Goal: Task Accomplishment & Management: Use online tool/utility

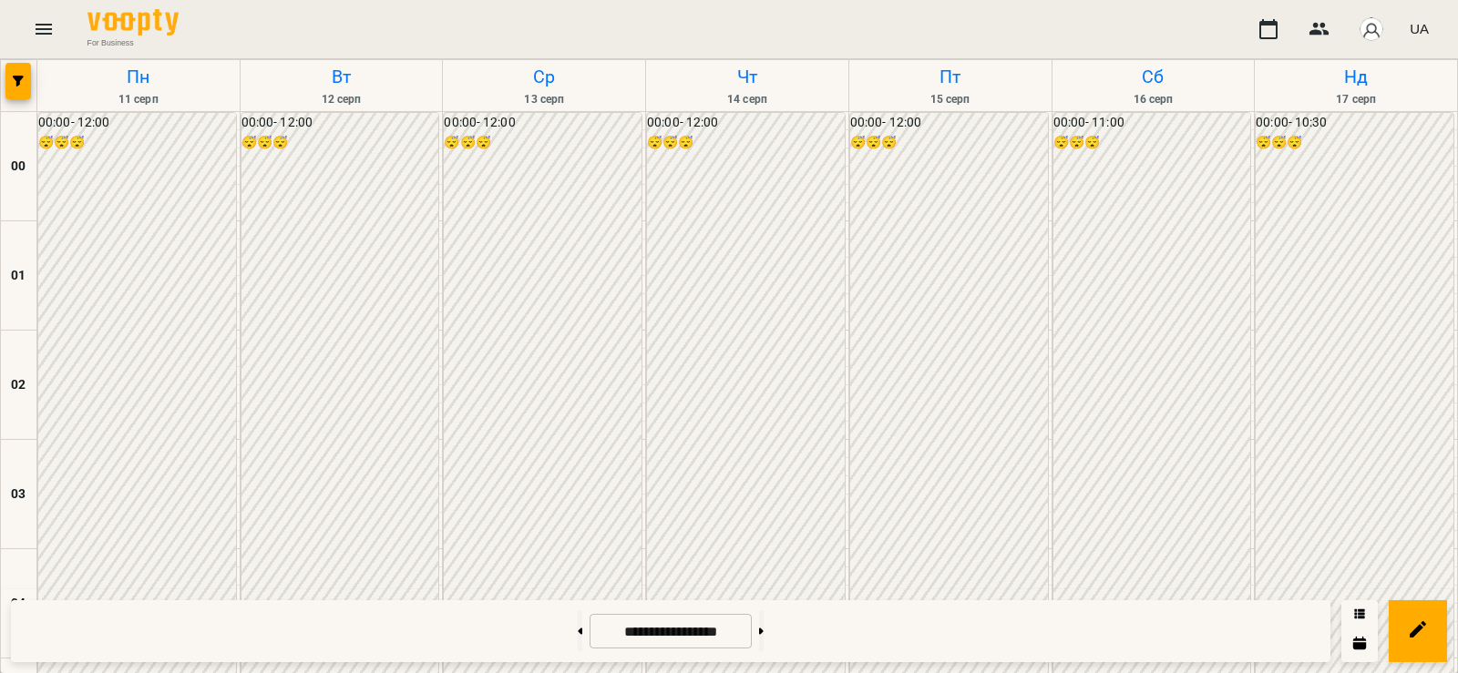
scroll to position [1913, 0]
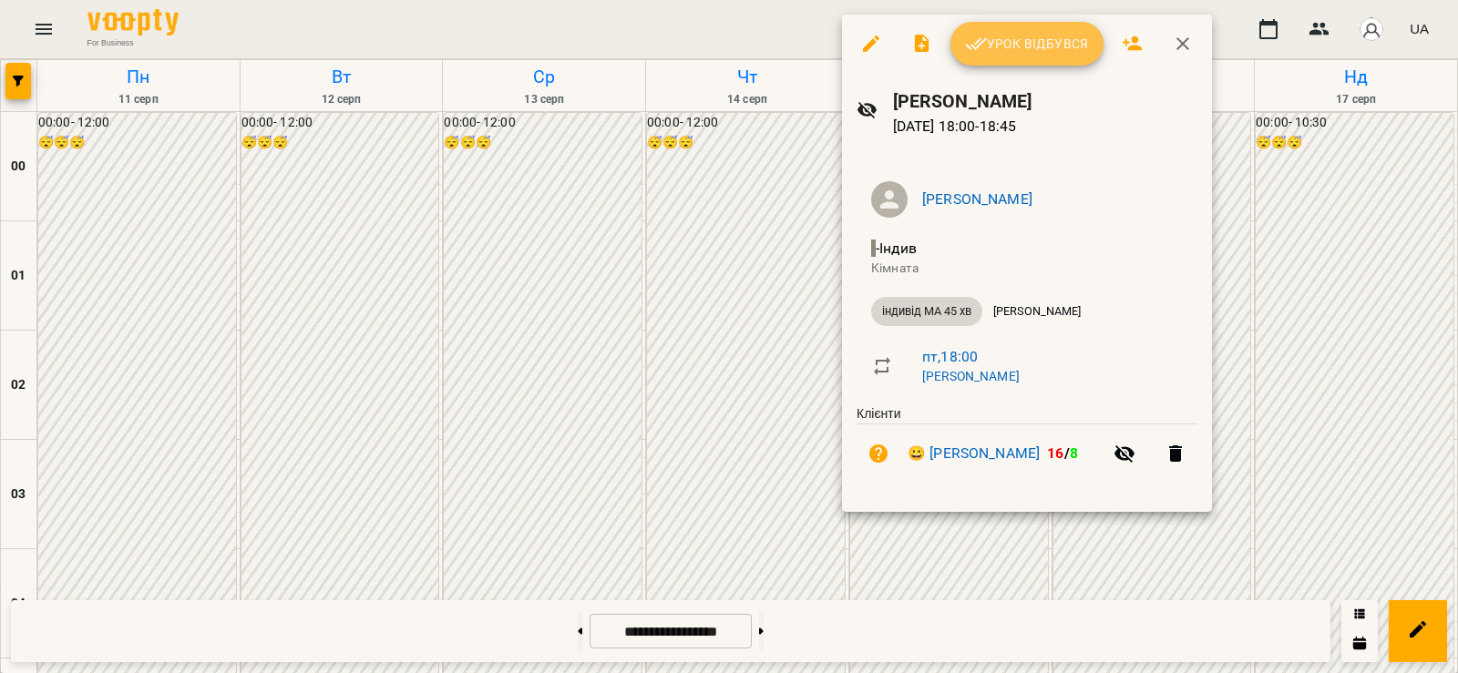
click at [973, 40] on icon "button" at bounding box center [976, 44] width 22 height 22
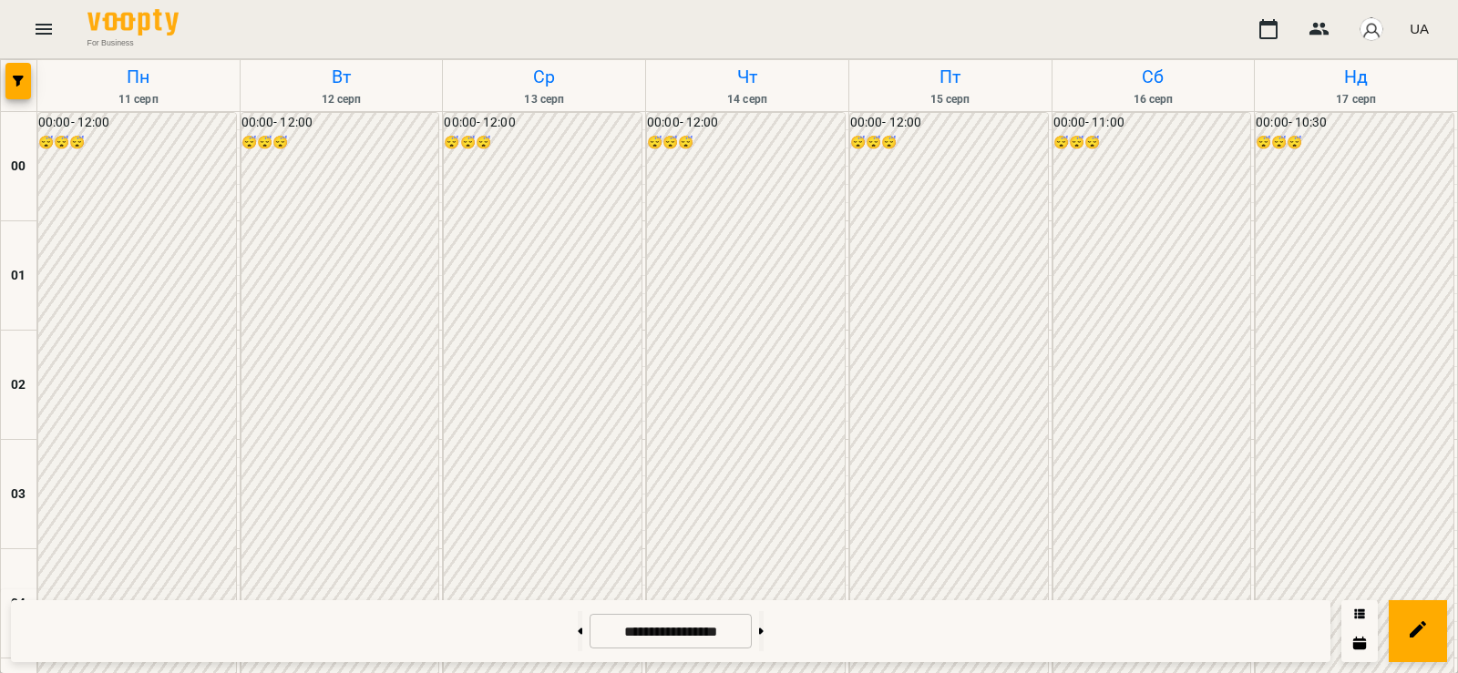
scroll to position [1277, 0]
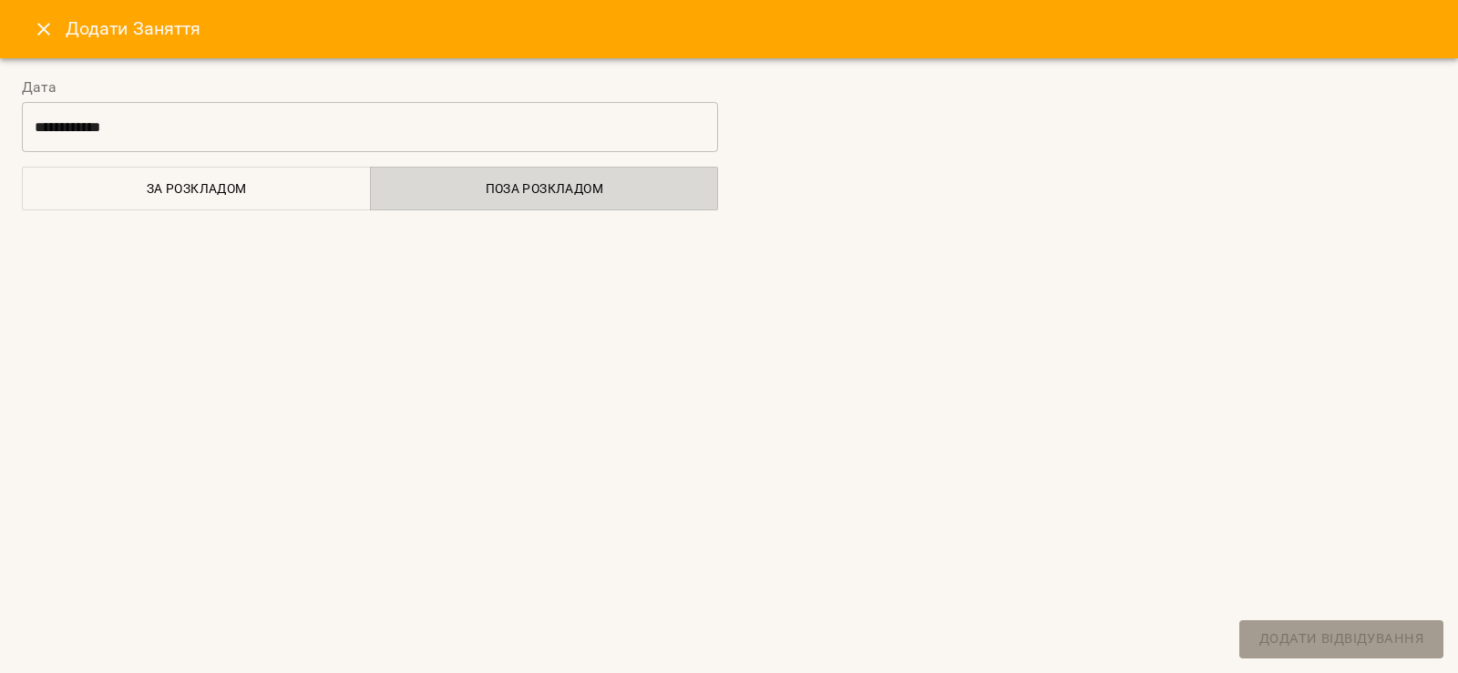
select select "**********"
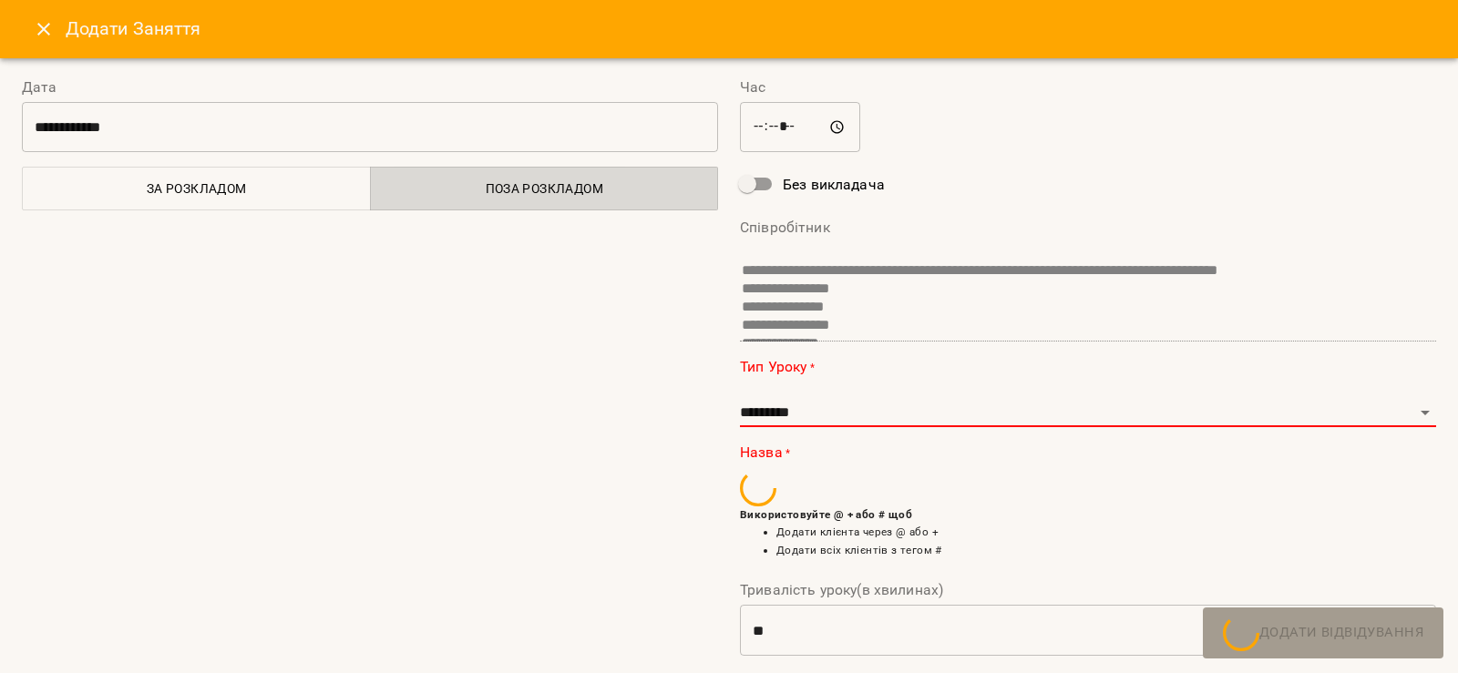
scroll to position [30, 0]
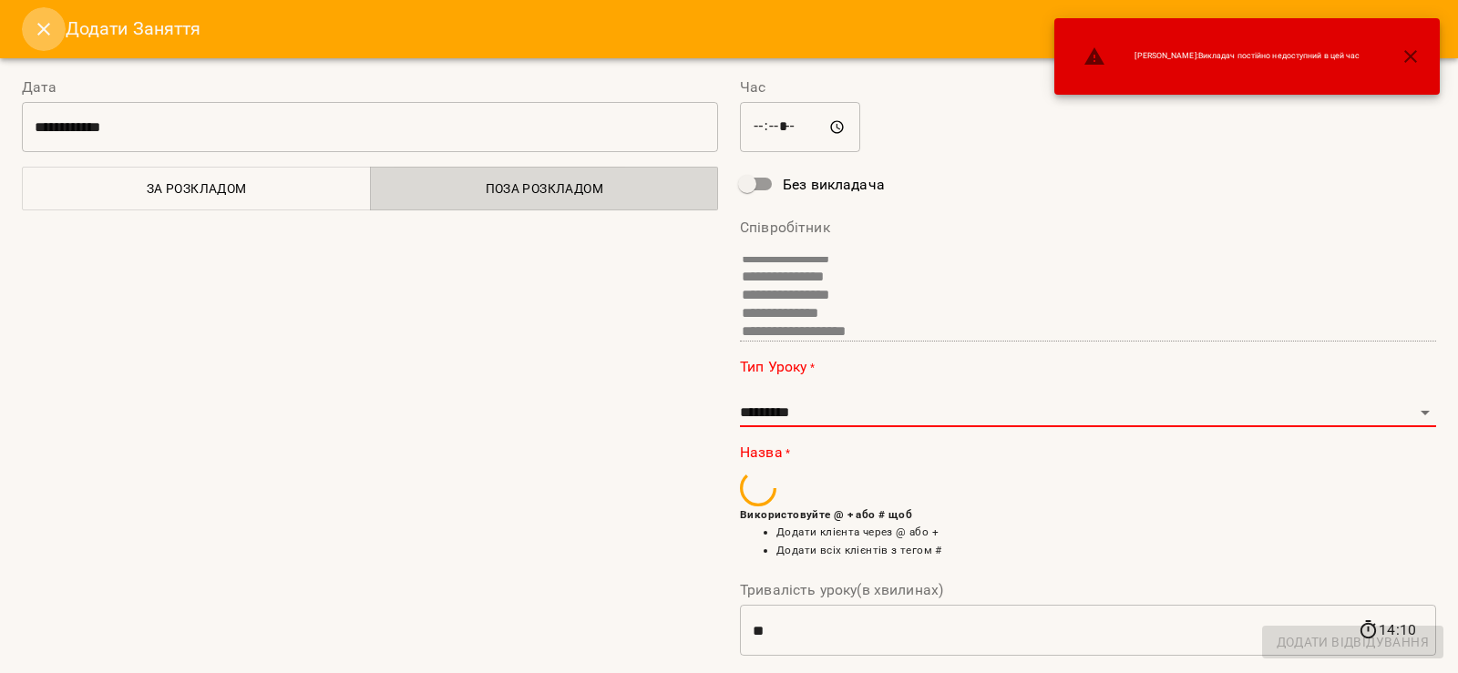
click at [43, 17] on button "Close" at bounding box center [44, 29] width 44 height 44
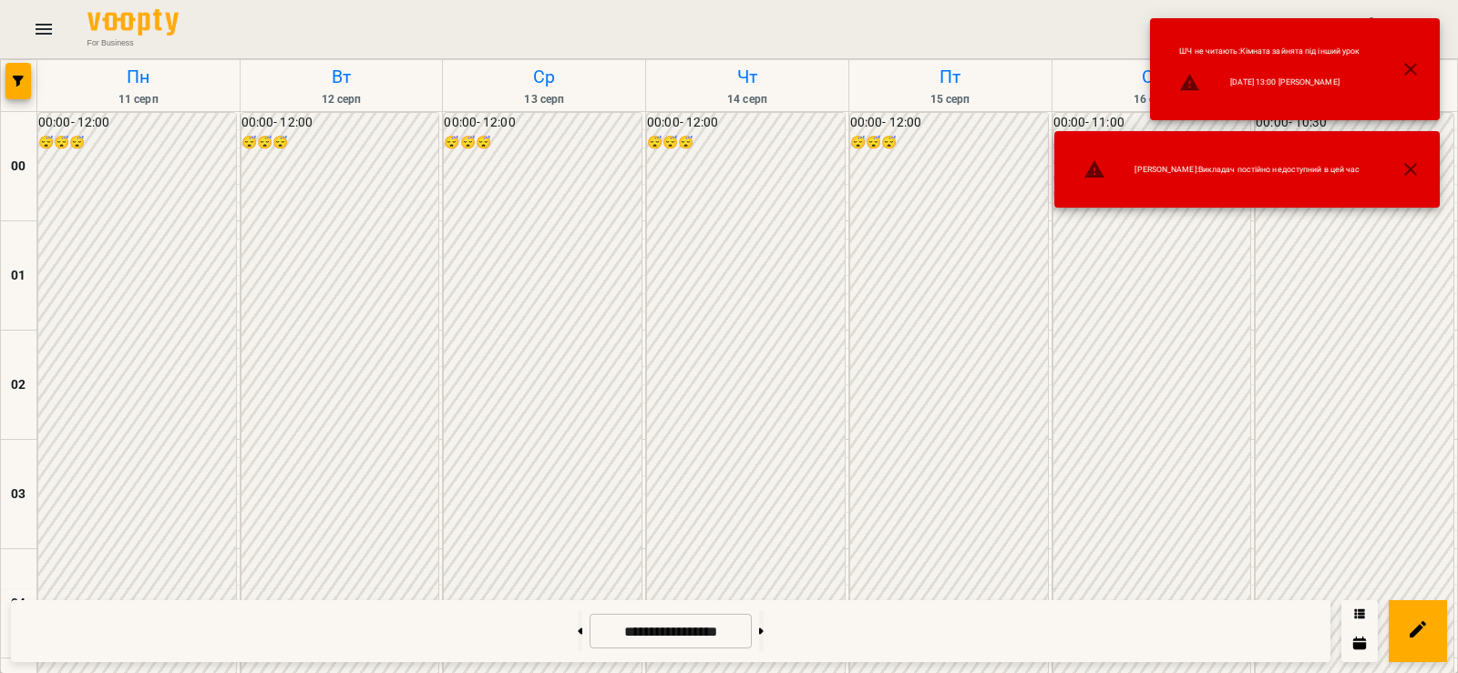
scroll to position [1490, 0]
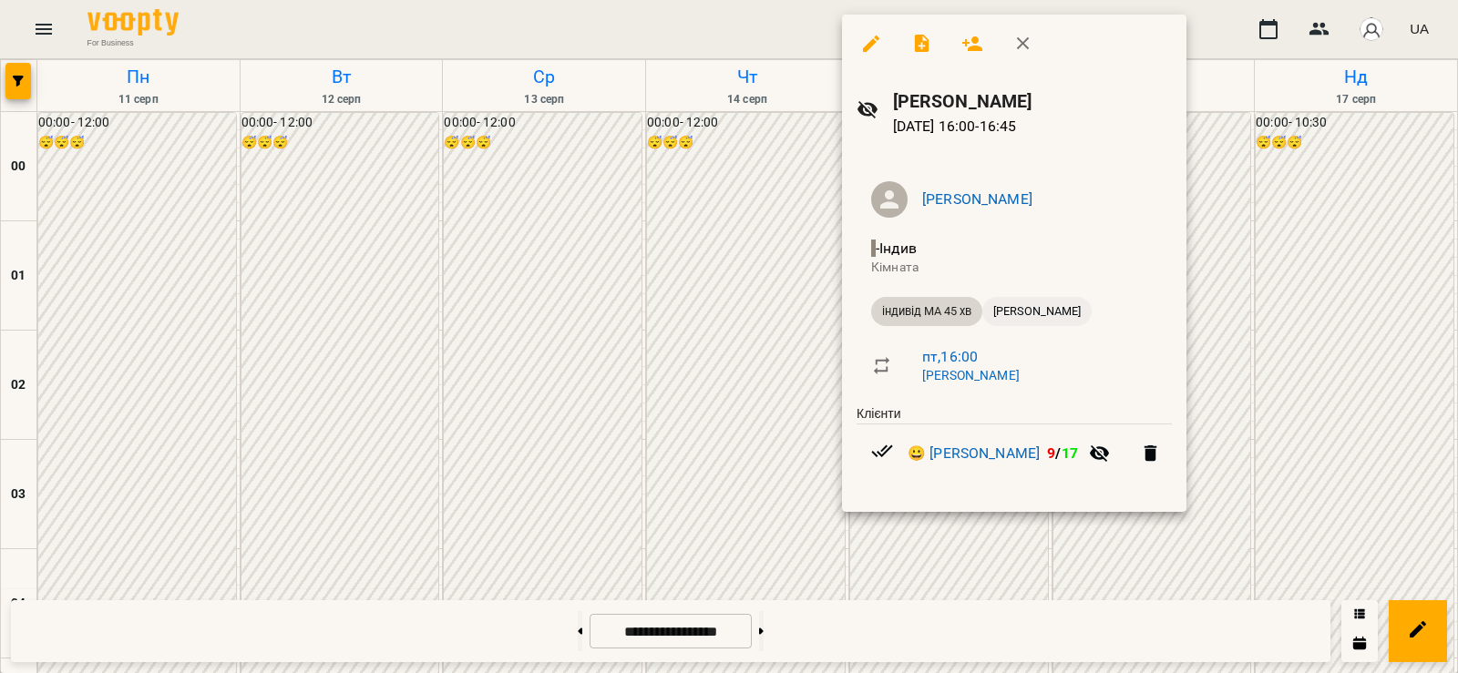
click at [1030, 312] on span "[PERSON_NAME]" at bounding box center [1036, 311] width 109 height 16
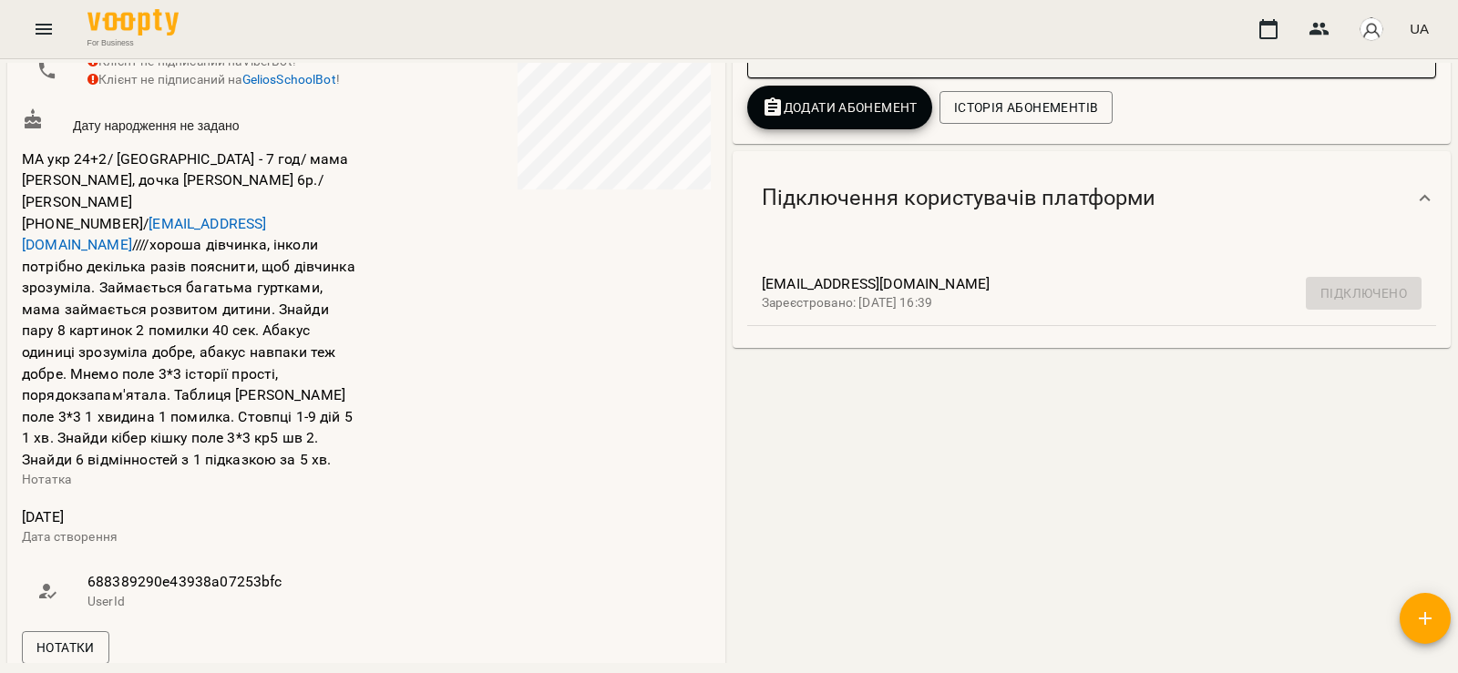
scroll to position [426, 0]
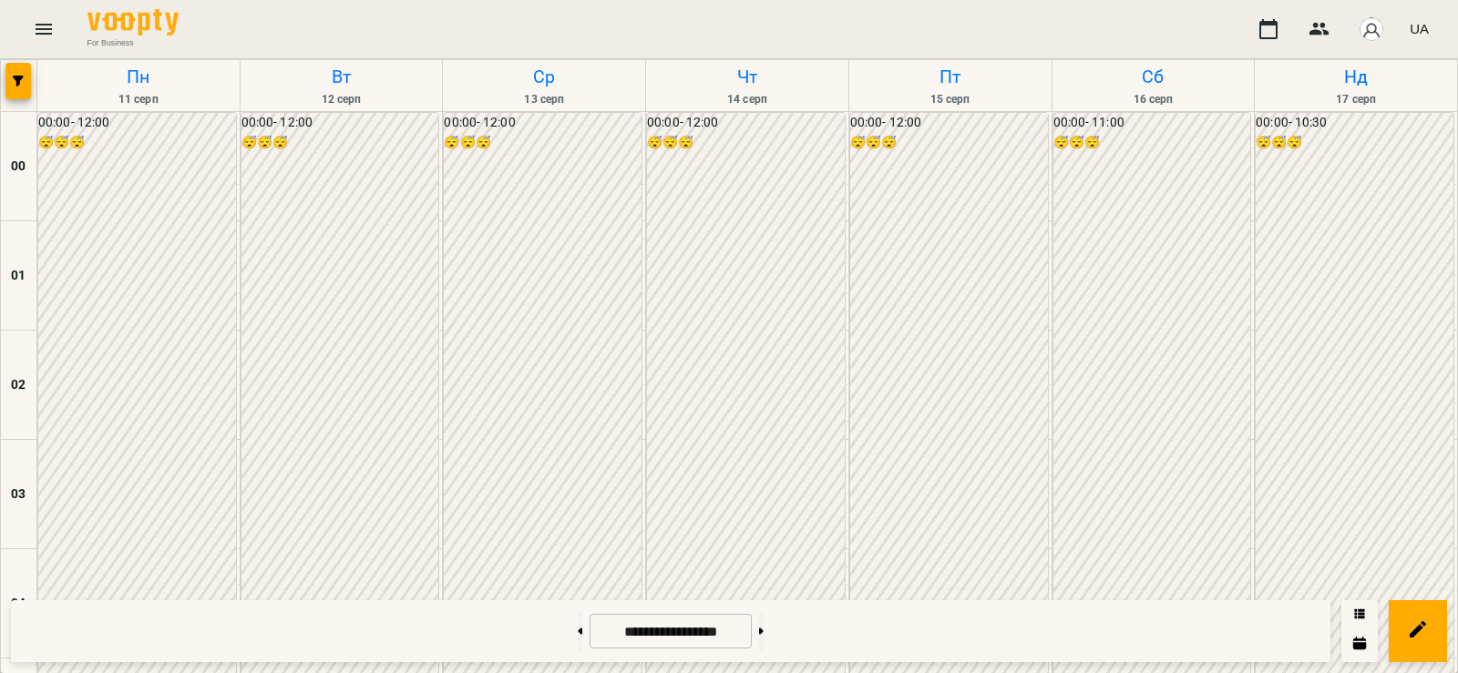
scroll to position [1276, 0]
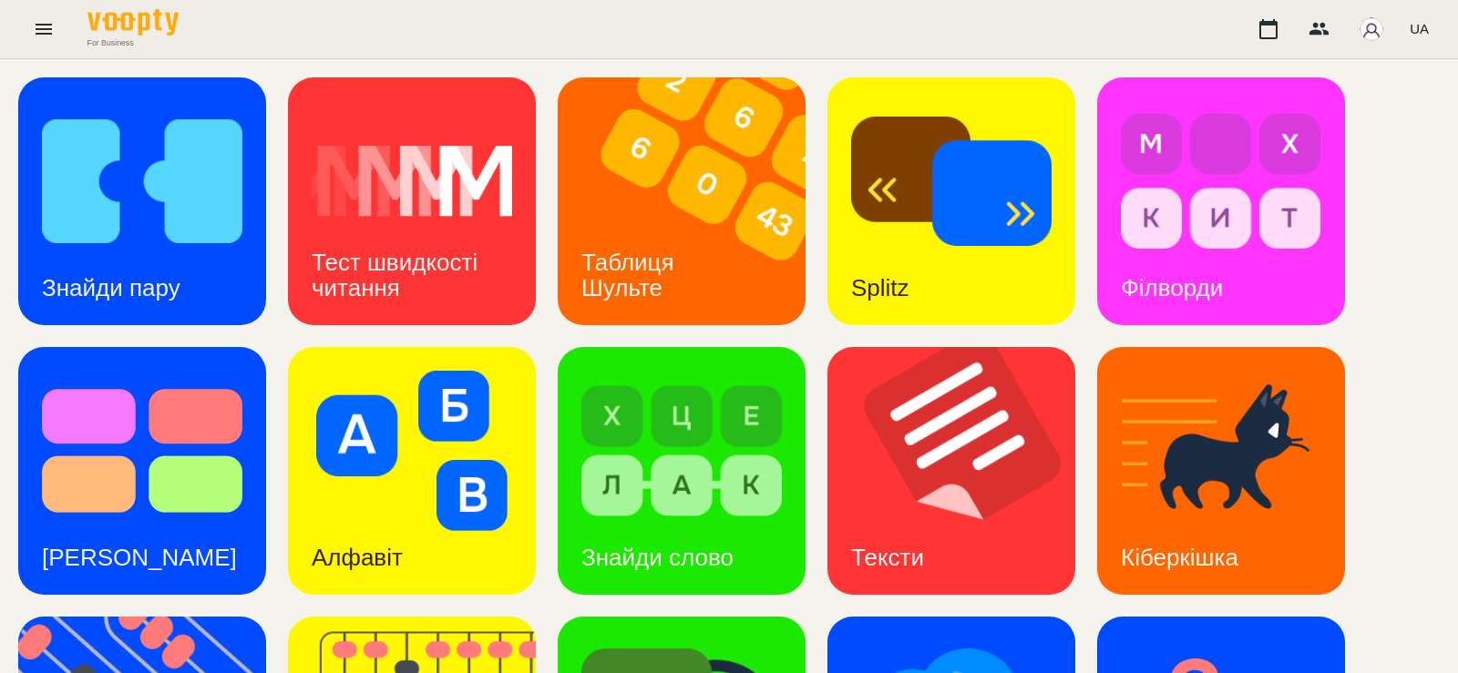
scroll to position [479, 0]
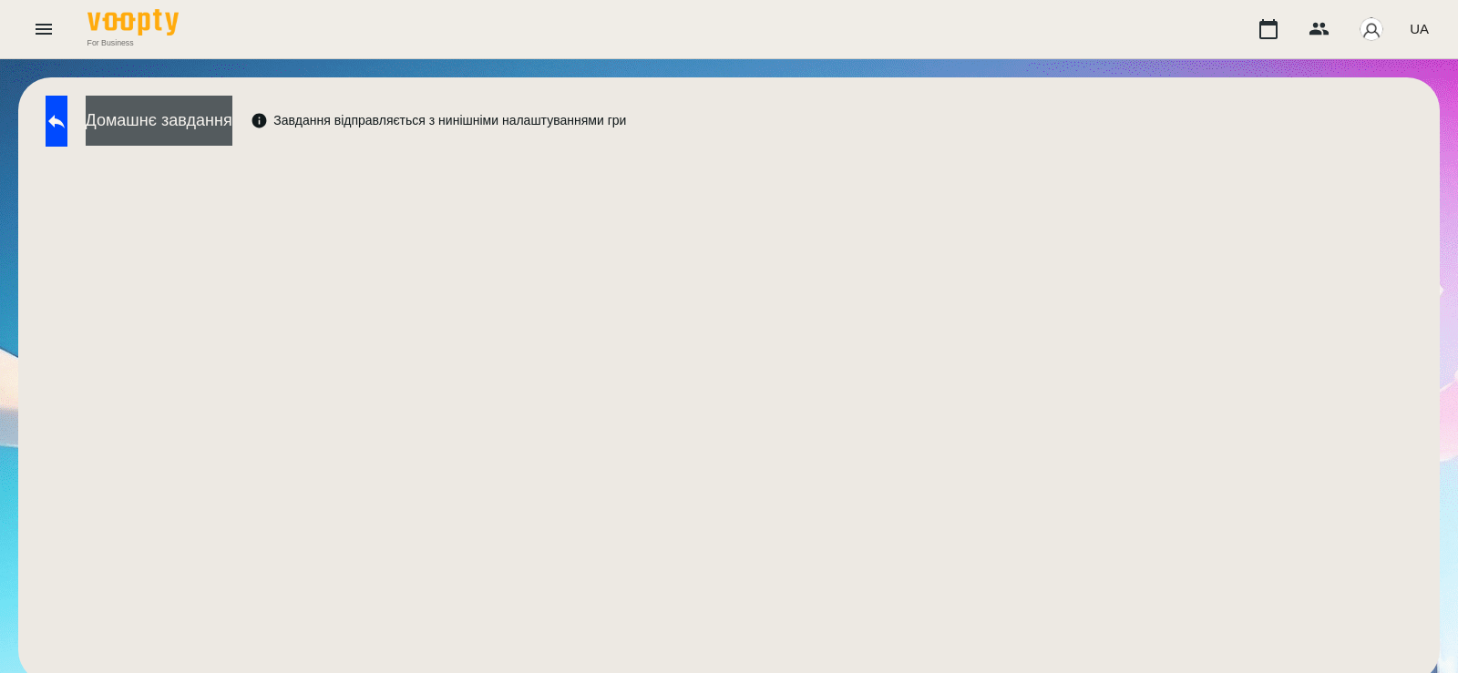
click at [188, 132] on button "Домашнє завдання" at bounding box center [159, 121] width 147 height 50
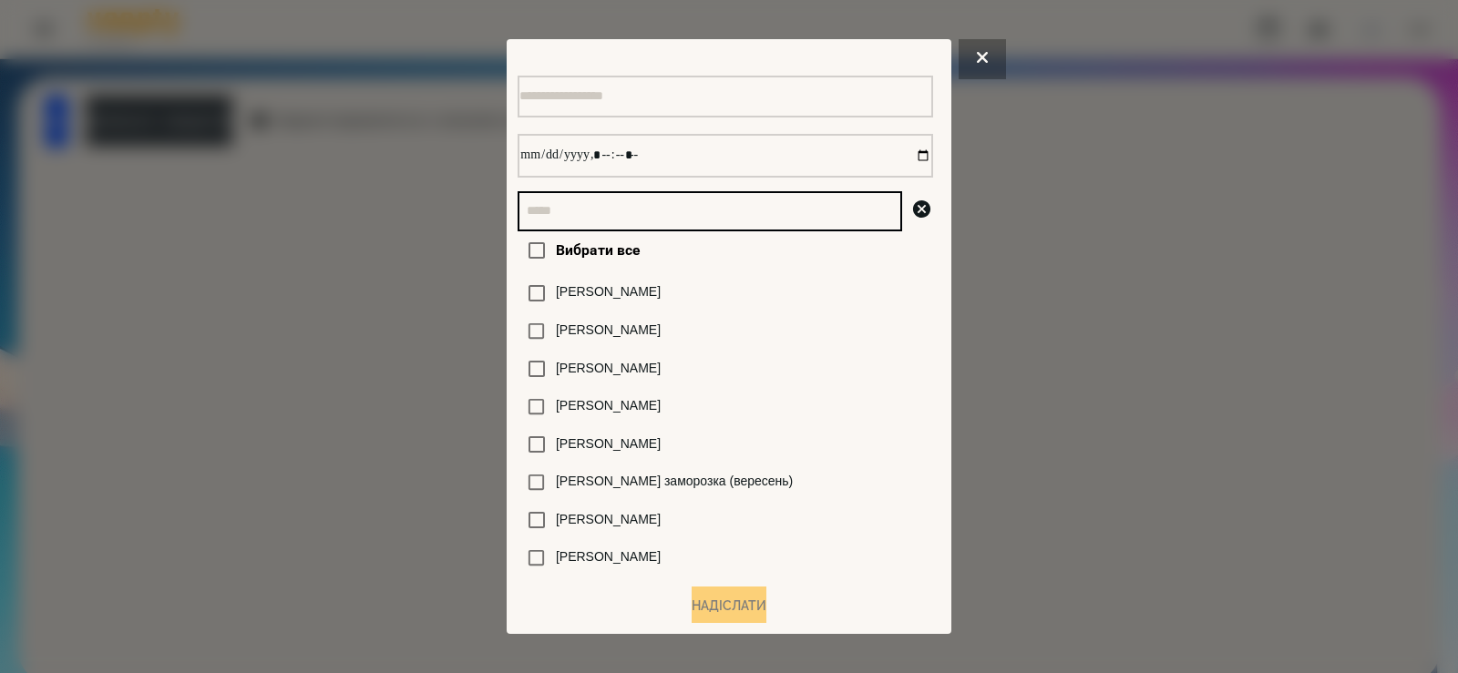
click at [581, 231] on input "text" at bounding box center [710, 211] width 385 height 40
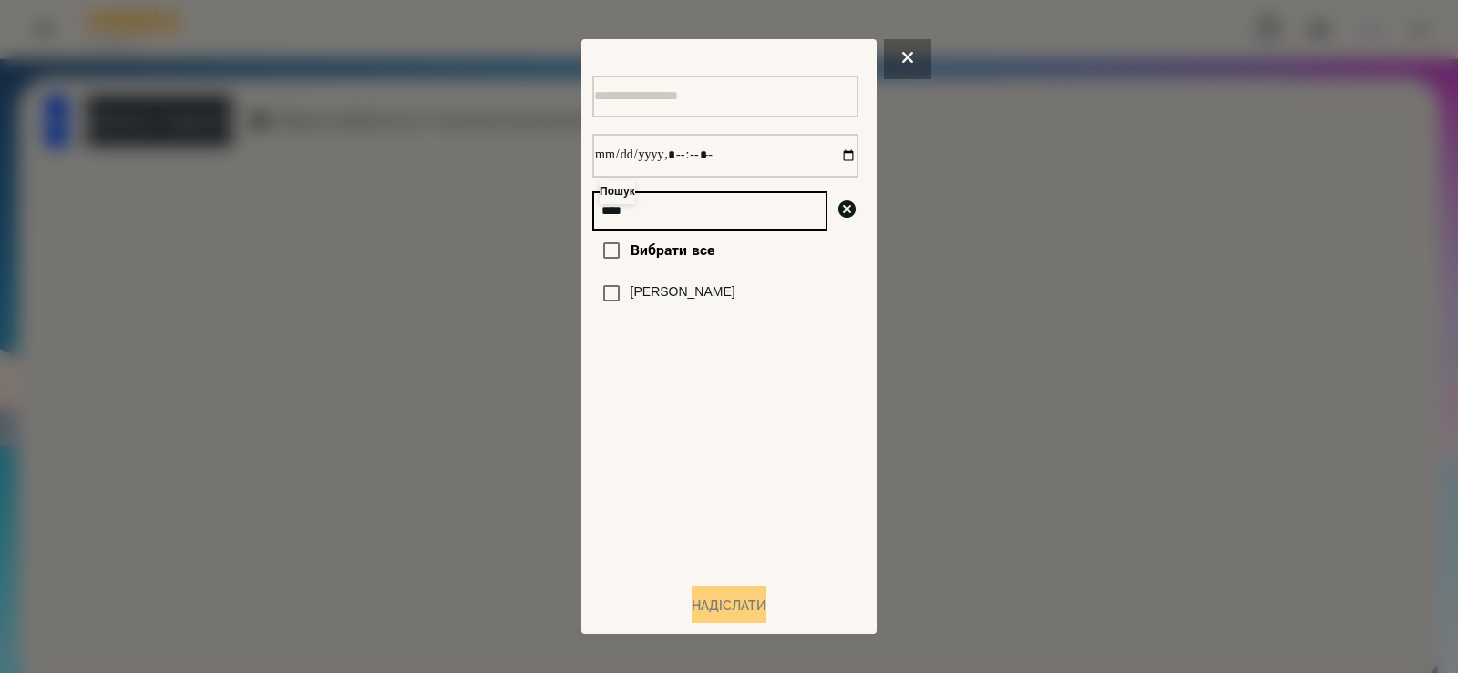
type input "****"
click at [645, 300] on label "[PERSON_NAME]" at bounding box center [683, 292] width 105 height 18
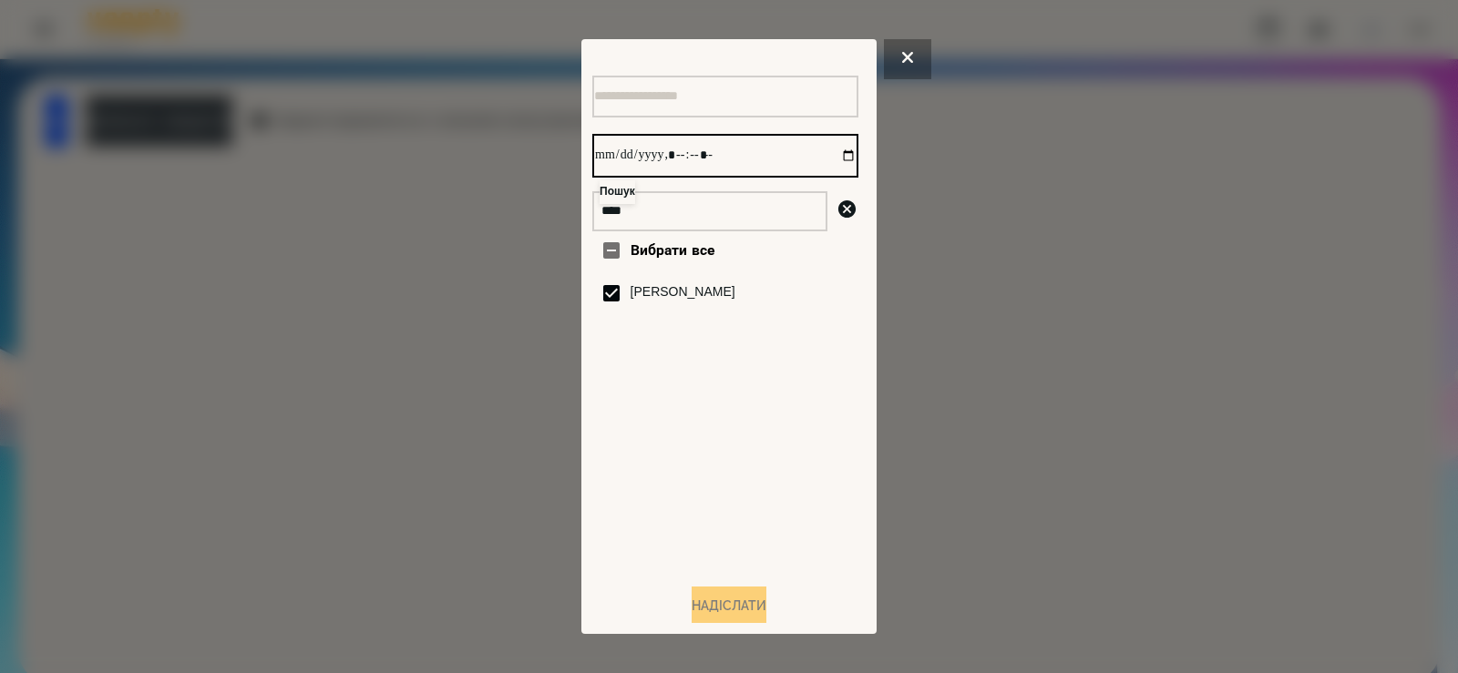
click at [830, 159] on input "datetime-local" at bounding box center [725, 156] width 266 height 44
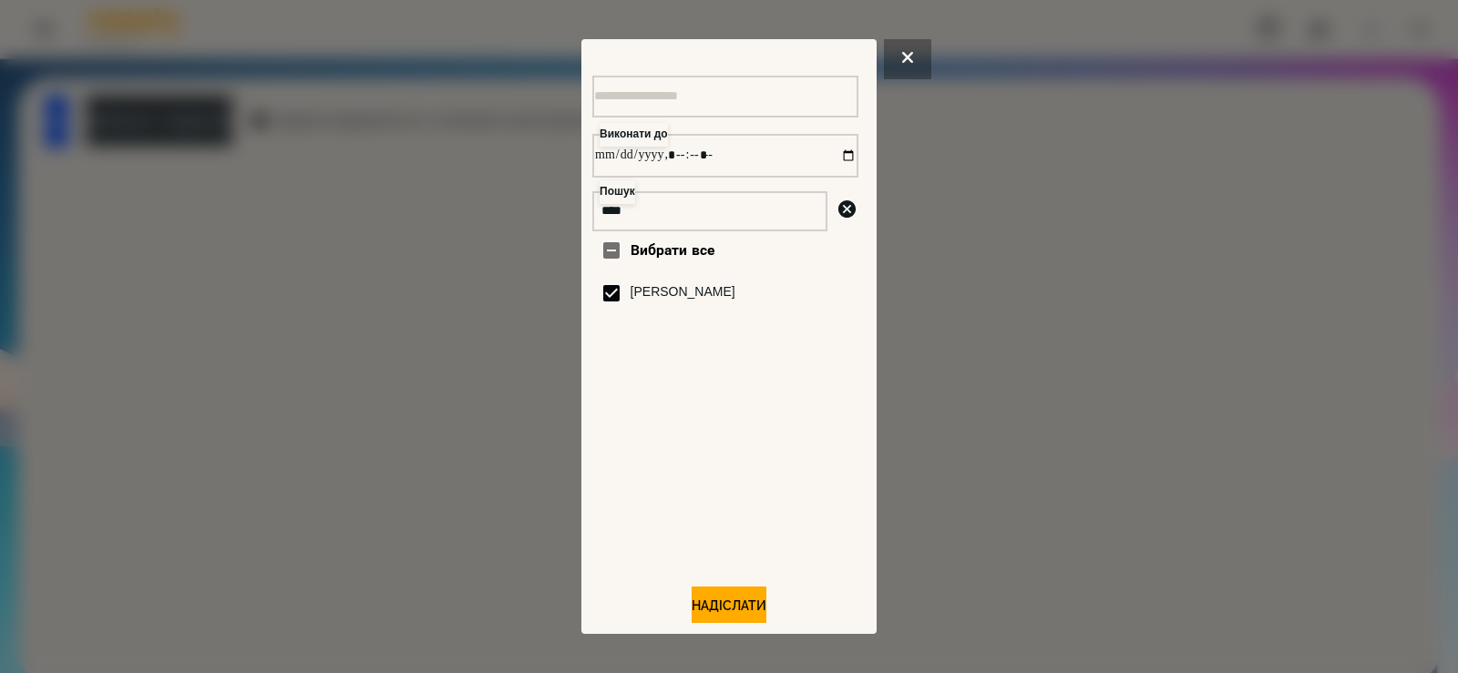
type input "**********"
click at [688, 480] on div "Вибрати все Губа Мирон" at bounding box center [725, 399] width 266 height 337
click at [713, 602] on button "Надіслати" at bounding box center [729, 607] width 75 height 40
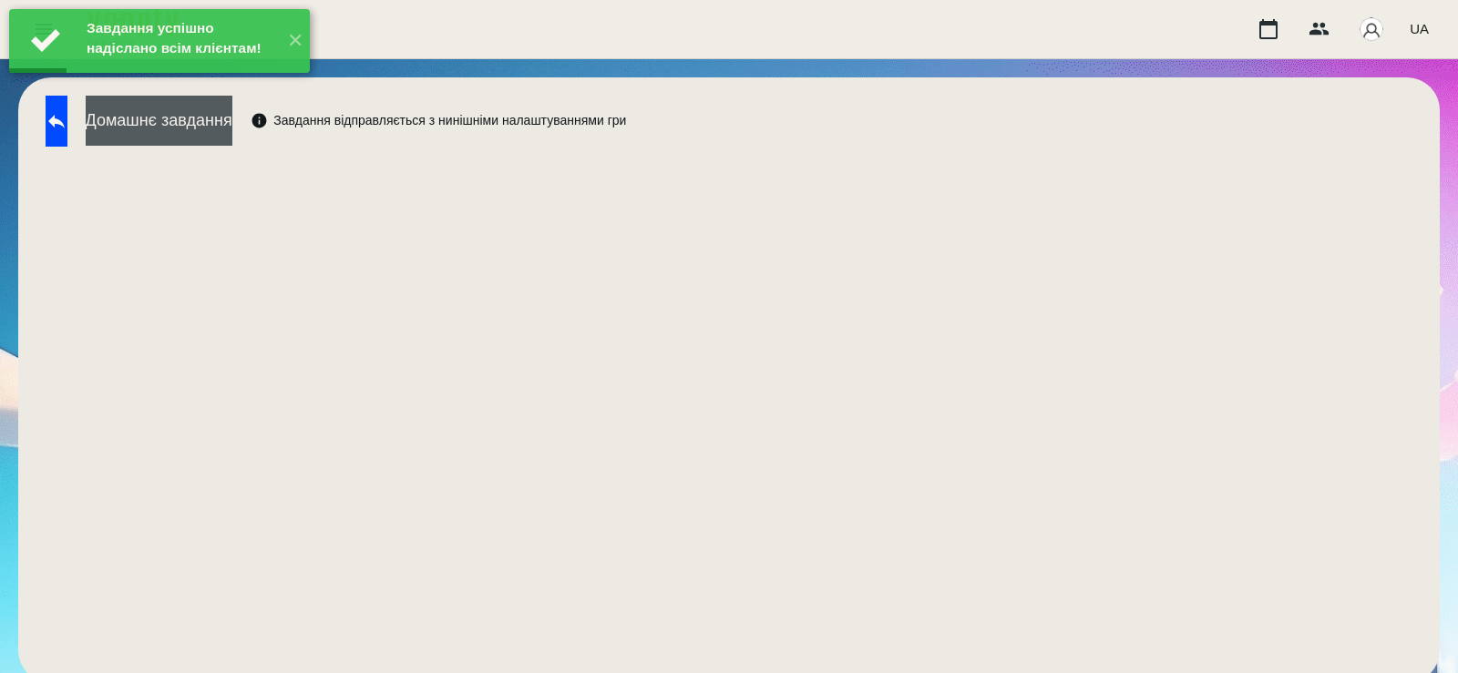
click at [232, 127] on button "Домашнє завдання" at bounding box center [159, 121] width 147 height 50
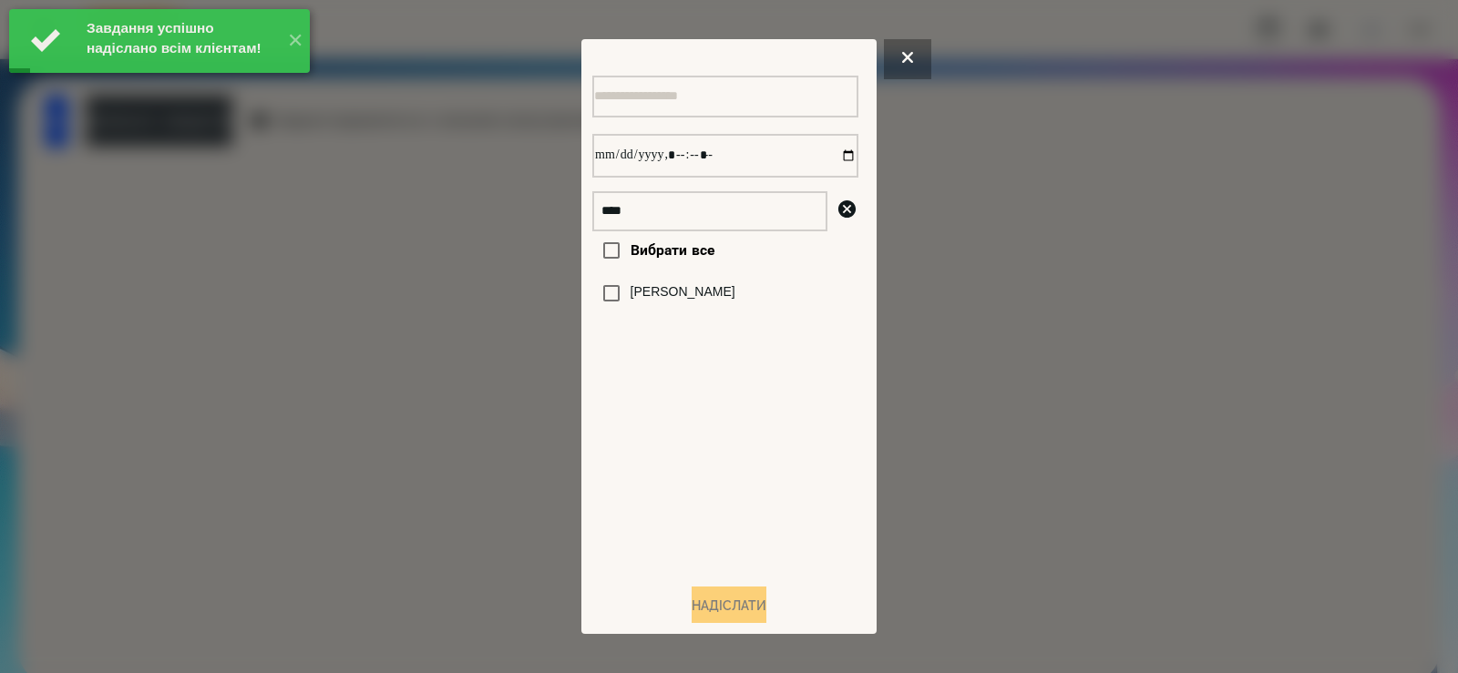
click at [721, 306] on div "[PERSON_NAME]" at bounding box center [725, 293] width 266 height 38
click at [683, 302] on label "[PERSON_NAME]" at bounding box center [683, 292] width 105 height 18
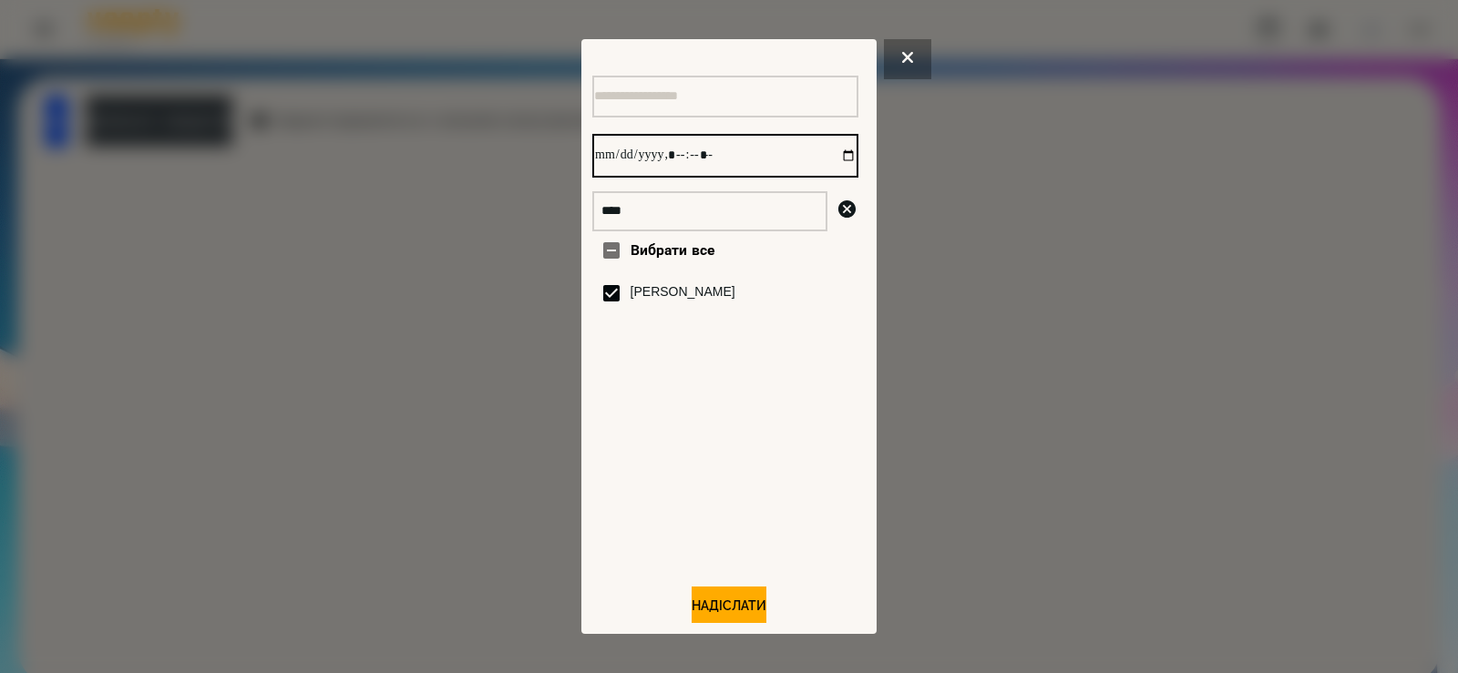
click at [828, 159] on input "datetime-local" at bounding box center [725, 156] width 266 height 44
type input "**********"
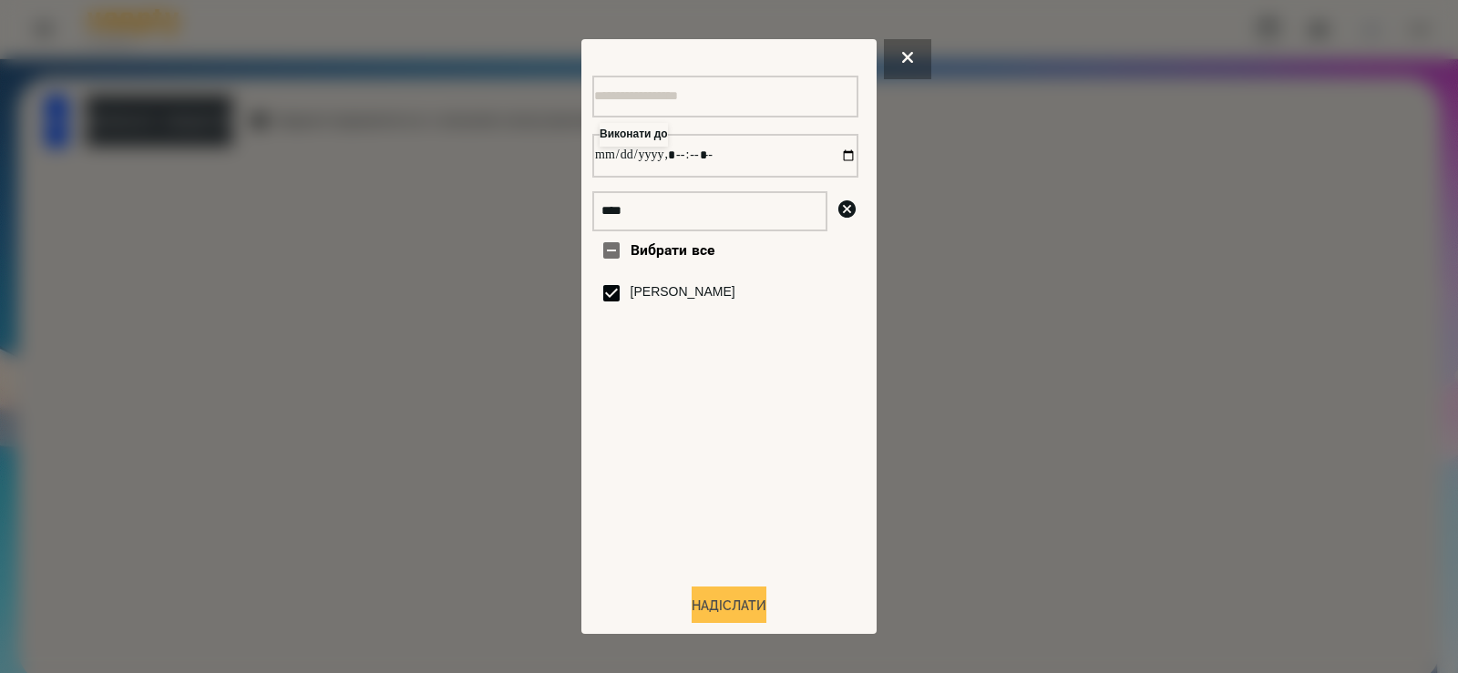
click at [736, 618] on button "Надіслати" at bounding box center [729, 607] width 75 height 40
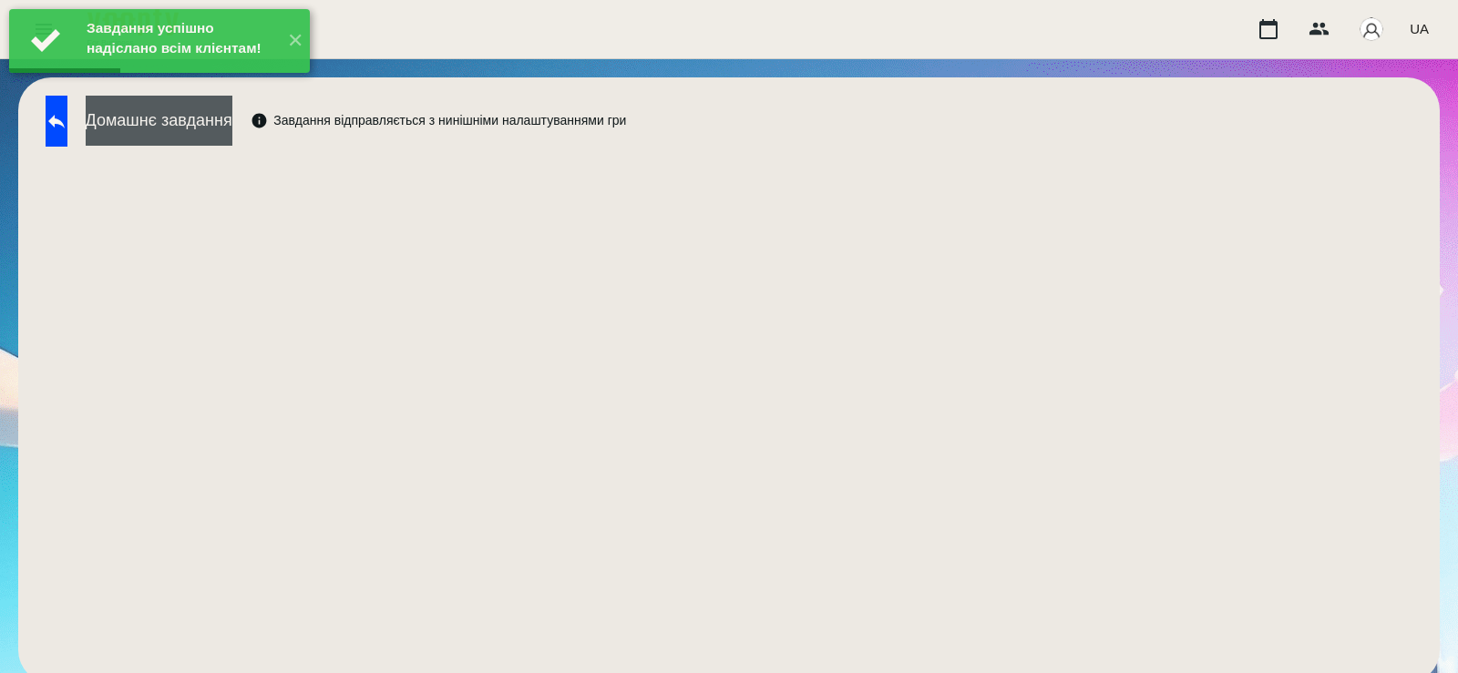
click at [232, 132] on button "Домашнє завдання" at bounding box center [159, 121] width 147 height 50
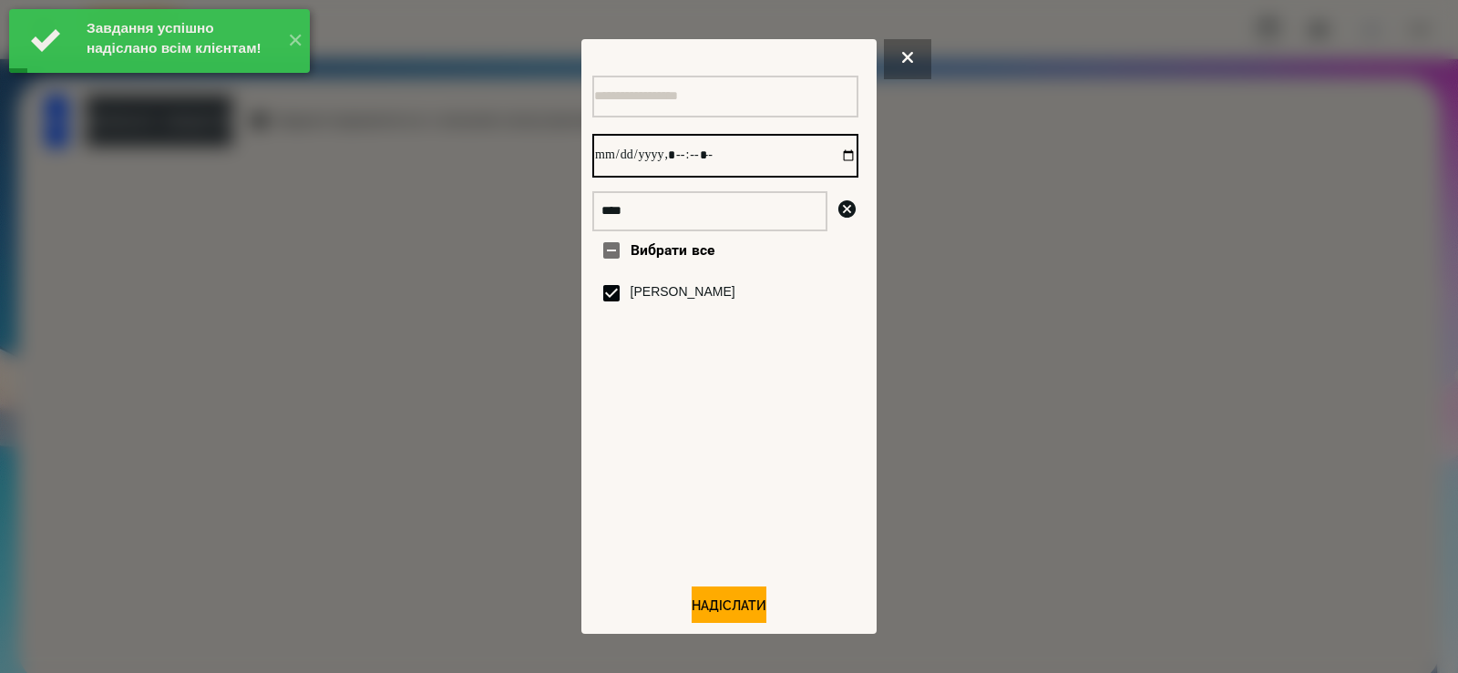
click at [825, 157] on input "datetime-local" at bounding box center [725, 156] width 266 height 44
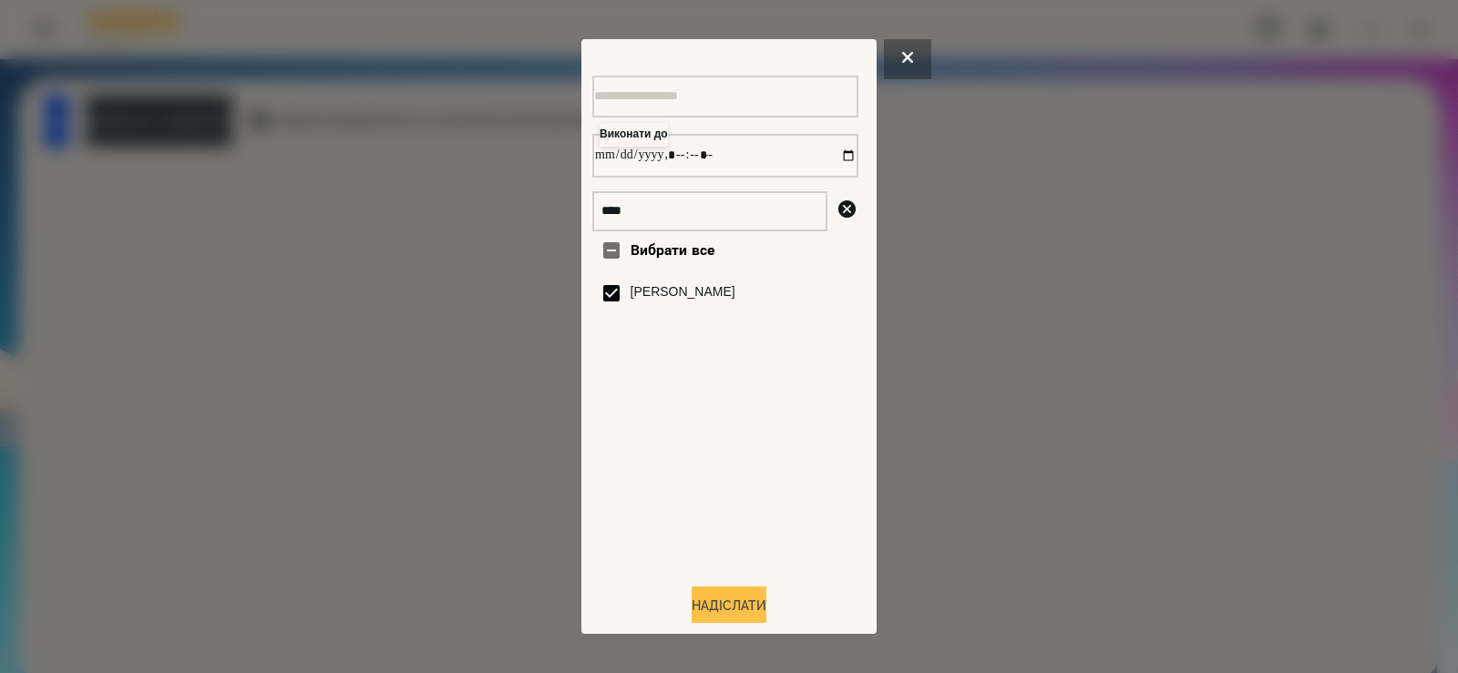
type input "**********"
click at [702, 610] on button "Надіслати" at bounding box center [729, 607] width 75 height 40
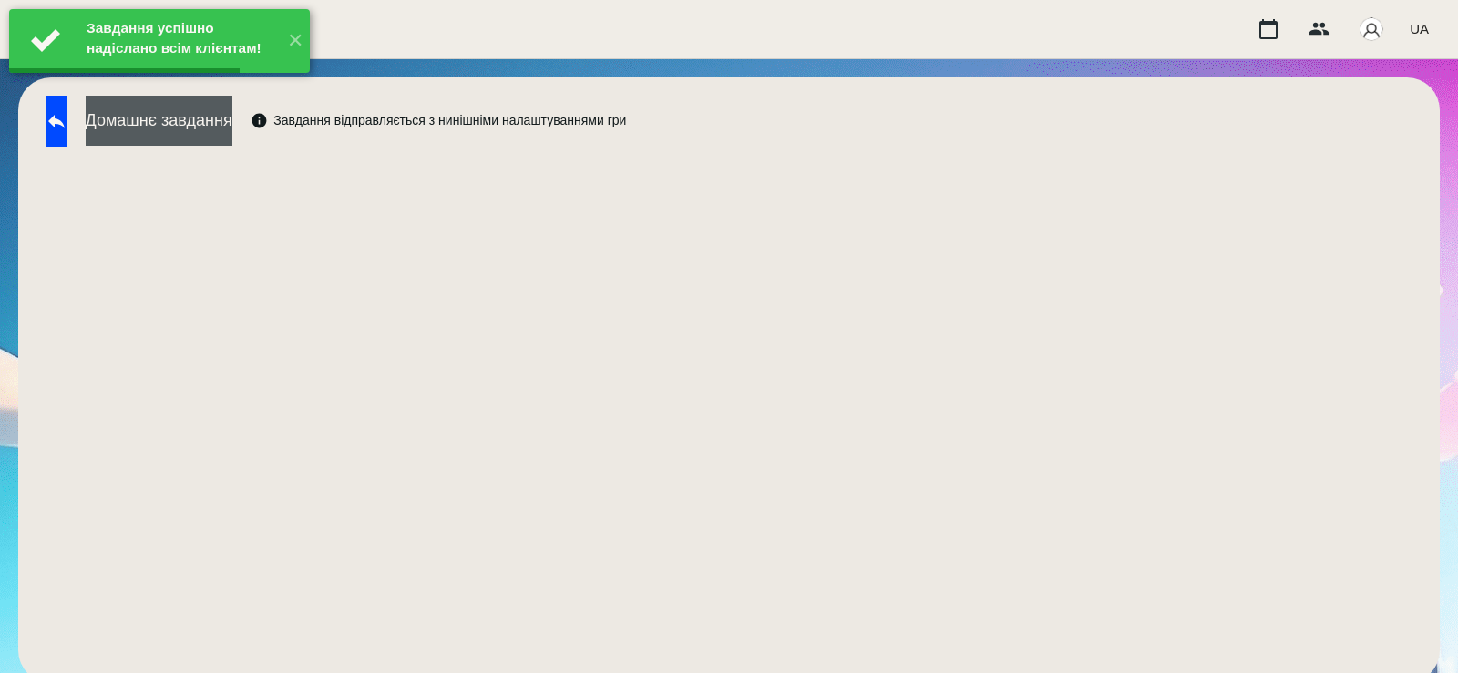
click at [232, 120] on button "Домашнє завдання" at bounding box center [159, 121] width 147 height 50
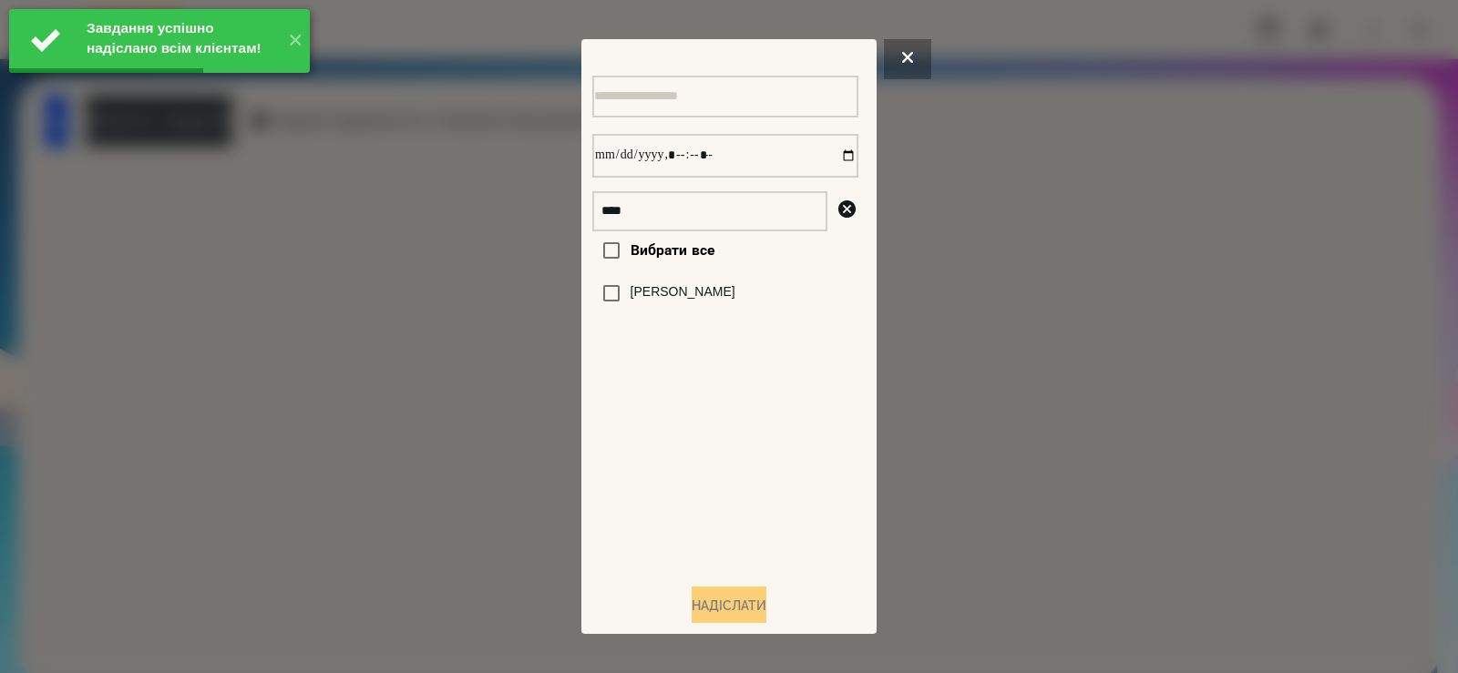
click at [635, 301] on label "[PERSON_NAME]" at bounding box center [683, 292] width 105 height 18
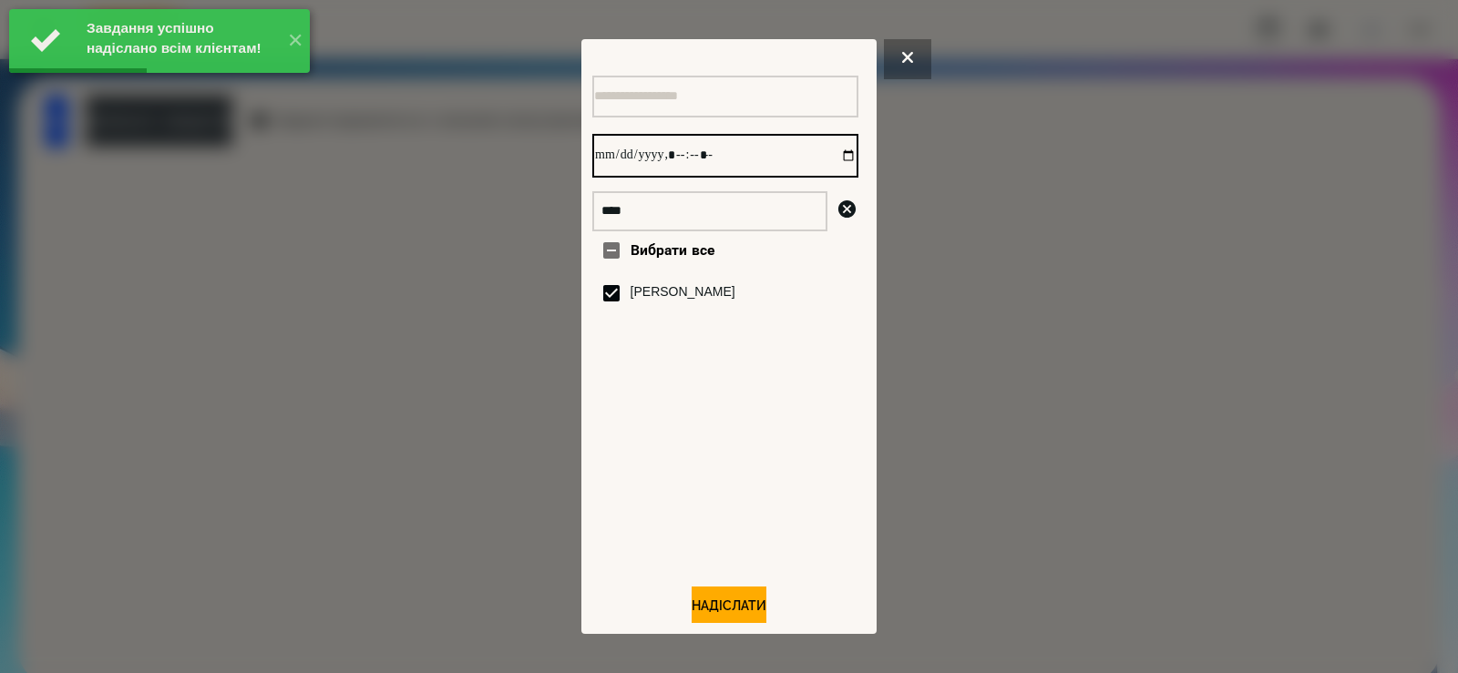
click at [827, 163] on input "datetime-local" at bounding box center [725, 156] width 266 height 44
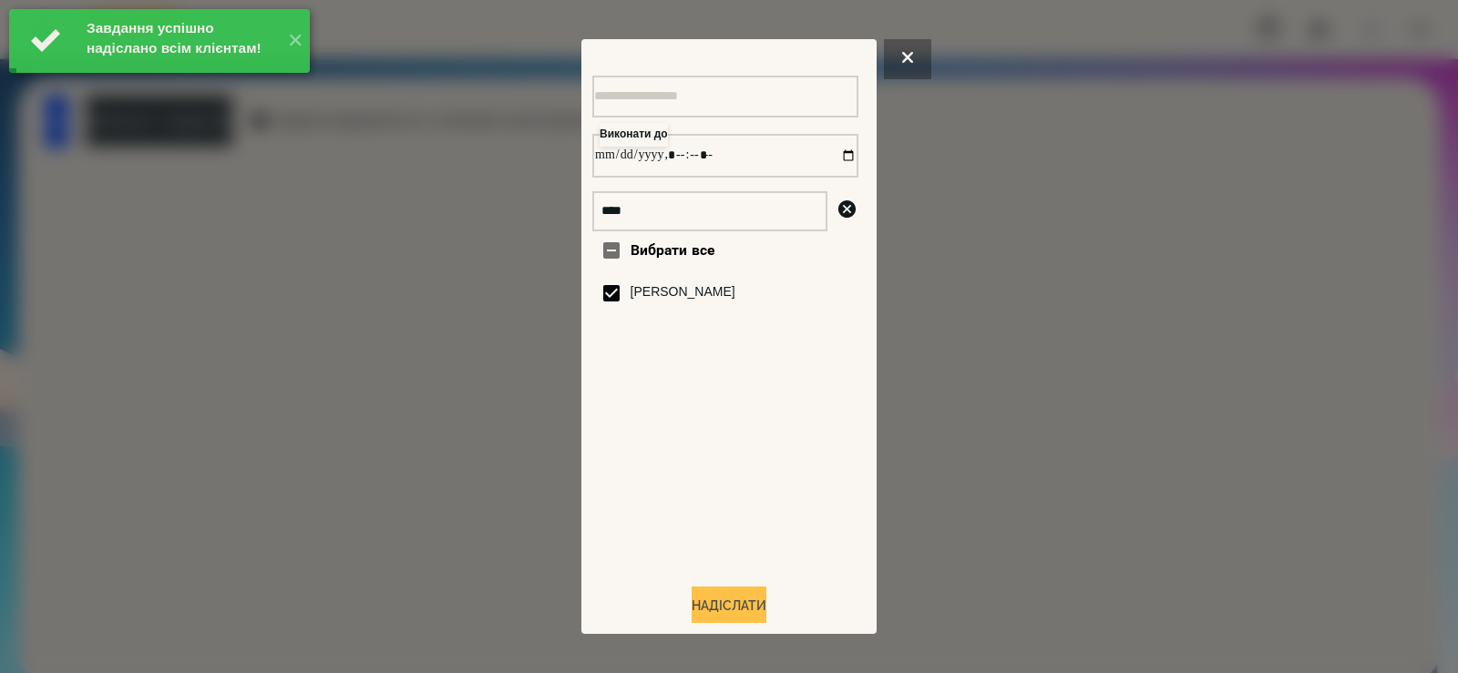
type input "**********"
click at [713, 604] on button "Надіслати" at bounding box center [729, 607] width 75 height 40
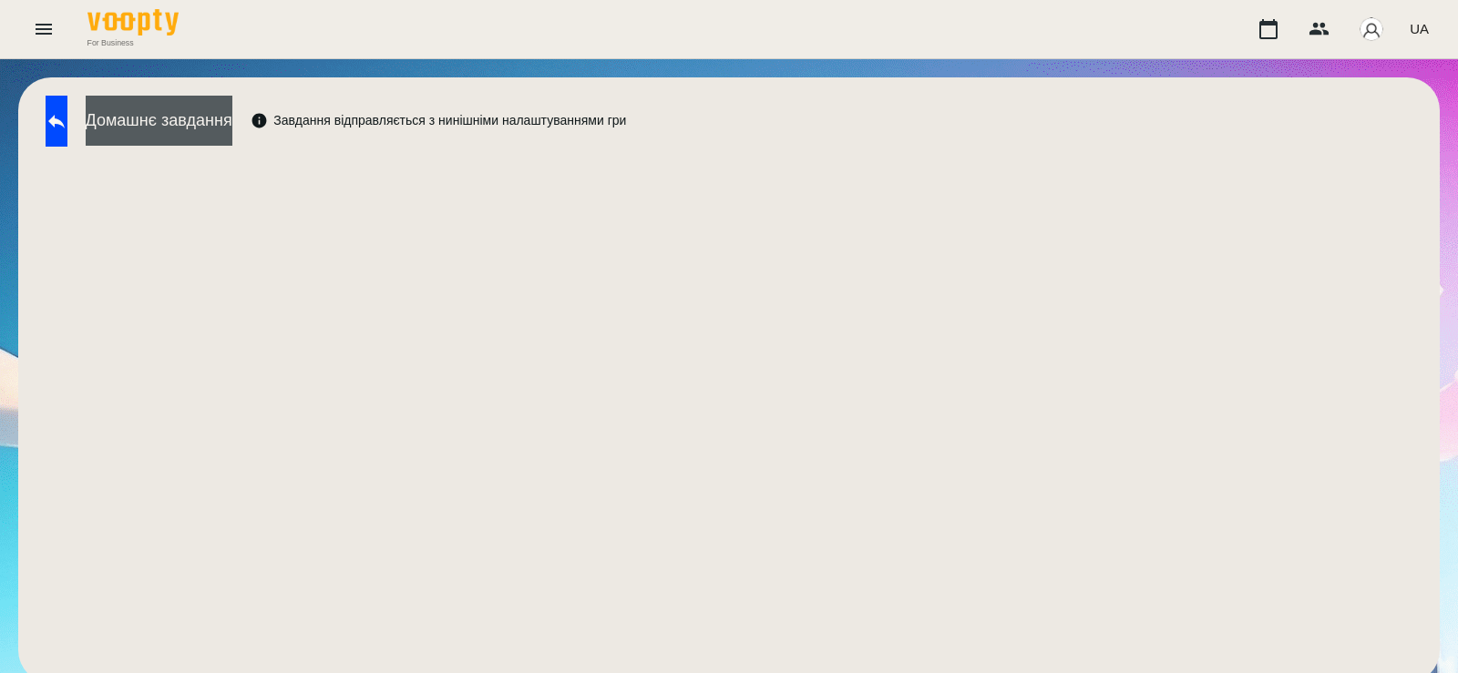
click at [226, 126] on button "Домашнє завдання" at bounding box center [159, 121] width 147 height 50
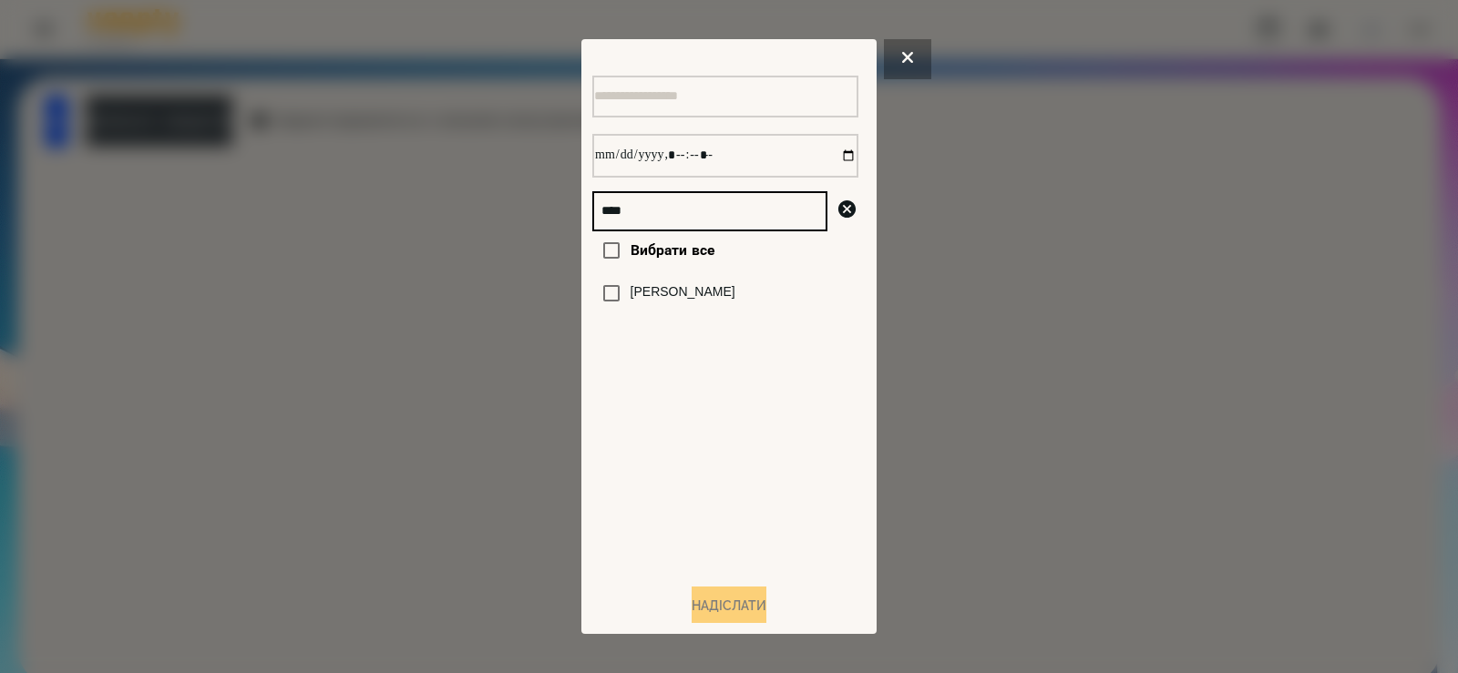
drag, startPoint x: 545, startPoint y: 221, endPoint x: 369, endPoint y: 220, distance: 175.9
click at [369, 222] on div "**** Вибрати все Губа Мирон Надіслати" at bounding box center [729, 336] width 1458 height 673
type input "*****"
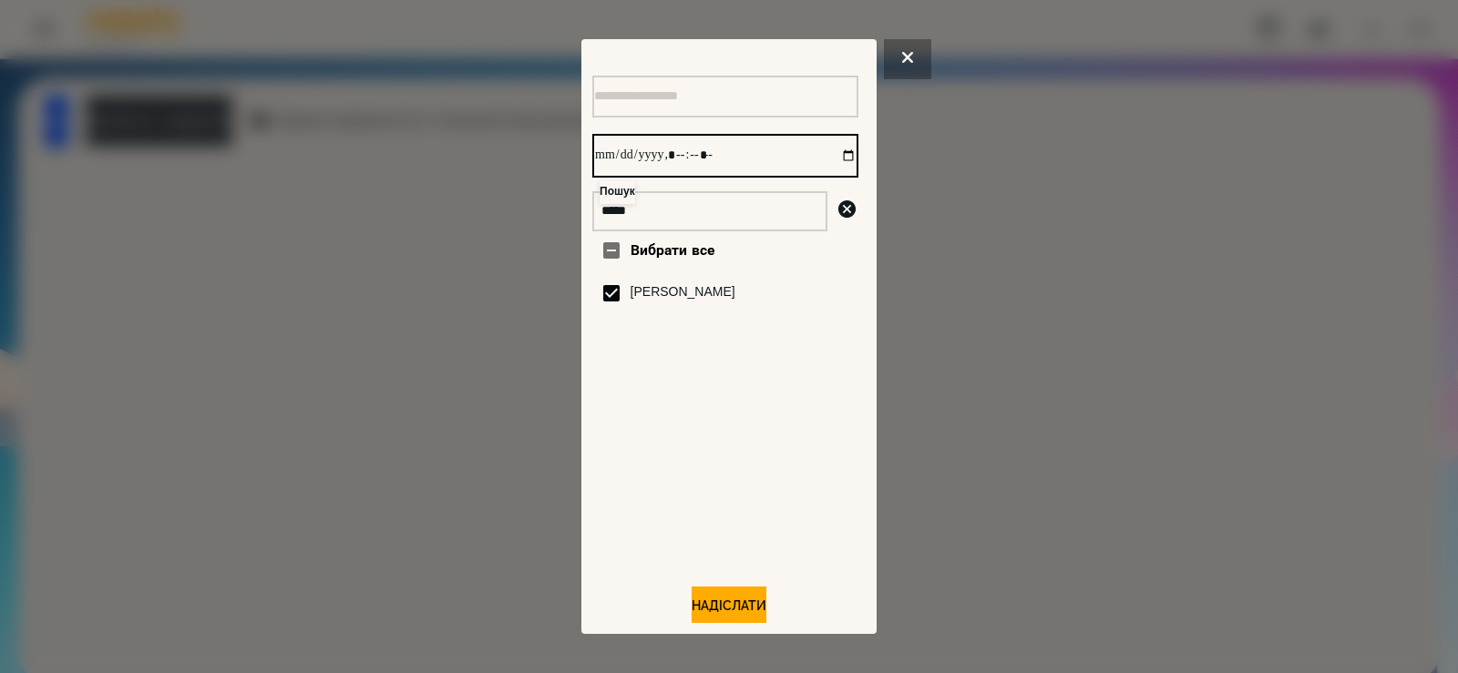
click at [828, 158] on input "datetime-local" at bounding box center [725, 156] width 266 height 44
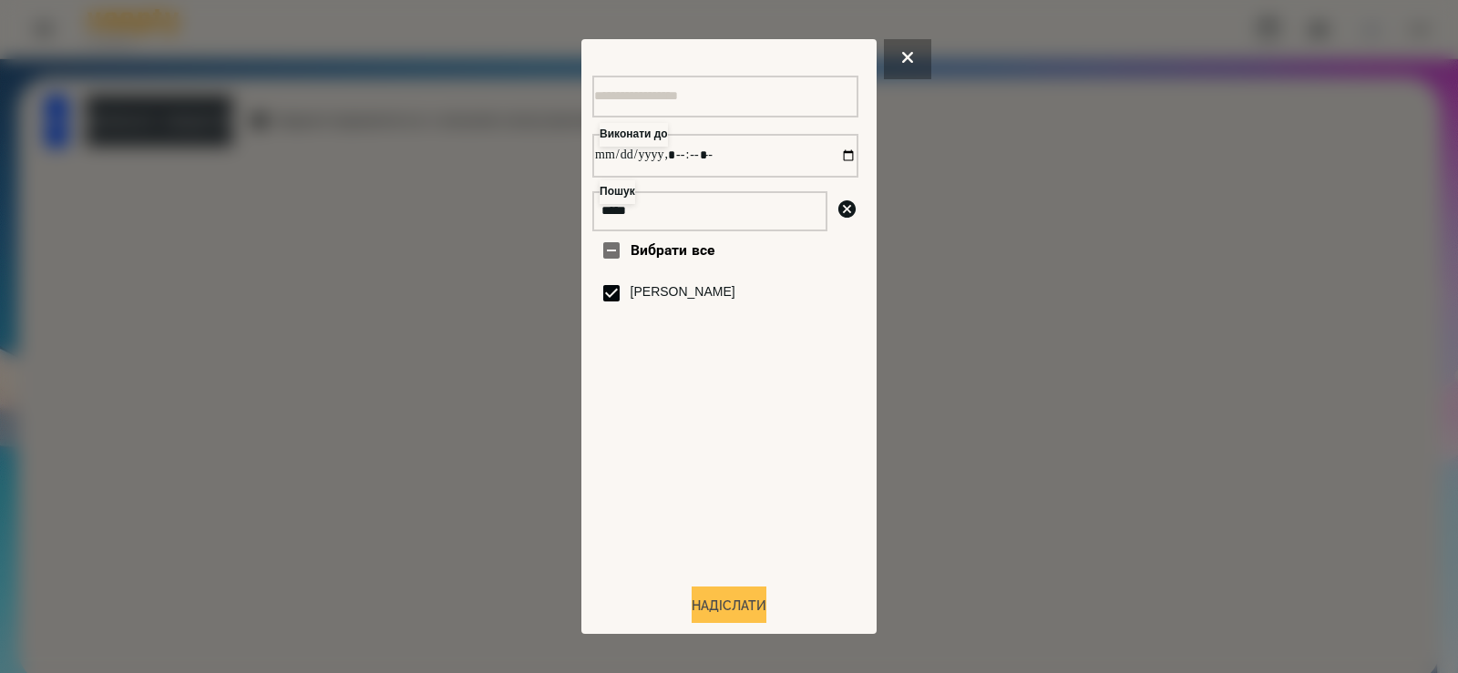
type input "**********"
click at [696, 604] on button "Надіслати" at bounding box center [729, 607] width 75 height 40
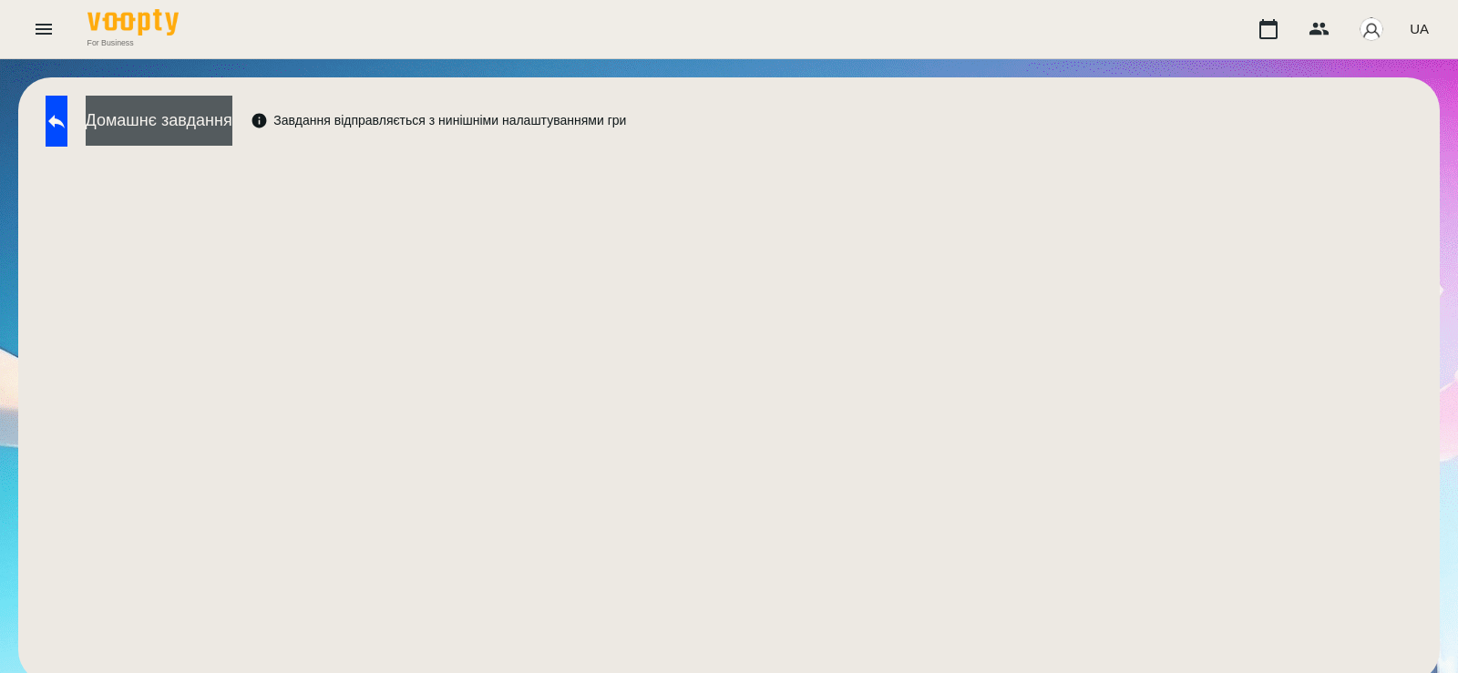
click at [232, 124] on button "Домашнє завдання" at bounding box center [159, 121] width 147 height 50
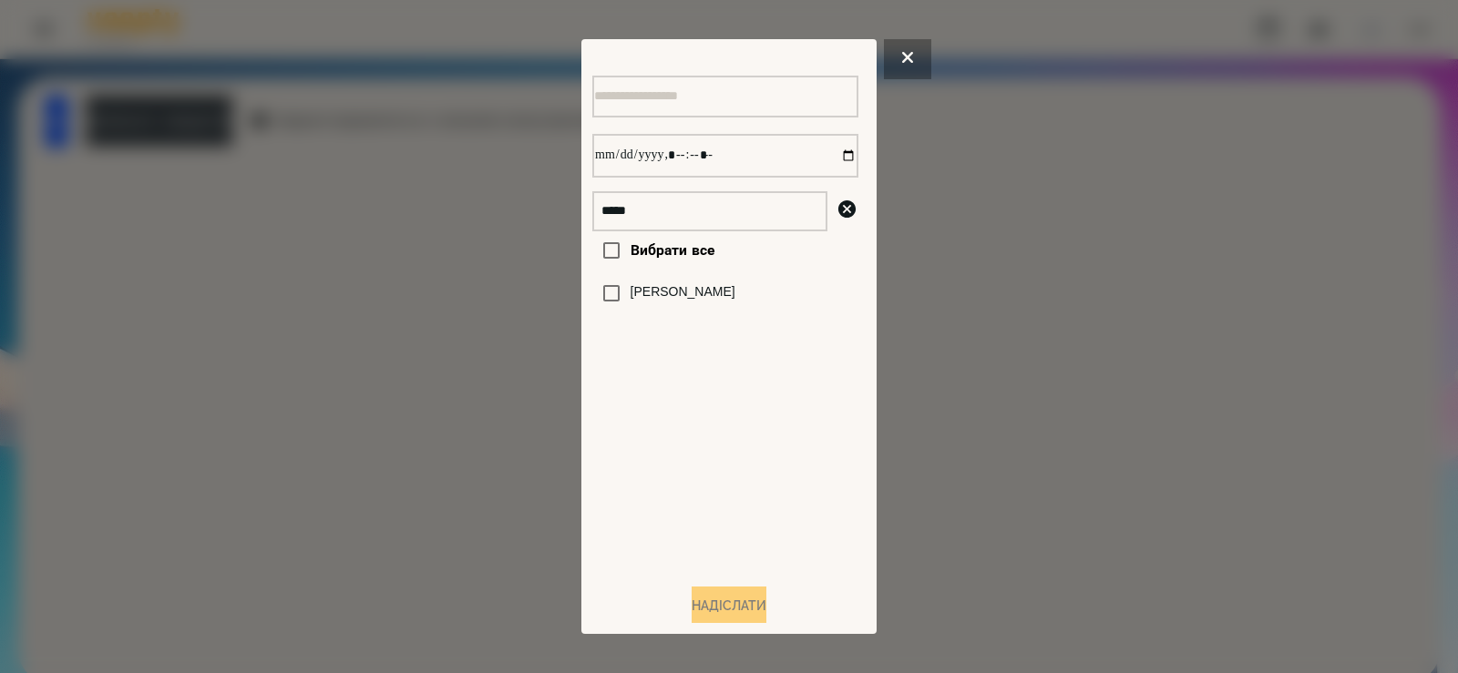
click at [721, 313] on div "[PERSON_NAME]" at bounding box center [725, 293] width 266 height 38
click at [747, 286] on div "[PERSON_NAME]" at bounding box center [725, 293] width 266 height 38
click at [415, 341] on div at bounding box center [729, 336] width 1458 height 673
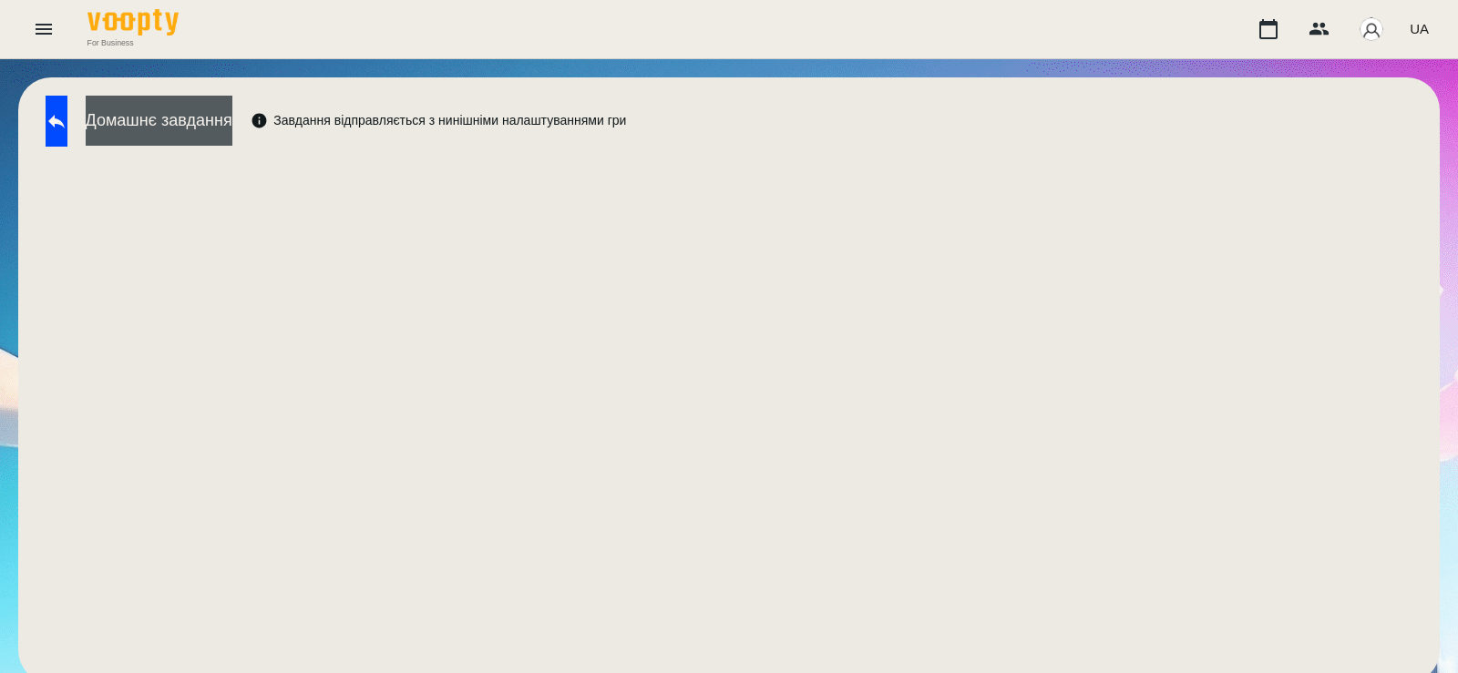
click at [232, 128] on button "Домашнє завдання" at bounding box center [159, 121] width 147 height 50
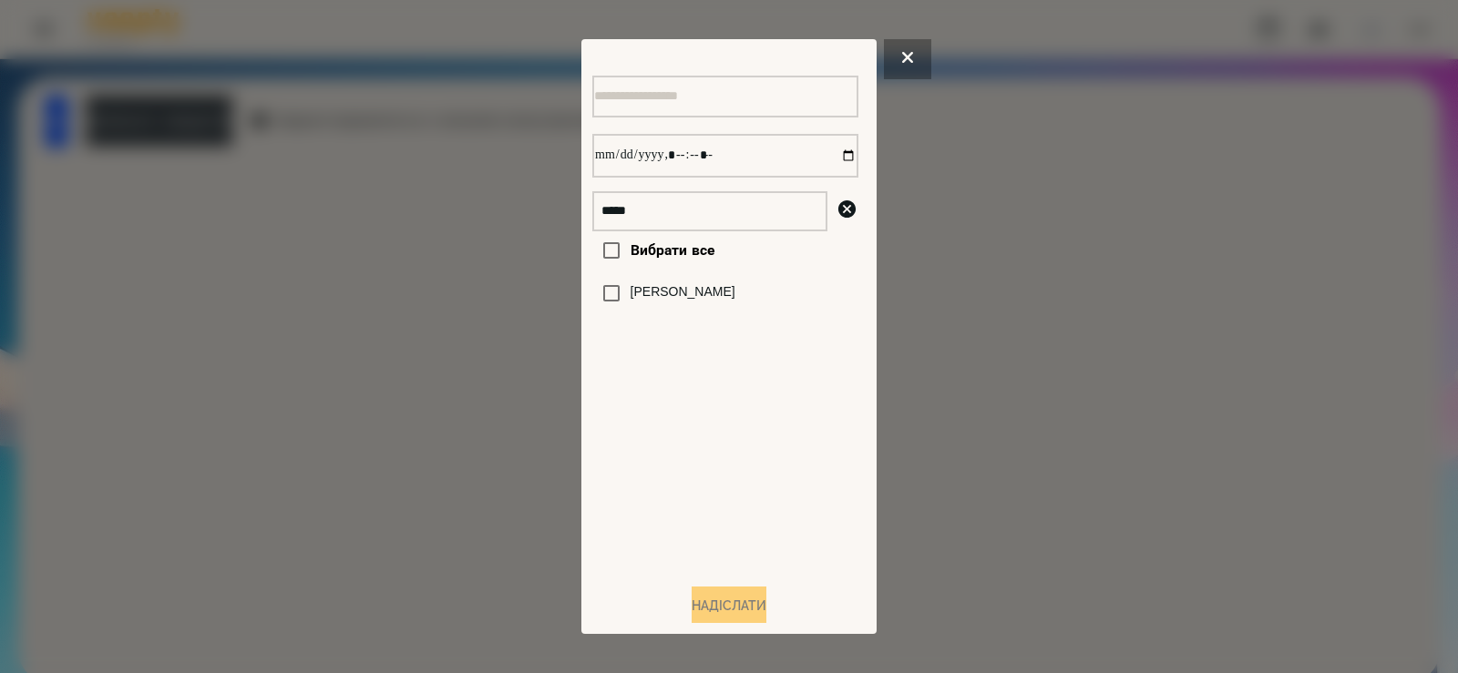
click at [743, 313] on div "[PERSON_NAME]" at bounding box center [725, 293] width 266 height 38
click at [765, 289] on div "[PERSON_NAME]" at bounding box center [725, 293] width 266 height 38
drag, startPoint x: 732, startPoint y: 303, endPoint x: 824, endPoint y: 226, distance: 120.3
click at [735, 302] on label "[PERSON_NAME]" at bounding box center [683, 292] width 105 height 18
click at [829, 157] on input "datetime-local" at bounding box center [725, 156] width 266 height 44
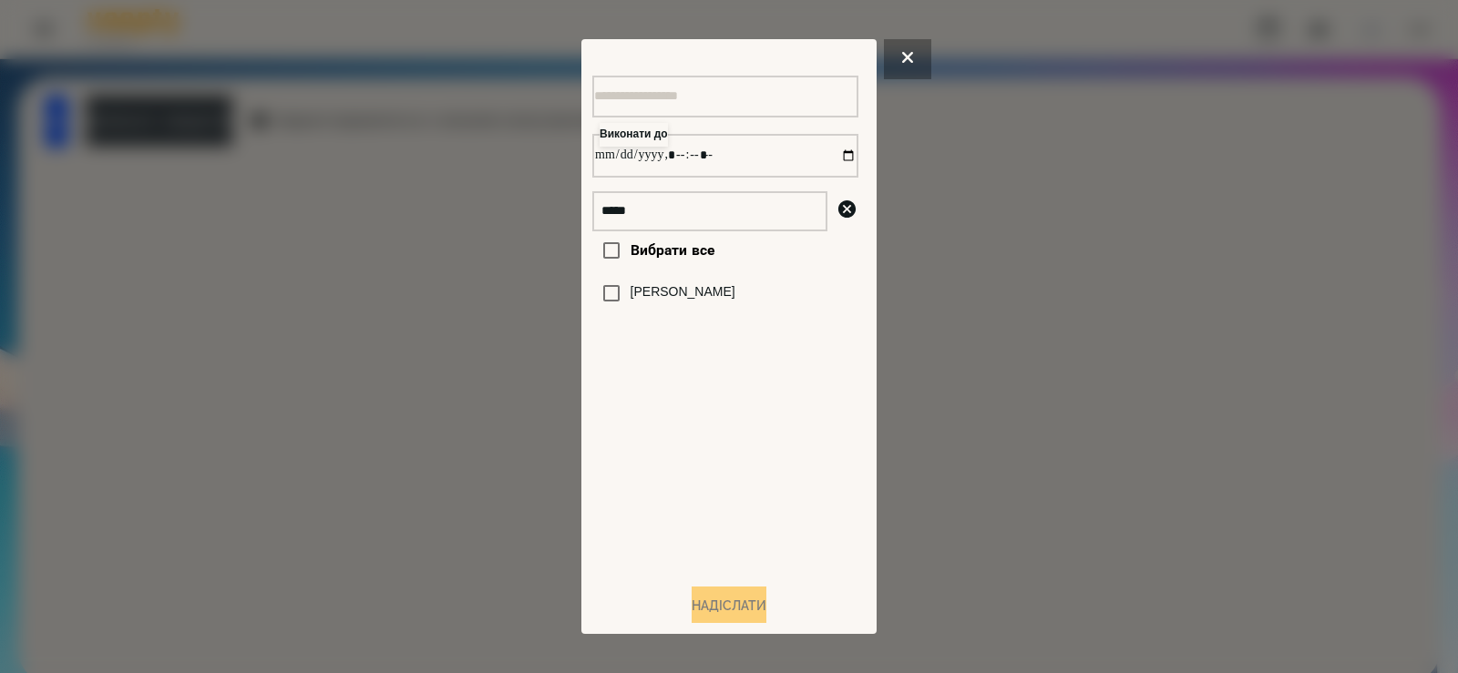
type input "**********"
click at [740, 528] on div "Вибрати все Лопушенко Христина" at bounding box center [725, 399] width 266 height 337
click at [672, 302] on label "[PERSON_NAME]" at bounding box center [683, 292] width 105 height 18
click at [725, 610] on button "Надіслати" at bounding box center [729, 607] width 75 height 40
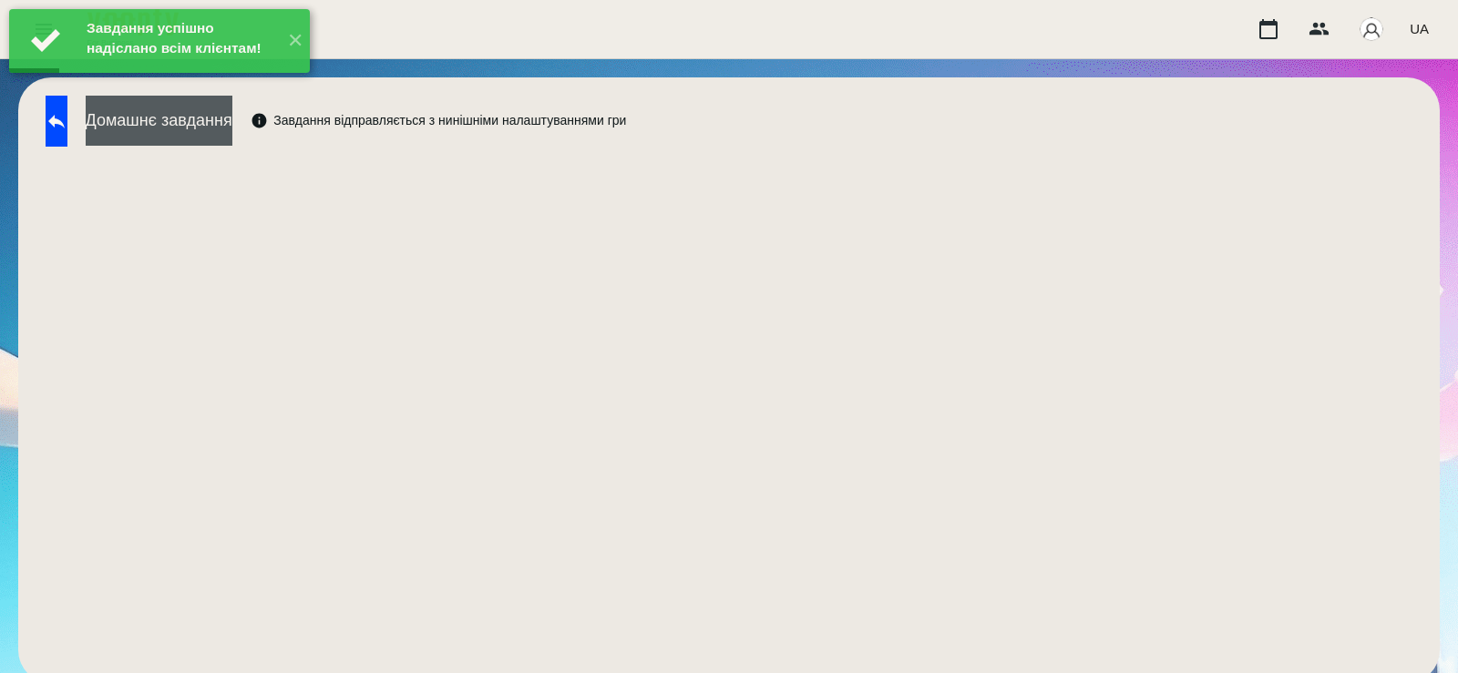
click at [232, 131] on button "Домашнє завдання" at bounding box center [159, 121] width 147 height 50
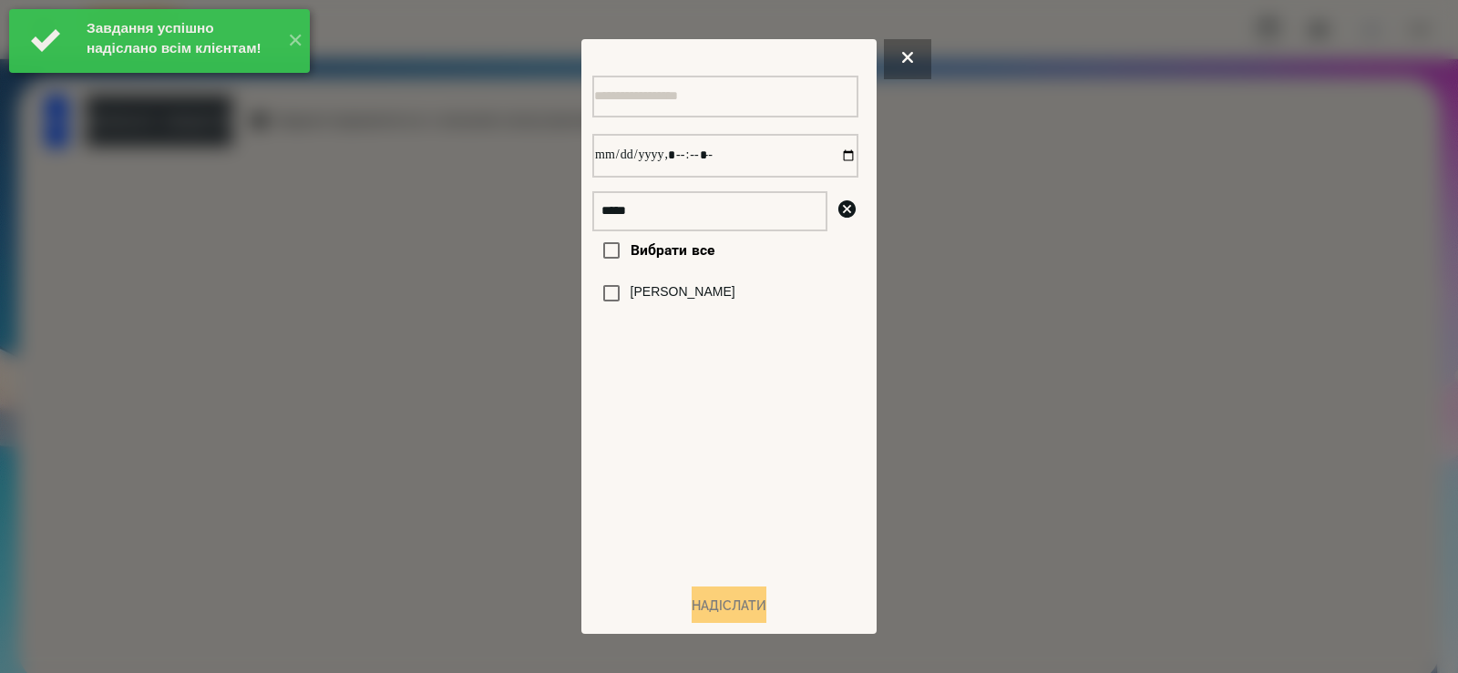
click at [632, 302] on label "[PERSON_NAME]" at bounding box center [683, 292] width 105 height 18
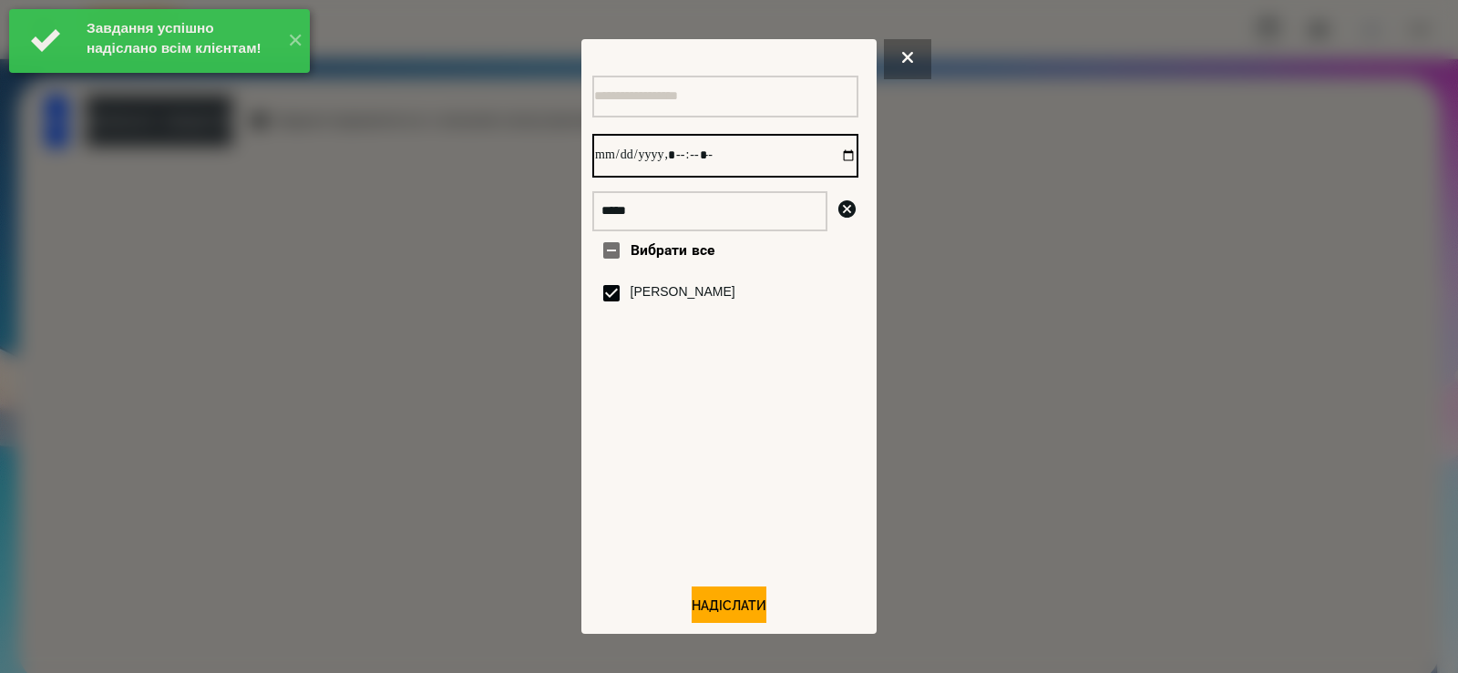
click at [823, 162] on input "datetime-local" at bounding box center [725, 156] width 266 height 44
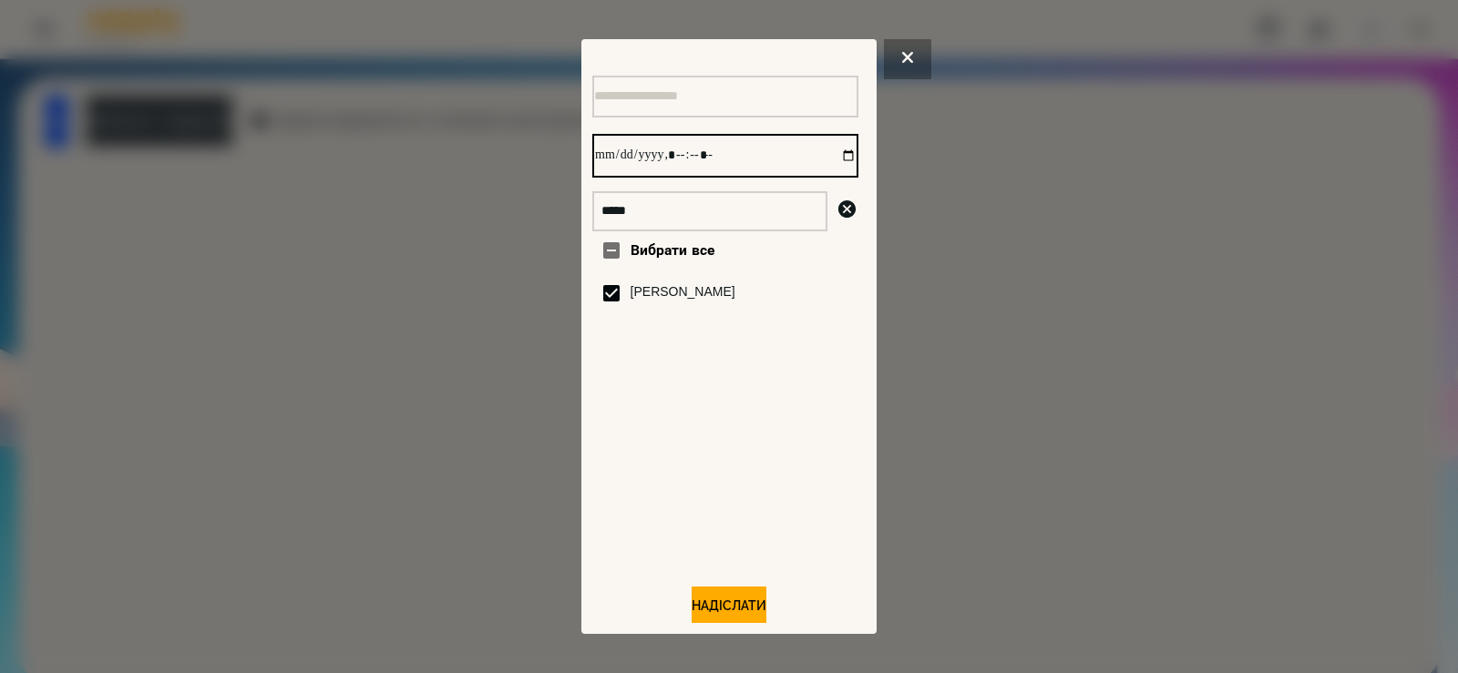
click at [825, 161] on input "datetime-local" at bounding box center [725, 156] width 266 height 44
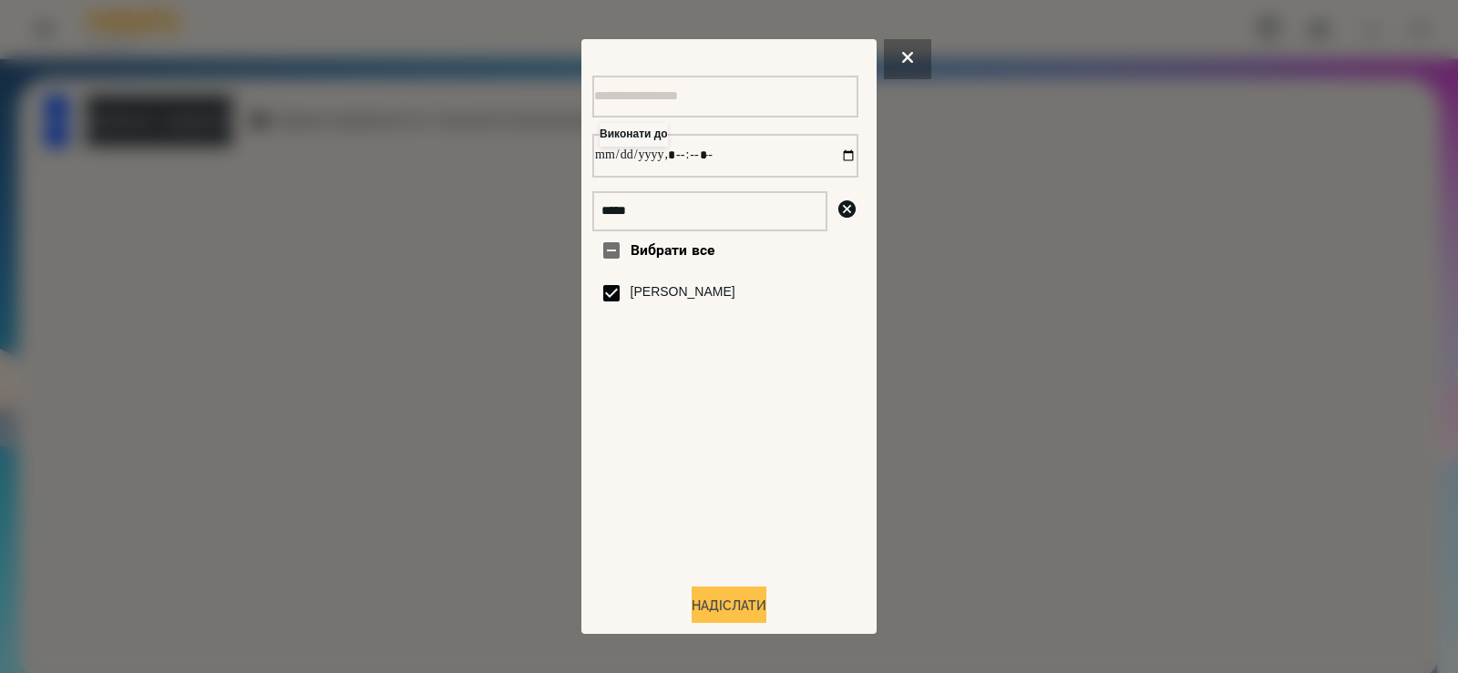
type input "**********"
click at [710, 599] on button "Надіслати" at bounding box center [729, 607] width 75 height 40
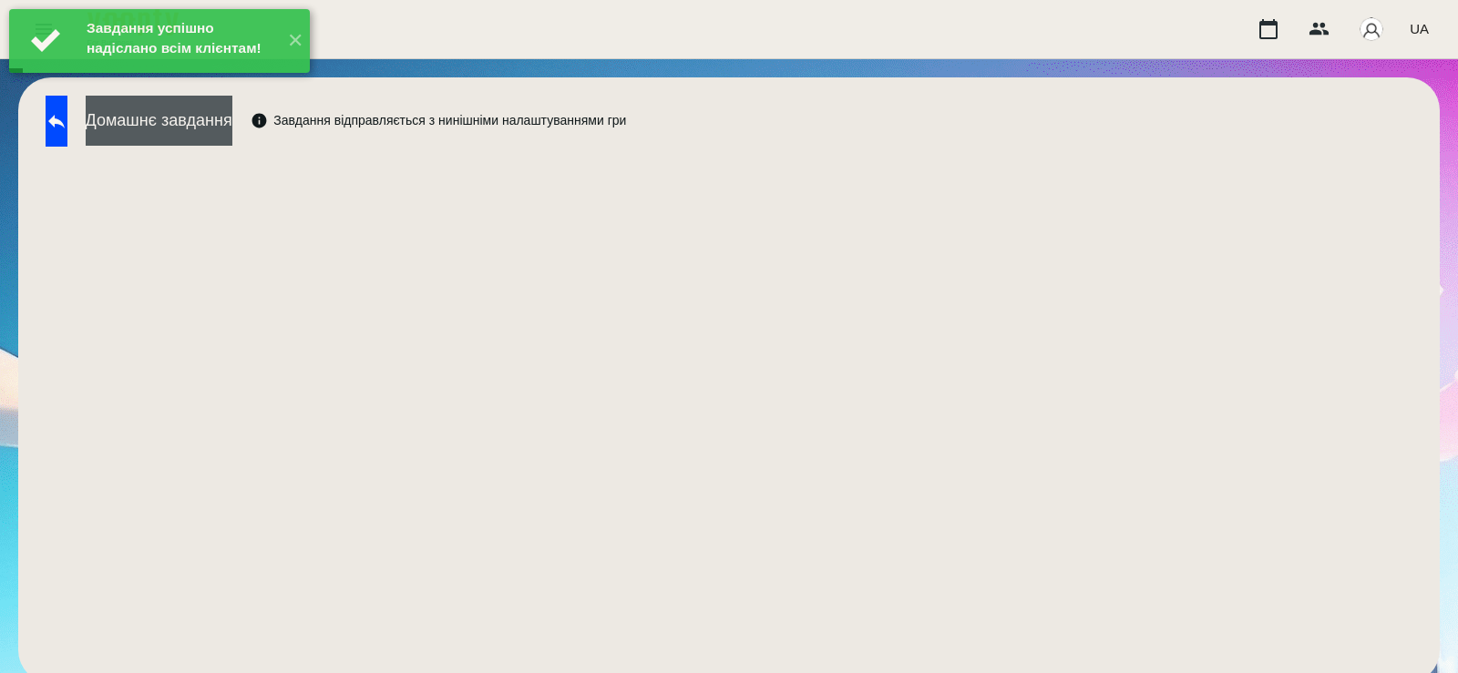
click at [232, 122] on button "Домашнє завдання" at bounding box center [159, 121] width 147 height 50
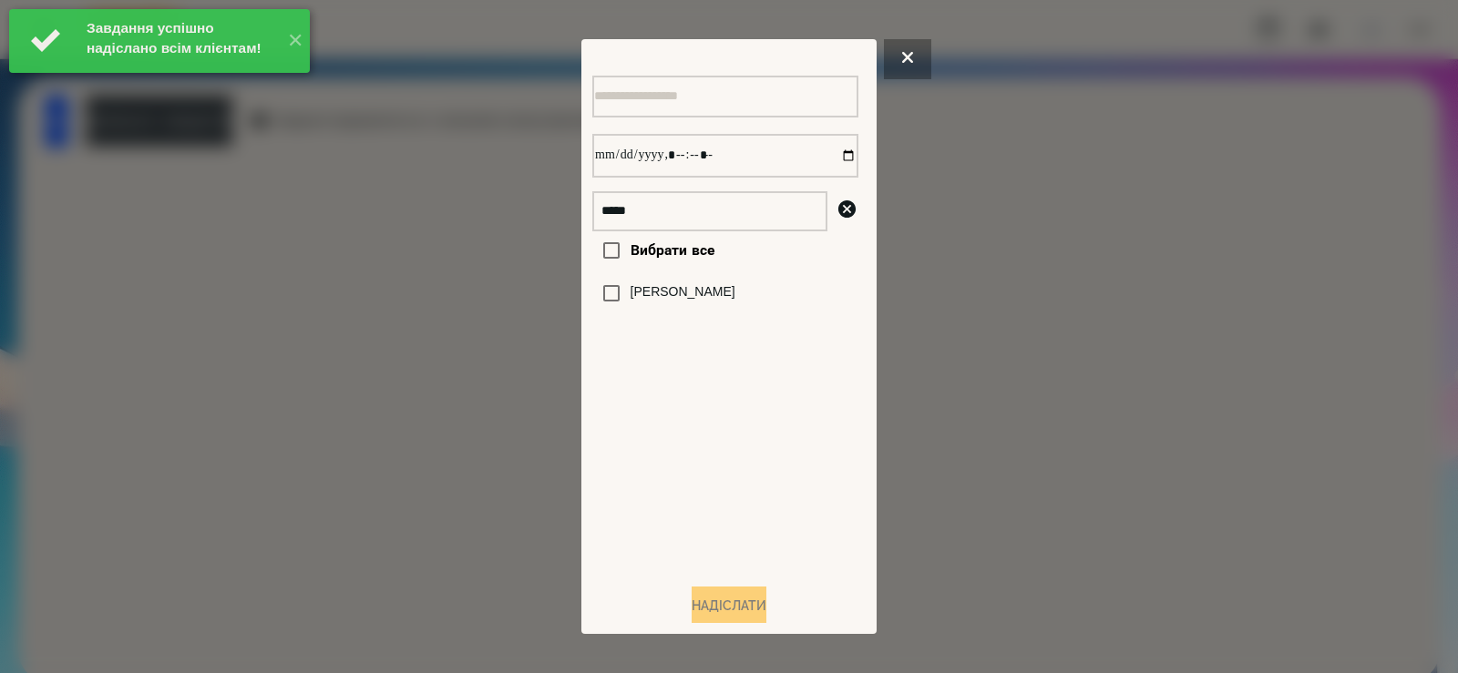
click at [666, 300] on label "[PERSON_NAME]" at bounding box center [683, 292] width 105 height 18
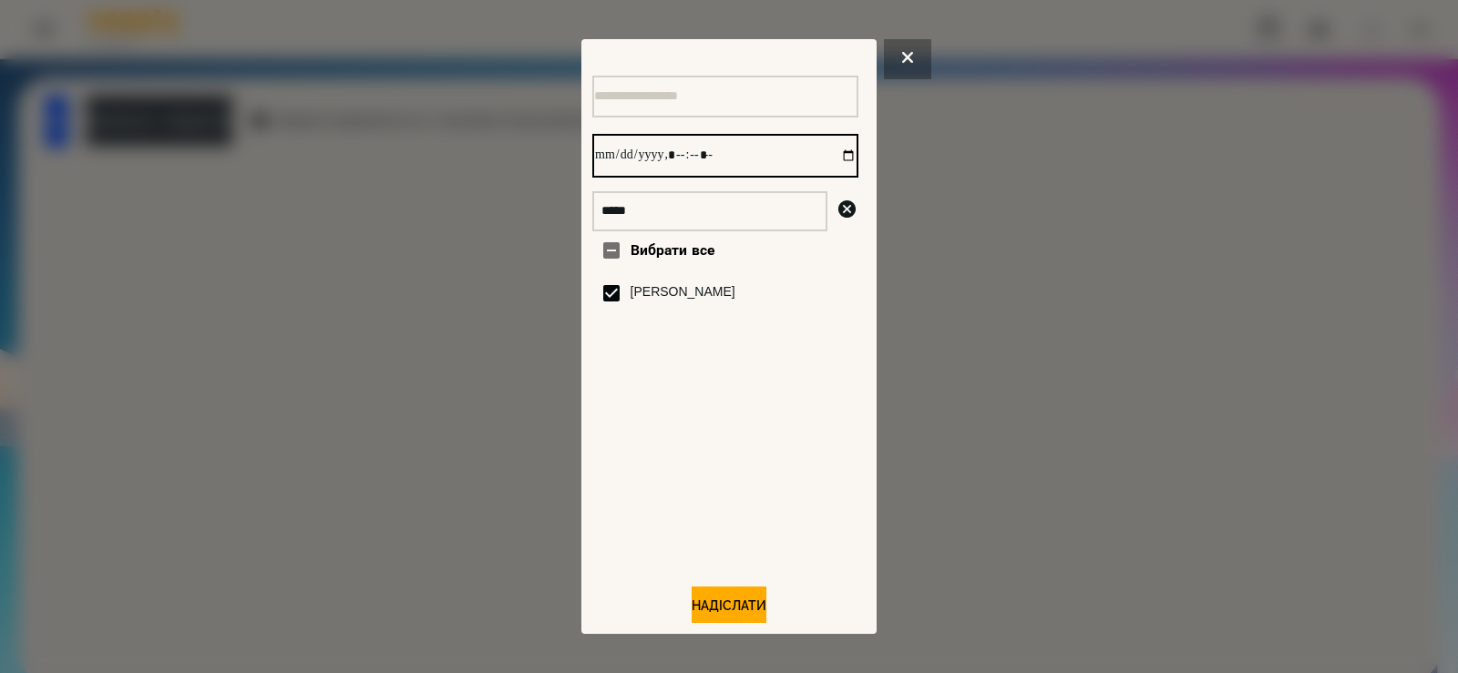
drag, startPoint x: 825, startPoint y: 166, endPoint x: 841, endPoint y: 181, distance: 21.9
click at [828, 166] on input "datetime-local" at bounding box center [725, 156] width 266 height 44
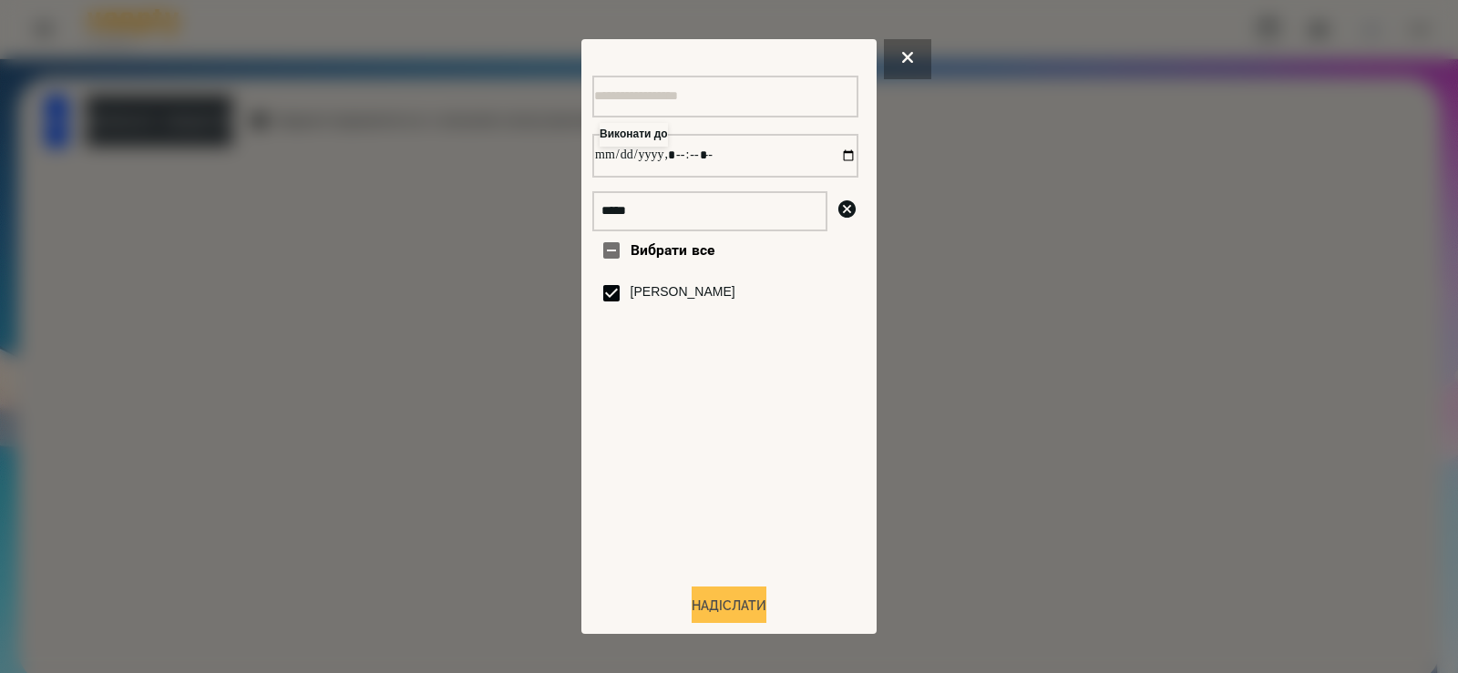
type input "**********"
click at [734, 597] on button "Надіслати" at bounding box center [729, 607] width 75 height 40
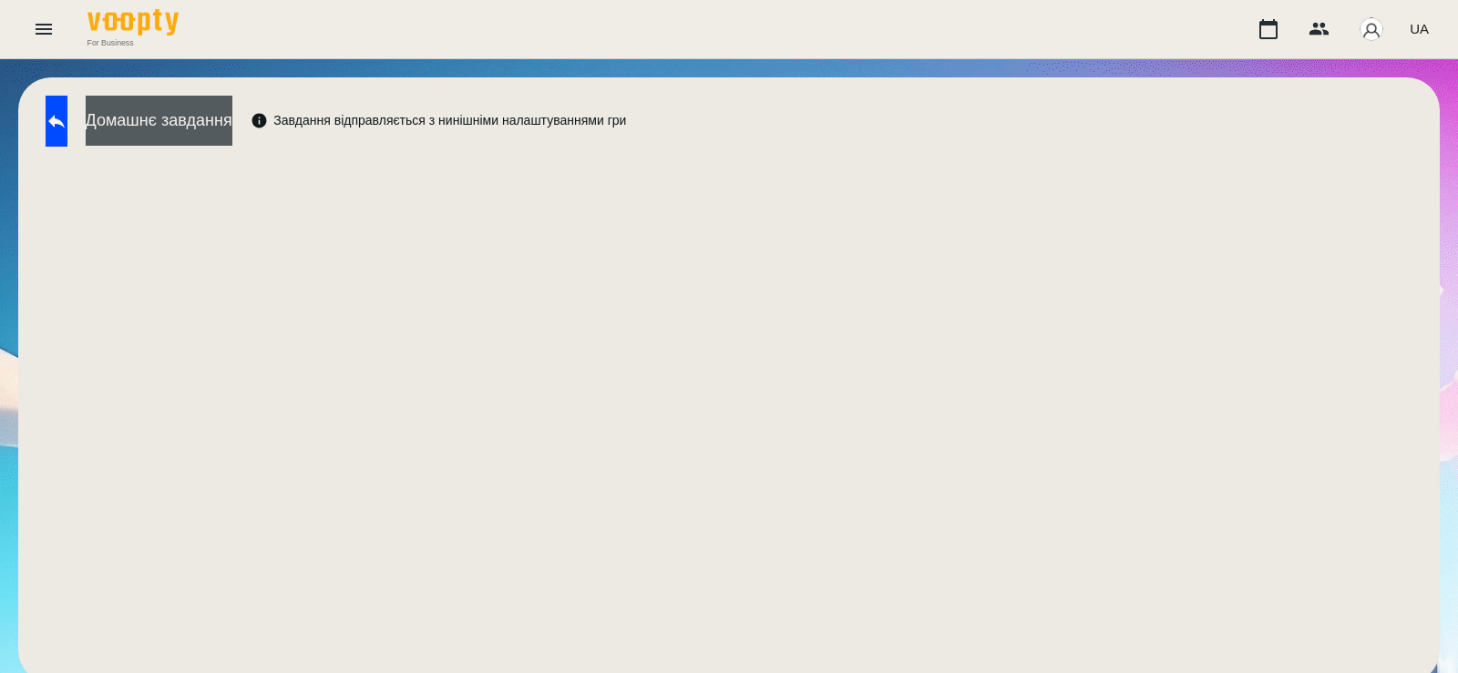
click at [232, 120] on button "Домашнє завдання" at bounding box center [159, 121] width 147 height 50
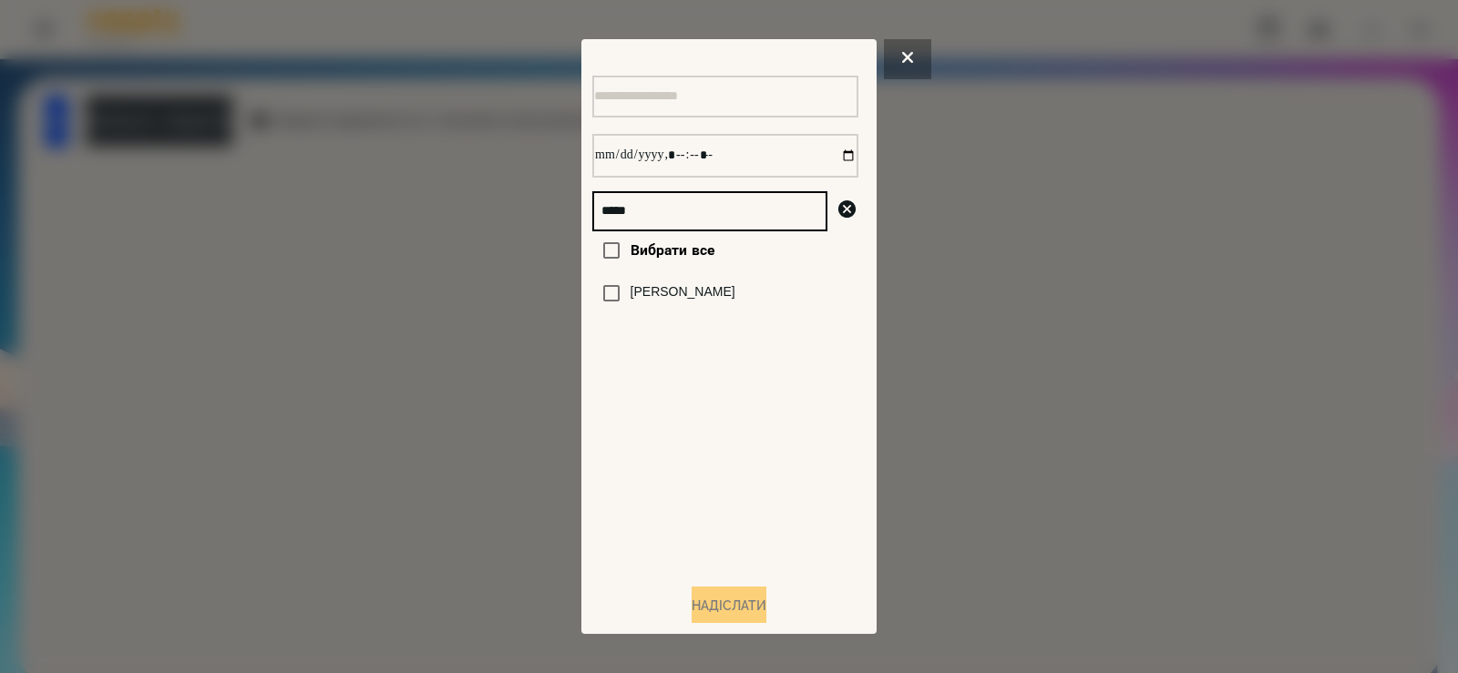
drag, startPoint x: 598, startPoint y: 220, endPoint x: 547, endPoint y: 223, distance: 51.1
click at [547, 223] on div "***** Вибрати все Лопушенко Христина Надіслати" at bounding box center [729, 336] width 1458 height 673
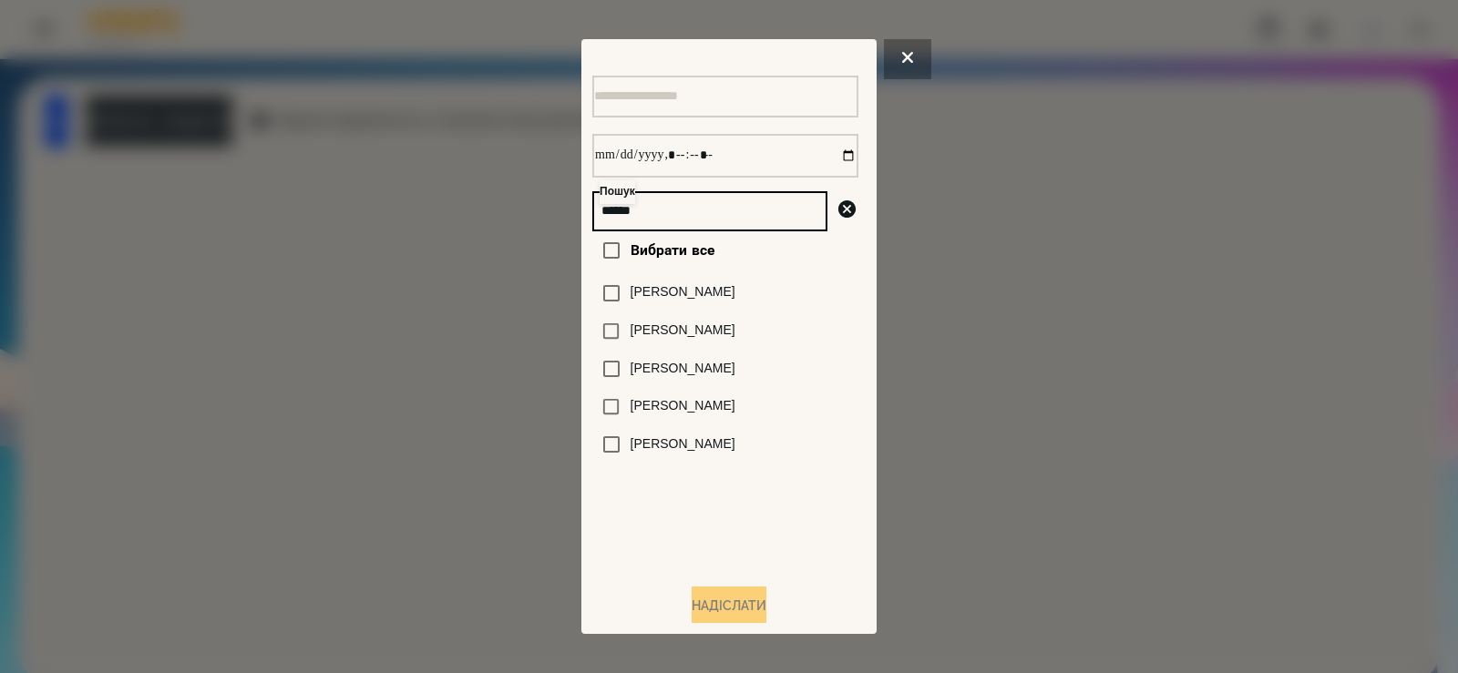
type input "******"
click at [679, 415] on label "[PERSON_NAME]" at bounding box center [683, 406] width 105 height 18
click at [733, 410] on label "[PERSON_NAME]" at bounding box center [683, 406] width 105 height 18
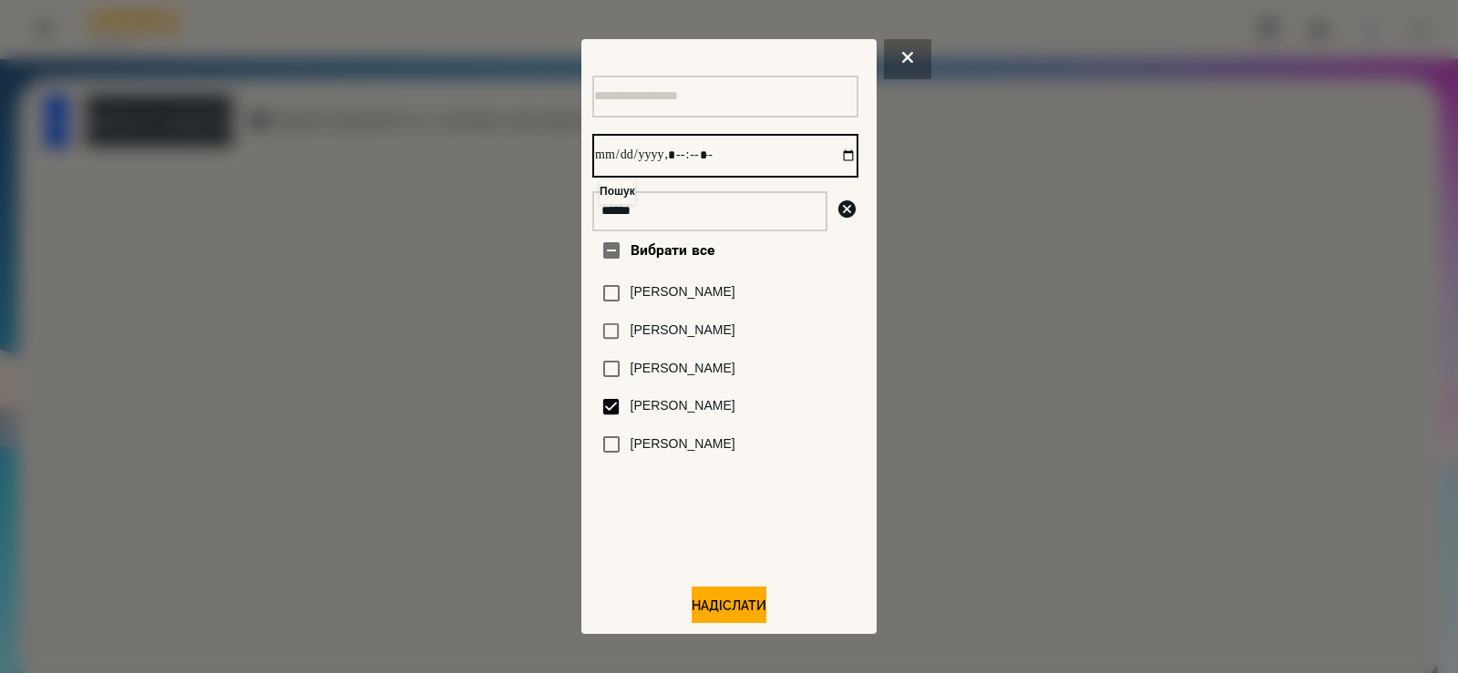
click at [836, 162] on input "datetime-local" at bounding box center [725, 156] width 266 height 44
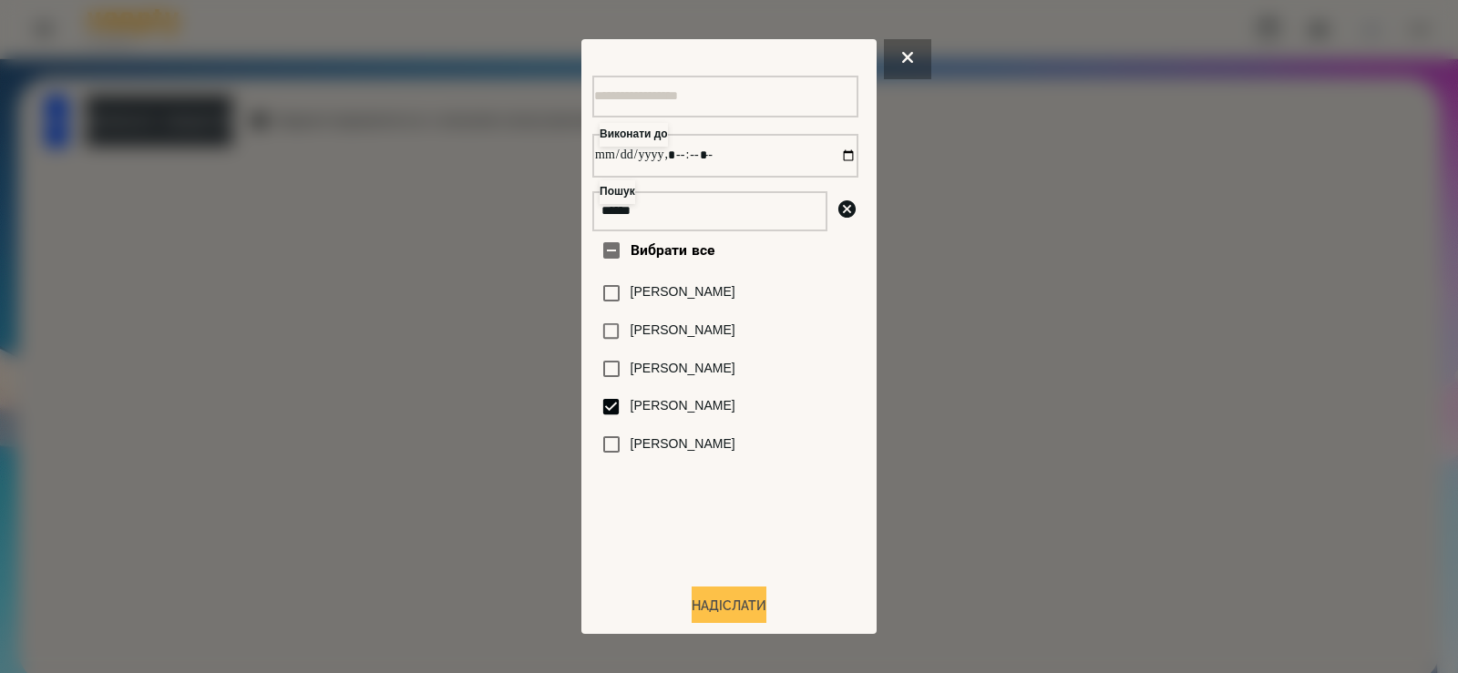
type input "**********"
click at [707, 613] on button "Надіслати" at bounding box center [729, 607] width 75 height 40
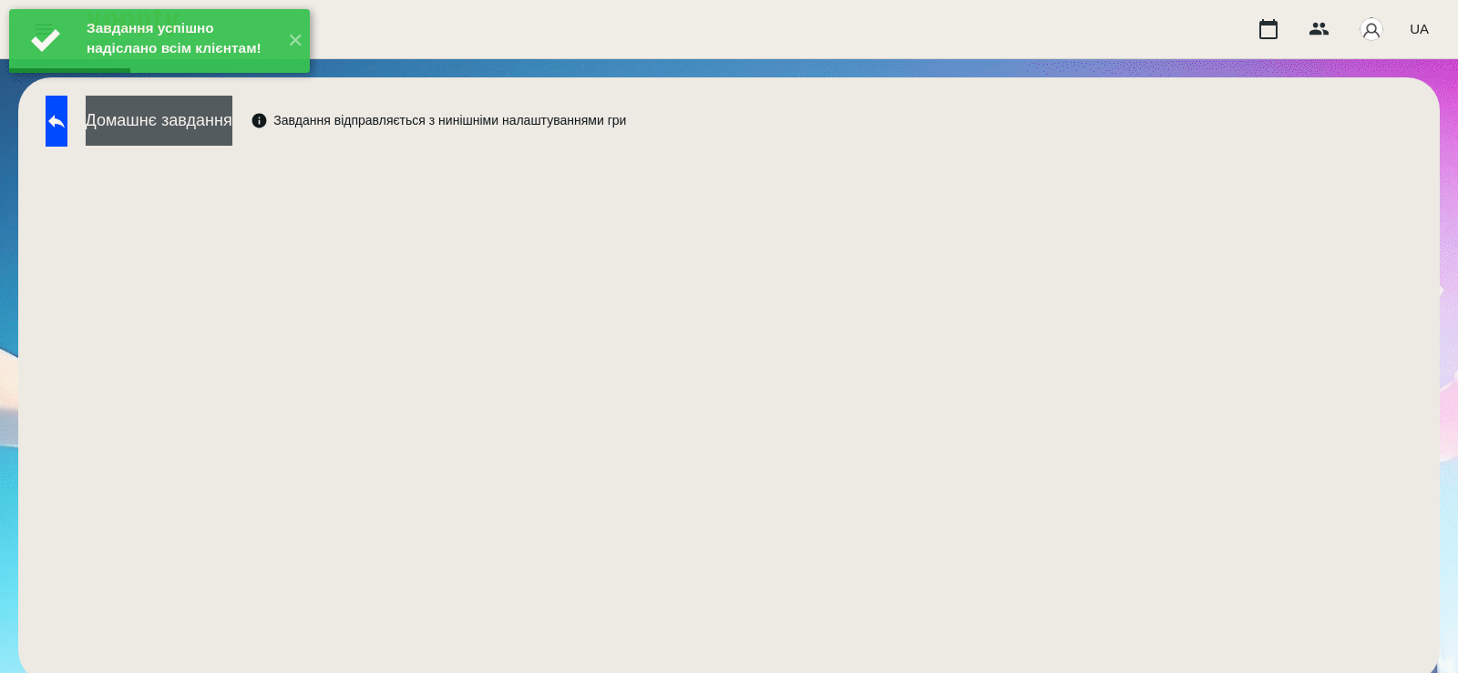
click at [222, 119] on button "Домашнє завдання" at bounding box center [159, 121] width 147 height 50
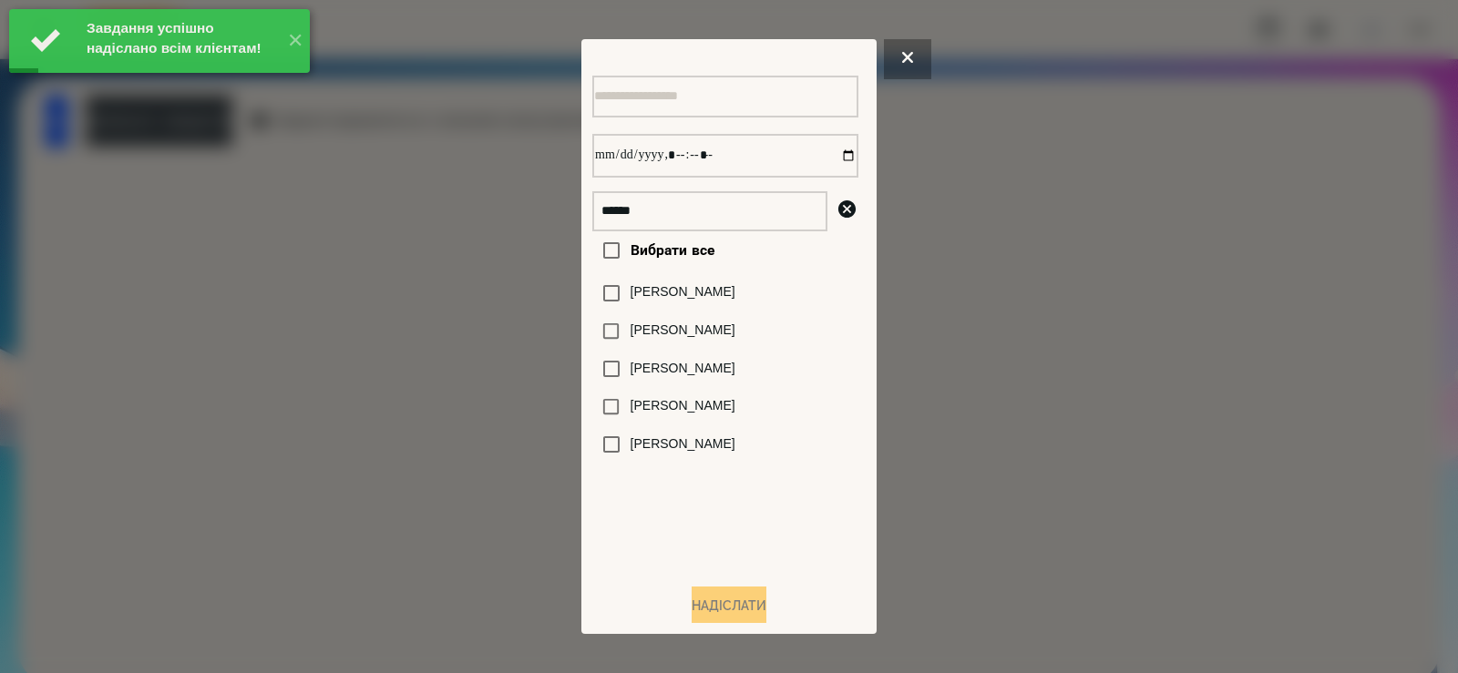
click at [673, 414] on label "[PERSON_NAME]" at bounding box center [683, 406] width 105 height 18
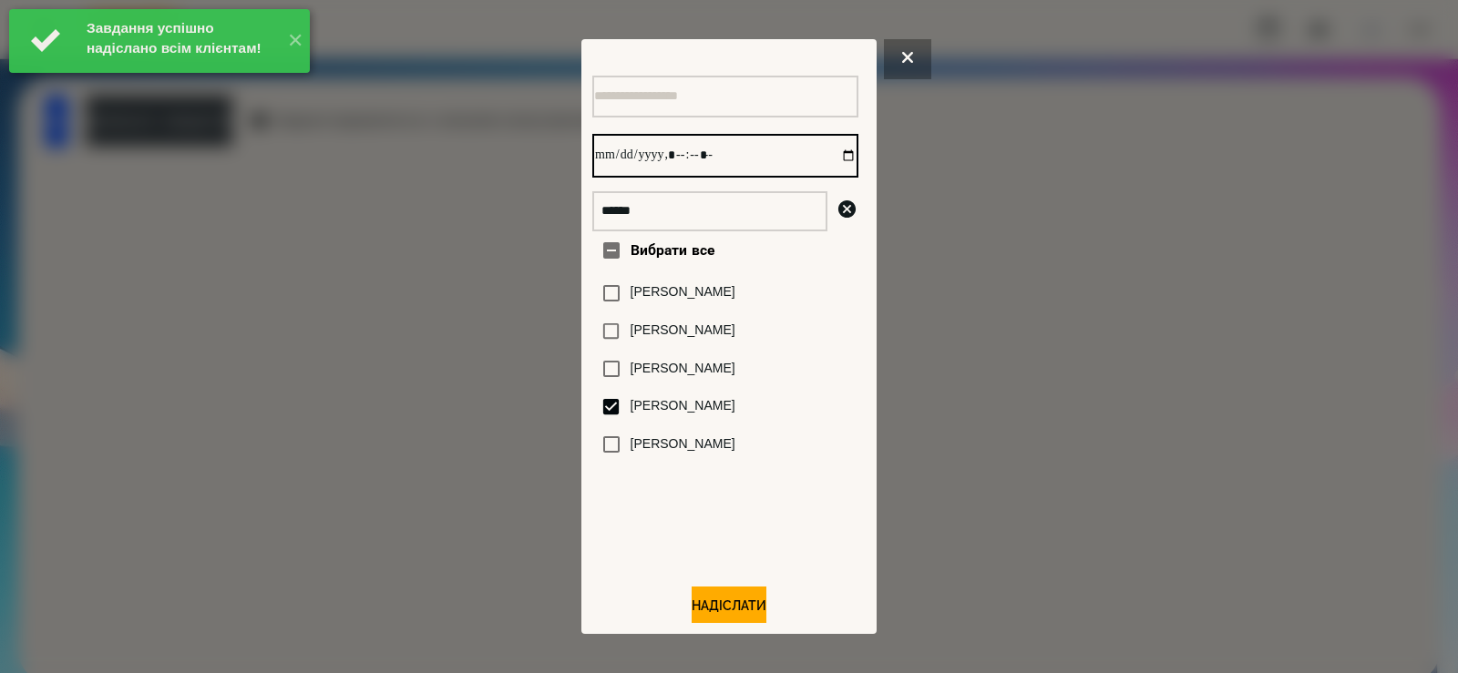
drag, startPoint x: 834, startPoint y: 155, endPoint x: 840, endPoint y: 162, distance: 9.7
click at [832, 156] on input "datetime-local" at bounding box center [725, 156] width 266 height 44
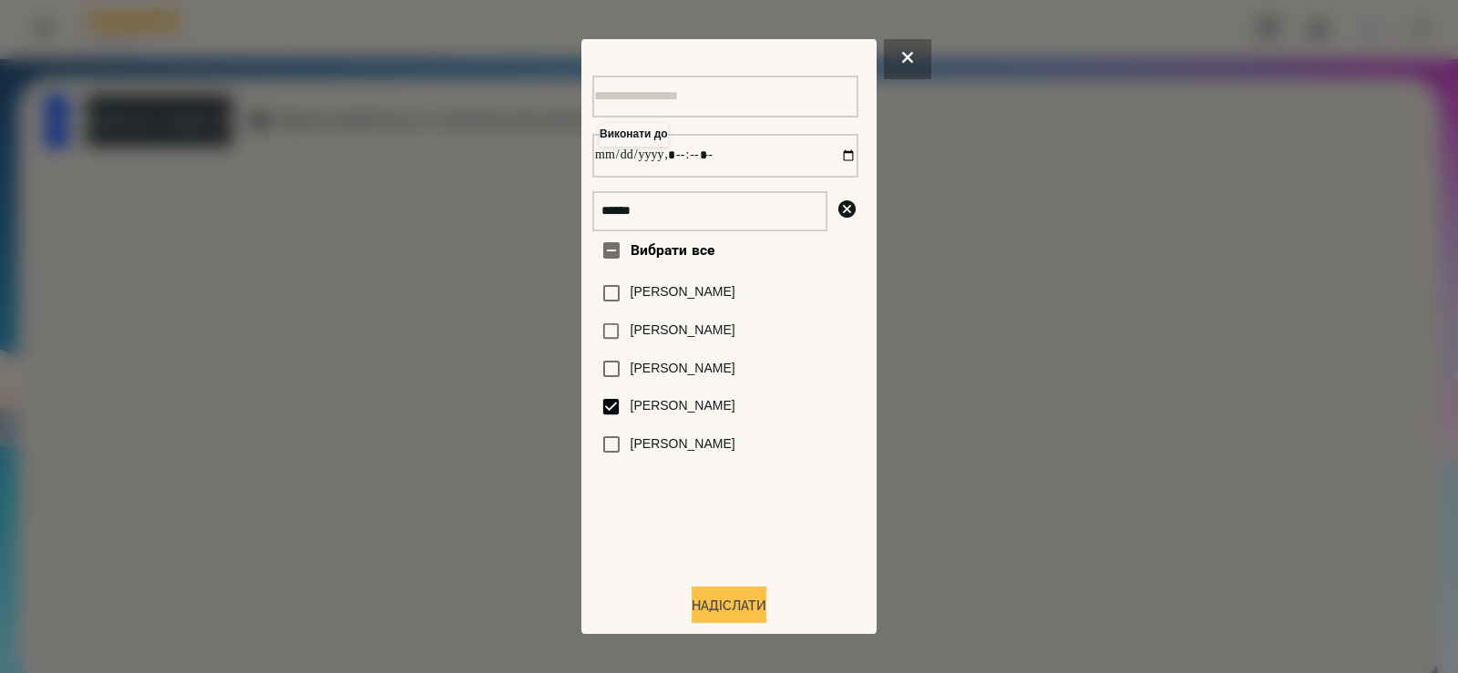
type input "**********"
click at [754, 610] on button "Надіслати" at bounding box center [729, 607] width 75 height 40
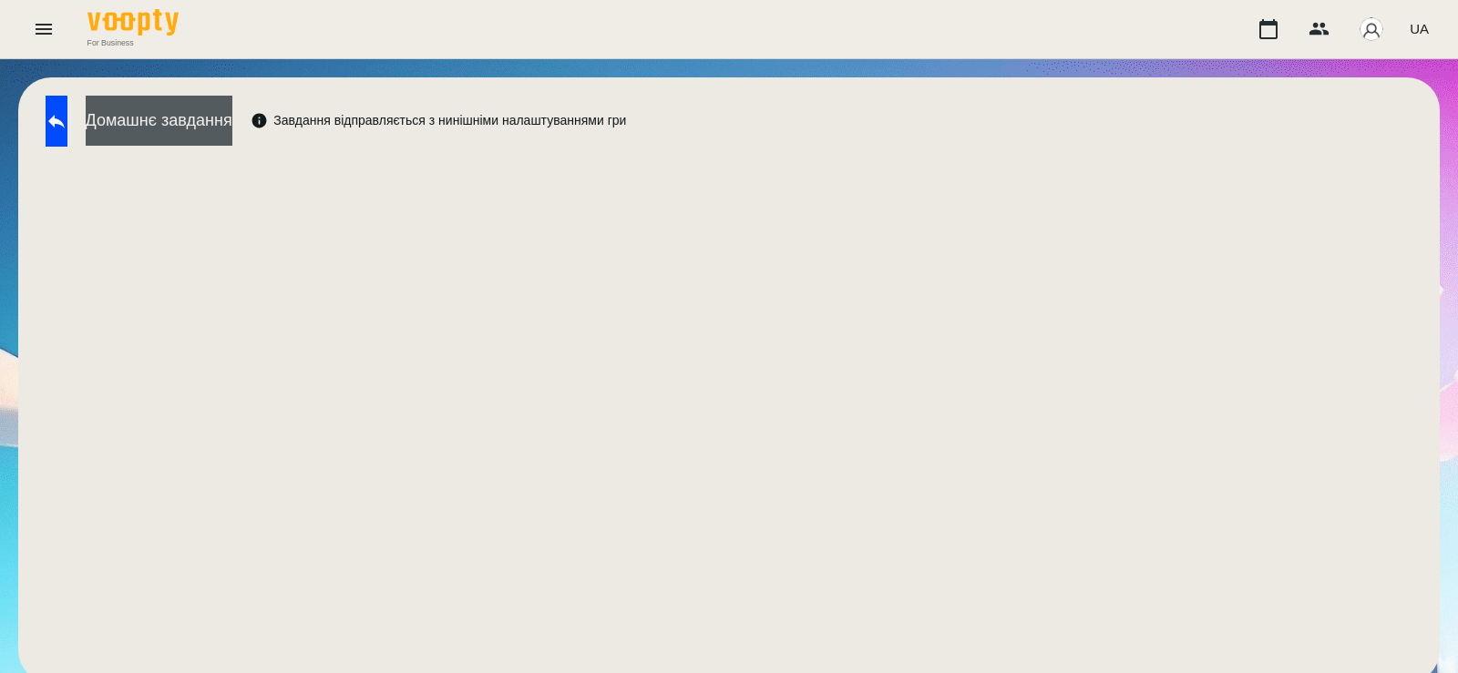
click at [232, 117] on button "Домашнє завдання" at bounding box center [159, 121] width 147 height 50
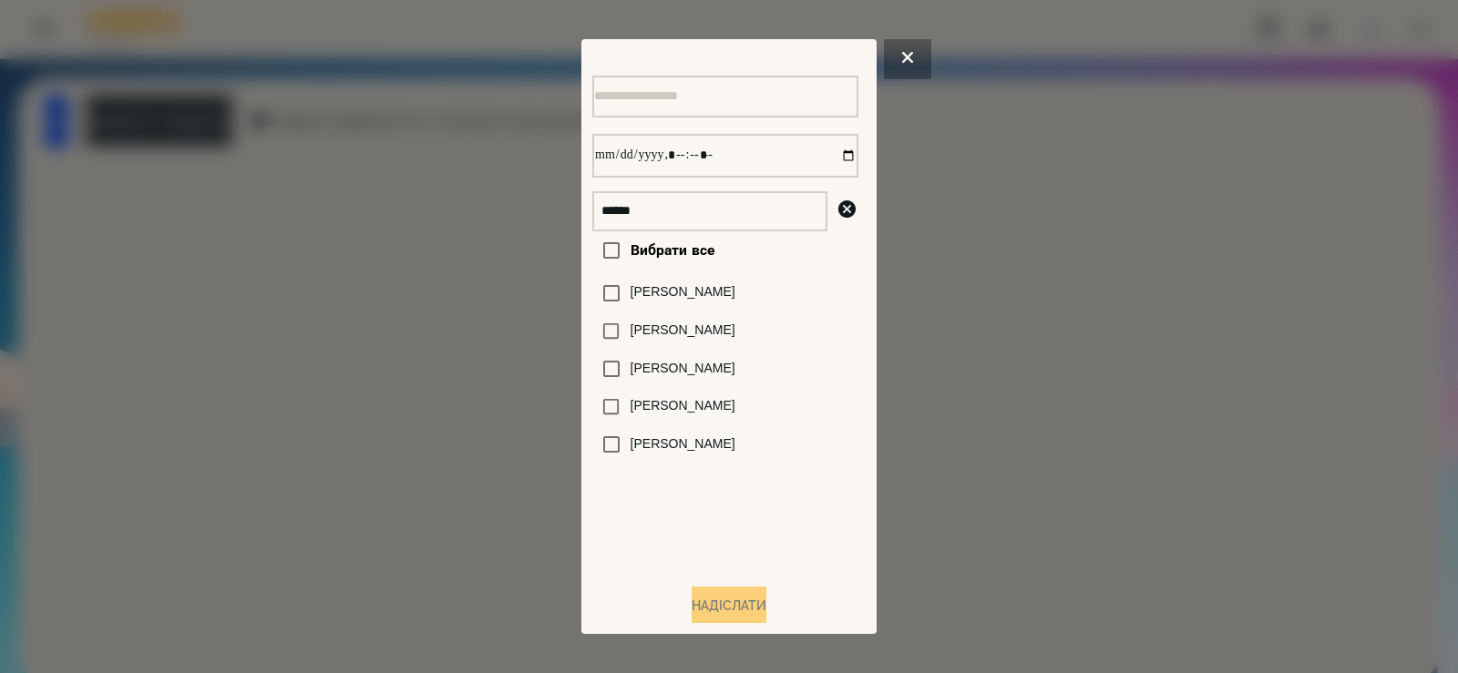
click at [523, 328] on div at bounding box center [729, 336] width 1458 height 673
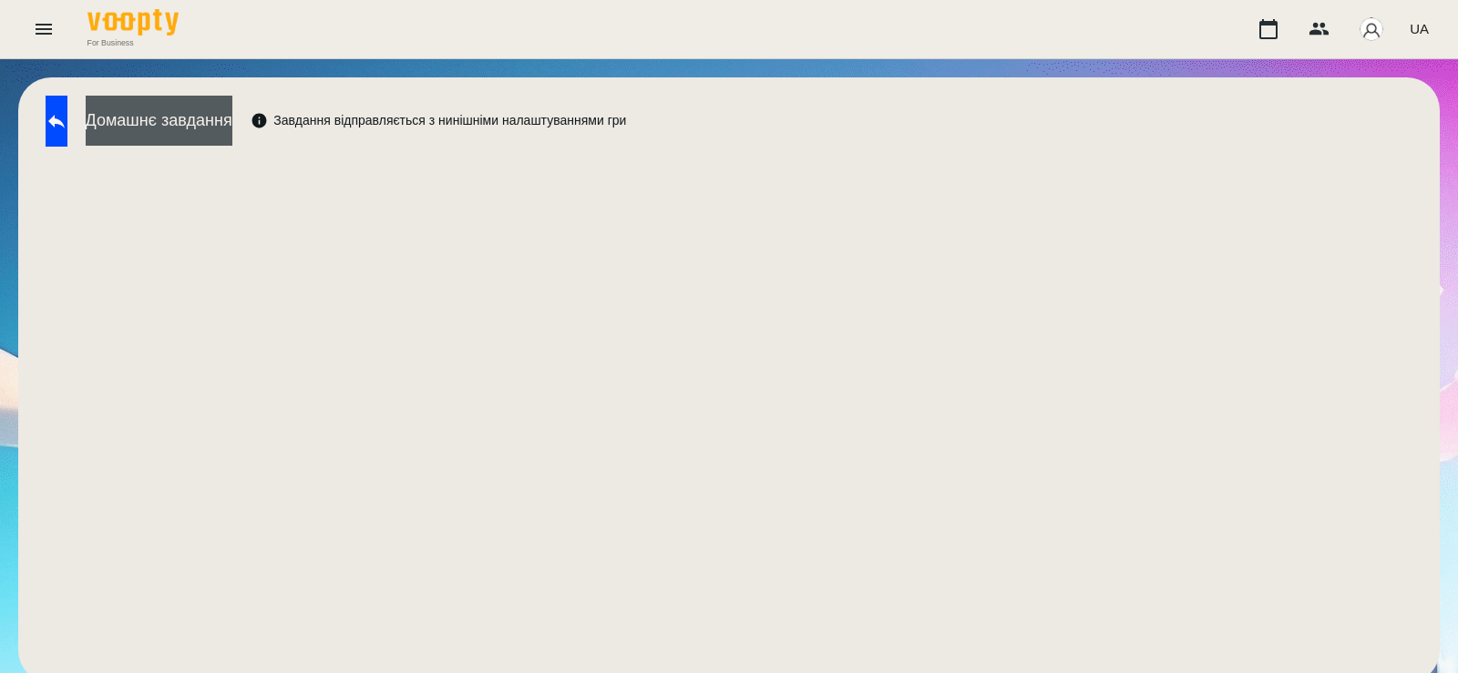
click at [232, 119] on button "Домашнє завдання" at bounding box center [159, 121] width 147 height 50
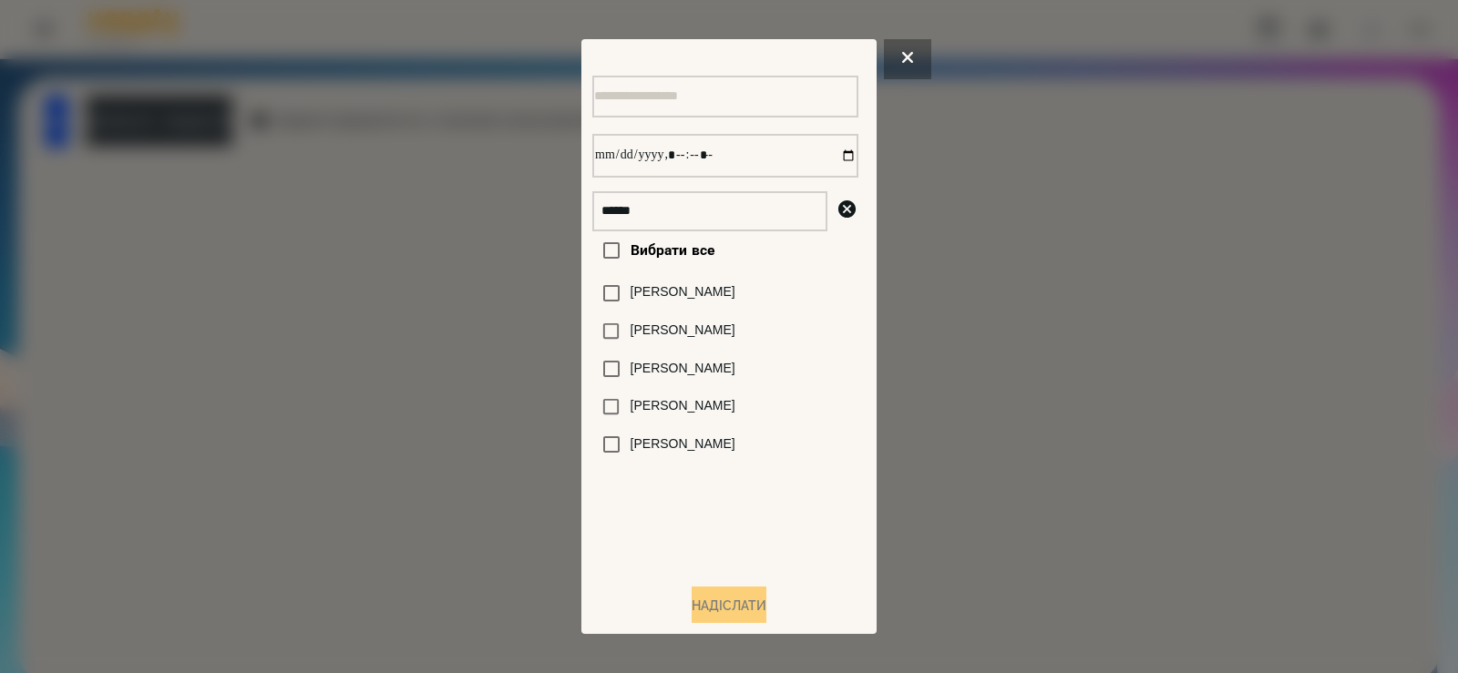
click at [662, 413] on label "[PERSON_NAME]" at bounding box center [683, 406] width 105 height 18
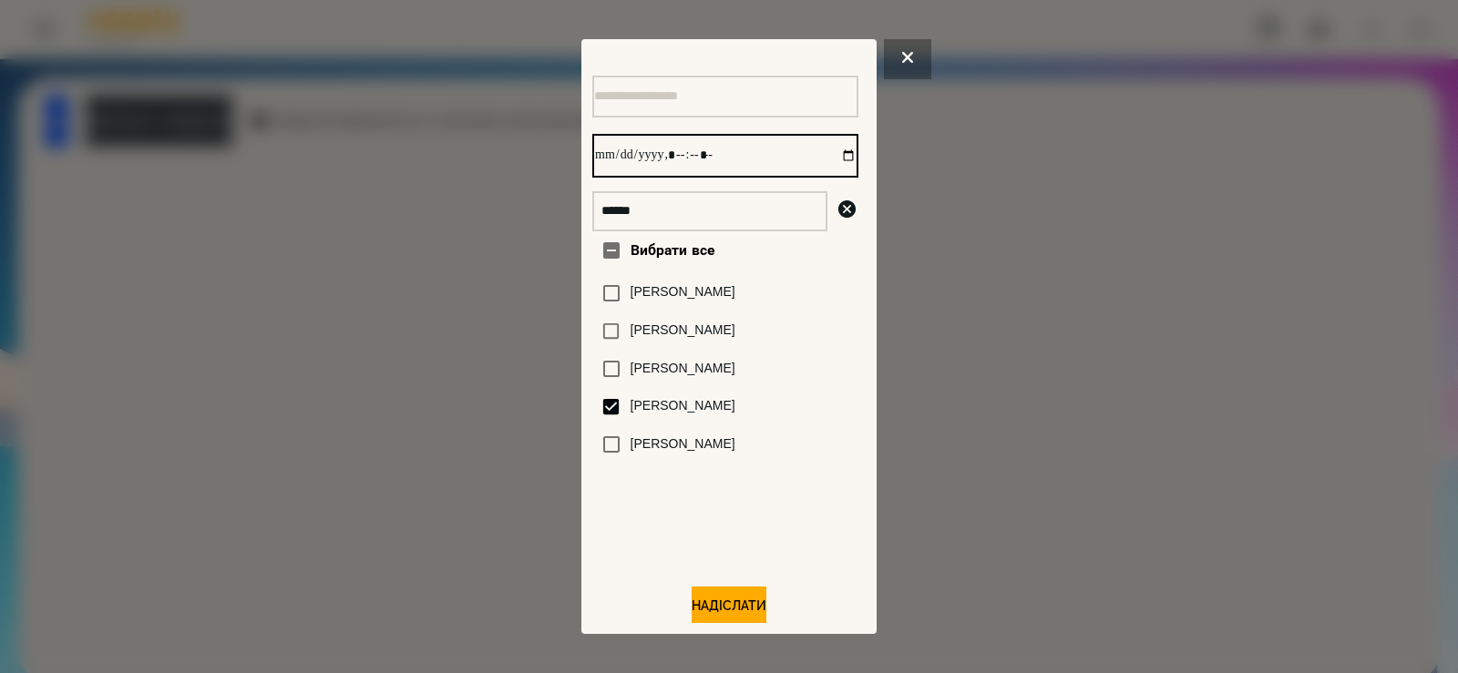
click at [828, 152] on input "datetime-local" at bounding box center [725, 156] width 266 height 44
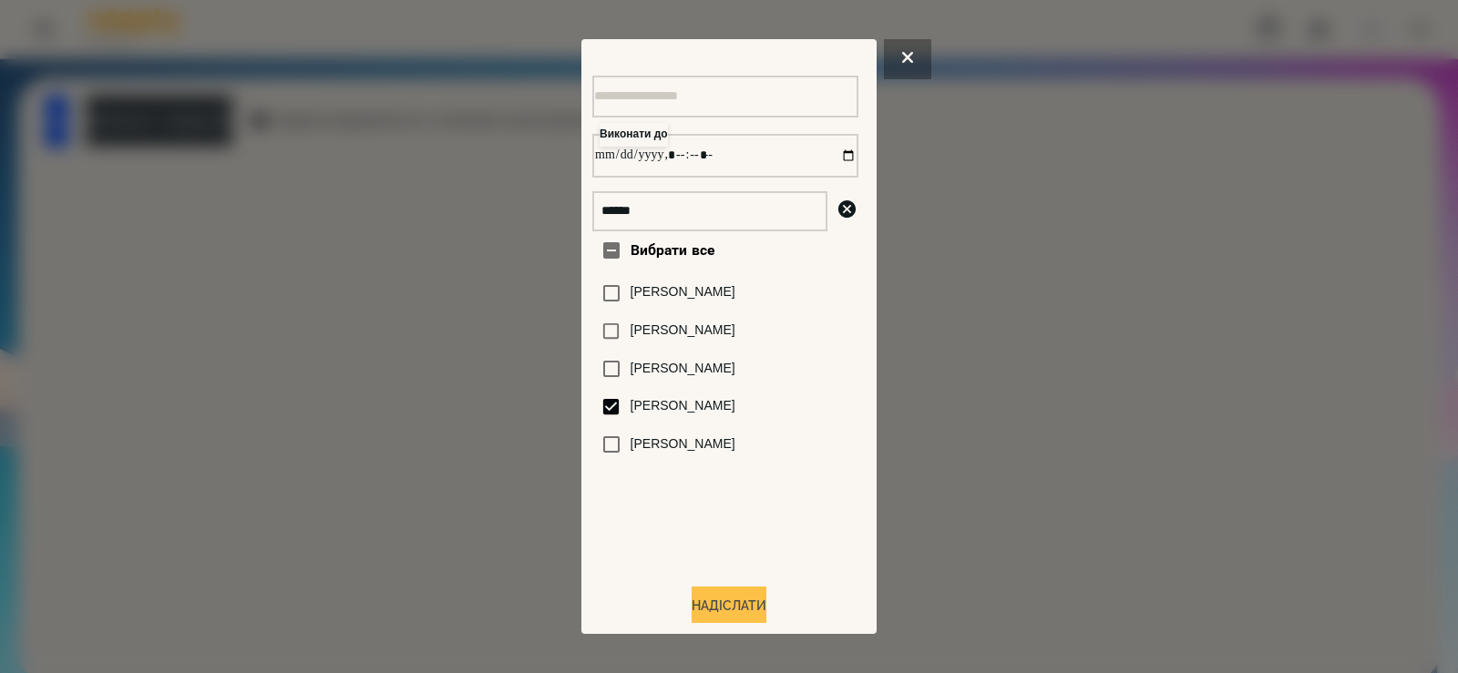
type input "**********"
click at [692, 608] on button "Надіслати" at bounding box center [729, 607] width 75 height 40
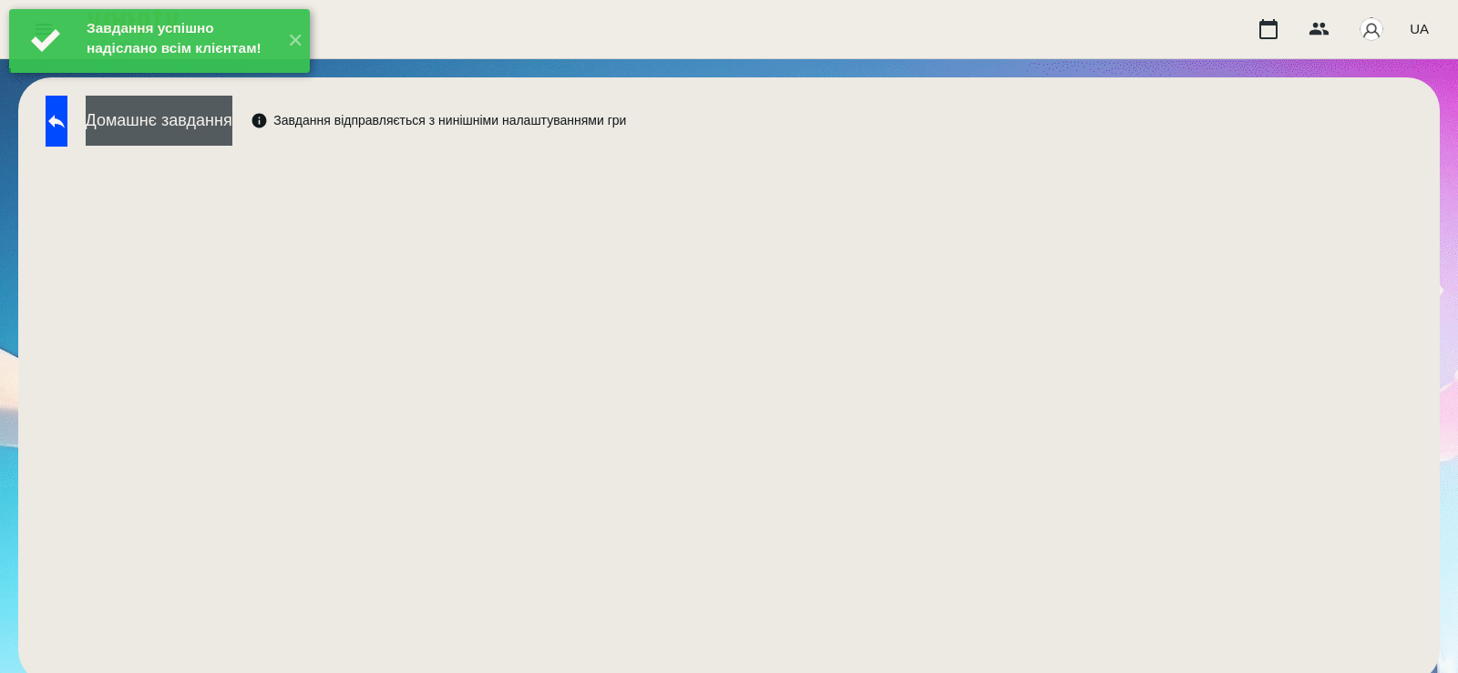
click at [232, 128] on button "Домашнє завдання" at bounding box center [159, 121] width 147 height 50
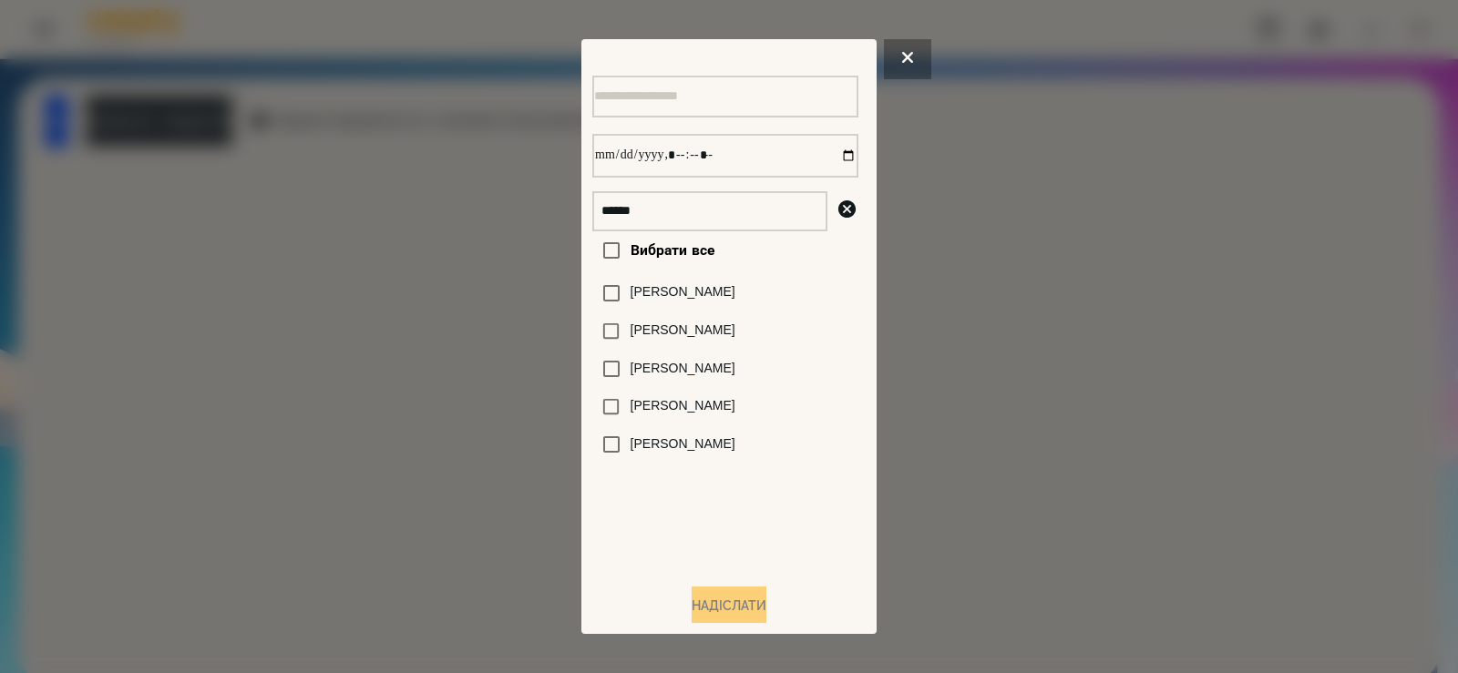
click at [673, 409] on label "[PERSON_NAME]" at bounding box center [683, 406] width 105 height 18
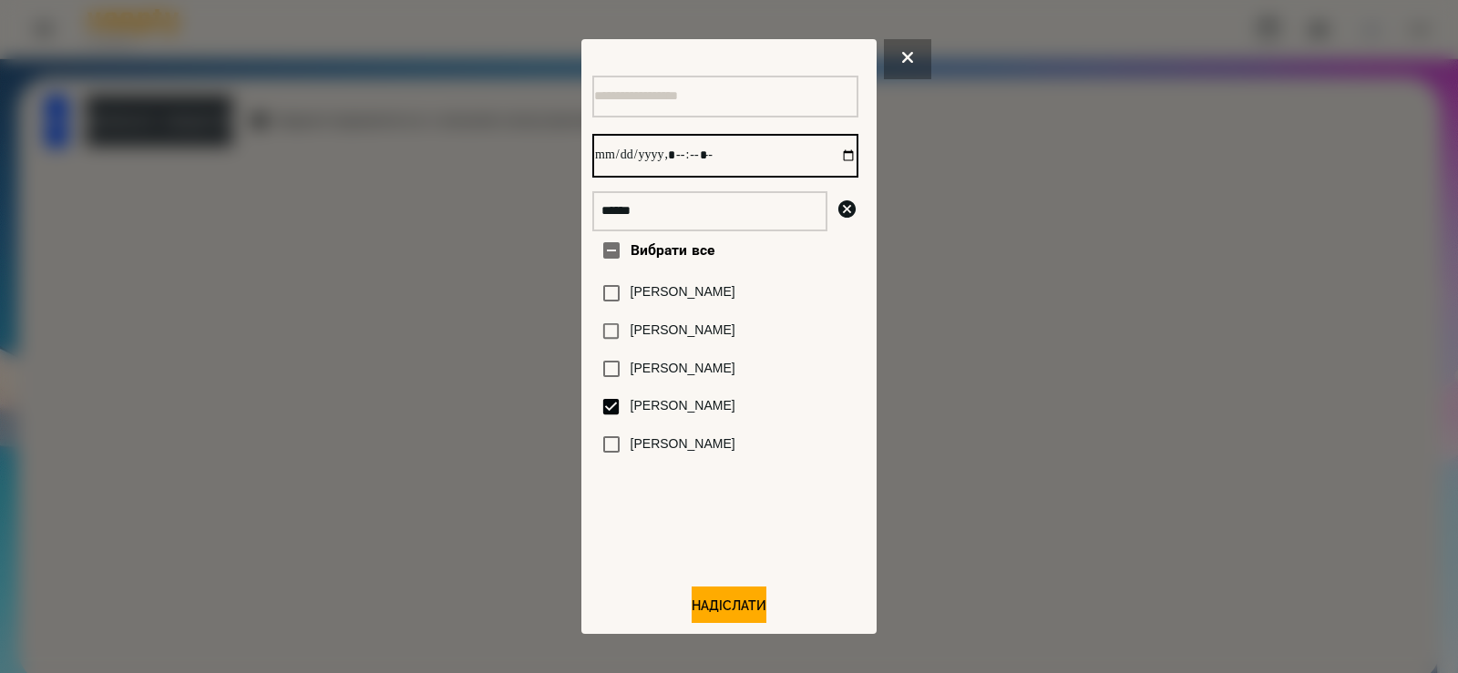
click at [831, 160] on input "datetime-local" at bounding box center [725, 156] width 266 height 44
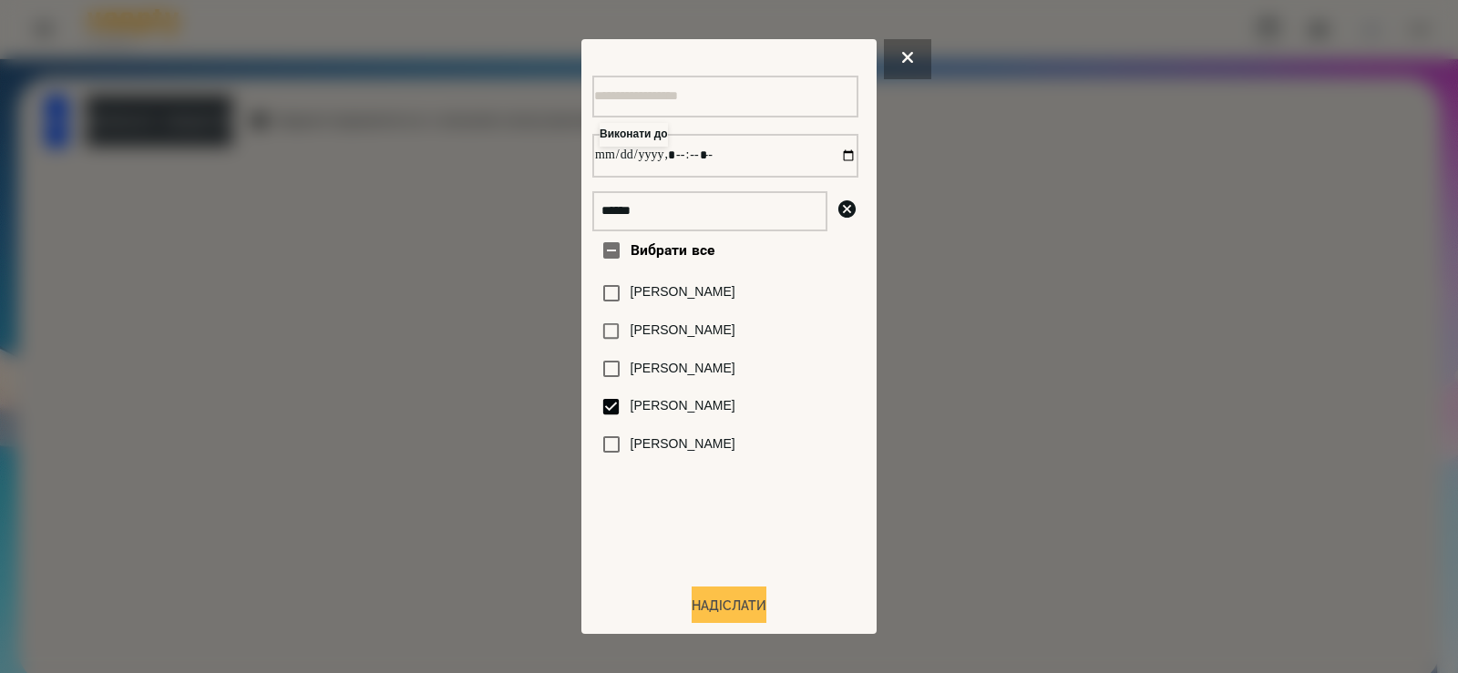
type input "**********"
click at [727, 621] on button "Надіслати" at bounding box center [729, 607] width 75 height 40
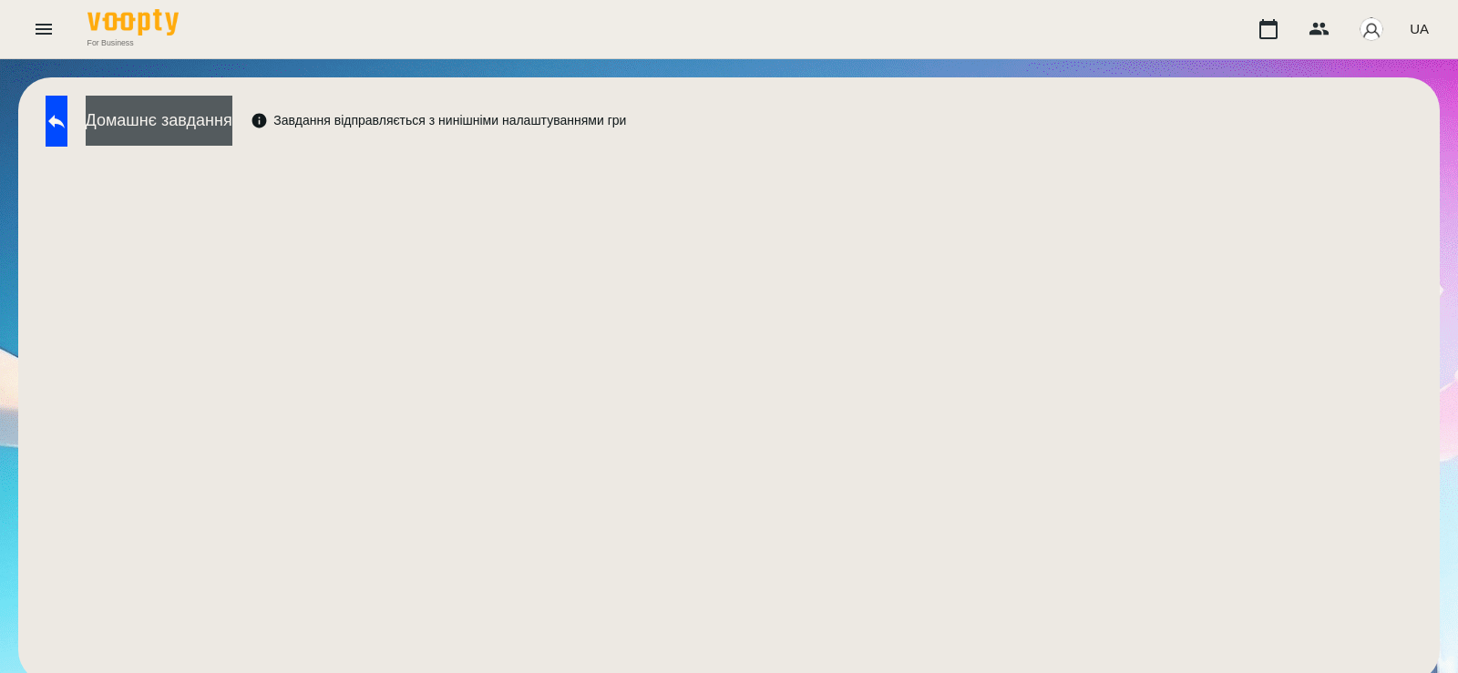
click at [232, 118] on button "Домашнє завдання" at bounding box center [159, 121] width 147 height 50
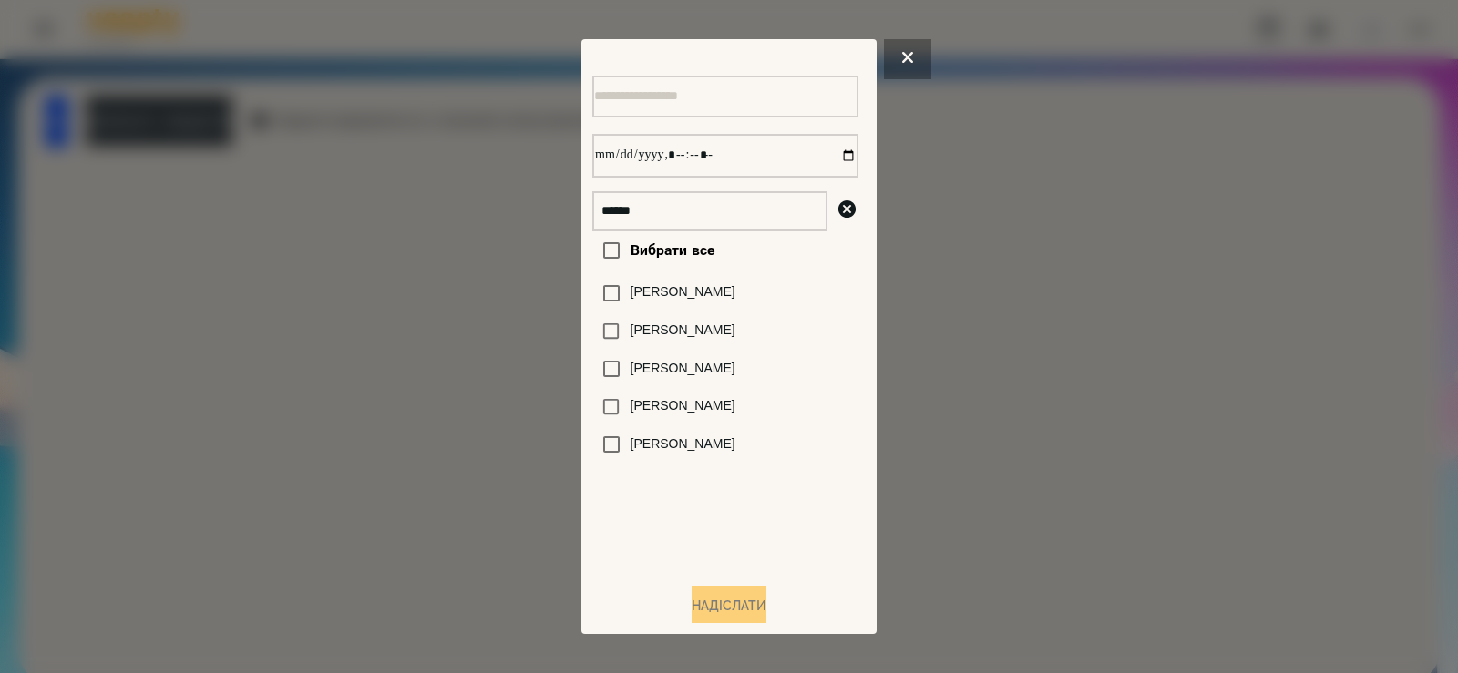
click at [496, 295] on div at bounding box center [729, 336] width 1458 height 673
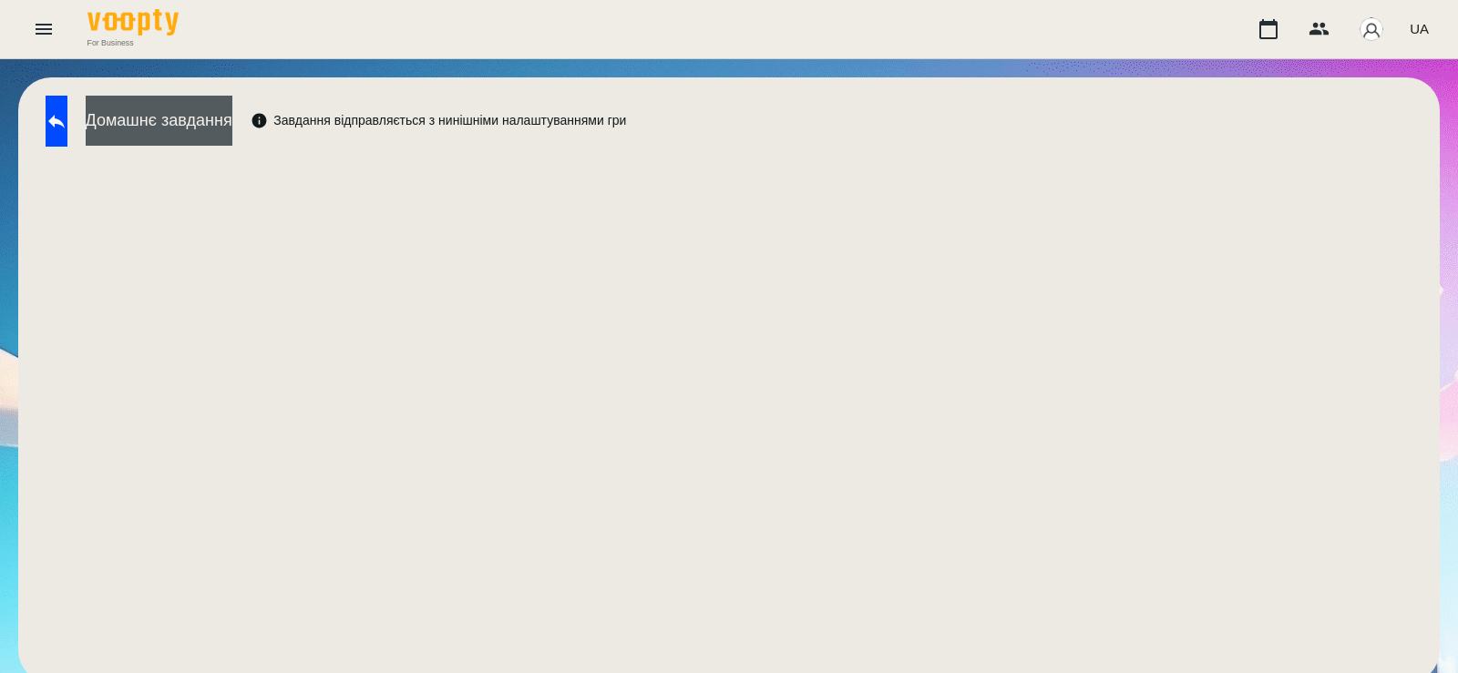
click at [232, 133] on button "Домашнє завдання" at bounding box center [159, 121] width 147 height 50
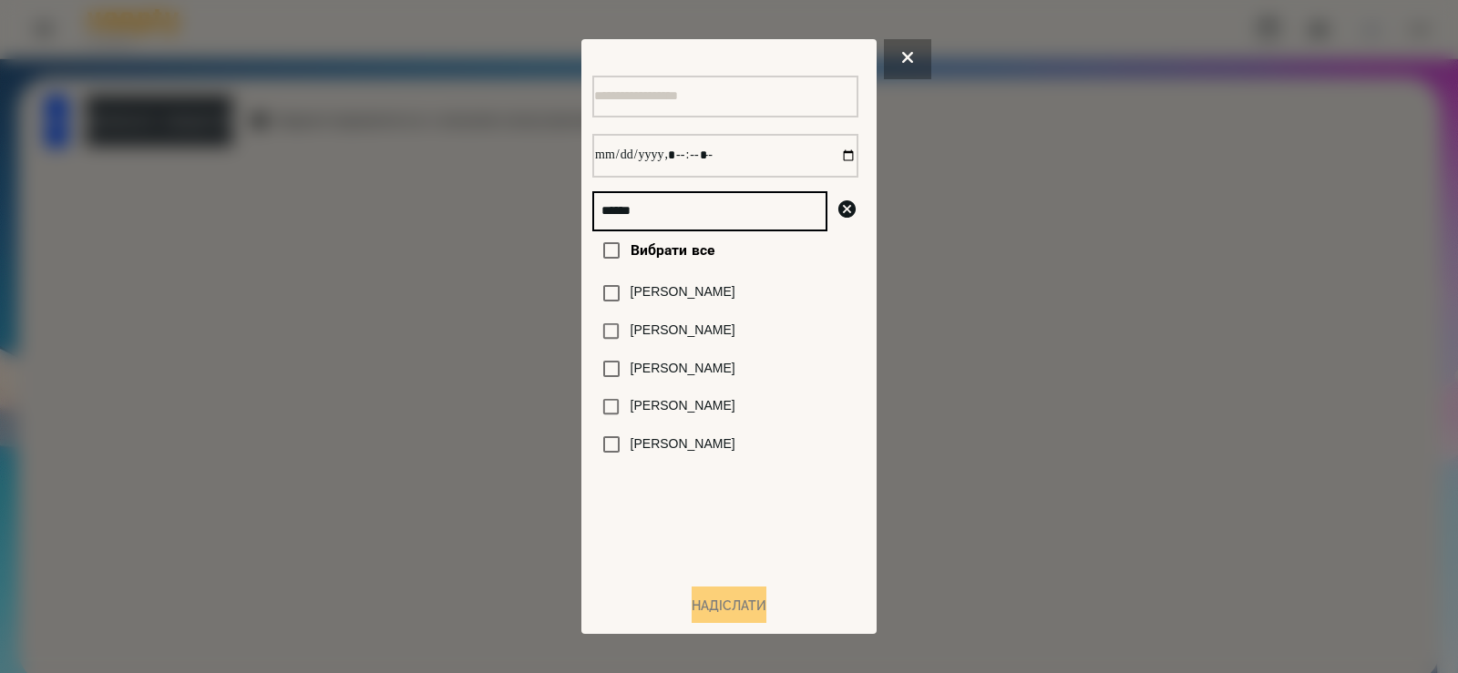
click at [483, 226] on div "****** Вибрати все Микитюк Мартин Варвара Мартиненко Мартин Сливка Мартиненко Б…" at bounding box center [729, 336] width 1458 height 673
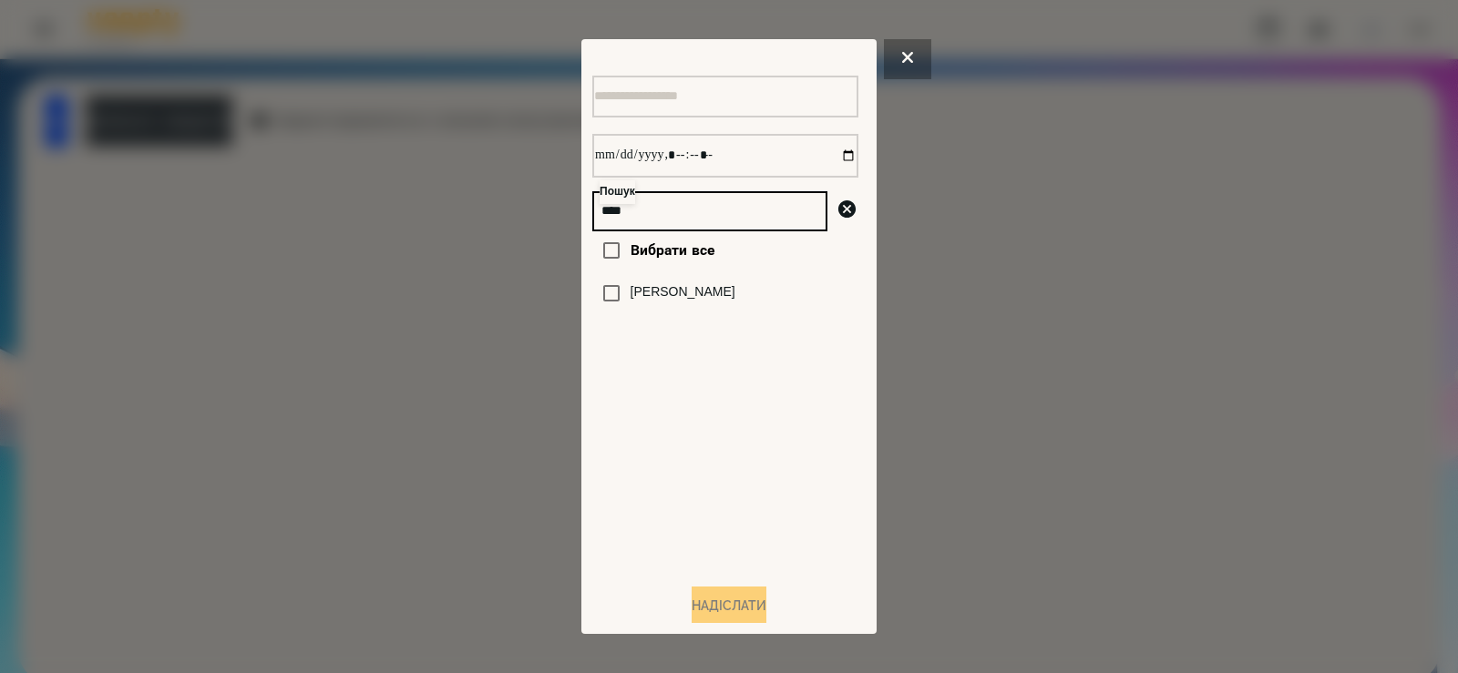
type input "****"
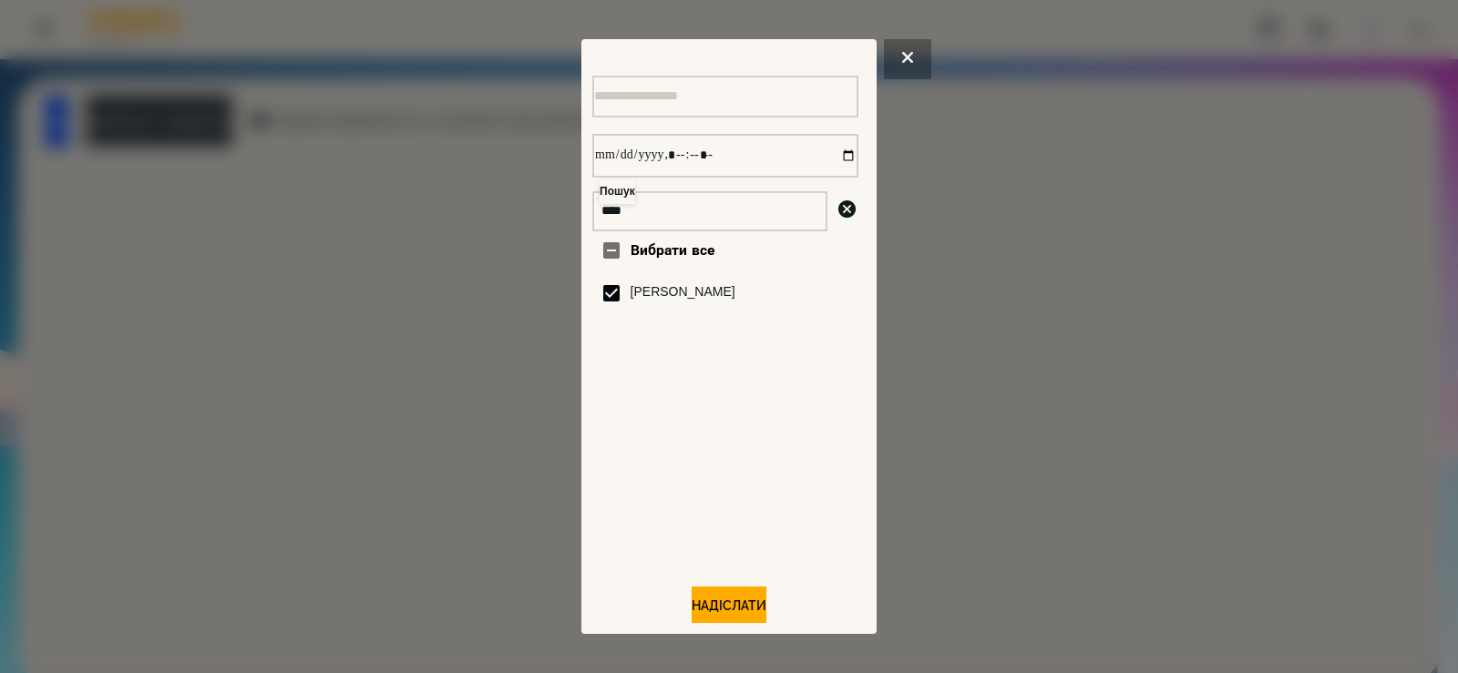
click at [497, 350] on div at bounding box center [729, 336] width 1458 height 673
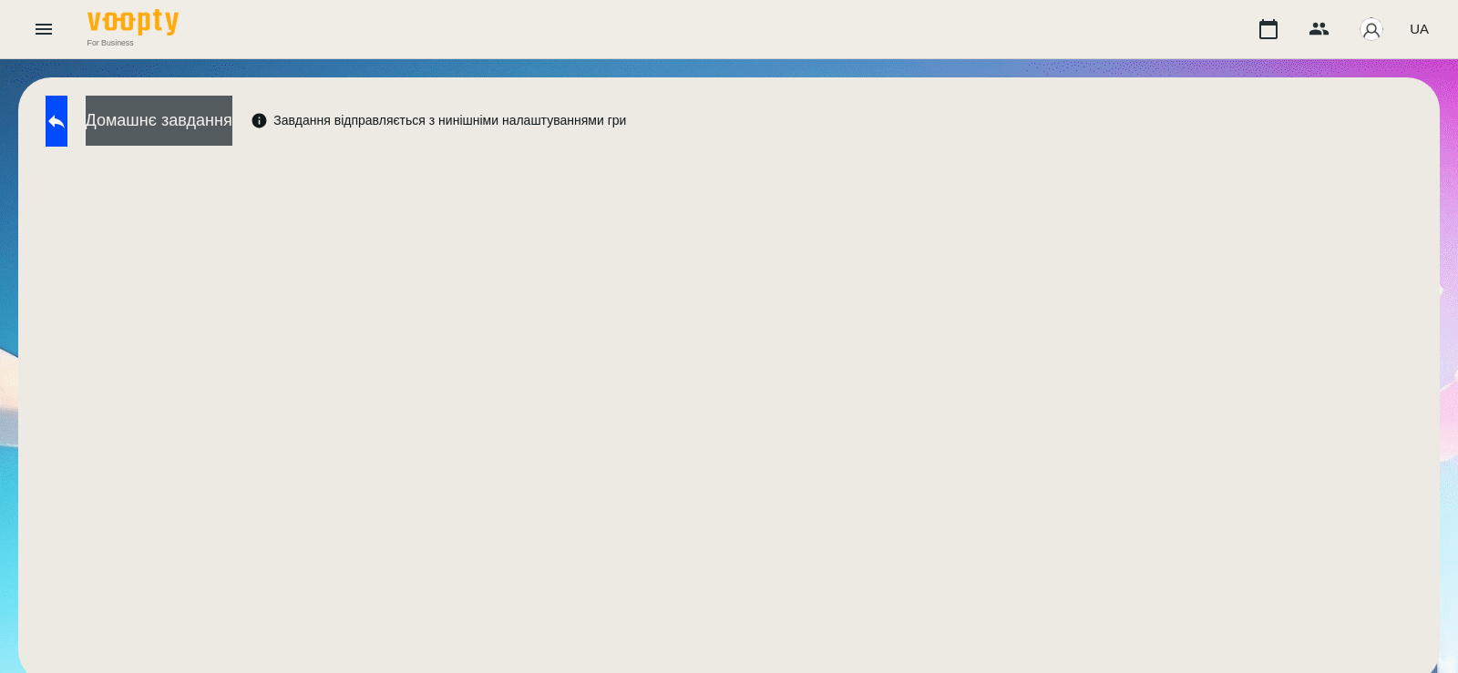
click at [232, 134] on button "Домашнє завдання" at bounding box center [159, 121] width 147 height 50
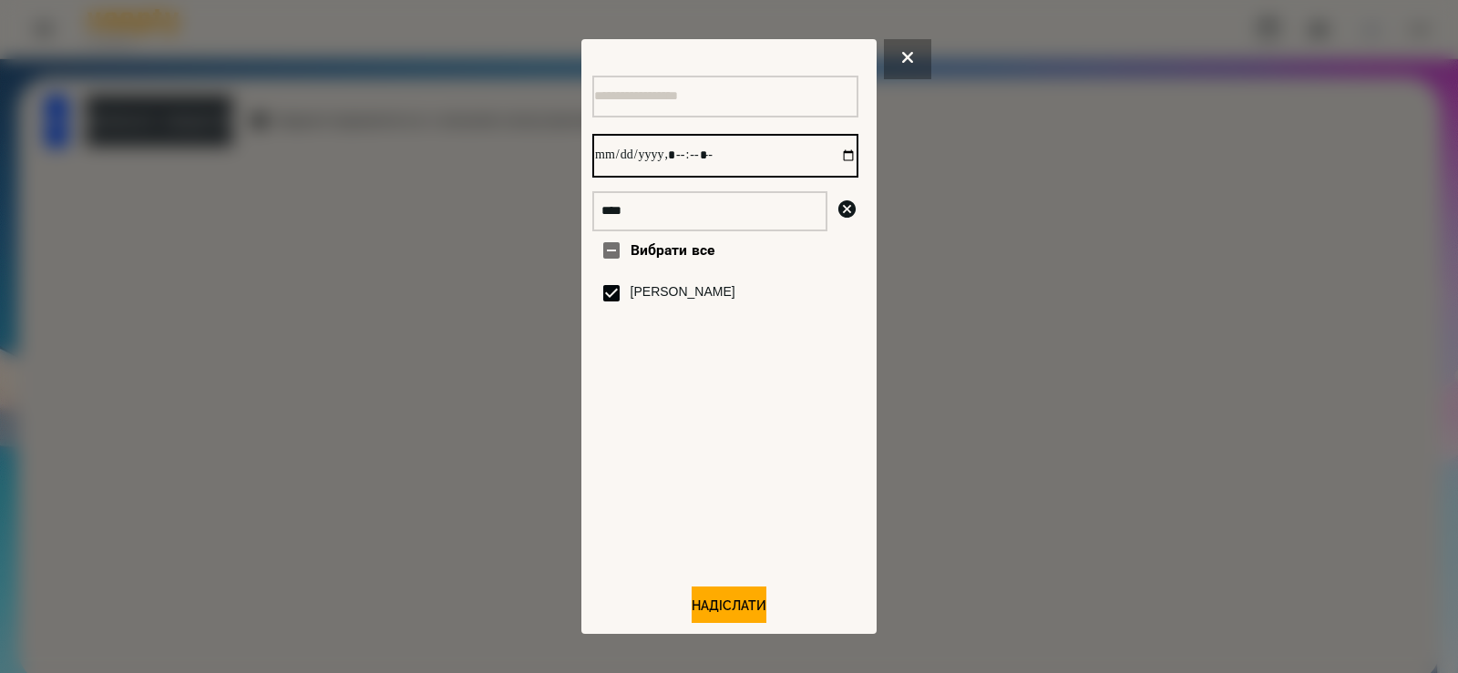
click at [830, 160] on input "datetime-local" at bounding box center [725, 156] width 266 height 44
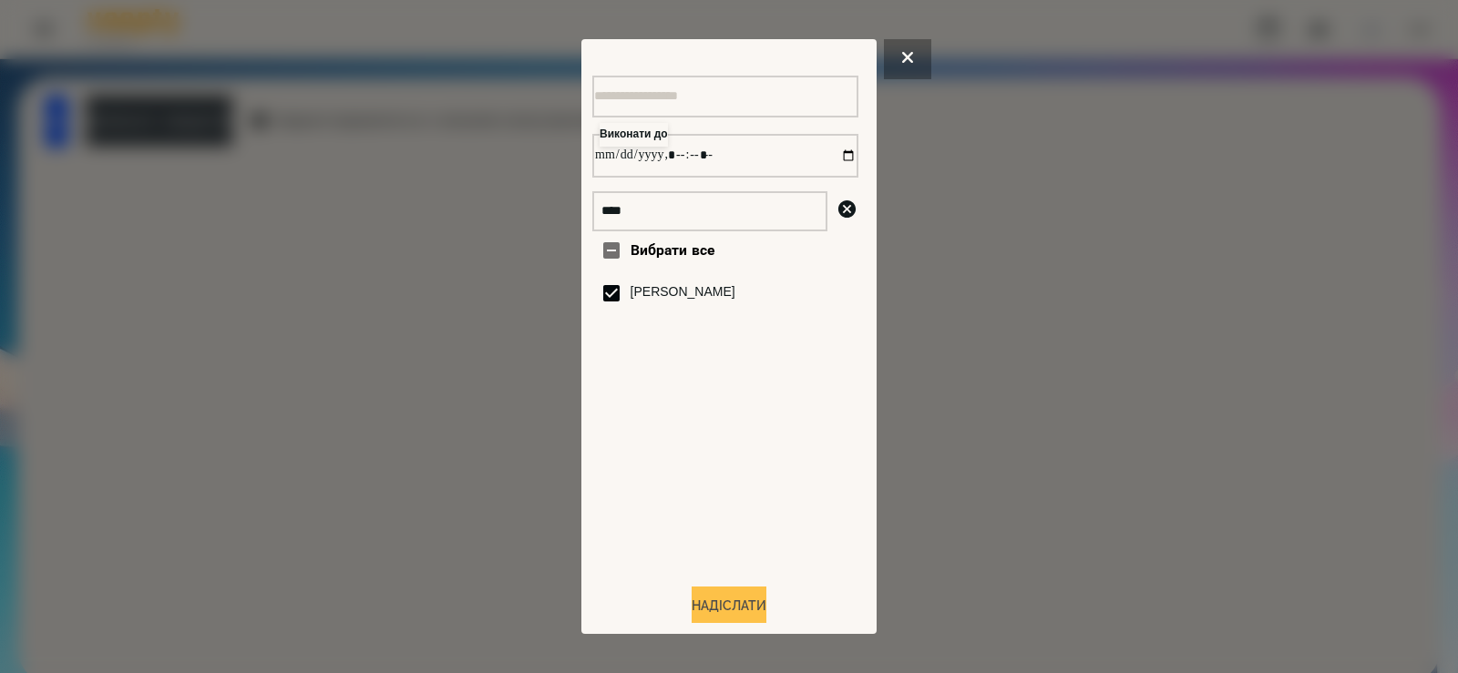
type input "**********"
click at [732, 615] on button "Надіслати" at bounding box center [729, 607] width 75 height 40
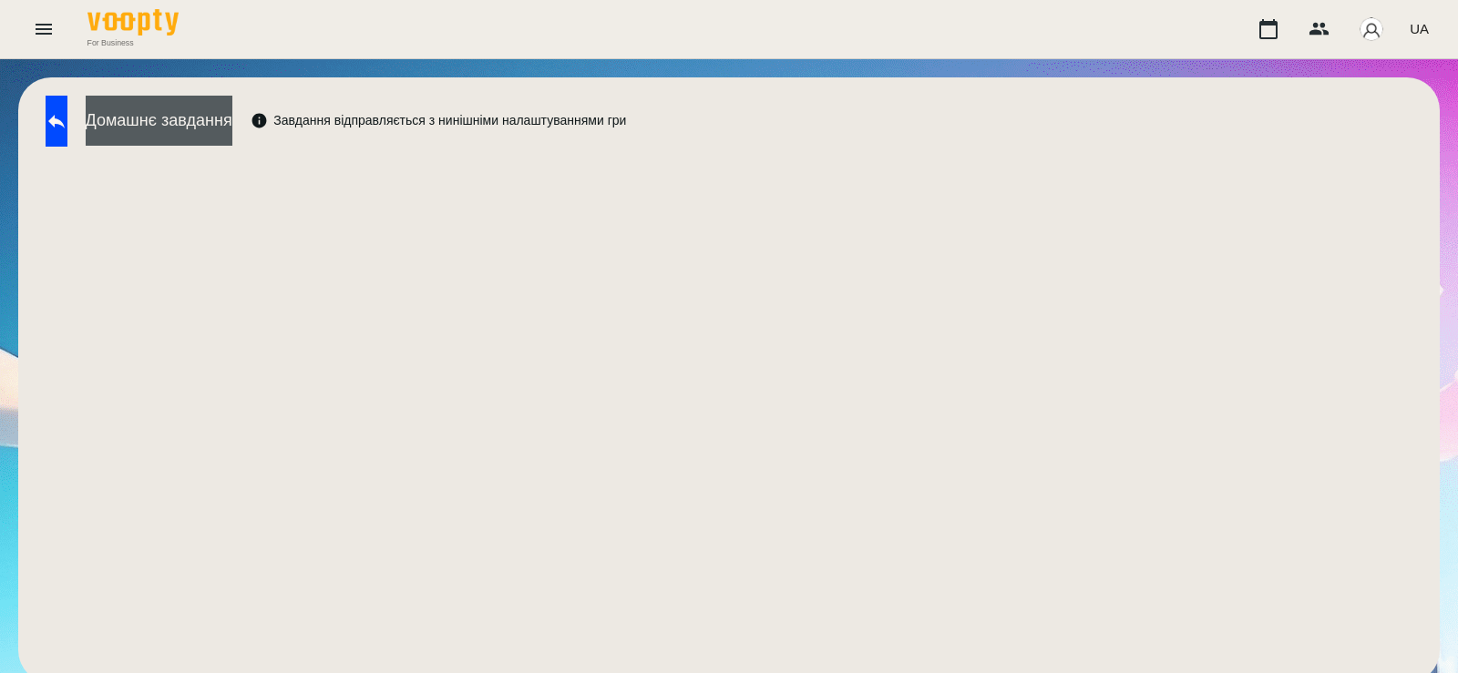
click at [229, 133] on button "Домашнє завдання" at bounding box center [159, 121] width 147 height 50
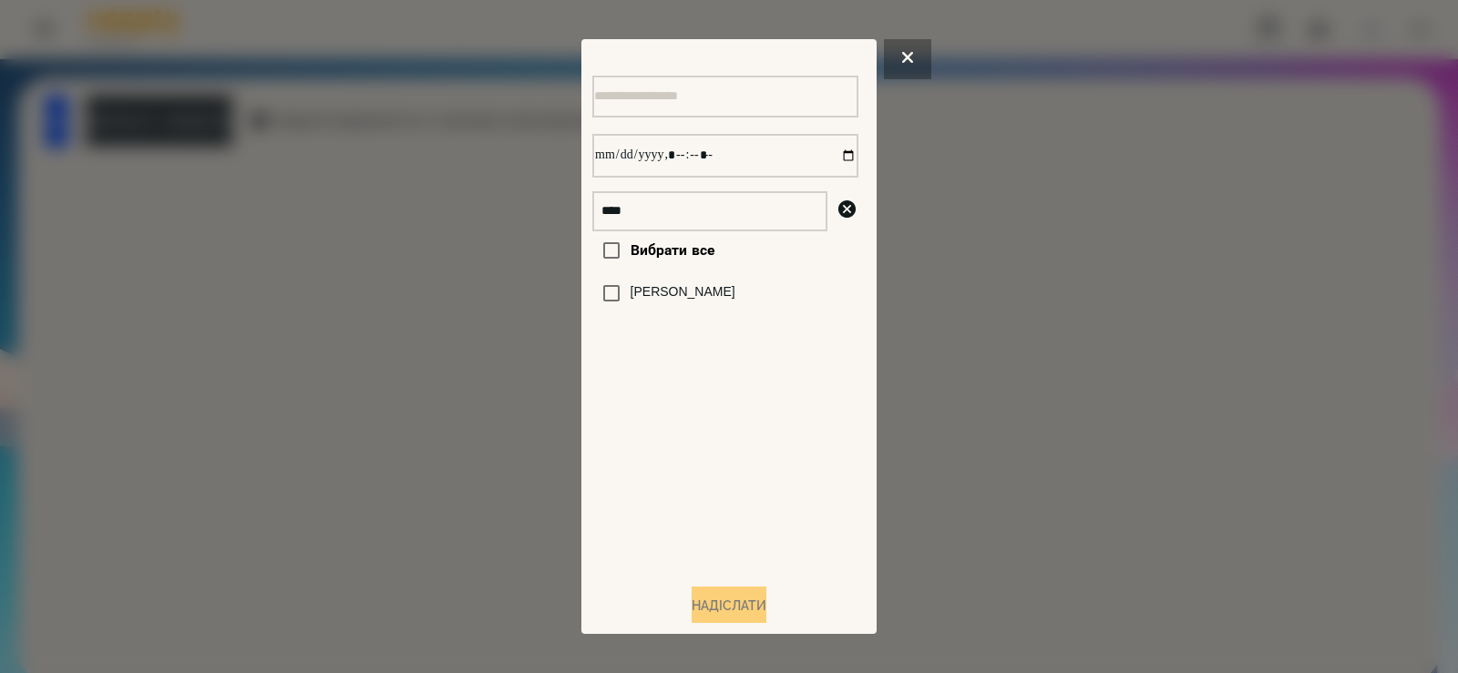
click at [694, 302] on label "[PERSON_NAME]" at bounding box center [683, 292] width 105 height 18
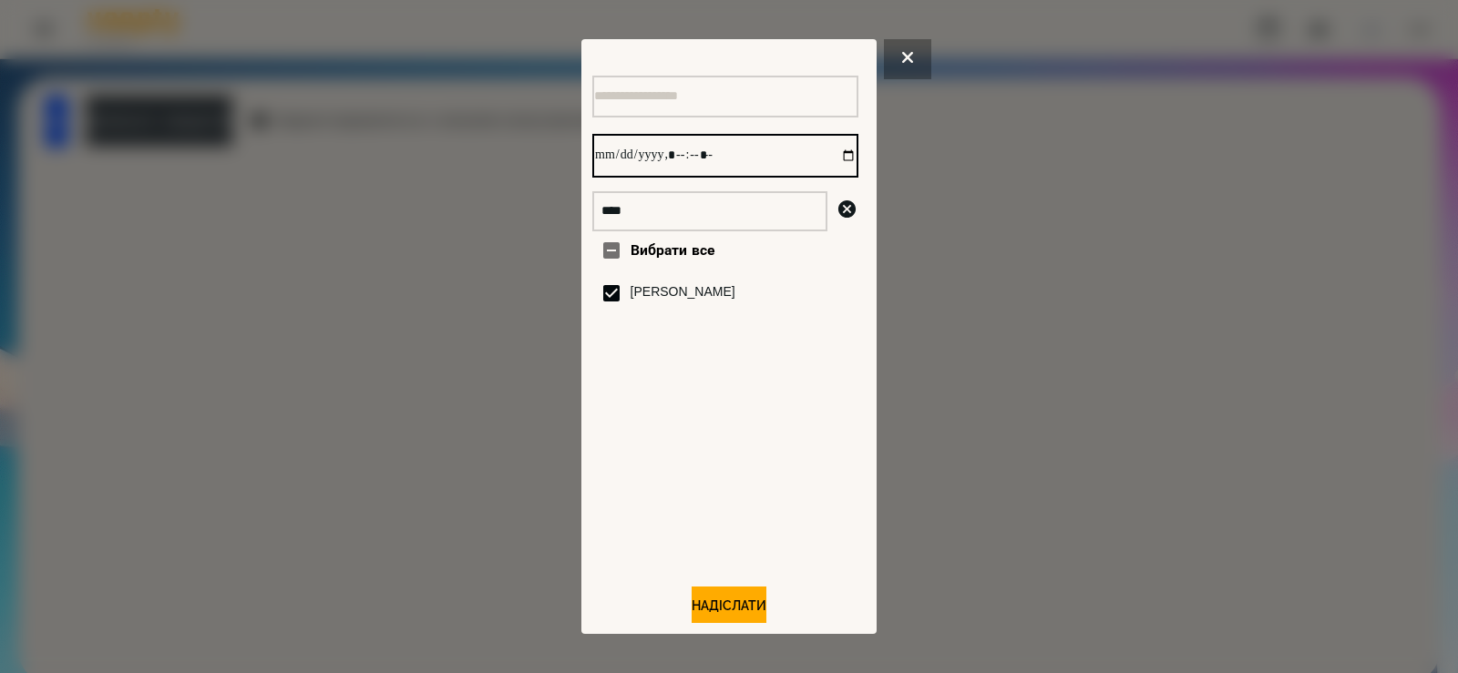
click at [823, 161] on input "datetime-local" at bounding box center [725, 156] width 266 height 44
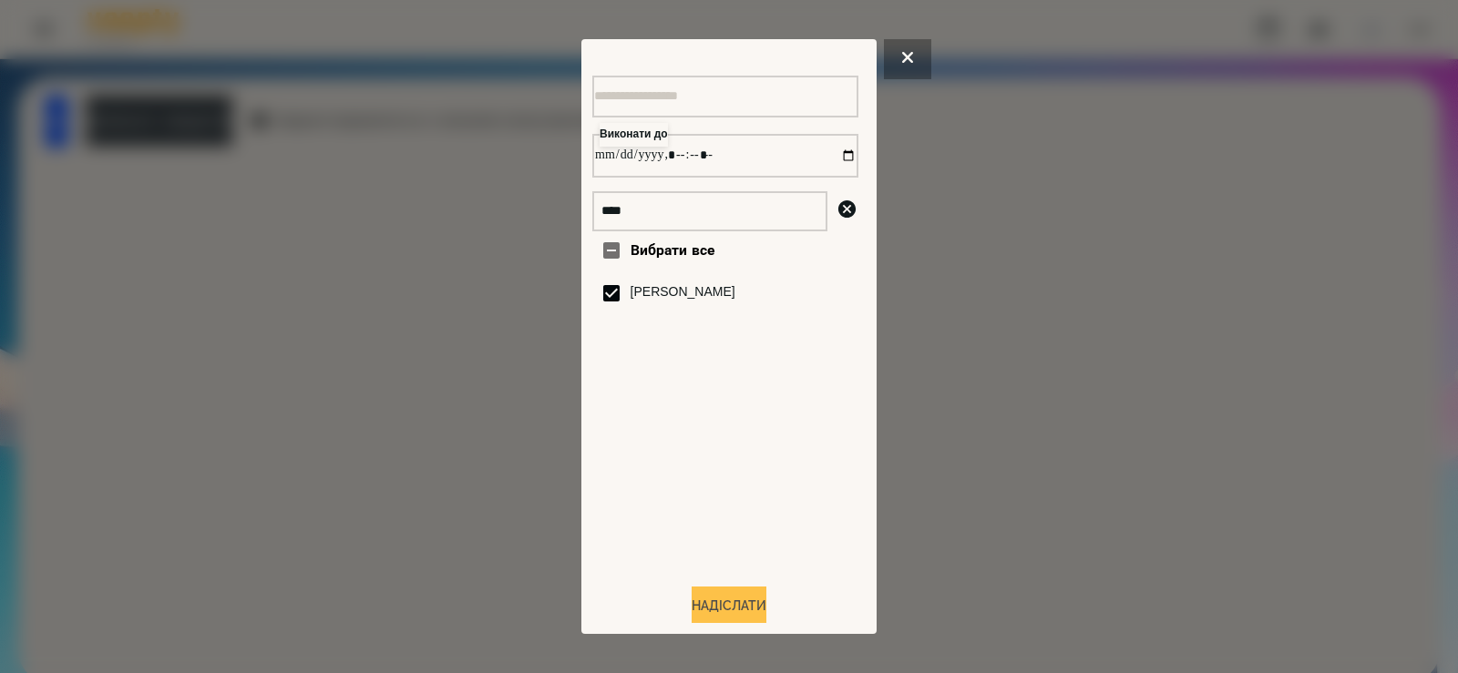
type input "**********"
click at [712, 608] on button "Надіслати" at bounding box center [729, 607] width 75 height 40
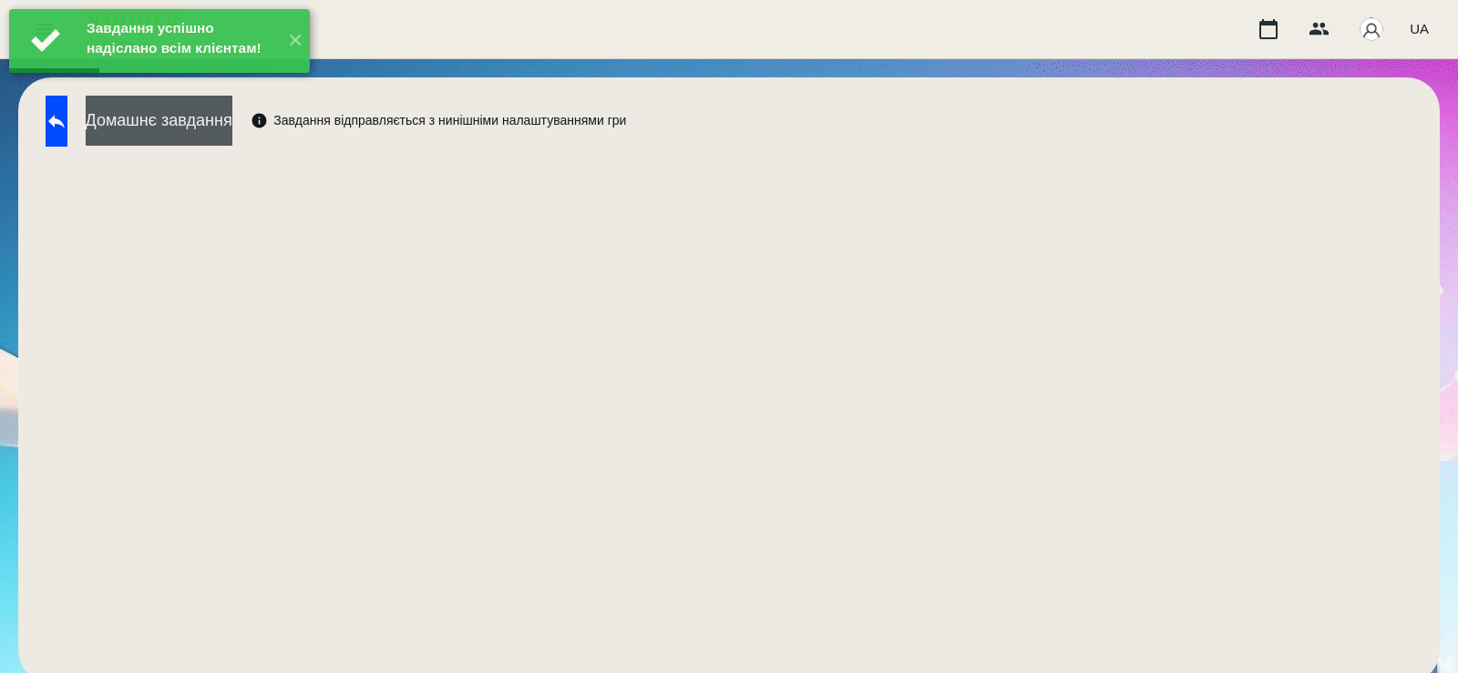
click at [232, 132] on button "Домашнє завдання" at bounding box center [159, 121] width 147 height 50
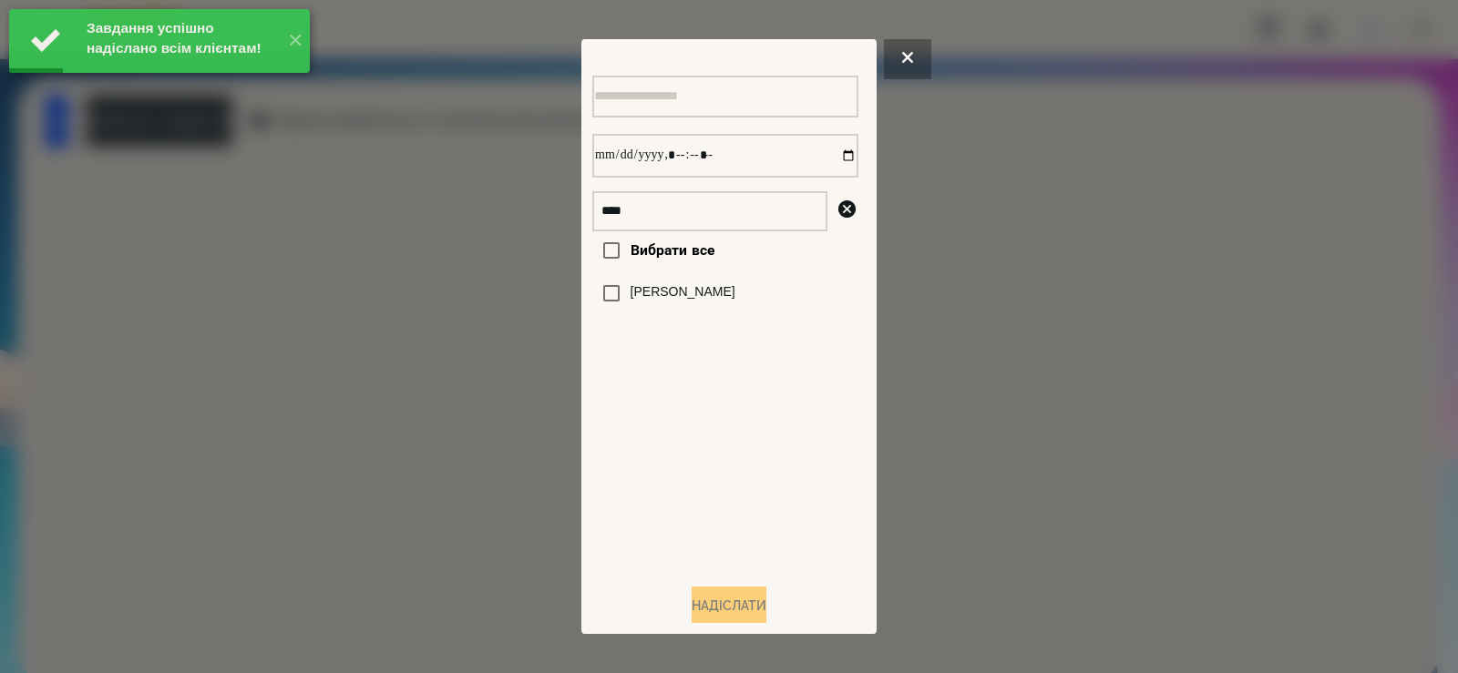
click at [648, 302] on label "[PERSON_NAME]" at bounding box center [683, 292] width 105 height 18
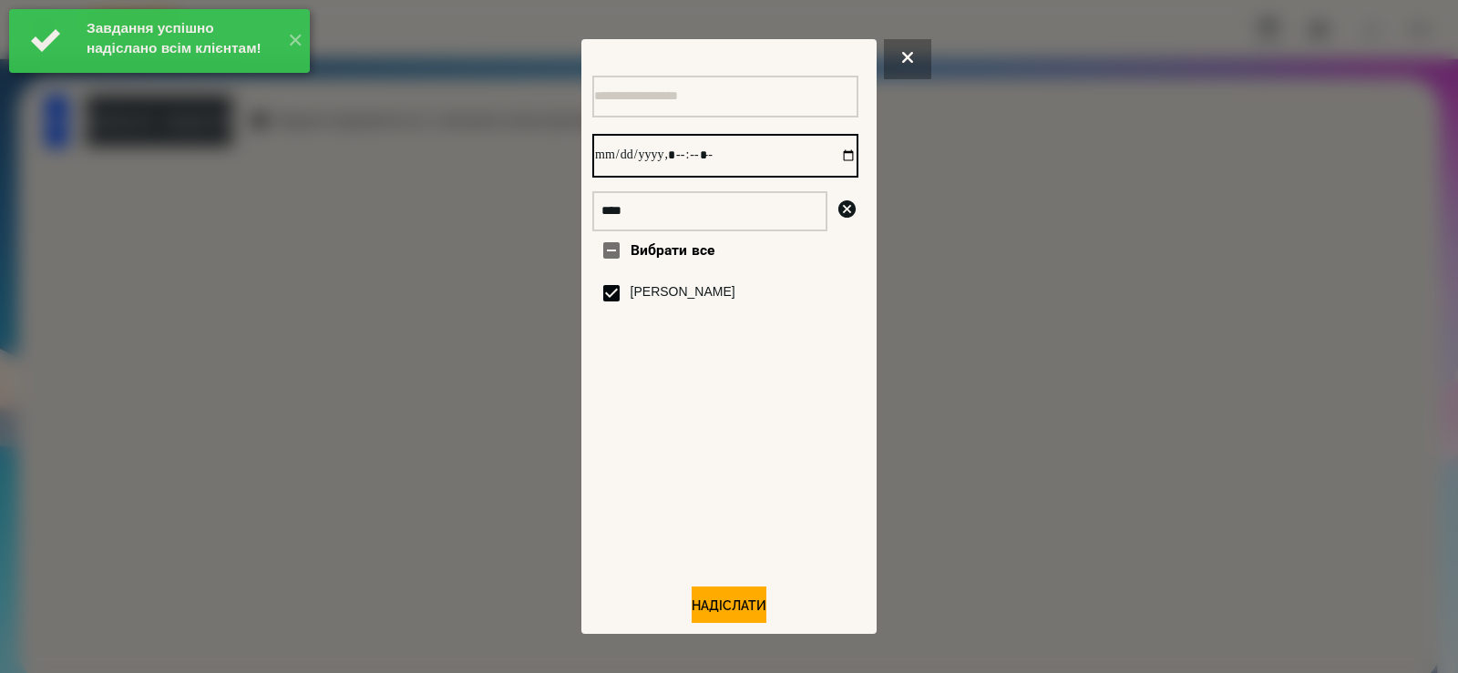
click at [833, 157] on input "datetime-local" at bounding box center [725, 156] width 266 height 44
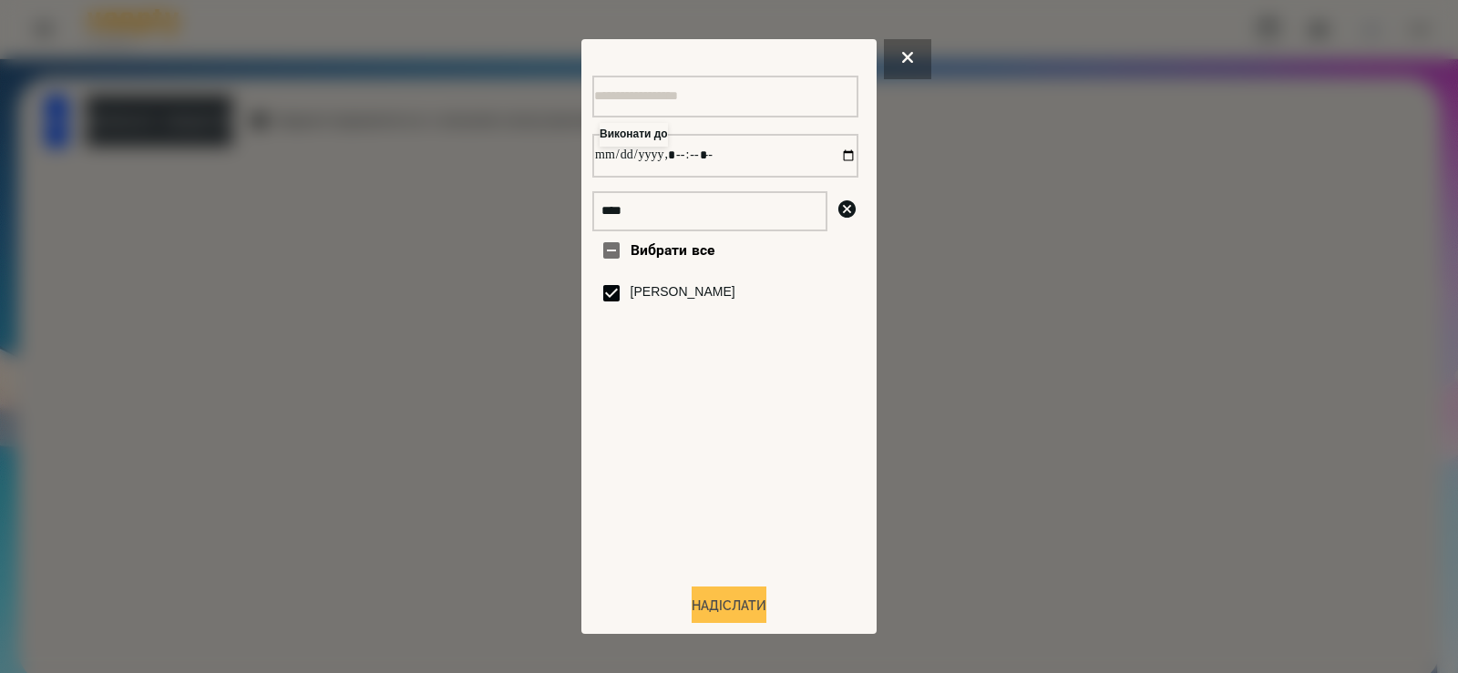
type input "**********"
click at [739, 610] on button "Надіслати" at bounding box center [729, 607] width 75 height 40
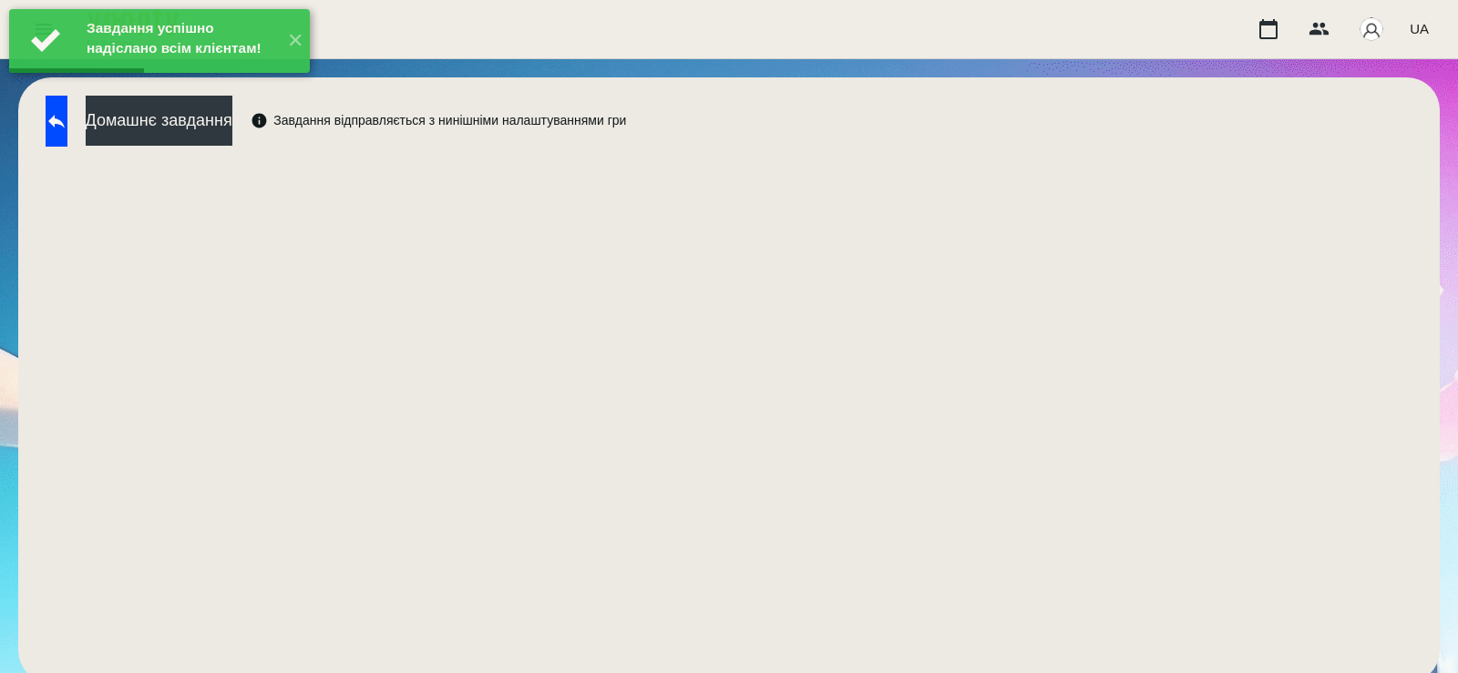
click at [243, 82] on div "Завдання успішно надіслано всім клієнтам! ✕" at bounding box center [159, 41] width 319 height 82
click at [232, 129] on button "Домашнє завдання" at bounding box center [159, 121] width 147 height 50
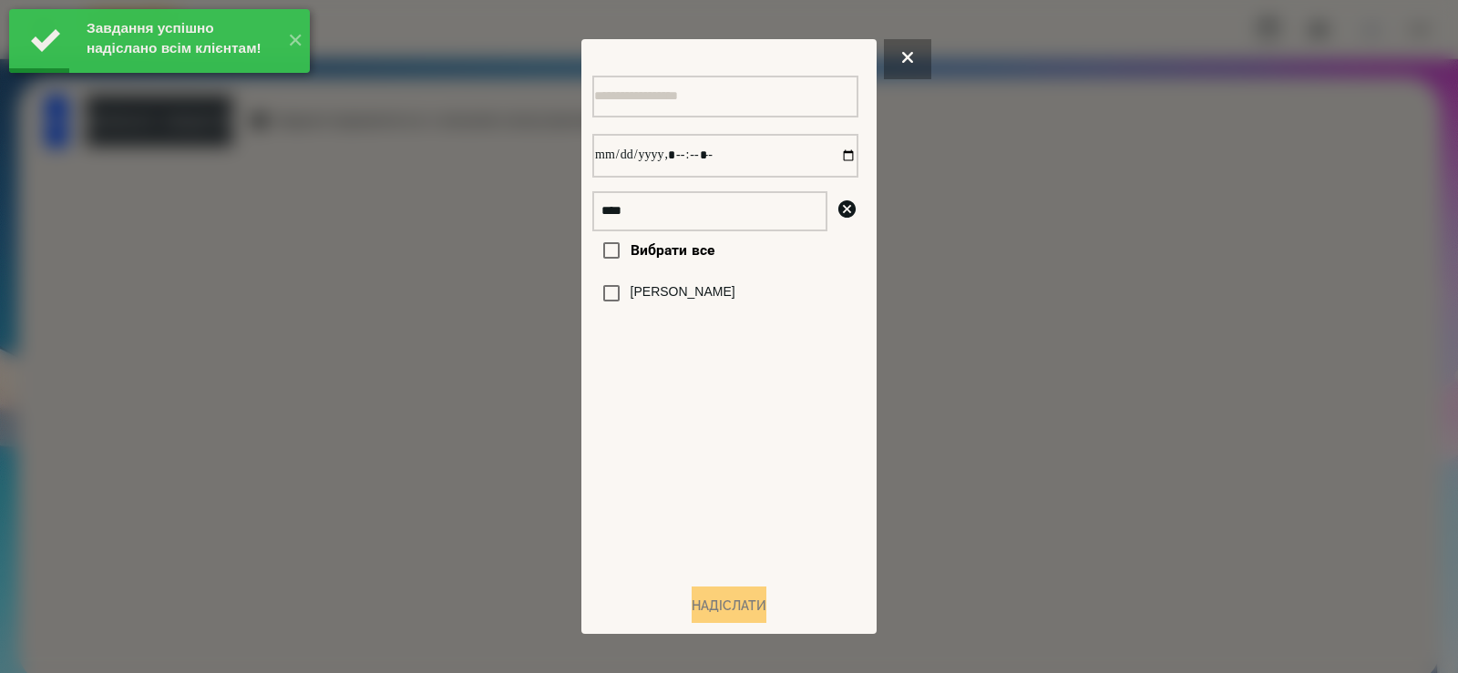
click at [735, 302] on label "[PERSON_NAME]" at bounding box center [683, 292] width 105 height 18
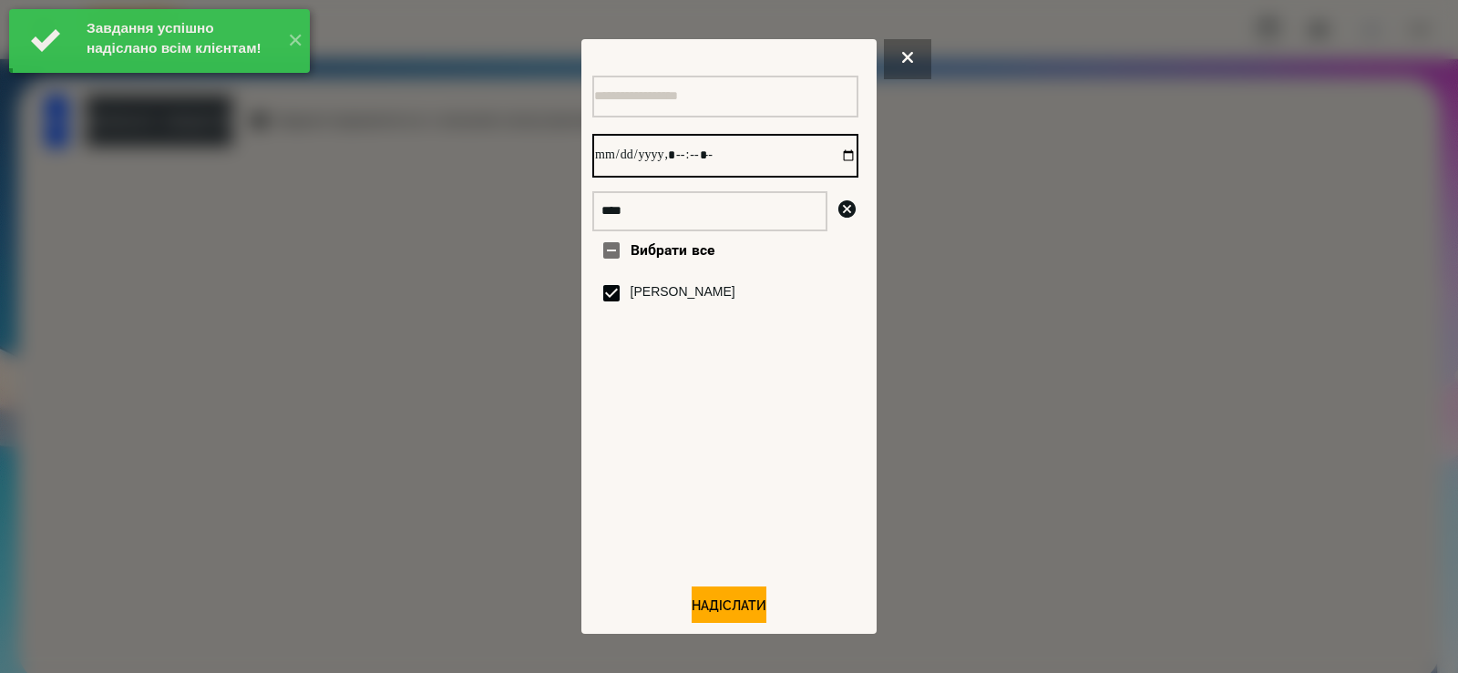
click at [830, 161] on input "datetime-local" at bounding box center [725, 156] width 266 height 44
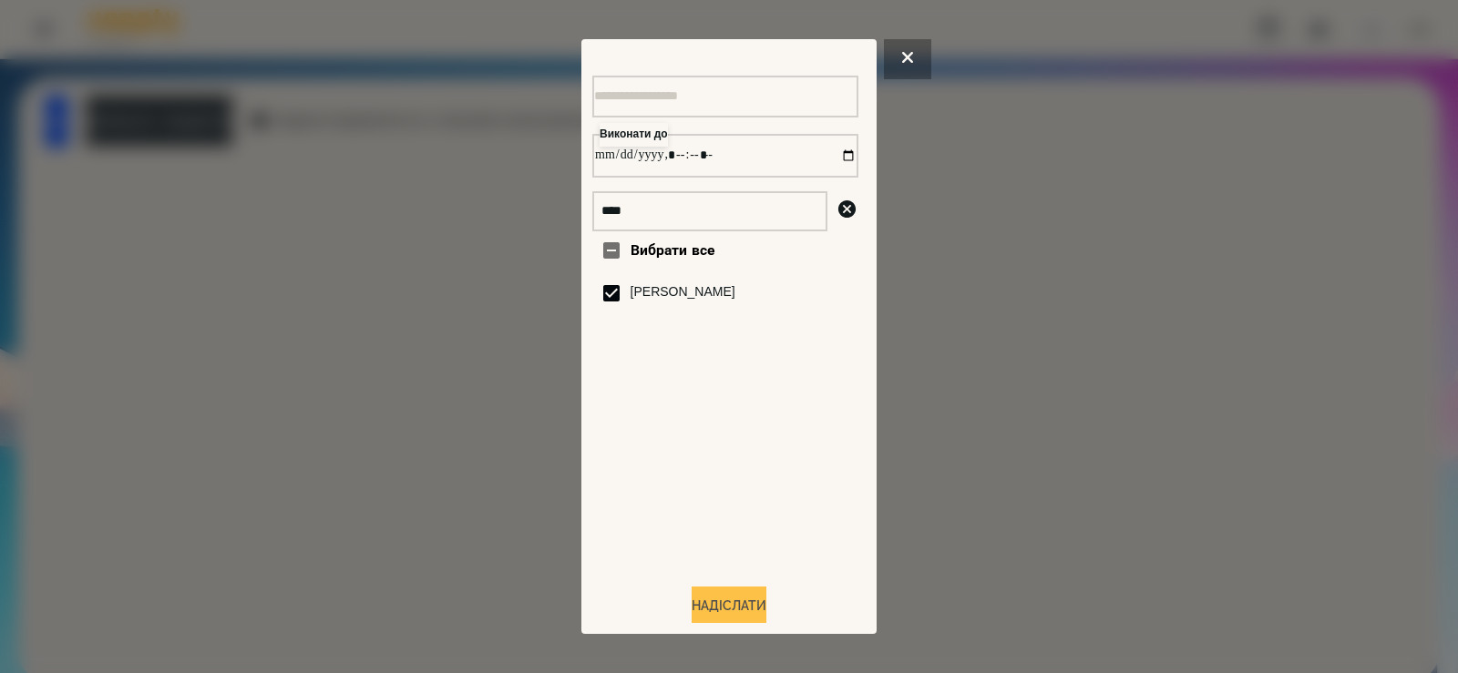
type input "**********"
click at [731, 605] on button "Надіслати" at bounding box center [729, 607] width 75 height 40
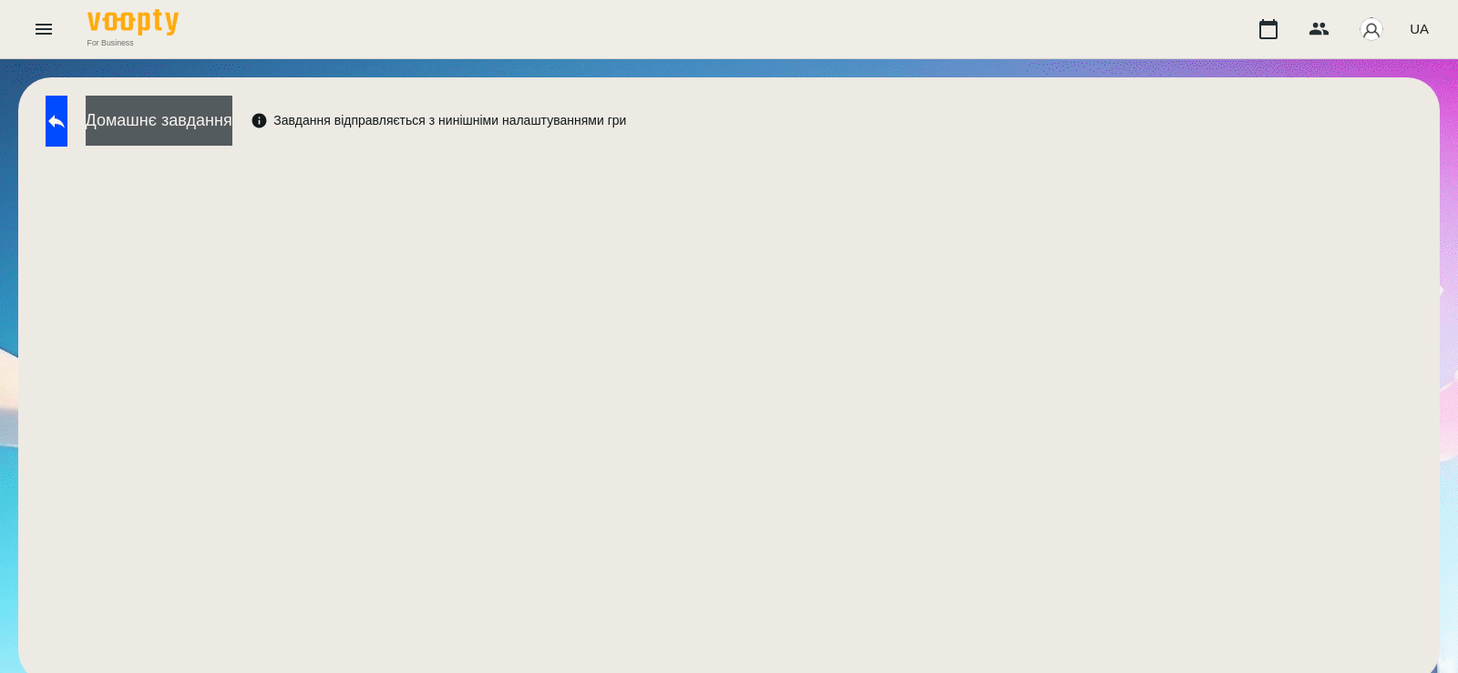
click at [209, 124] on button "Домашнє завдання" at bounding box center [159, 121] width 147 height 50
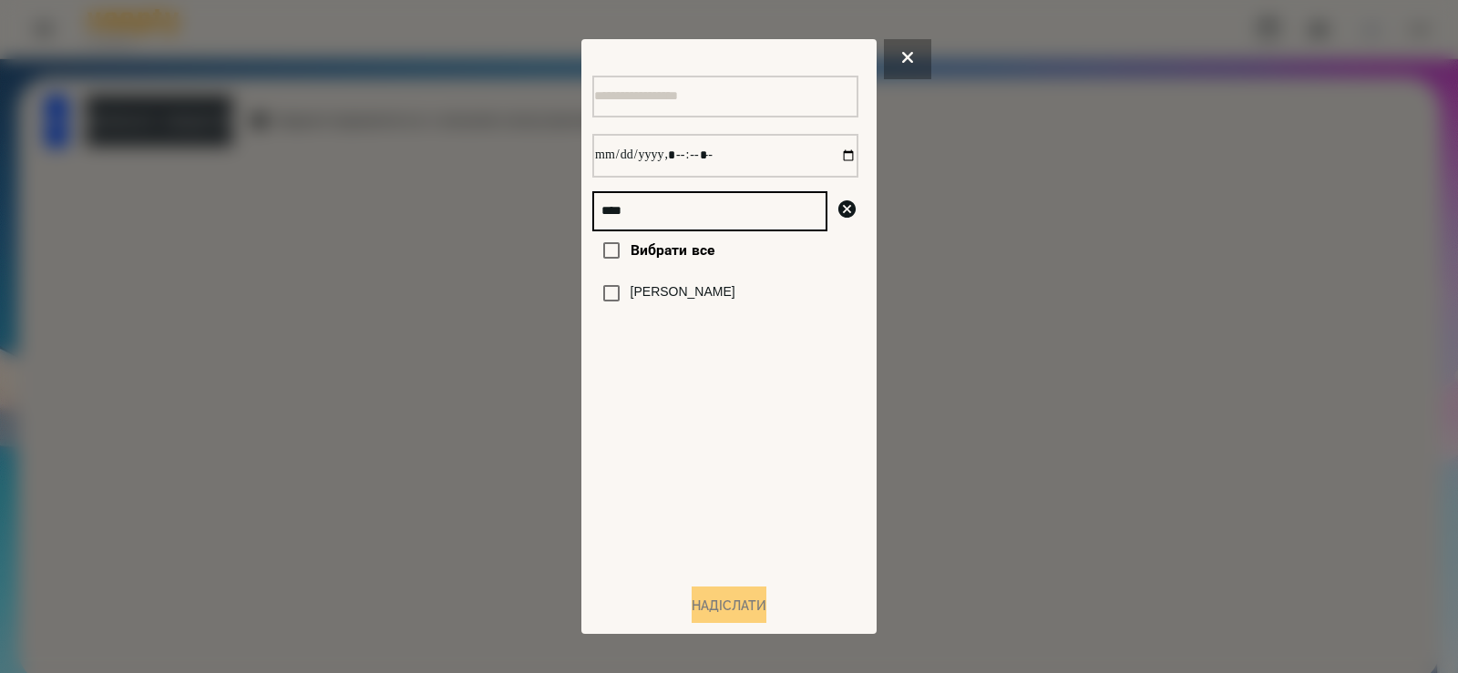
drag, startPoint x: 500, startPoint y: 216, endPoint x: 350, endPoint y: 216, distance: 150.3
click at [350, 216] on div "**** Вибрати все Гайдамаченко Дарина Надіслати" at bounding box center [729, 336] width 1458 height 673
type input "***"
click at [651, 313] on div "[PERSON_NAME]" at bounding box center [725, 293] width 266 height 38
click at [658, 302] on label "[PERSON_NAME]" at bounding box center [683, 292] width 105 height 18
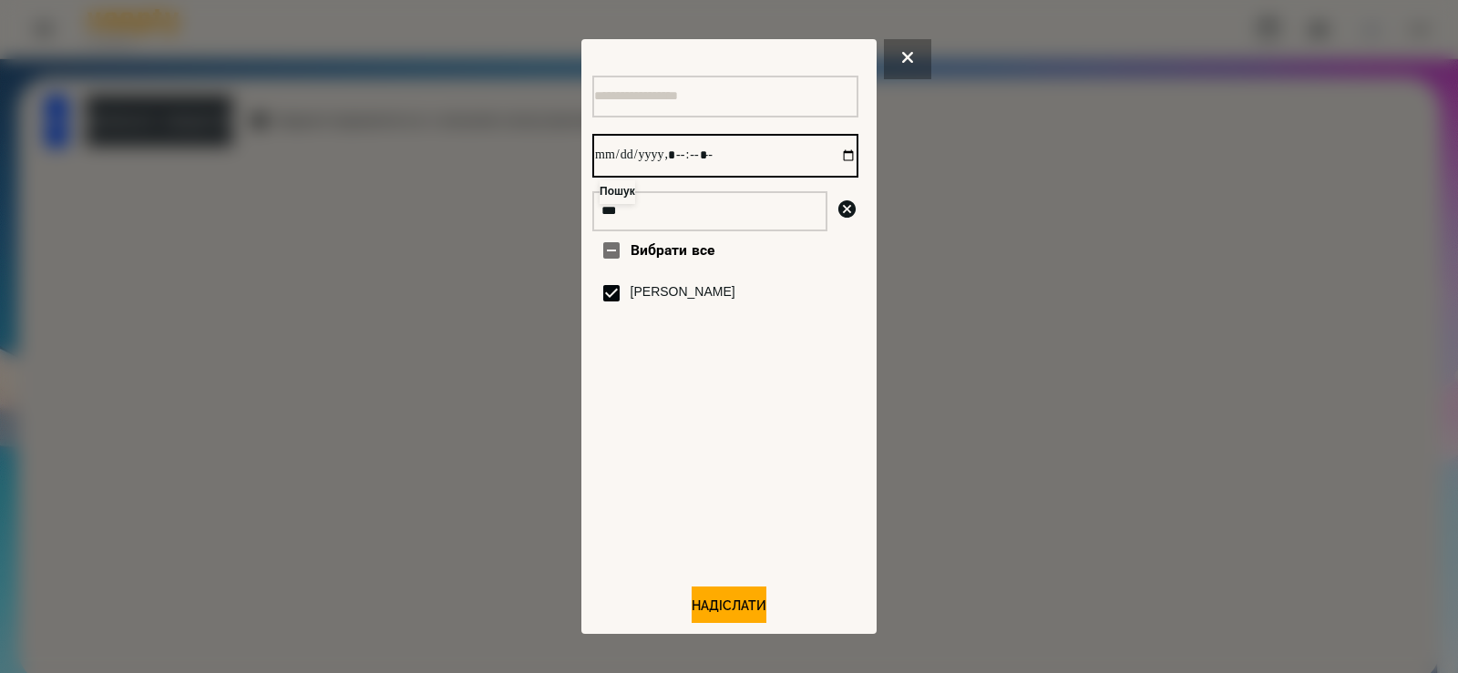
click at [826, 154] on input "datetime-local" at bounding box center [725, 156] width 266 height 44
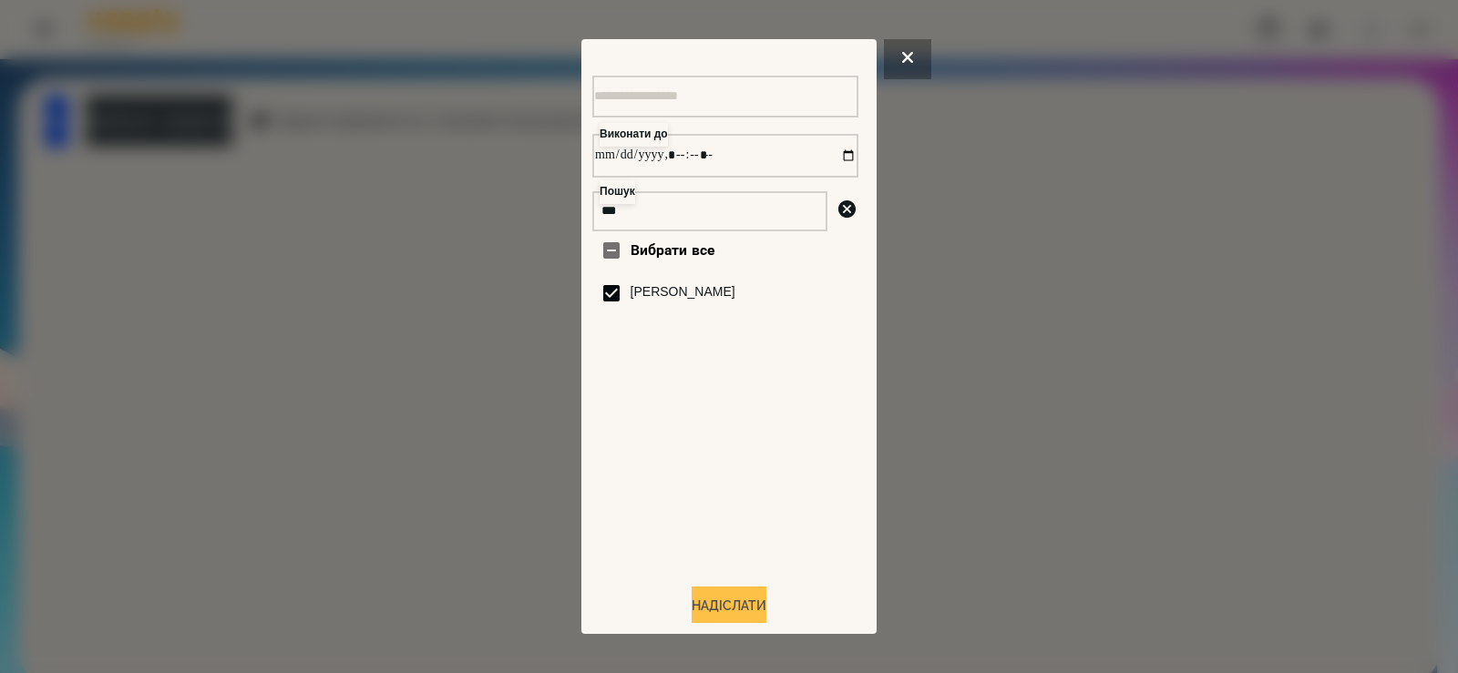
type input "**********"
click at [743, 602] on button "Надіслати" at bounding box center [729, 607] width 75 height 40
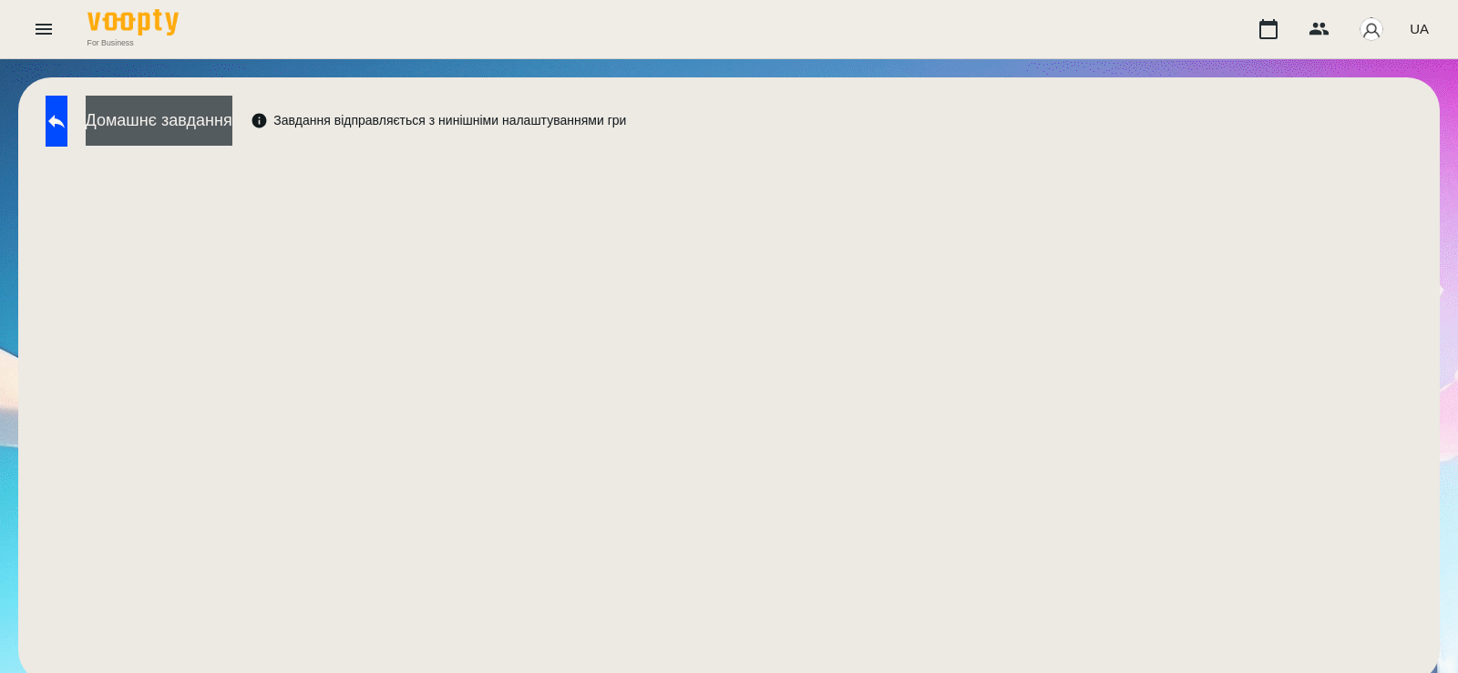
click at [215, 117] on button "Домашнє завдання" at bounding box center [159, 121] width 147 height 50
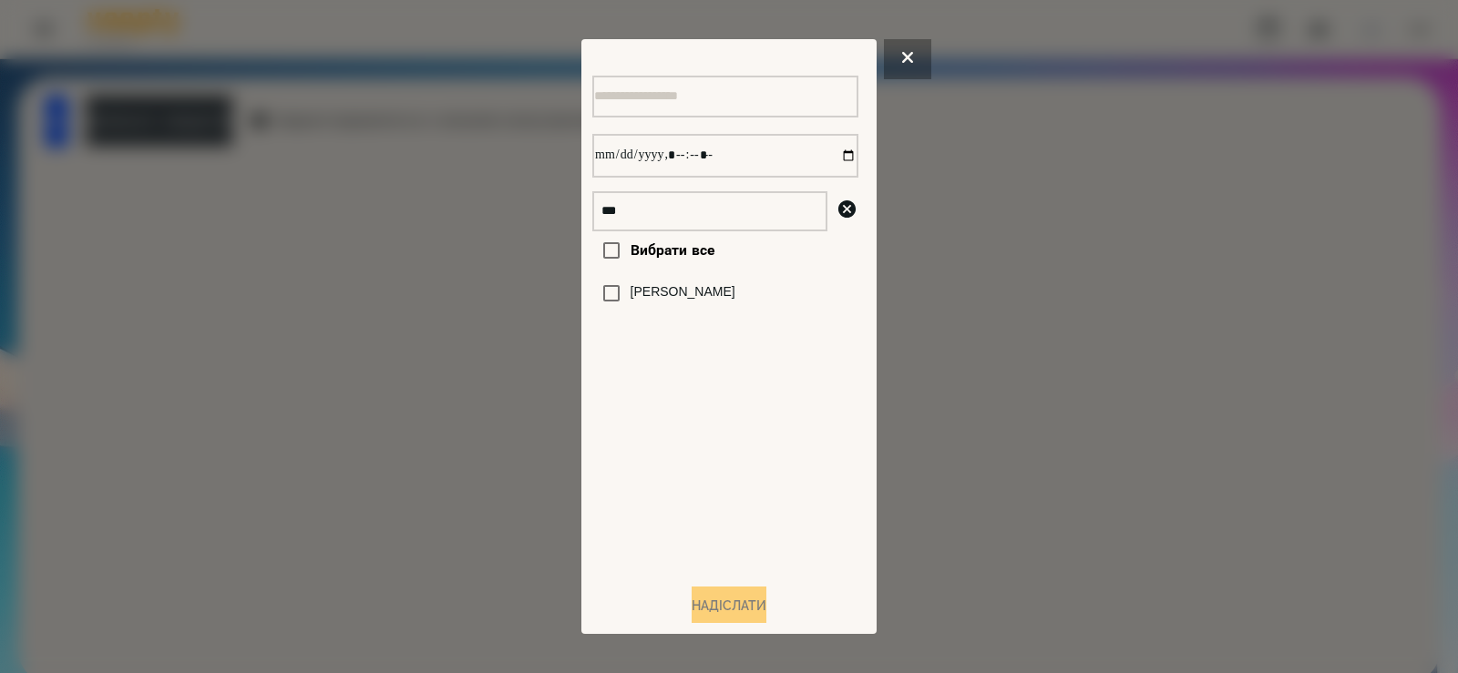
click at [648, 302] on label "[PERSON_NAME]" at bounding box center [683, 292] width 105 height 18
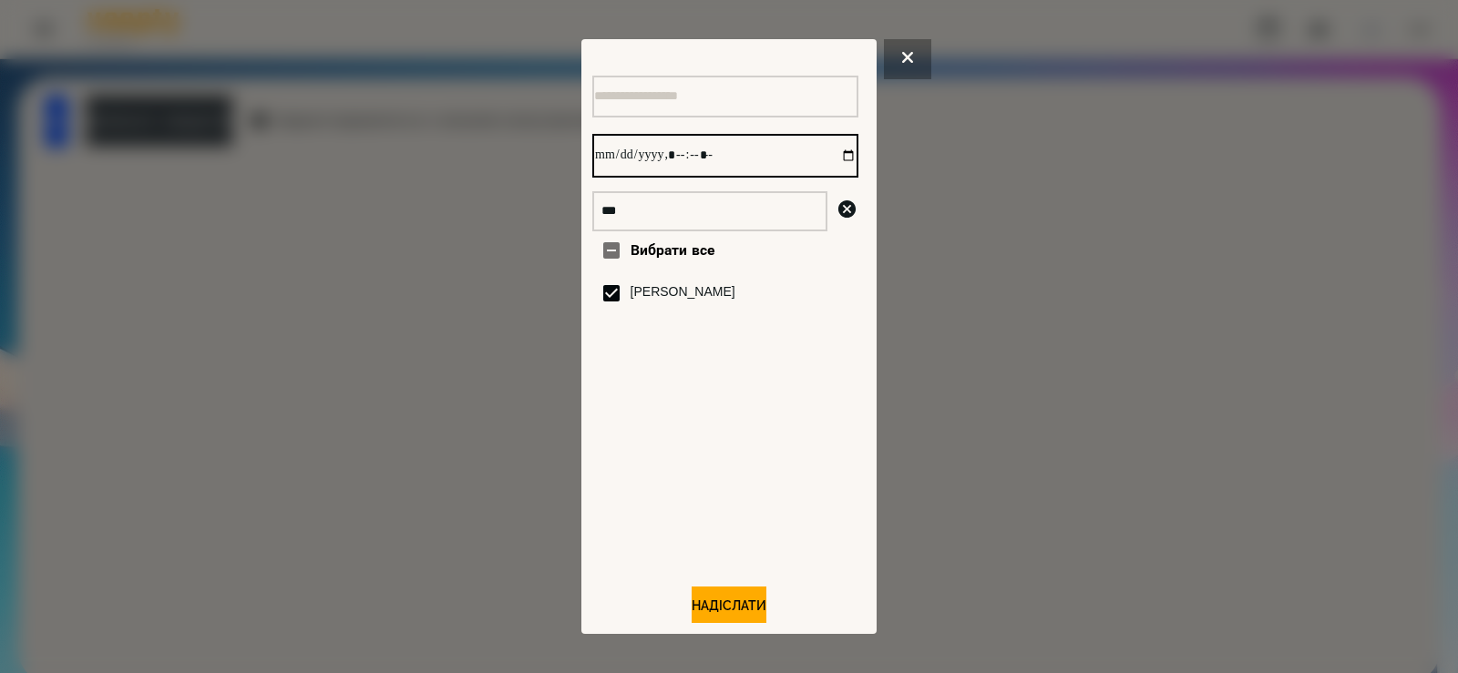
click at [826, 167] on input "datetime-local" at bounding box center [725, 156] width 266 height 44
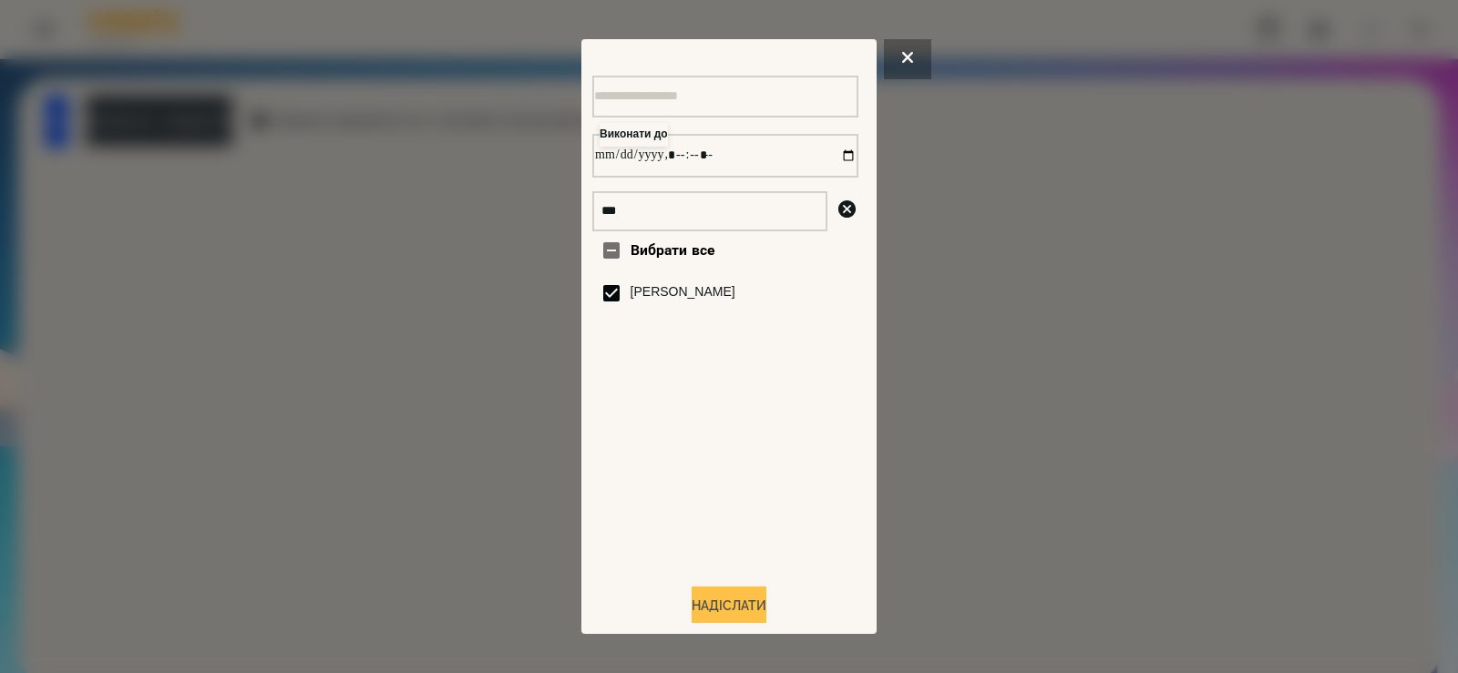
type input "**********"
click at [718, 609] on button "Надіслати" at bounding box center [729, 607] width 75 height 40
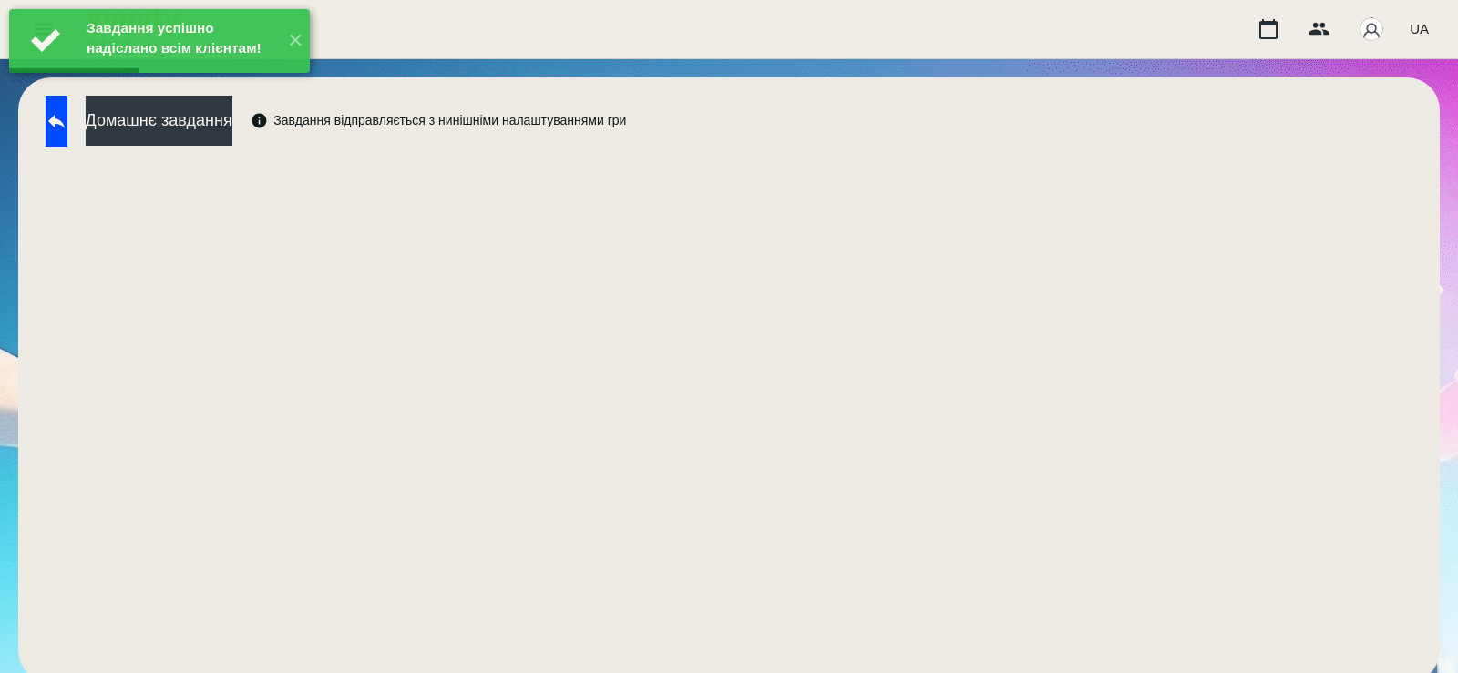
click at [220, 82] on div "Завдання успішно надіслано всім клієнтам! ✕" at bounding box center [159, 41] width 319 height 82
click at [225, 125] on button "Домашнє завдання" at bounding box center [159, 121] width 147 height 50
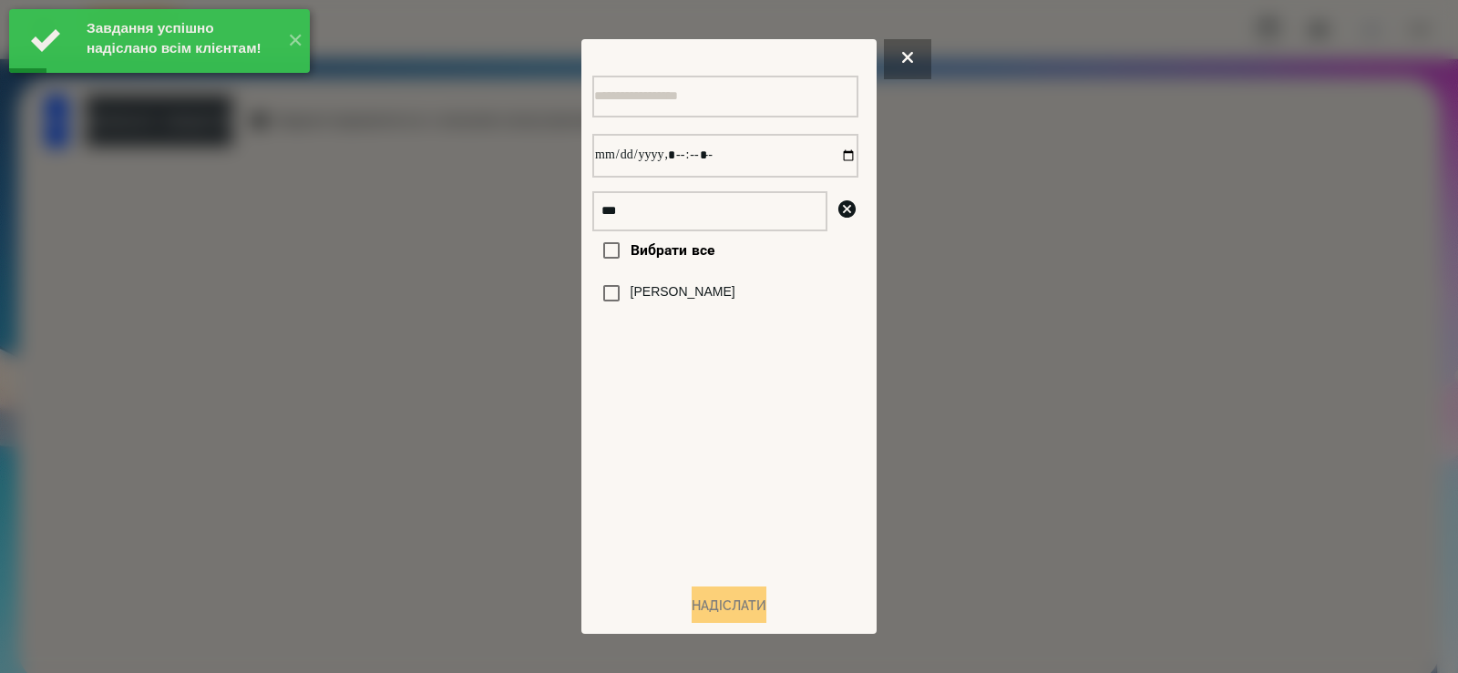
click at [648, 300] on label "[PERSON_NAME]" at bounding box center [683, 292] width 105 height 18
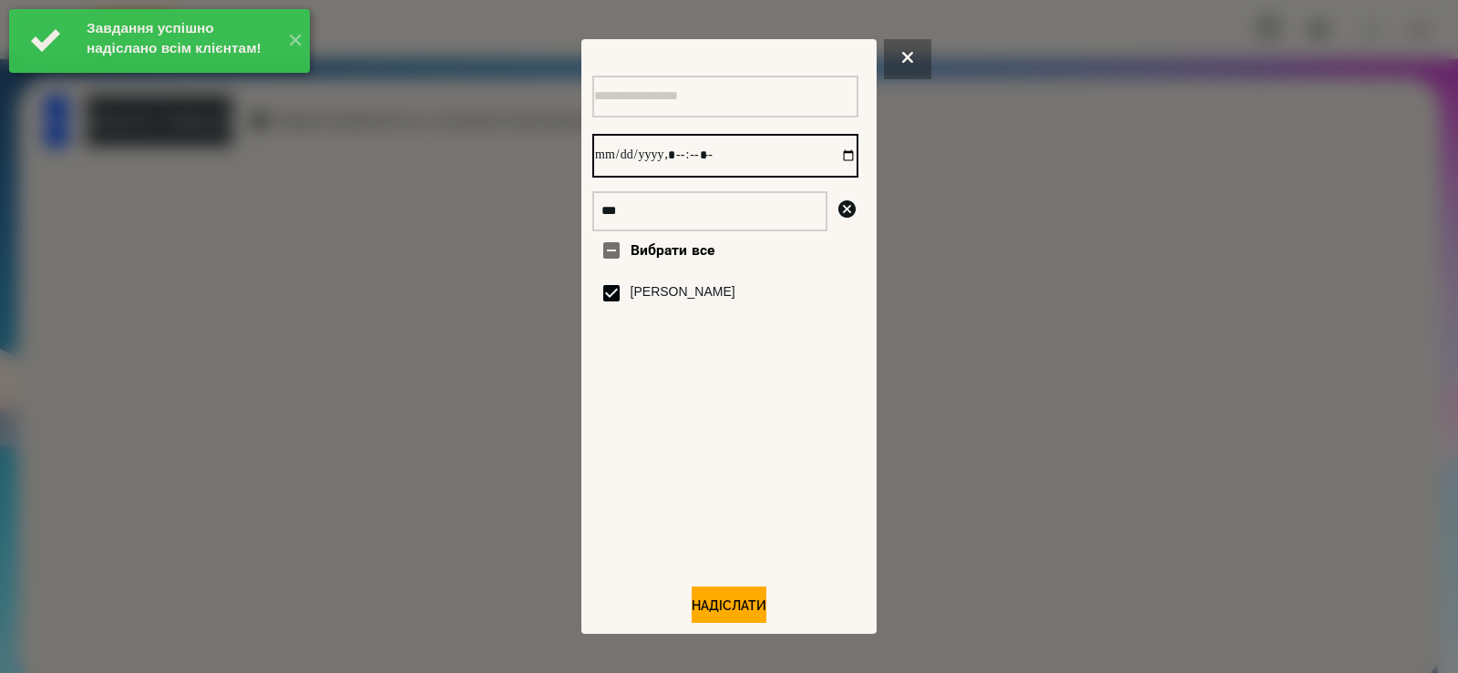
click at [826, 160] on input "datetime-local" at bounding box center [725, 156] width 266 height 44
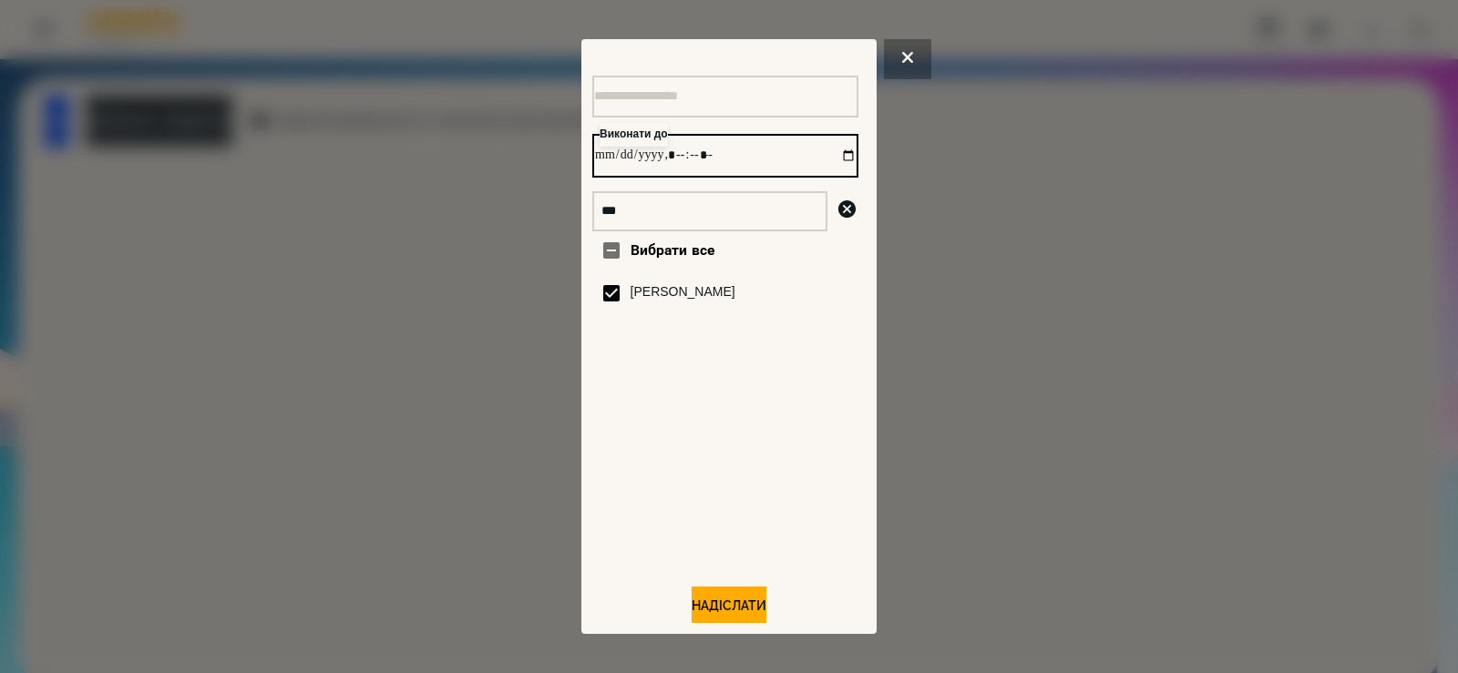
type input "**********"
click at [516, 423] on div at bounding box center [729, 336] width 1458 height 673
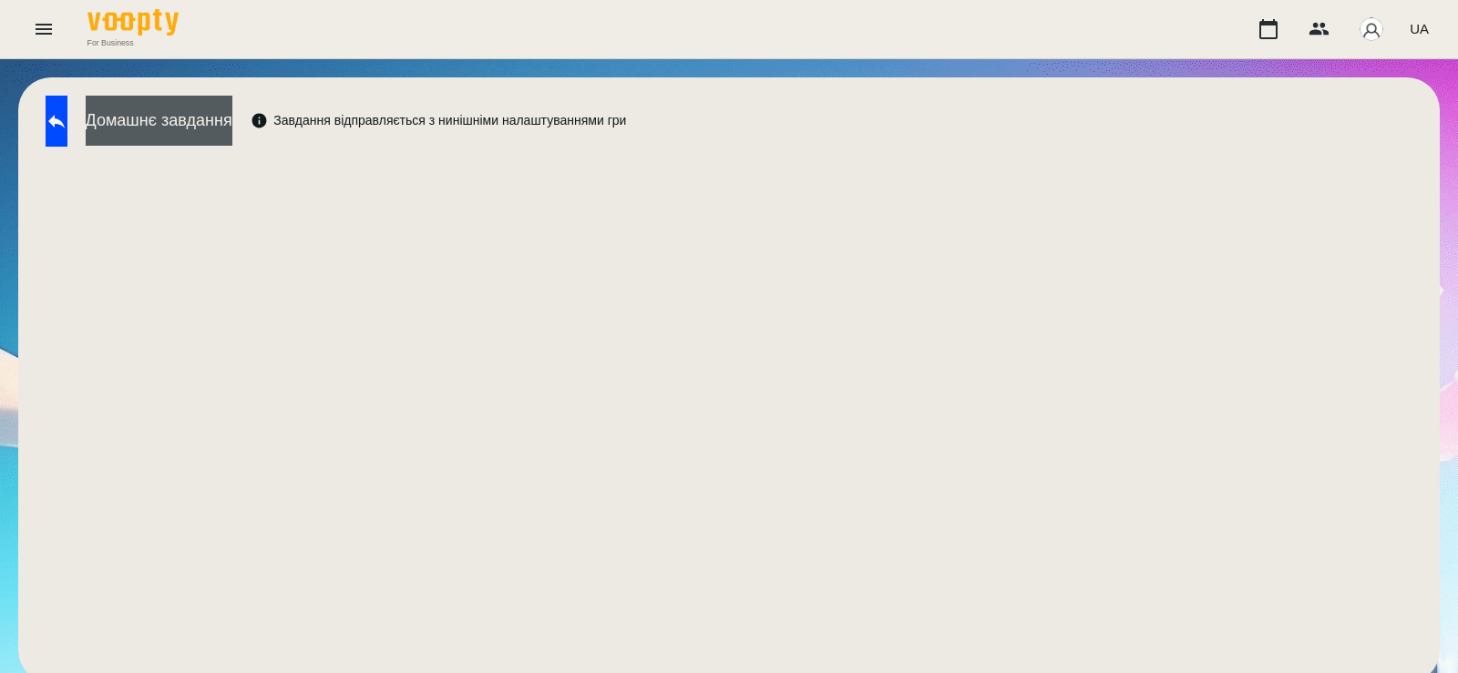
click at [232, 129] on button "Домашнє завдання" at bounding box center [159, 121] width 147 height 50
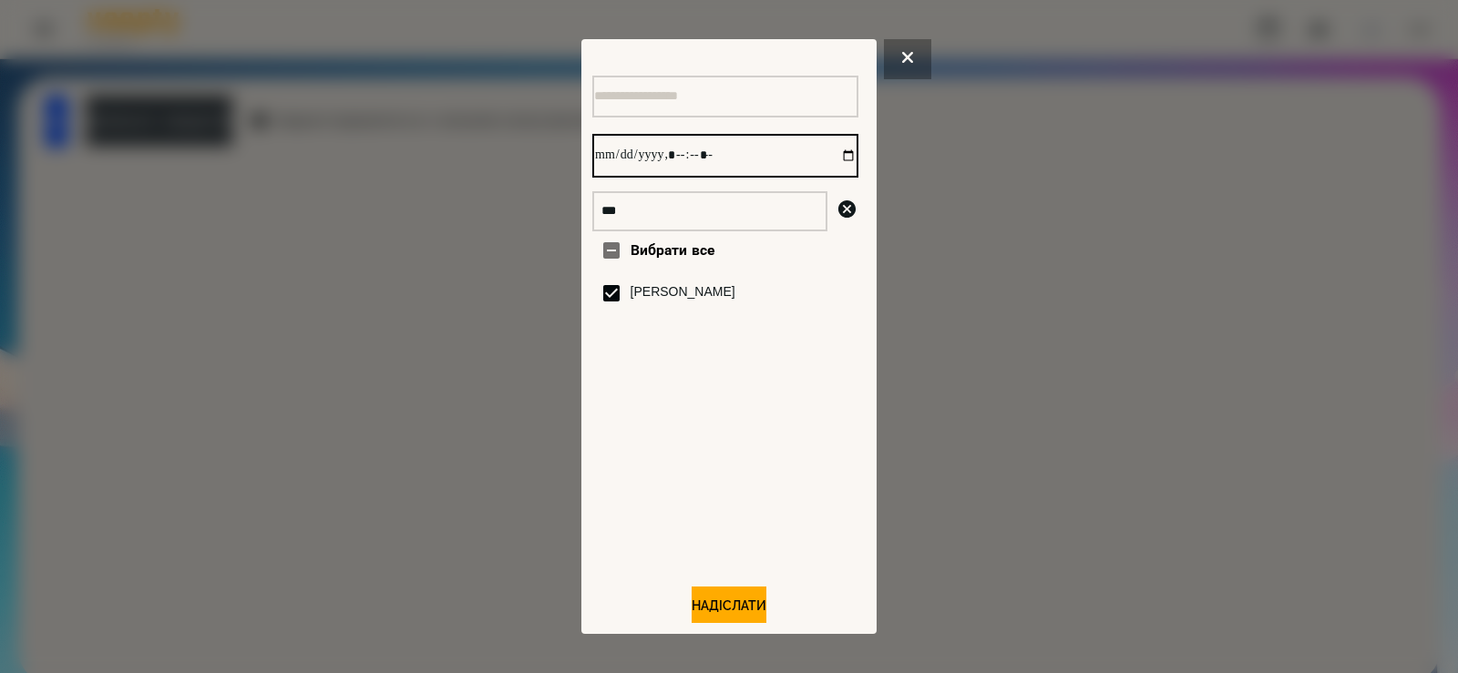
click at [835, 161] on input "datetime-local" at bounding box center [725, 156] width 266 height 44
click at [722, 603] on button "Надіслати" at bounding box center [729, 607] width 75 height 40
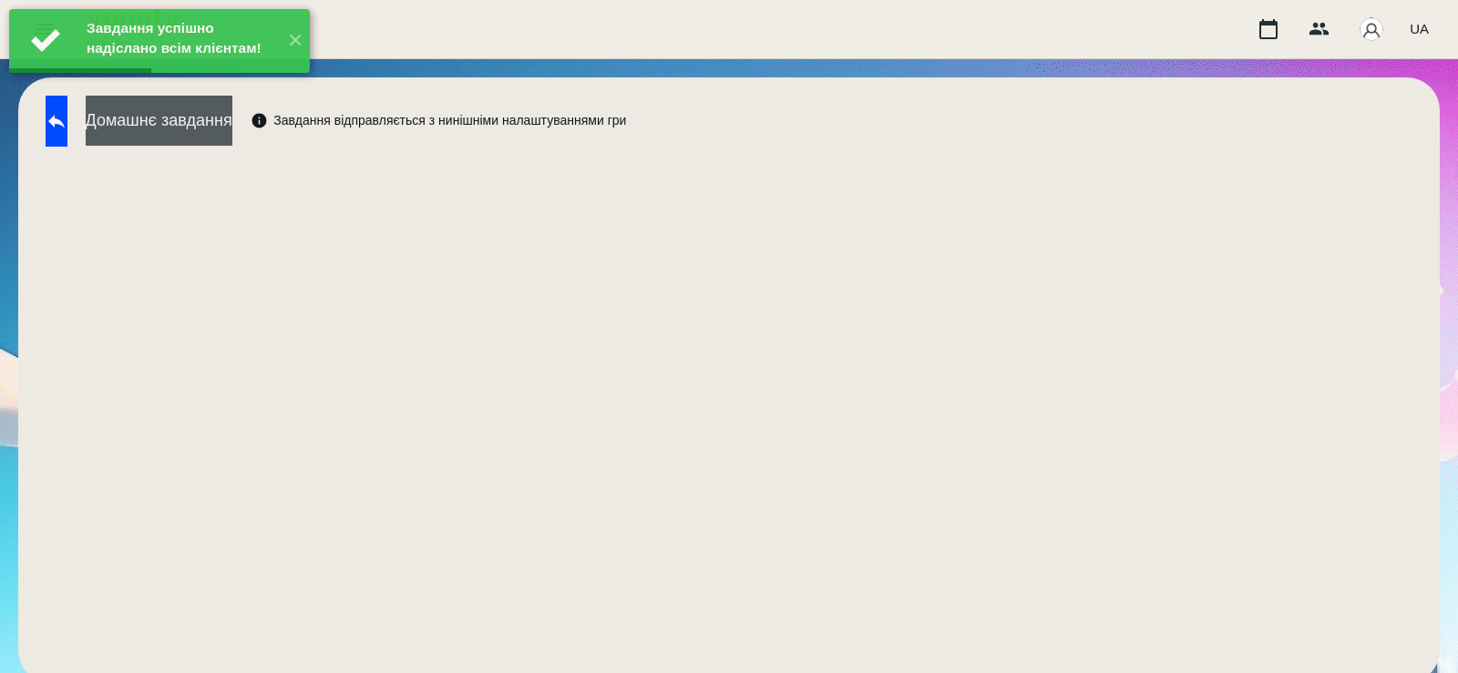
click at [232, 131] on button "Домашнє завдання" at bounding box center [159, 121] width 147 height 50
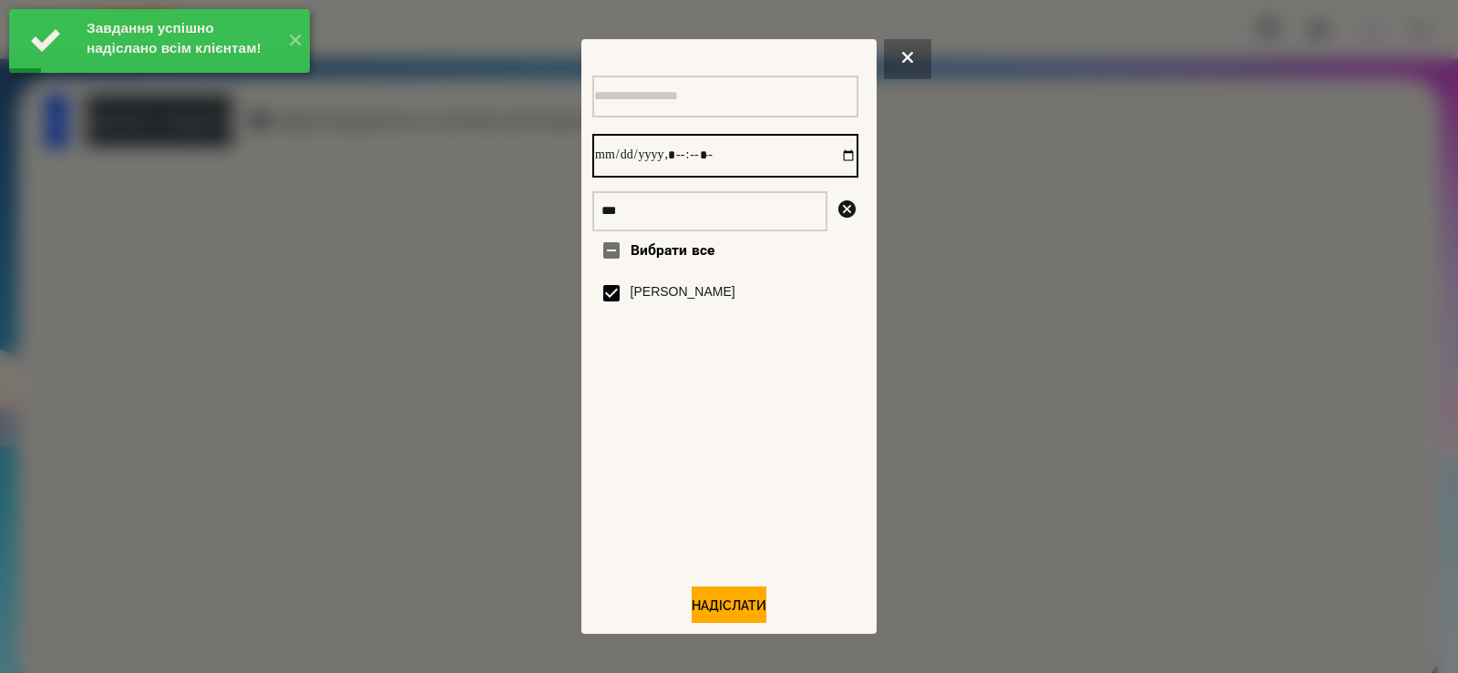
click at [825, 155] on input "datetime-local" at bounding box center [725, 156] width 266 height 44
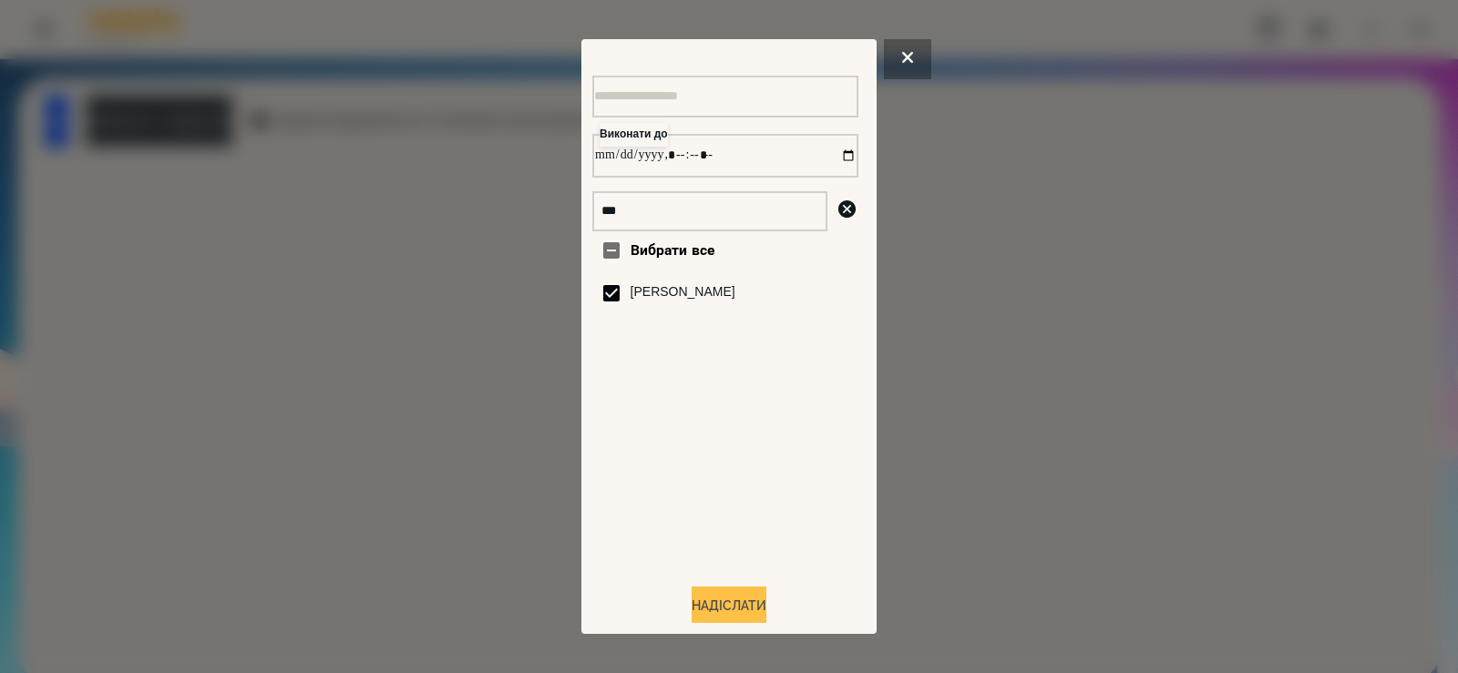
type input "**********"
click at [710, 611] on button "Надіслати" at bounding box center [729, 607] width 75 height 40
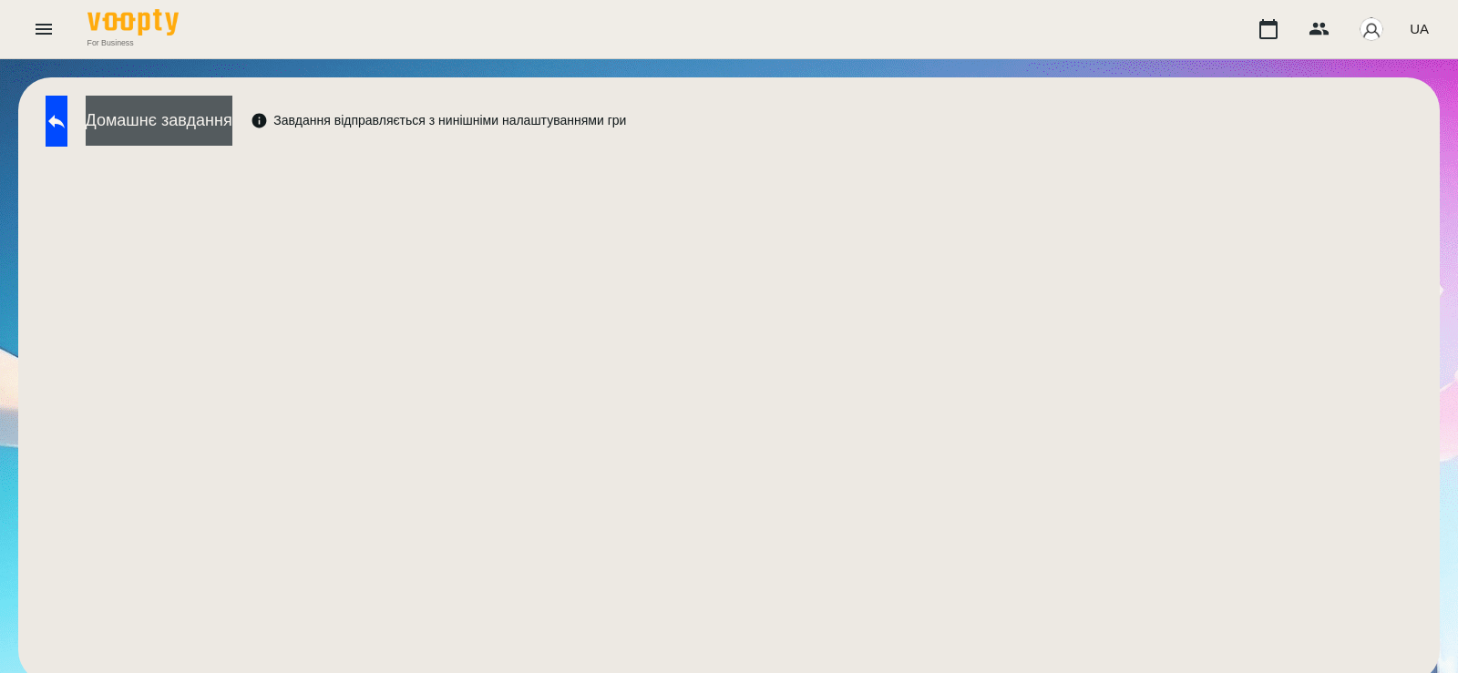
click at [228, 117] on button "Домашнє завдання" at bounding box center [159, 121] width 147 height 50
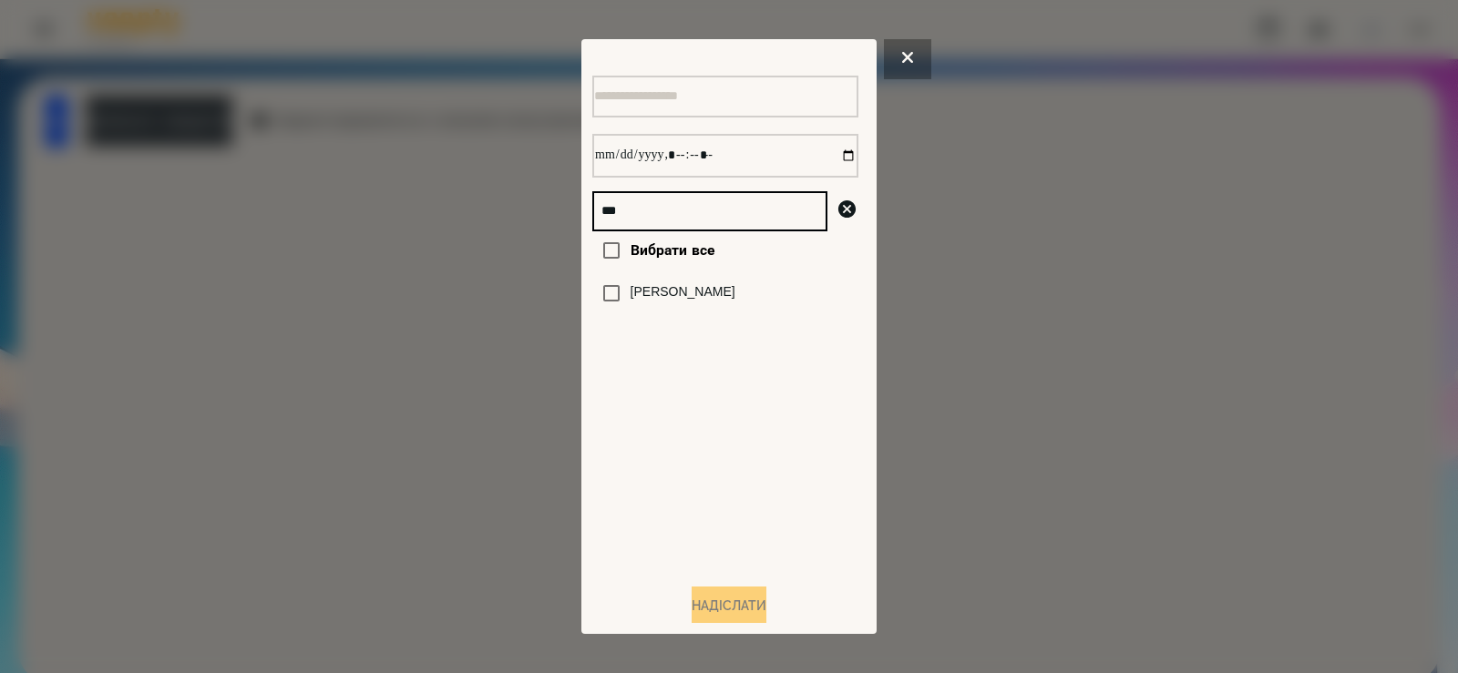
drag, startPoint x: 636, startPoint y: 207, endPoint x: 487, endPoint y: 225, distance: 149.6
click at [487, 225] on div "*** Вибрати все Irene Dushyn Надіслати" at bounding box center [729, 336] width 1458 height 673
type input "*****"
click at [735, 340] on label "Камінський Олексій" at bounding box center [683, 331] width 105 height 18
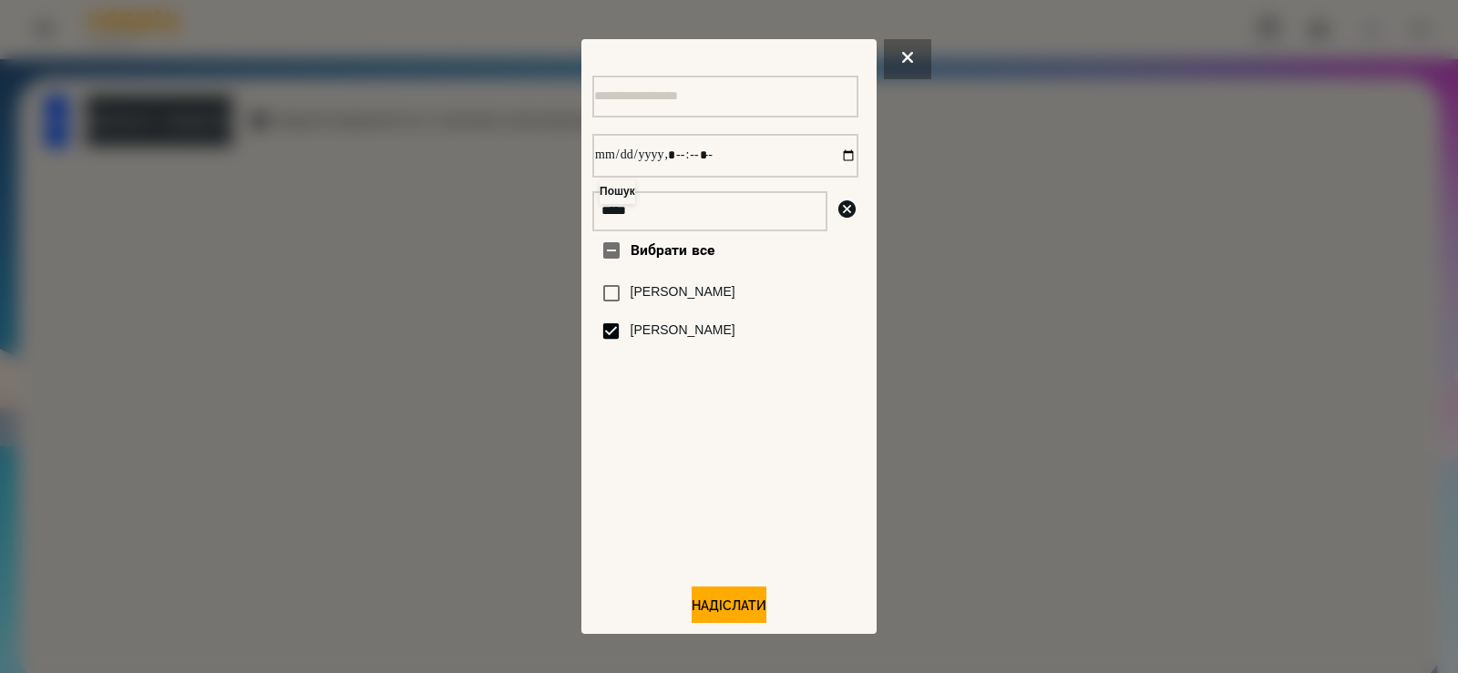
click at [735, 336] on label "Камінський Олексій" at bounding box center [683, 331] width 105 height 18
click at [735, 296] on label "[PERSON_NAME]" at bounding box center [683, 292] width 105 height 18
click at [827, 160] on input "datetime-local" at bounding box center [725, 156] width 266 height 44
type input "**********"
click at [708, 618] on button "Надіслати" at bounding box center [729, 607] width 75 height 40
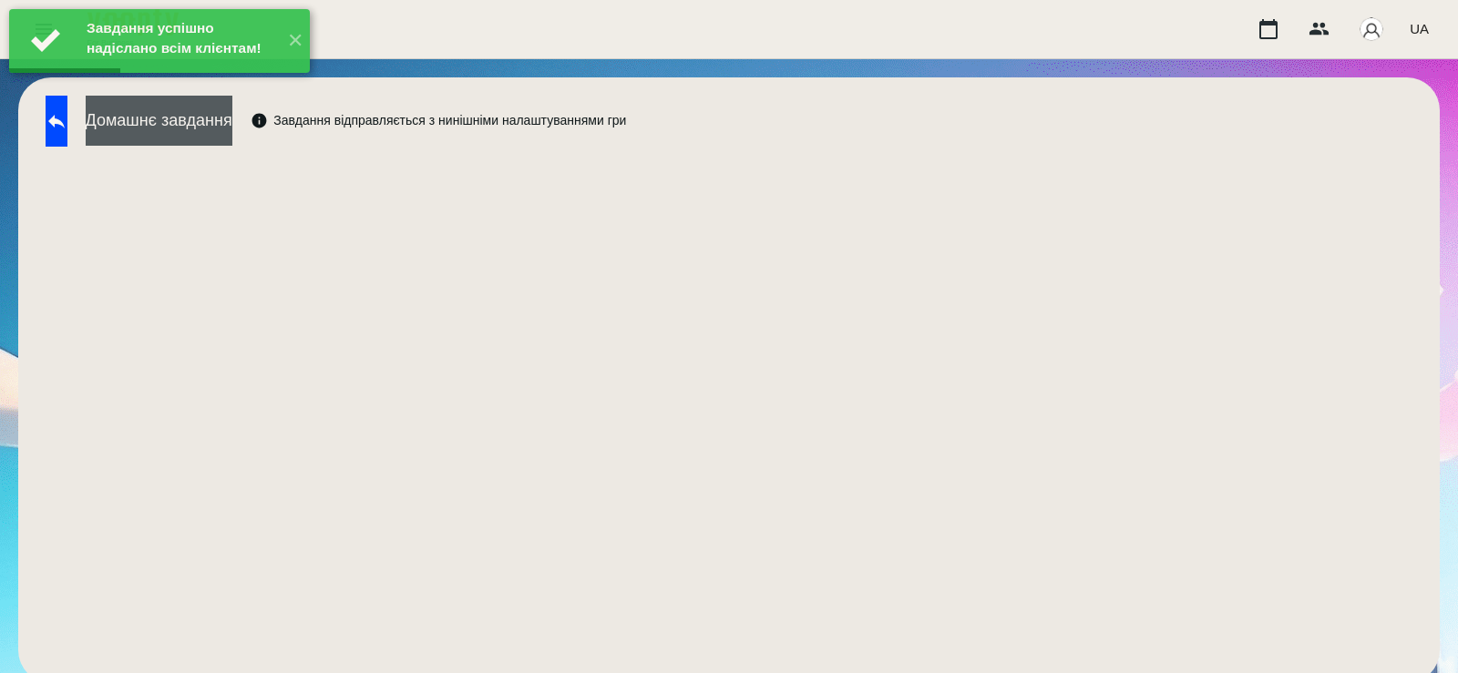
click at [232, 127] on button "Домашнє завдання" at bounding box center [159, 121] width 147 height 50
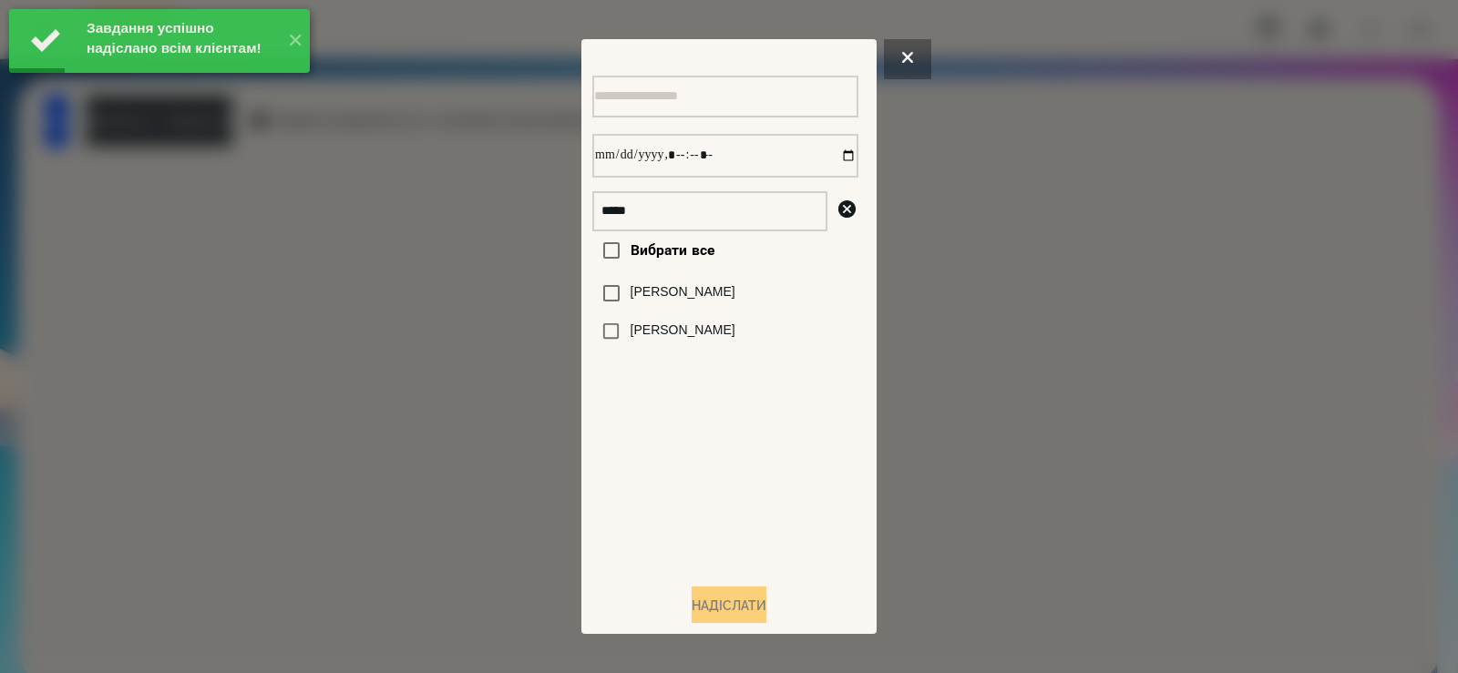
click at [677, 302] on label "[PERSON_NAME]" at bounding box center [683, 292] width 105 height 18
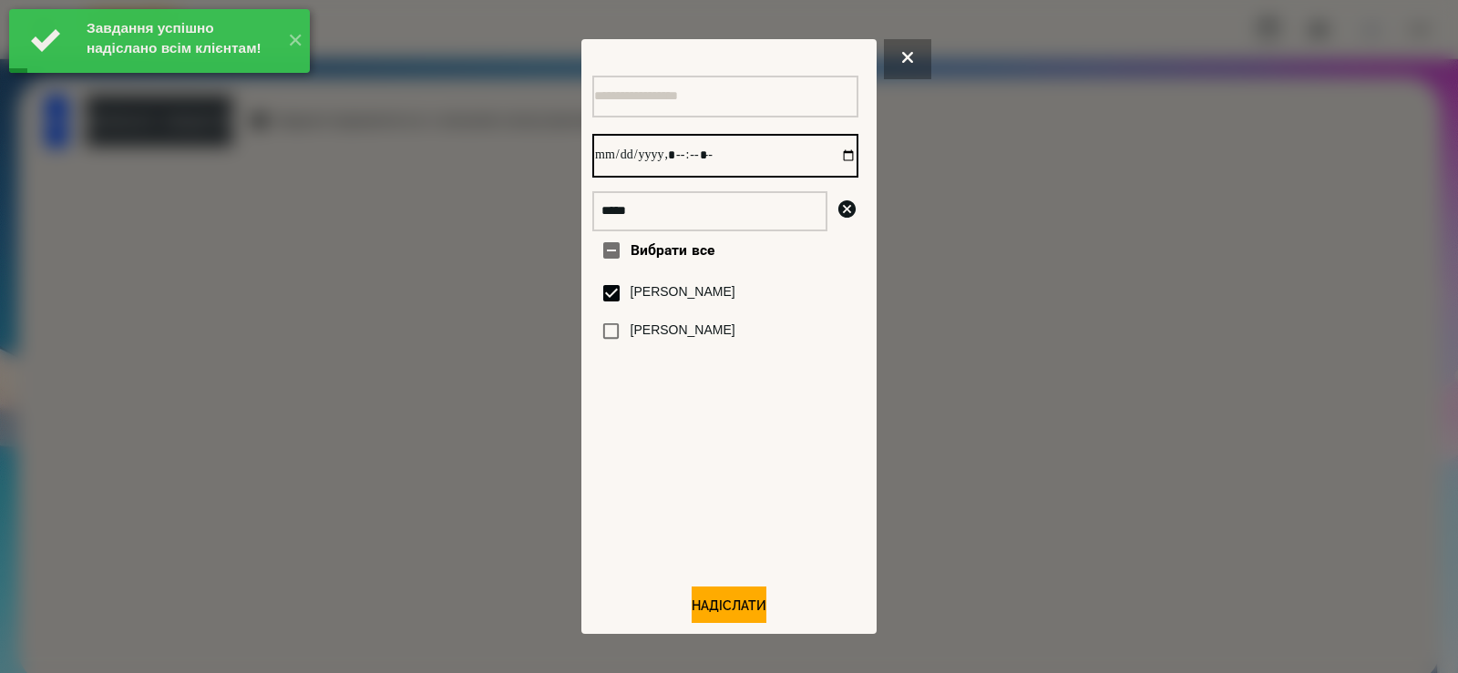
click at [832, 159] on input "datetime-local" at bounding box center [725, 156] width 266 height 44
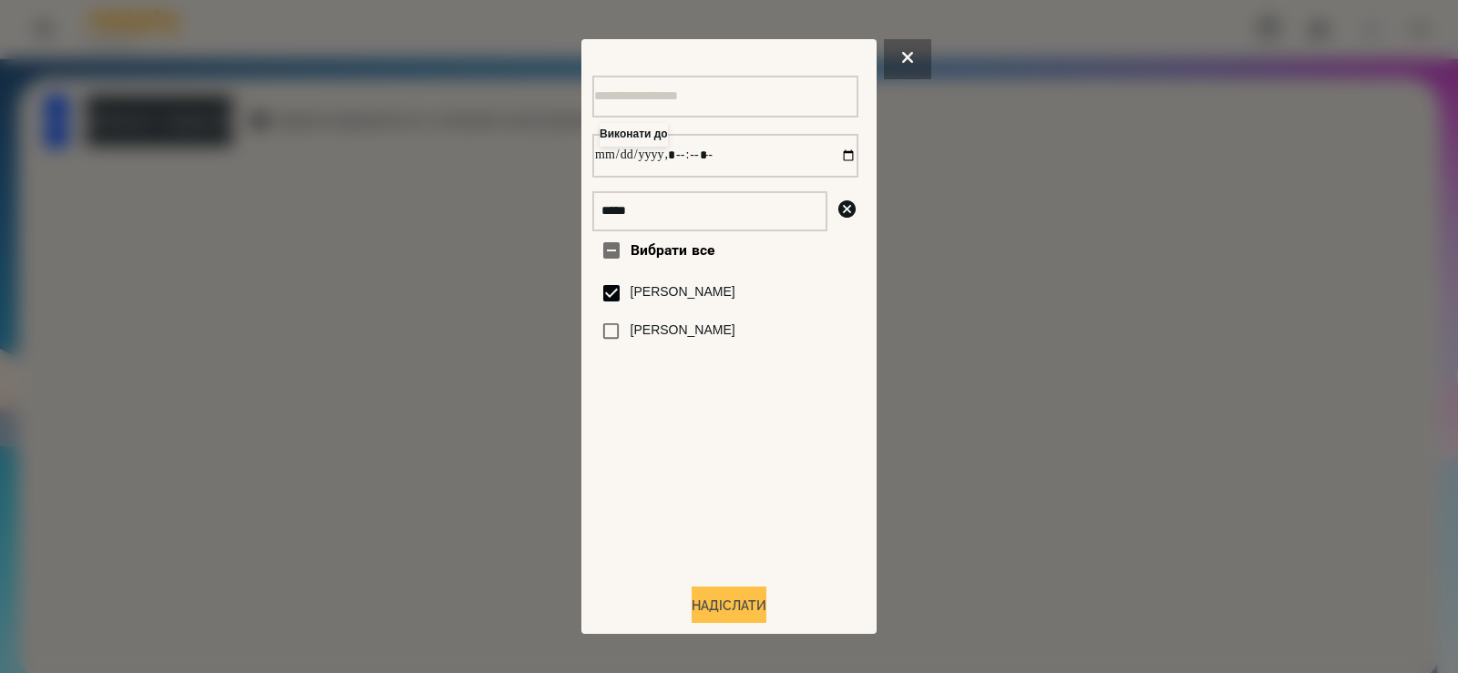
type input "**********"
click at [735, 610] on button "Надіслати" at bounding box center [729, 607] width 75 height 40
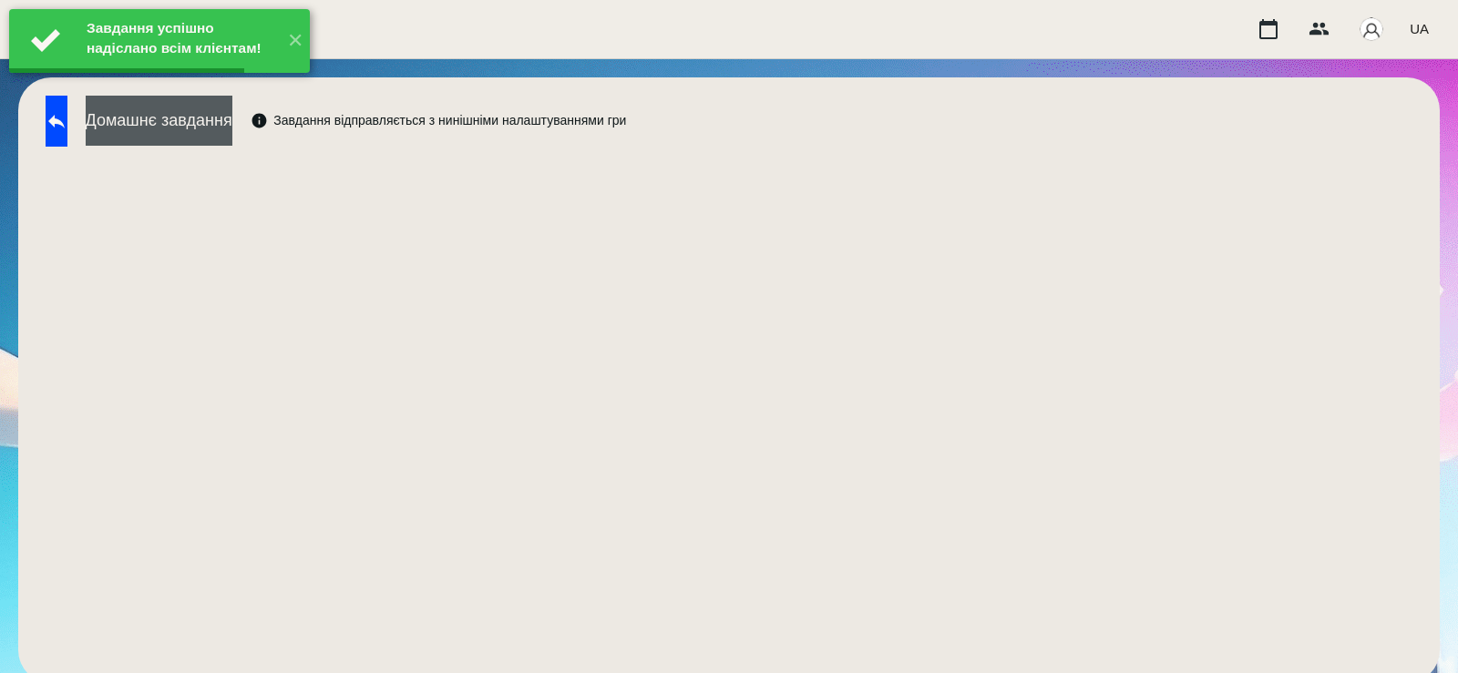
click at [228, 124] on button "Домашнє завдання" at bounding box center [159, 121] width 147 height 50
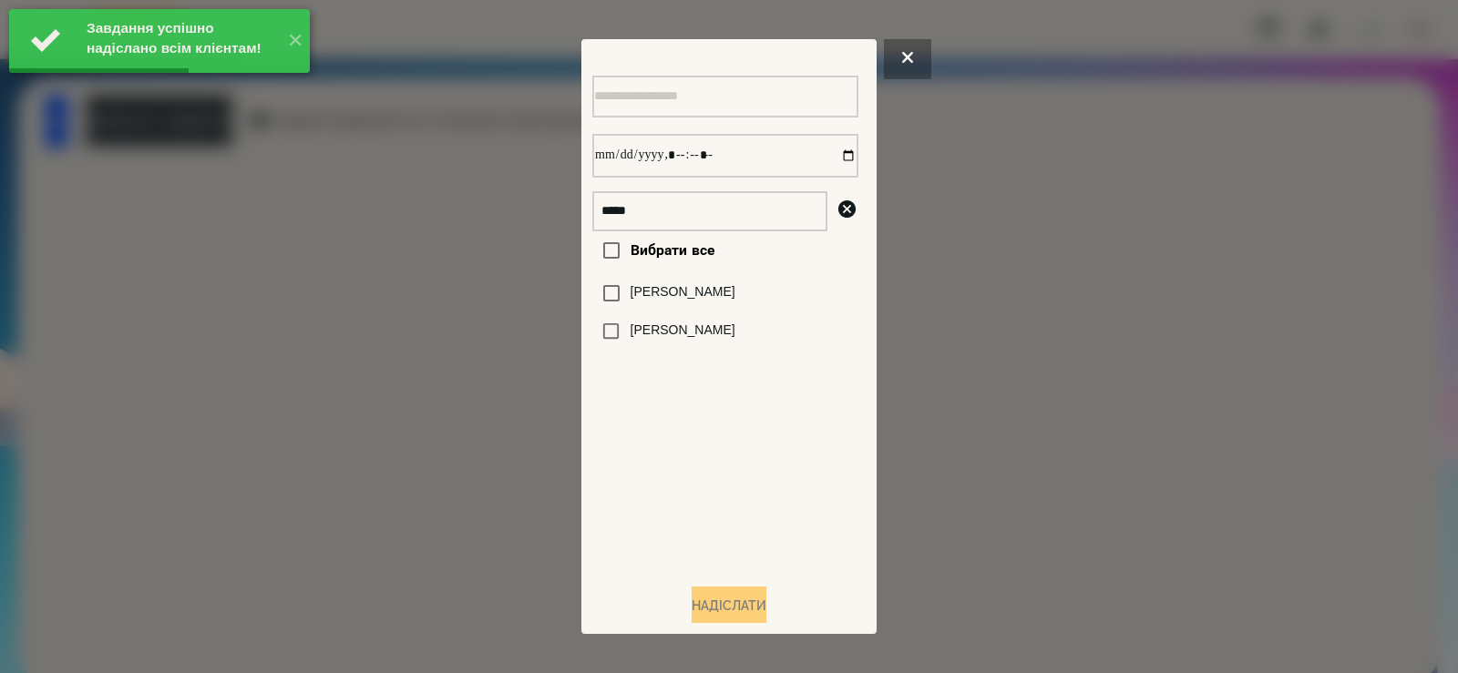
click at [653, 294] on label "[PERSON_NAME]" at bounding box center [683, 292] width 105 height 18
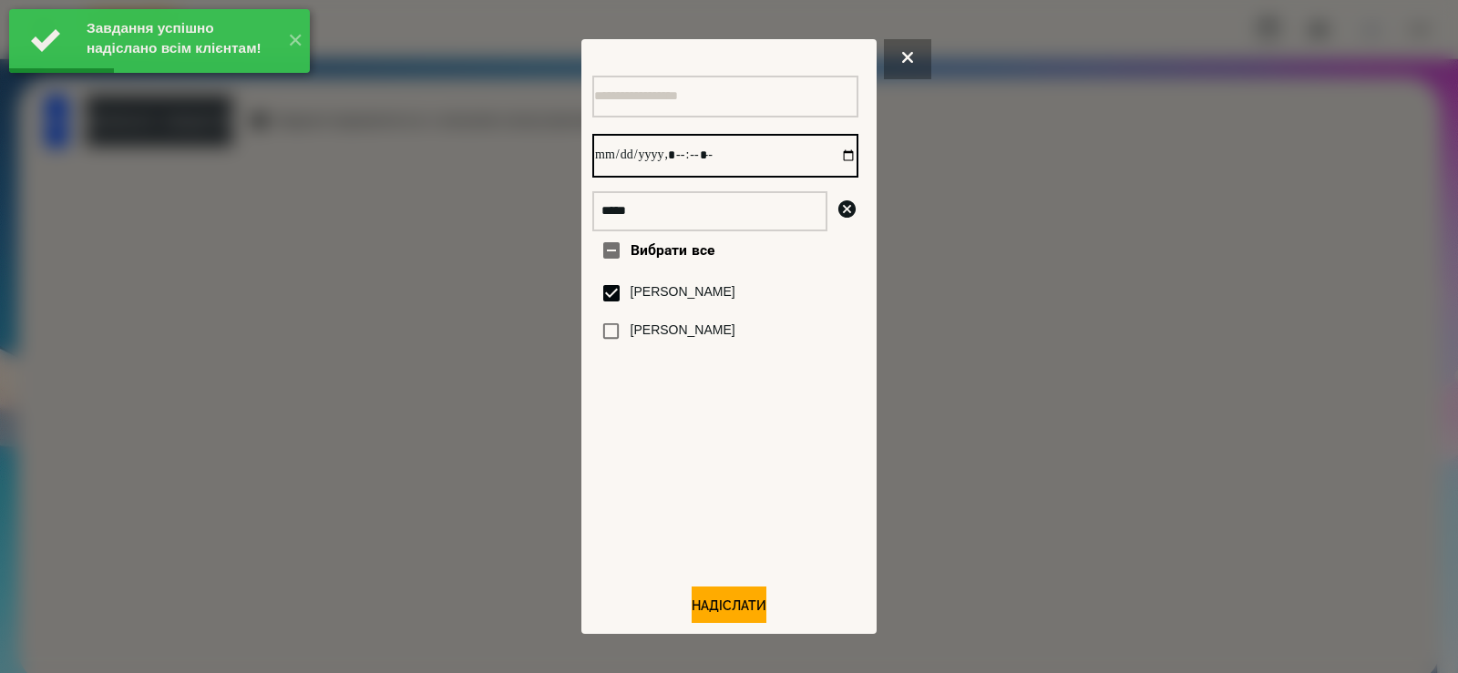
click at [825, 158] on input "datetime-local" at bounding box center [725, 156] width 266 height 44
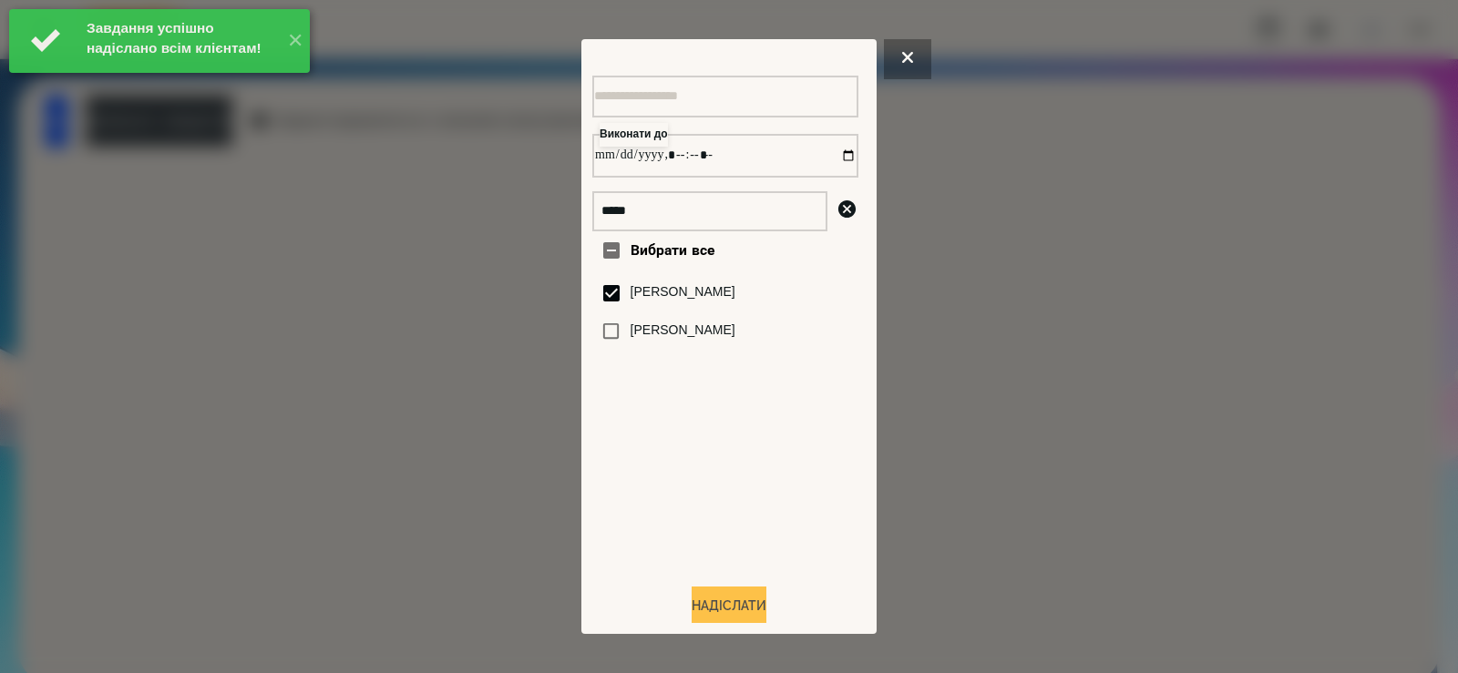
type input "**********"
click at [709, 602] on button "Надіслати" at bounding box center [729, 607] width 75 height 40
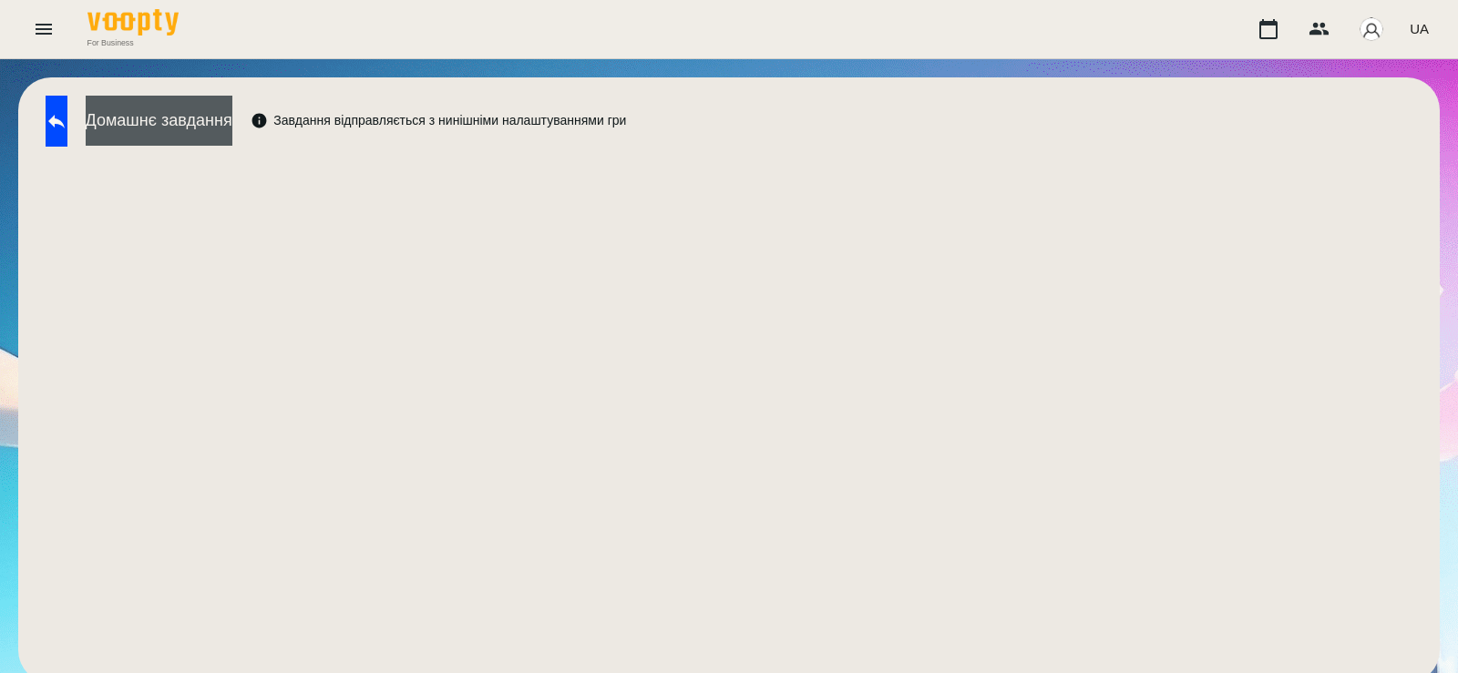
click at [232, 106] on button "Домашнє завдання" at bounding box center [159, 121] width 147 height 50
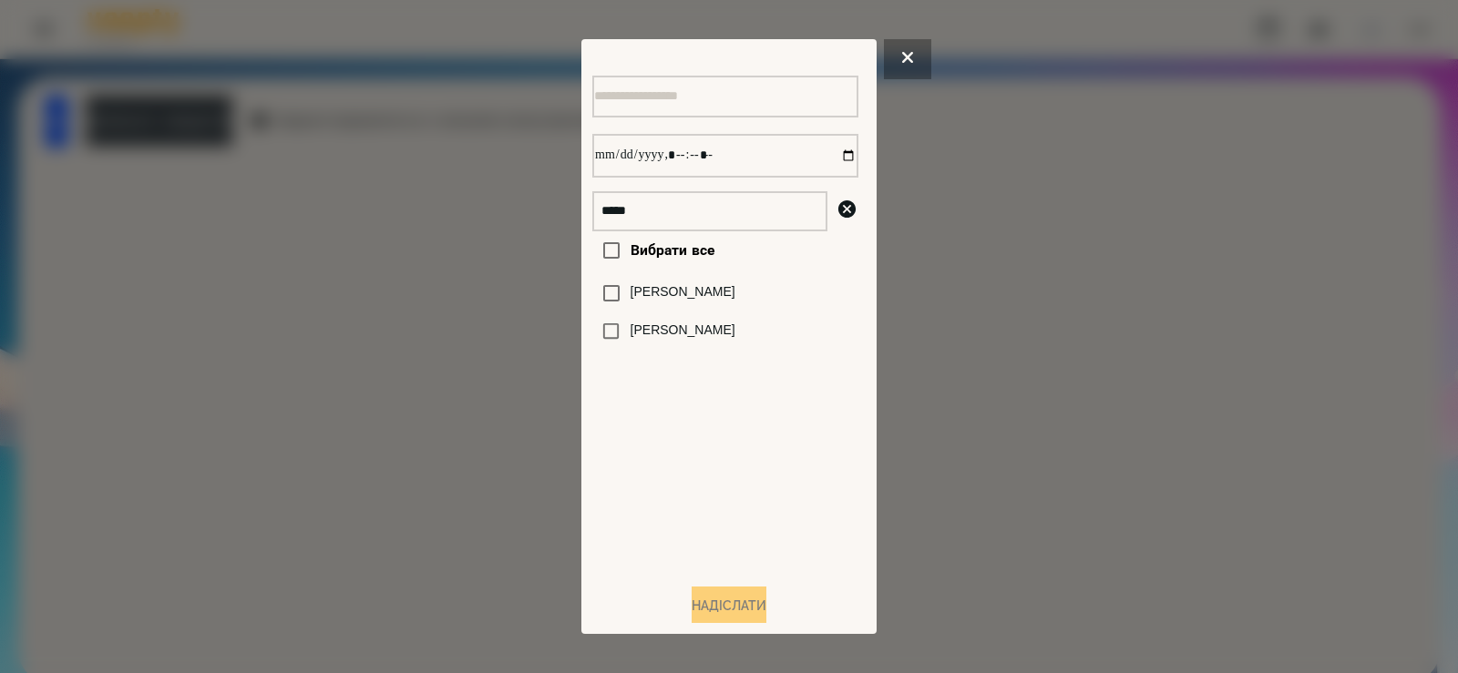
click at [692, 288] on div "[PERSON_NAME]" at bounding box center [725, 293] width 266 height 38
click at [706, 297] on label "[PERSON_NAME]" at bounding box center [683, 292] width 105 height 18
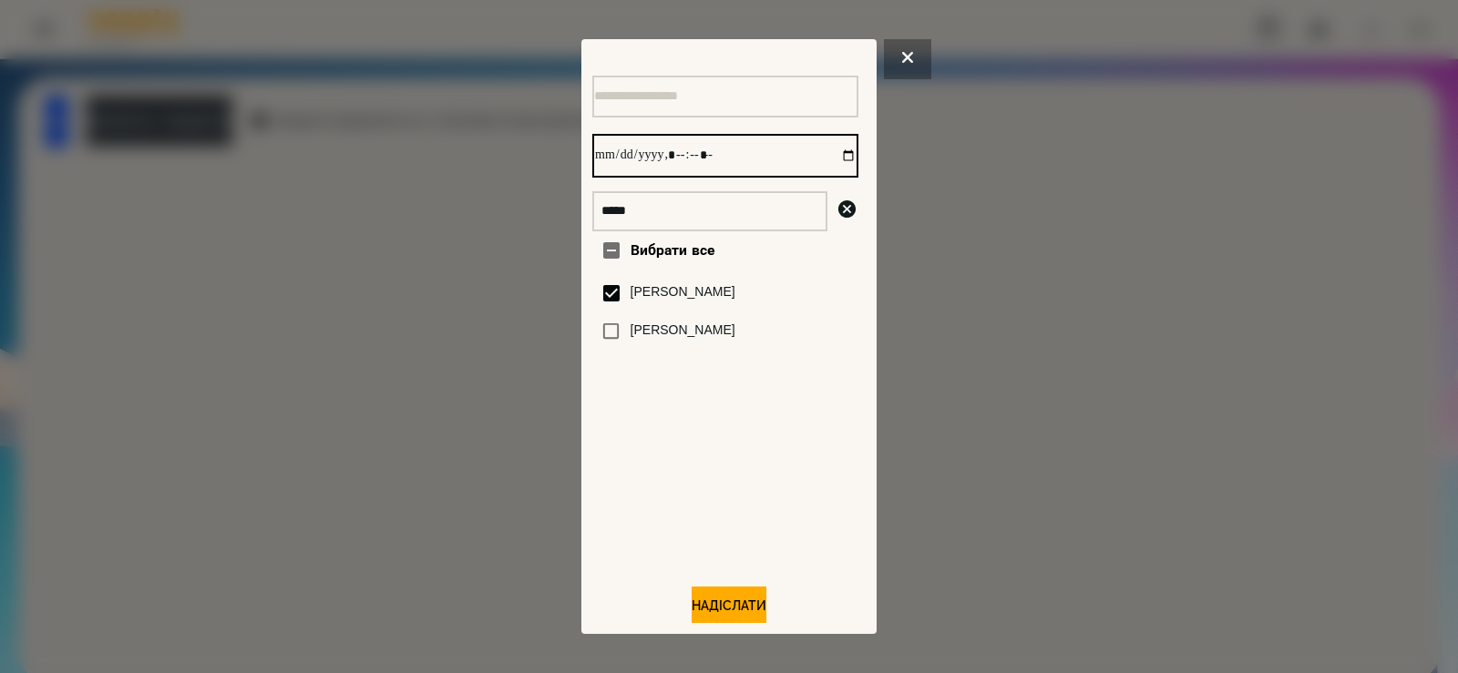
click at [831, 154] on input "datetime-local" at bounding box center [725, 156] width 266 height 44
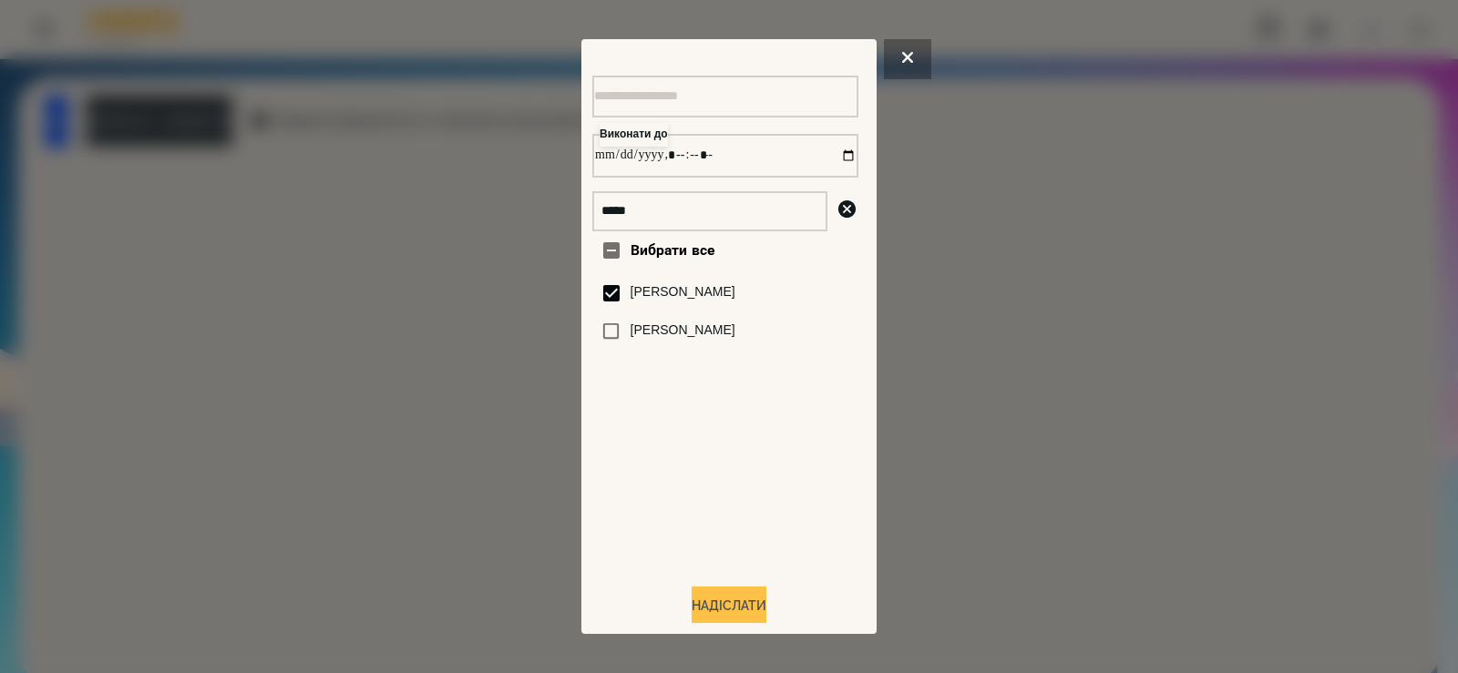
type input "**********"
click at [716, 611] on button "Надіслати" at bounding box center [729, 607] width 75 height 40
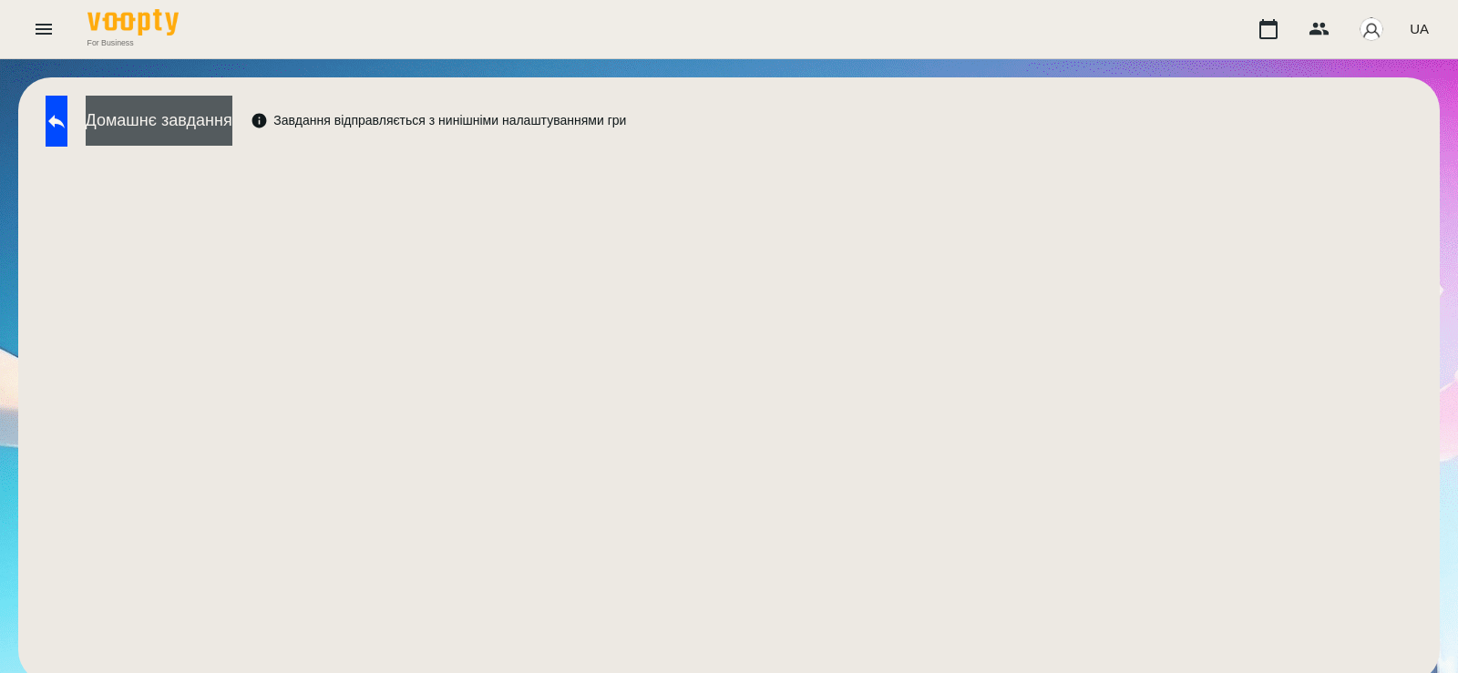
click at [232, 121] on button "Домашнє завдання" at bounding box center [159, 121] width 147 height 50
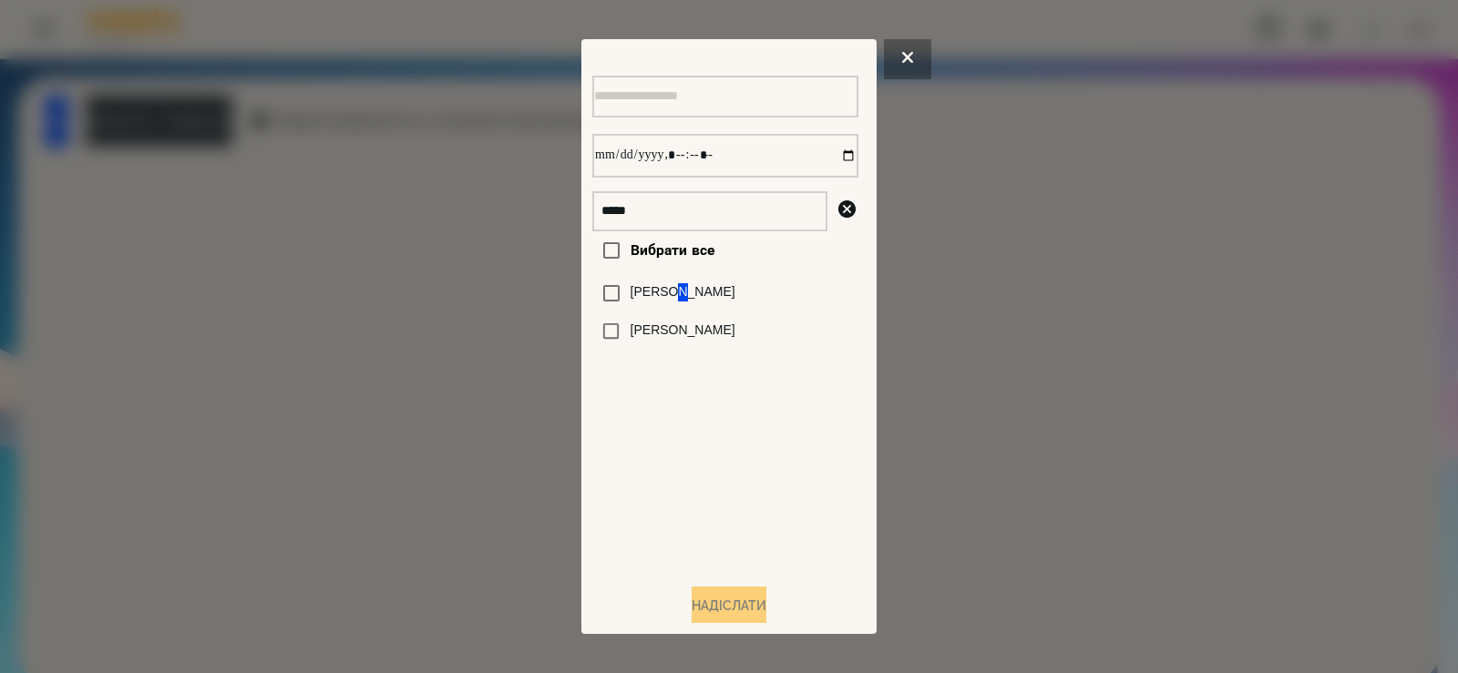
click at [675, 302] on label "[PERSON_NAME]" at bounding box center [683, 292] width 105 height 18
click at [731, 302] on label "[PERSON_NAME]" at bounding box center [683, 292] width 105 height 18
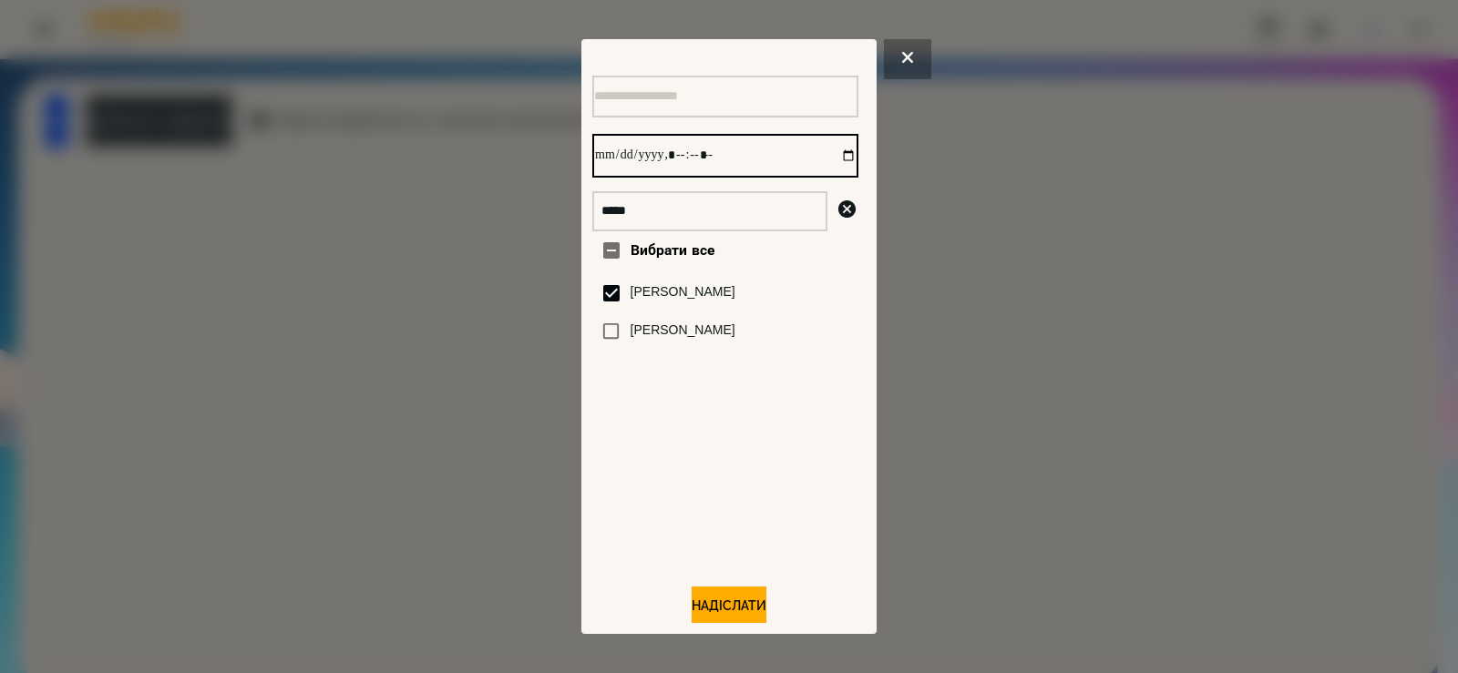
drag, startPoint x: 833, startPoint y: 156, endPoint x: 825, endPoint y: 162, distance: 9.7
click at [830, 156] on input "datetime-local" at bounding box center [725, 156] width 266 height 44
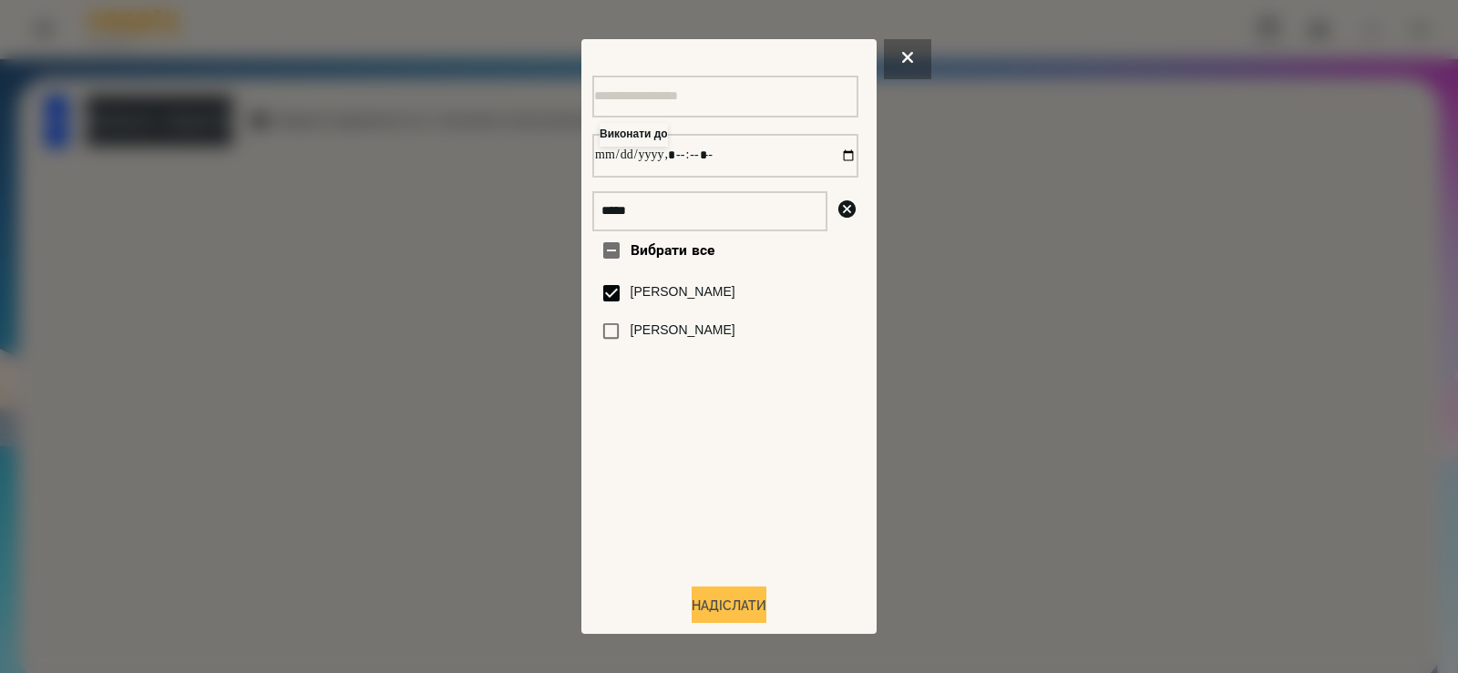
type input "**********"
click at [732, 604] on button "Надіслати" at bounding box center [729, 607] width 75 height 40
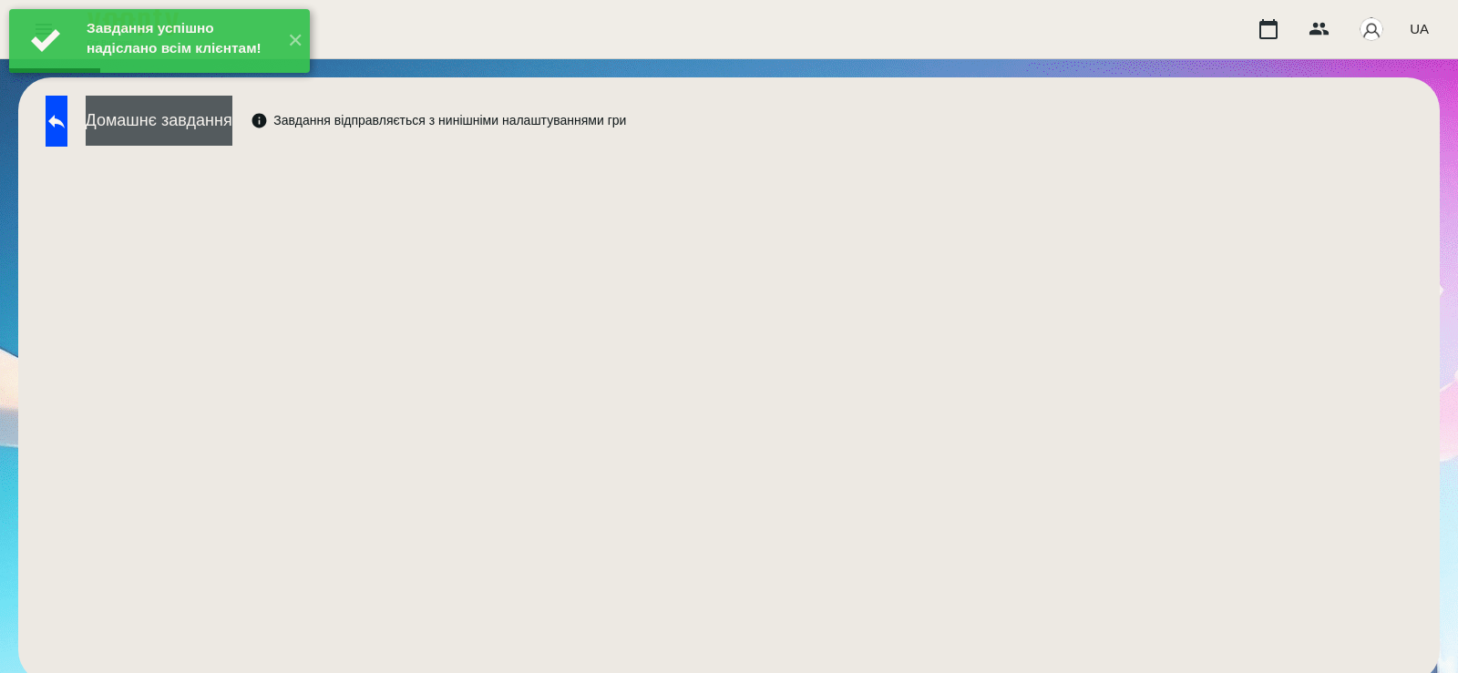
click at [232, 137] on button "Домашнє завдання" at bounding box center [159, 121] width 147 height 50
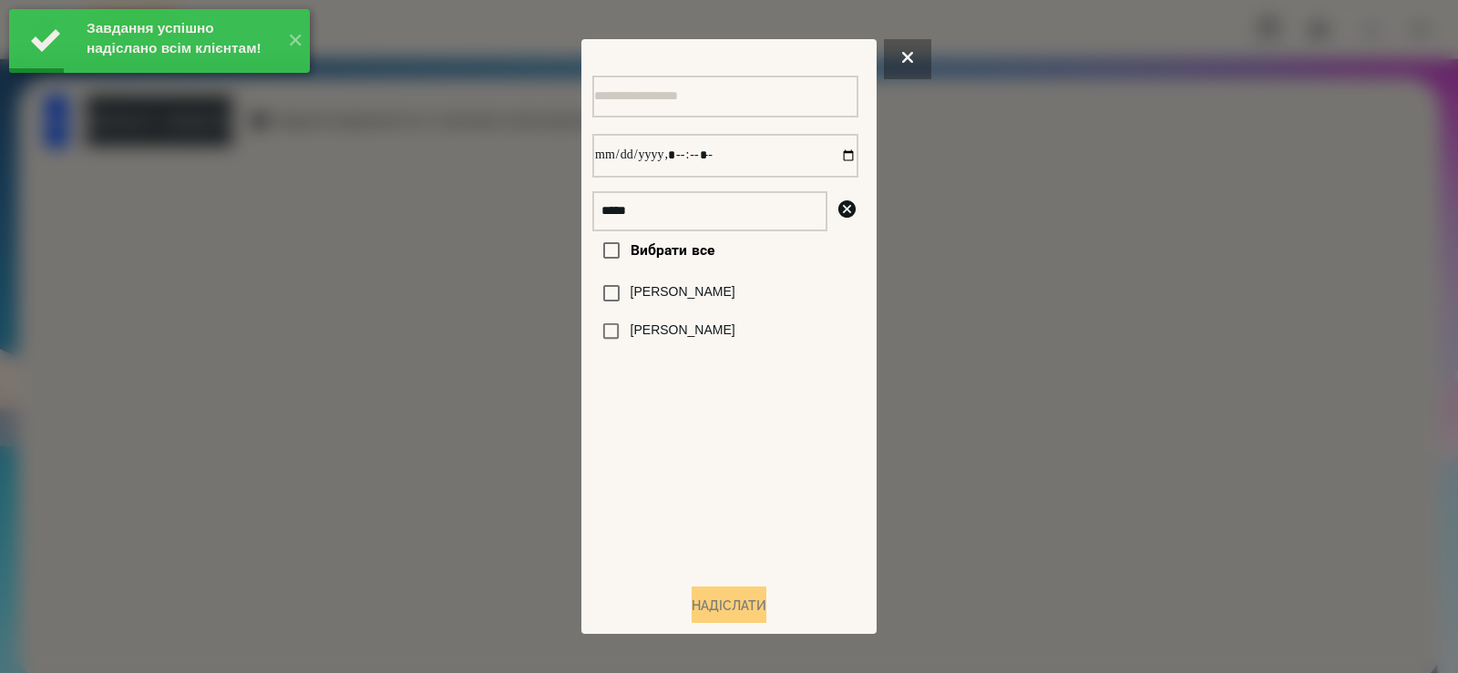
click at [631, 292] on label "[PERSON_NAME]" at bounding box center [683, 292] width 105 height 18
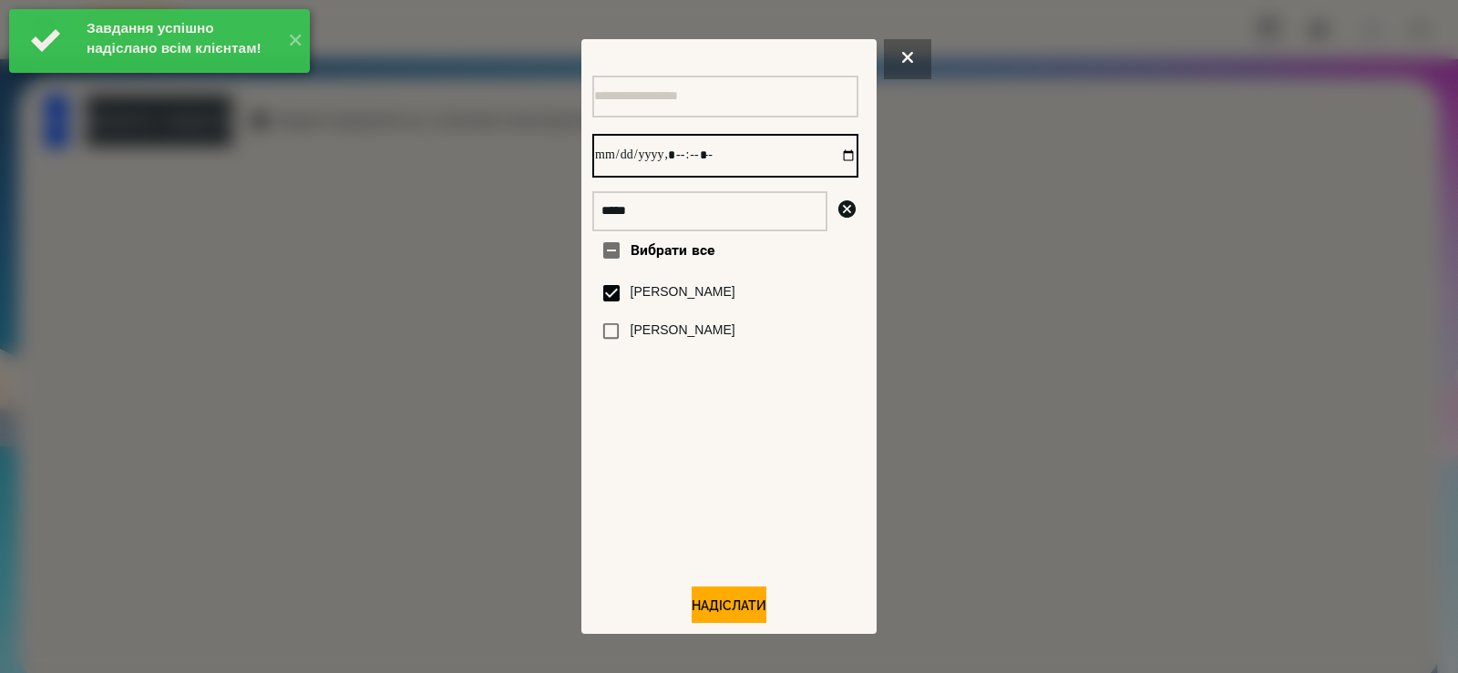
click at [825, 159] on input "datetime-local" at bounding box center [725, 156] width 266 height 44
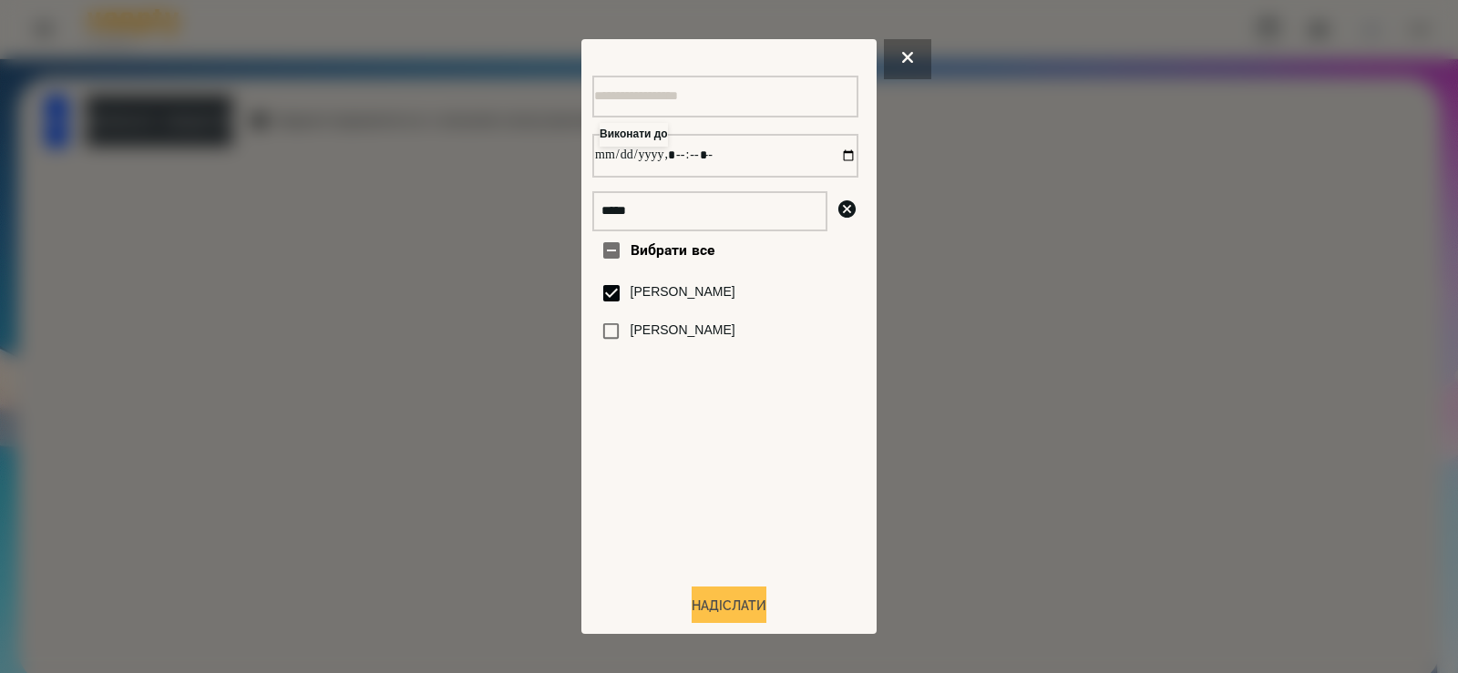
type input "**********"
click at [724, 601] on button "Надіслати" at bounding box center [729, 607] width 75 height 40
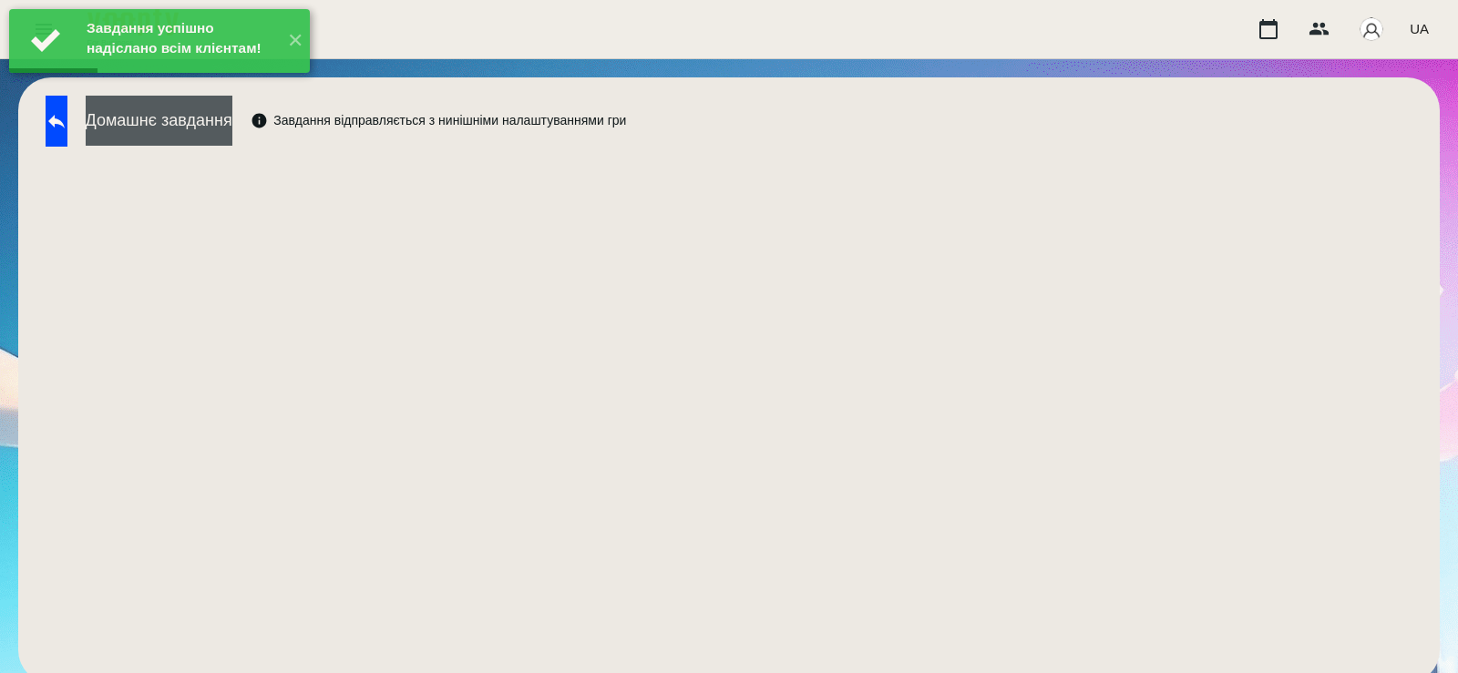
click at [229, 132] on button "Домашнє завдання" at bounding box center [159, 121] width 147 height 50
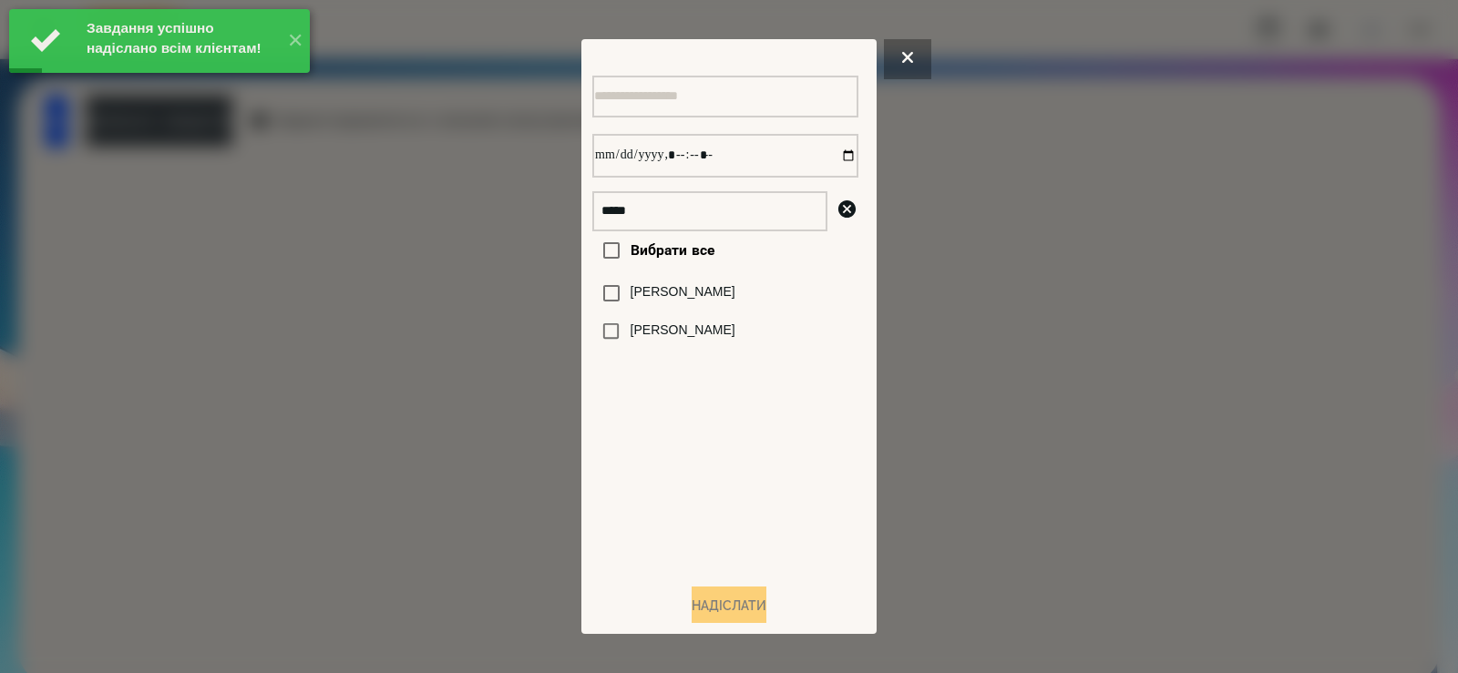
click at [443, 290] on div at bounding box center [729, 336] width 1458 height 673
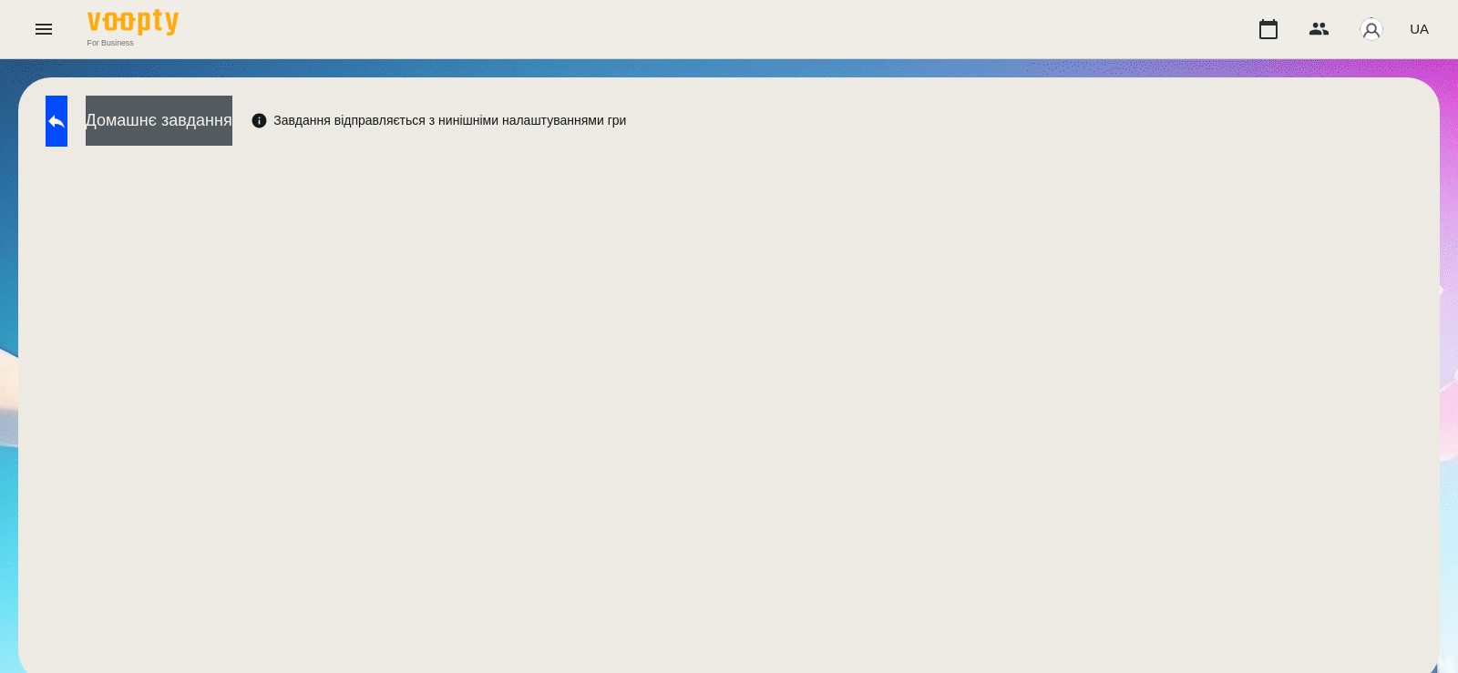
click at [232, 129] on button "Домашнє завдання" at bounding box center [159, 121] width 147 height 50
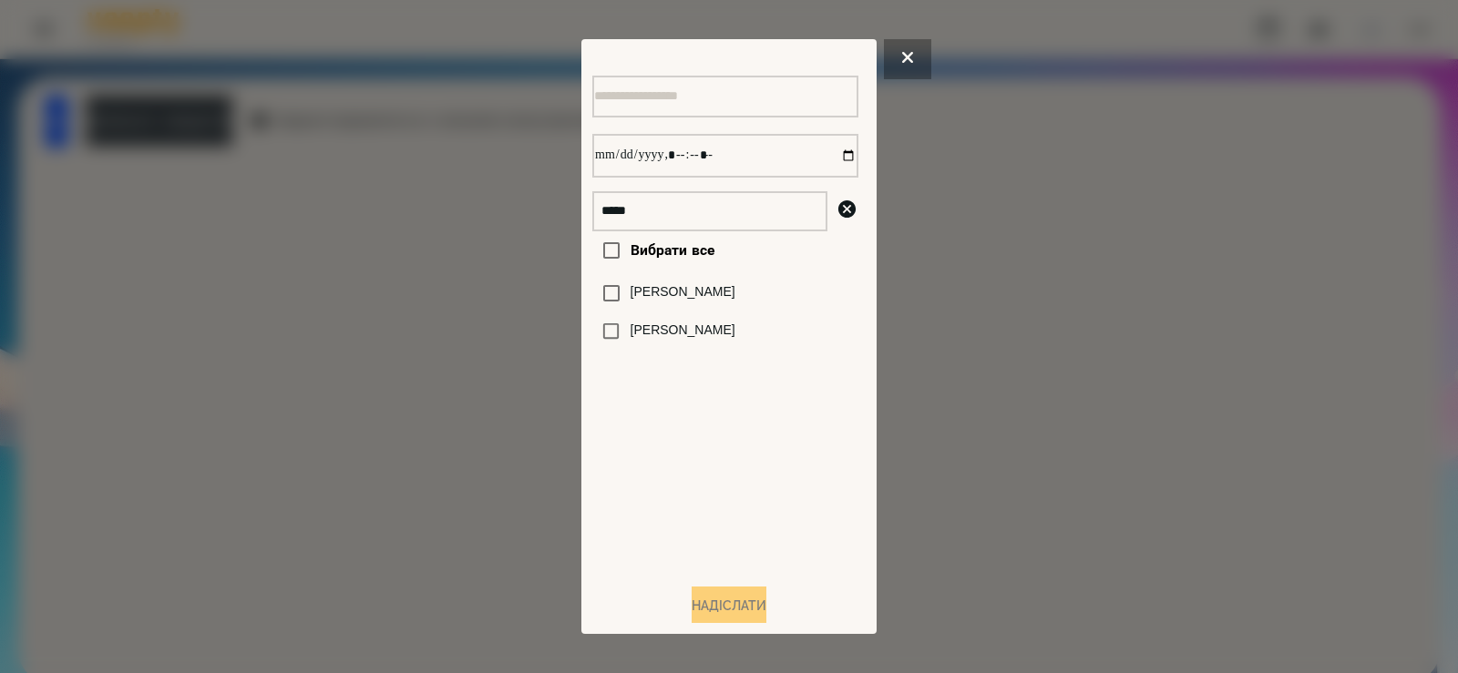
click at [662, 292] on label "[PERSON_NAME]" at bounding box center [683, 292] width 105 height 18
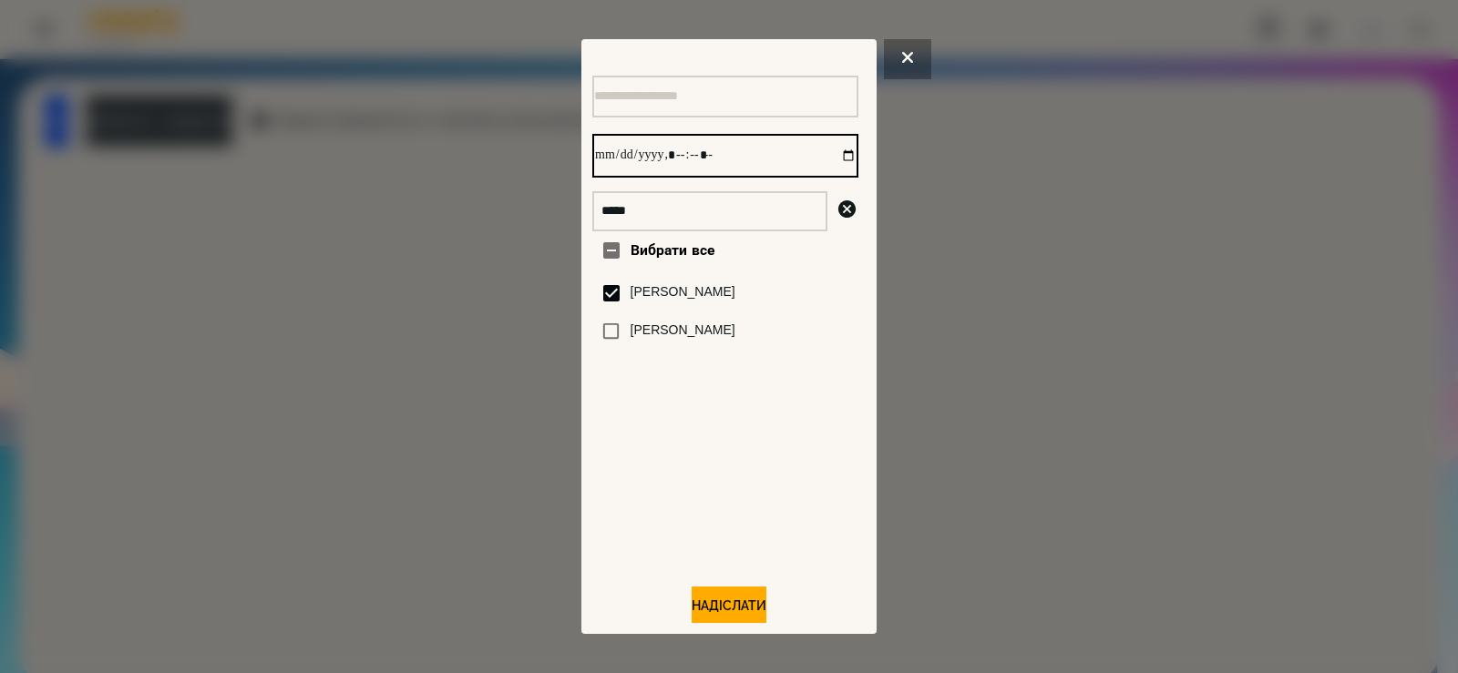
click at [832, 161] on input "datetime-local" at bounding box center [725, 156] width 266 height 44
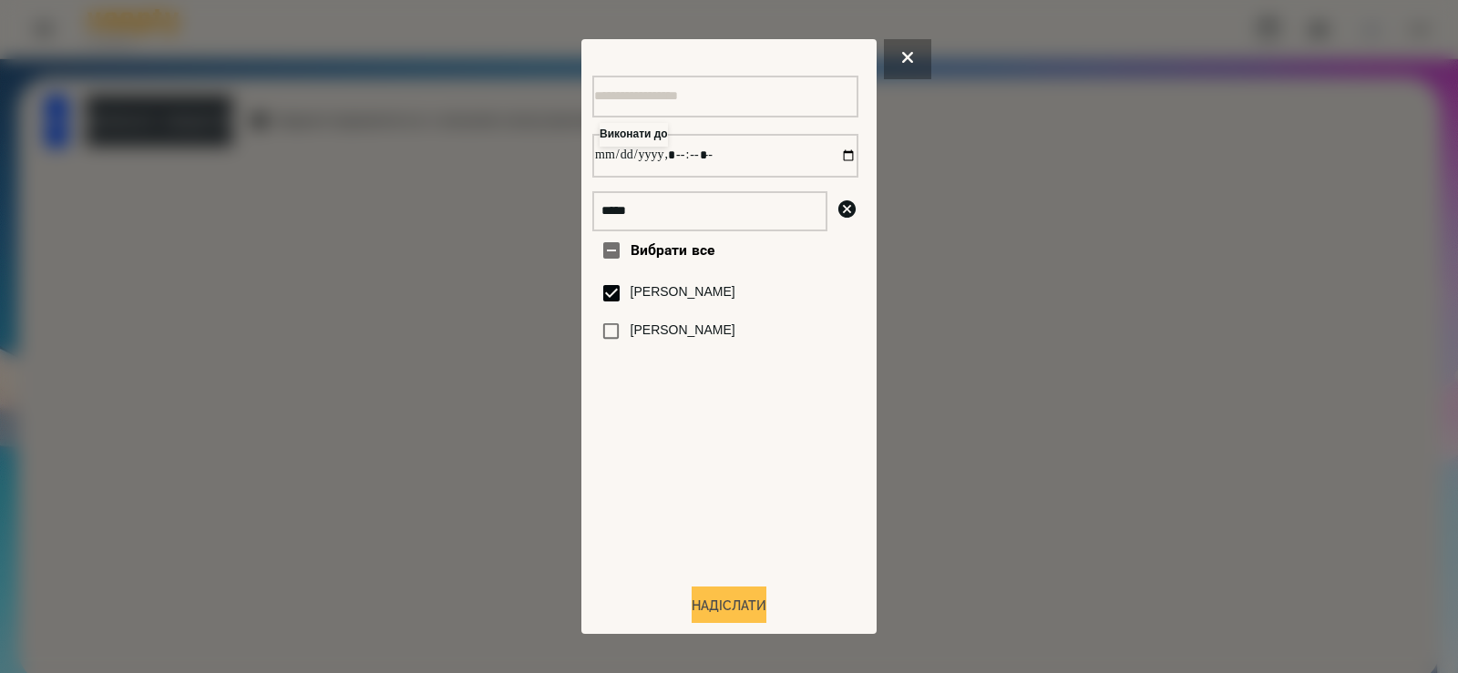
type input "**********"
click at [728, 604] on button "Надіслати" at bounding box center [729, 607] width 75 height 40
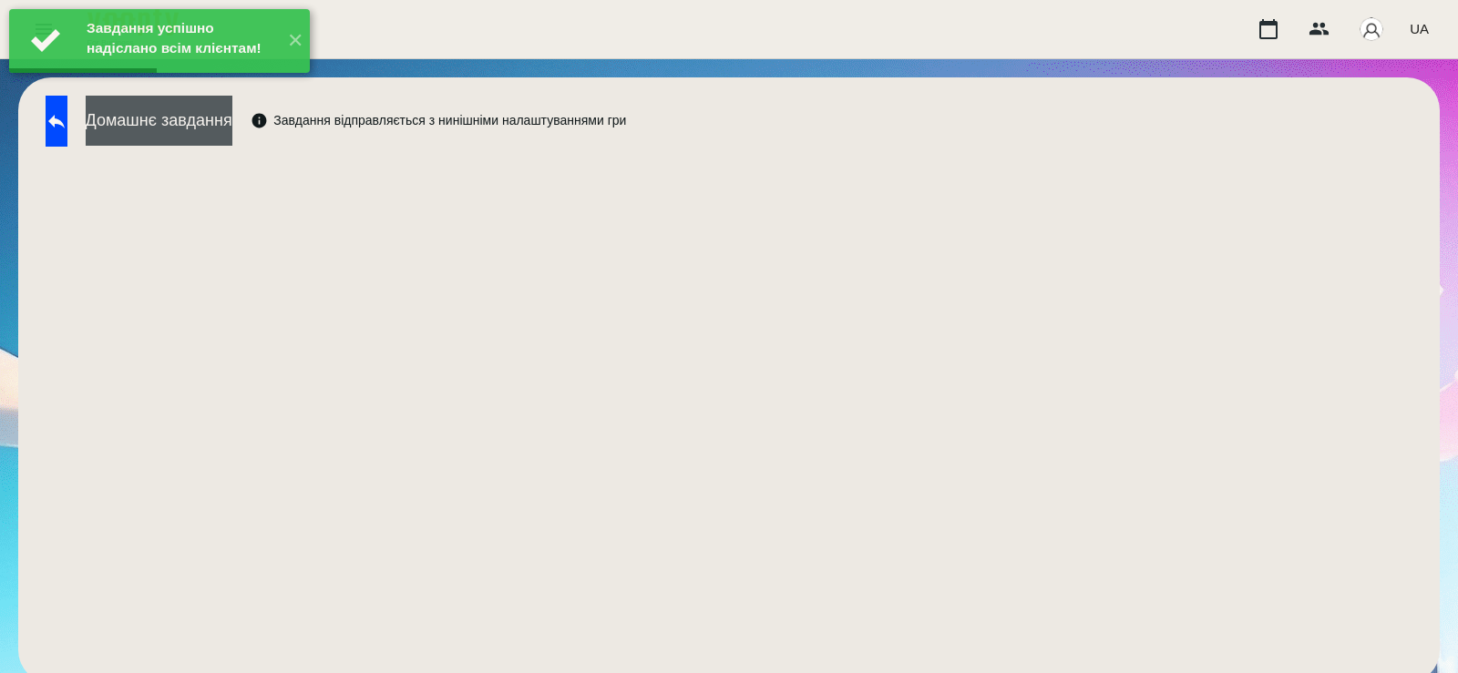
click at [232, 123] on button "Домашнє завдання" at bounding box center [159, 121] width 147 height 50
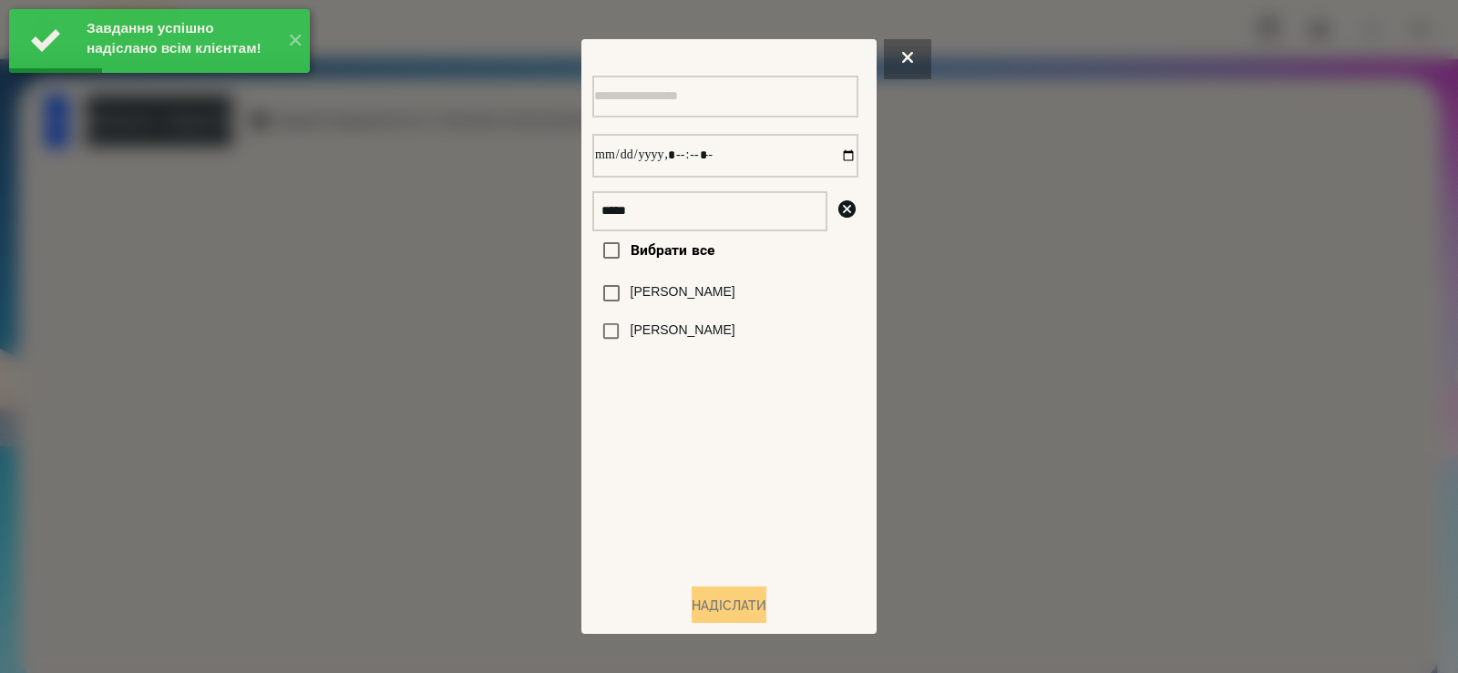
drag, startPoint x: 674, startPoint y: 295, endPoint x: 707, endPoint y: 281, distance: 35.9
click at [675, 295] on label "[PERSON_NAME]" at bounding box center [683, 292] width 105 height 18
click at [750, 286] on div "[PERSON_NAME]" at bounding box center [725, 293] width 266 height 38
click at [735, 294] on label "[PERSON_NAME]" at bounding box center [683, 292] width 105 height 18
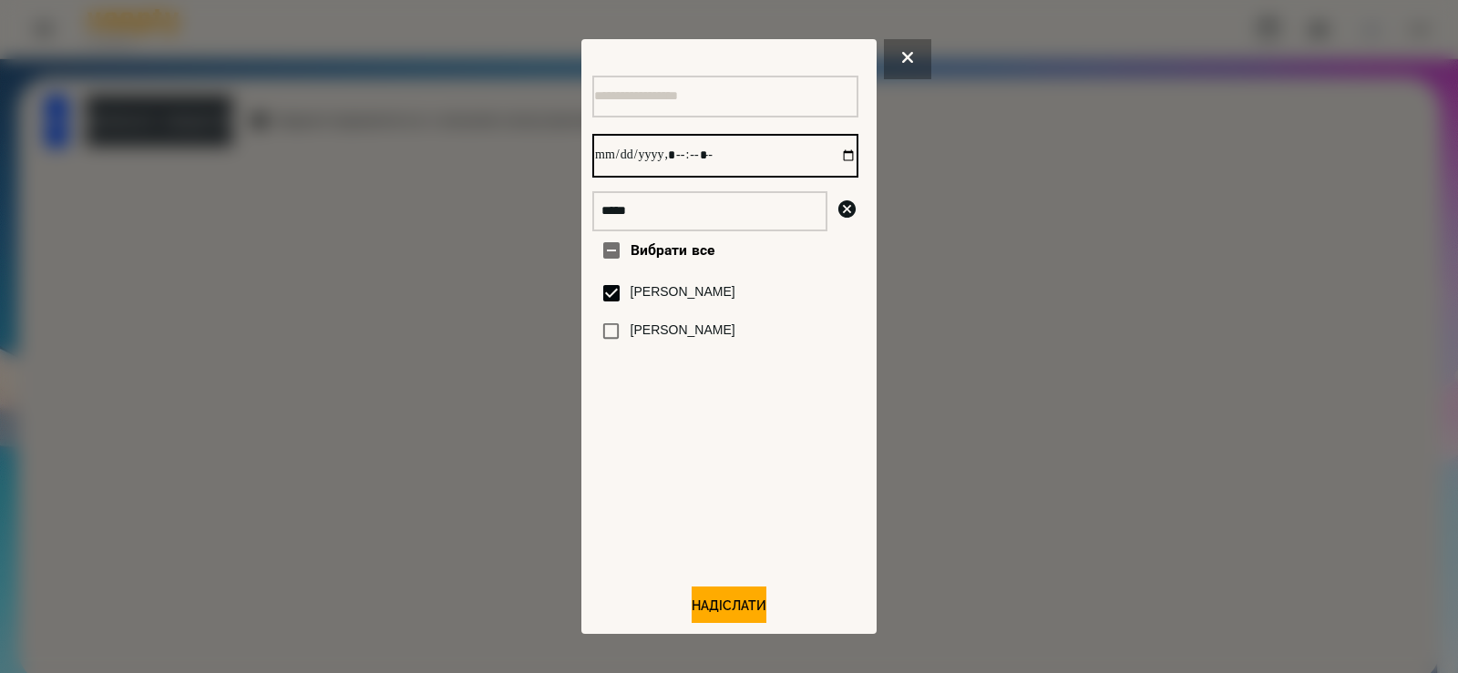
click at [831, 157] on input "datetime-local" at bounding box center [725, 156] width 266 height 44
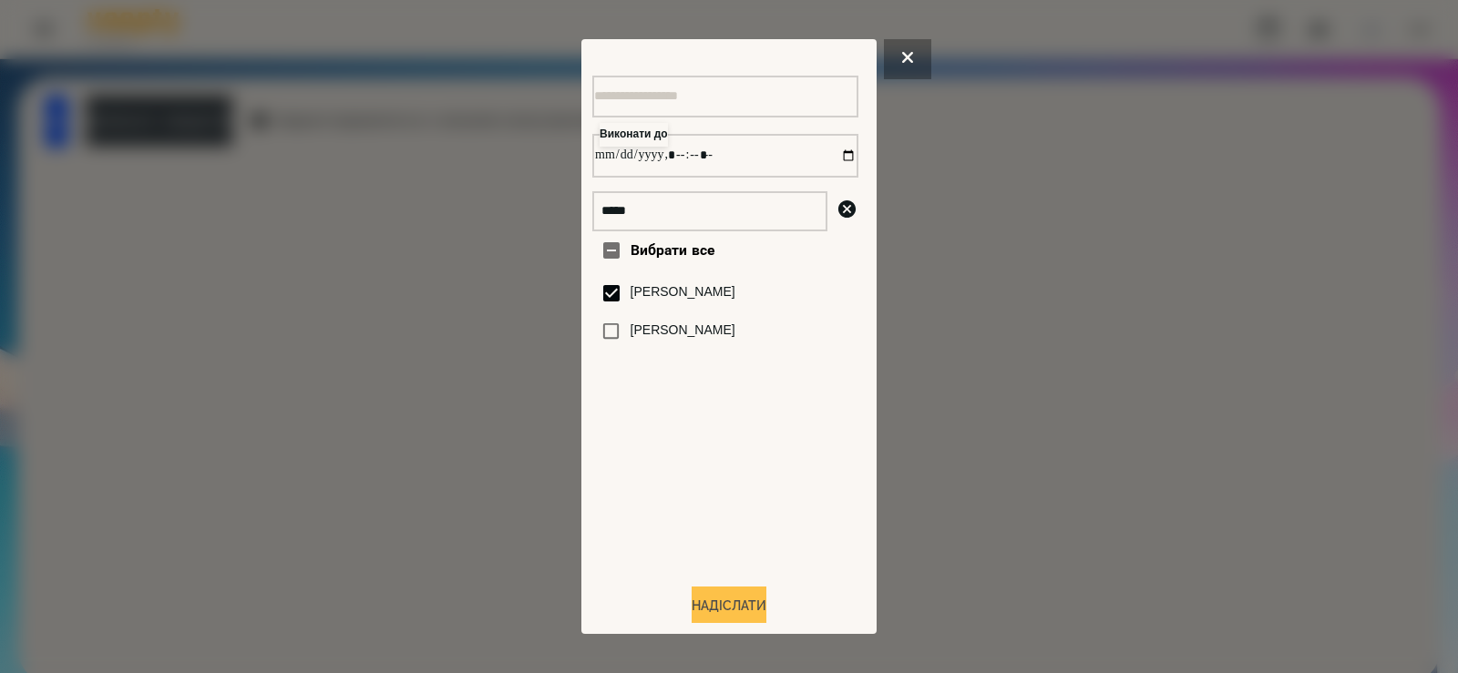
type input "**********"
click at [734, 611] on button "Надіслати" at bounding box center [729, 607] width 75 height 40
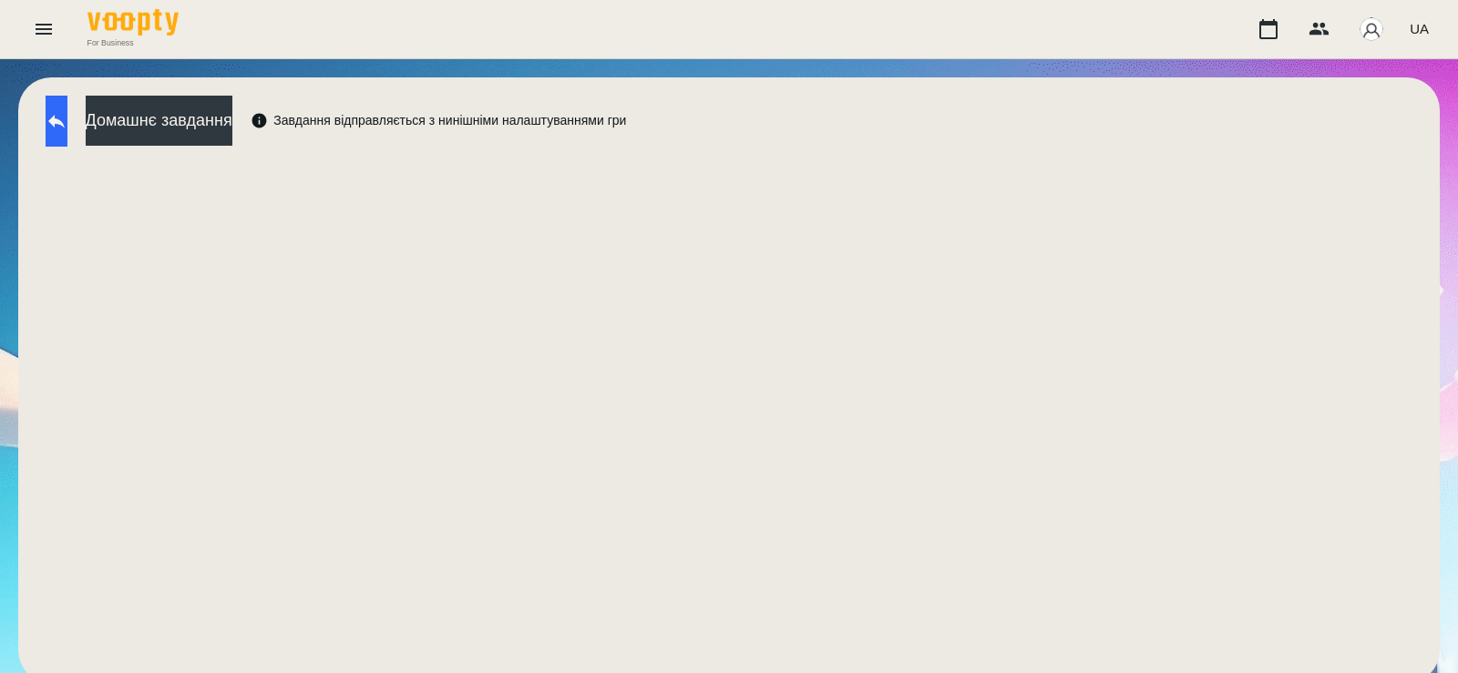
click at [67, 143] on button at bounding box center [57, 121] width 22 height 51
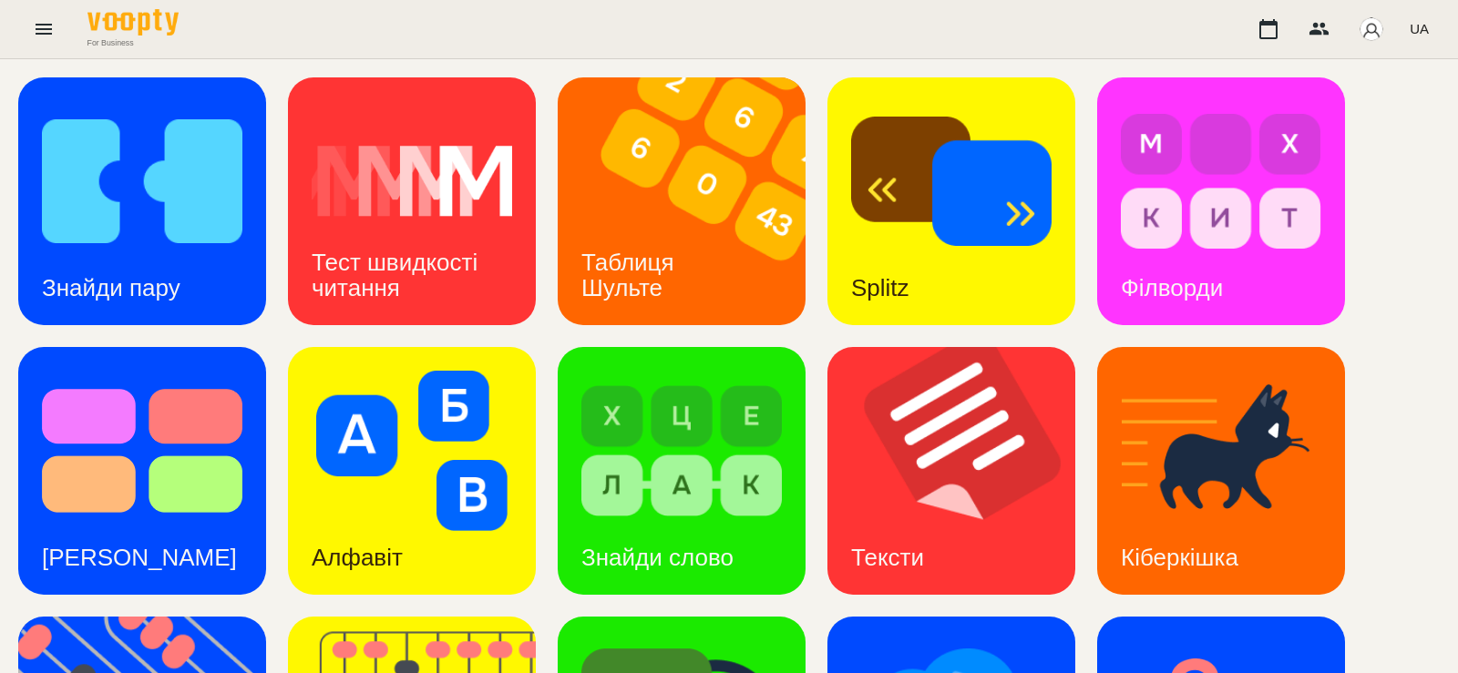
scroll to position [479, 0]
